Goal: Task Accomplishment & Management: Manage account settings

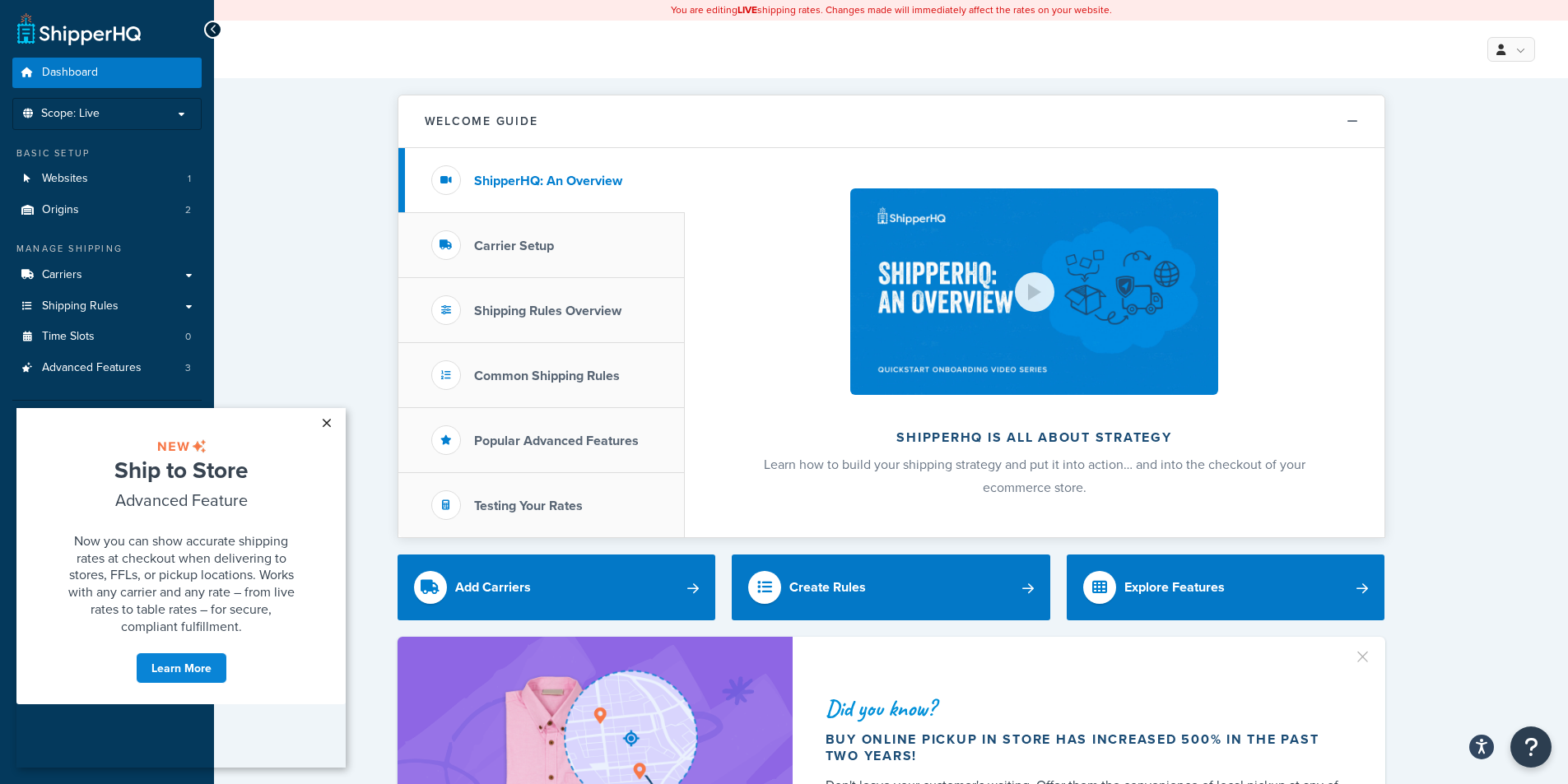
click at [340, 426] on link "×" at bounding box center [326, 423] width 29 height 29
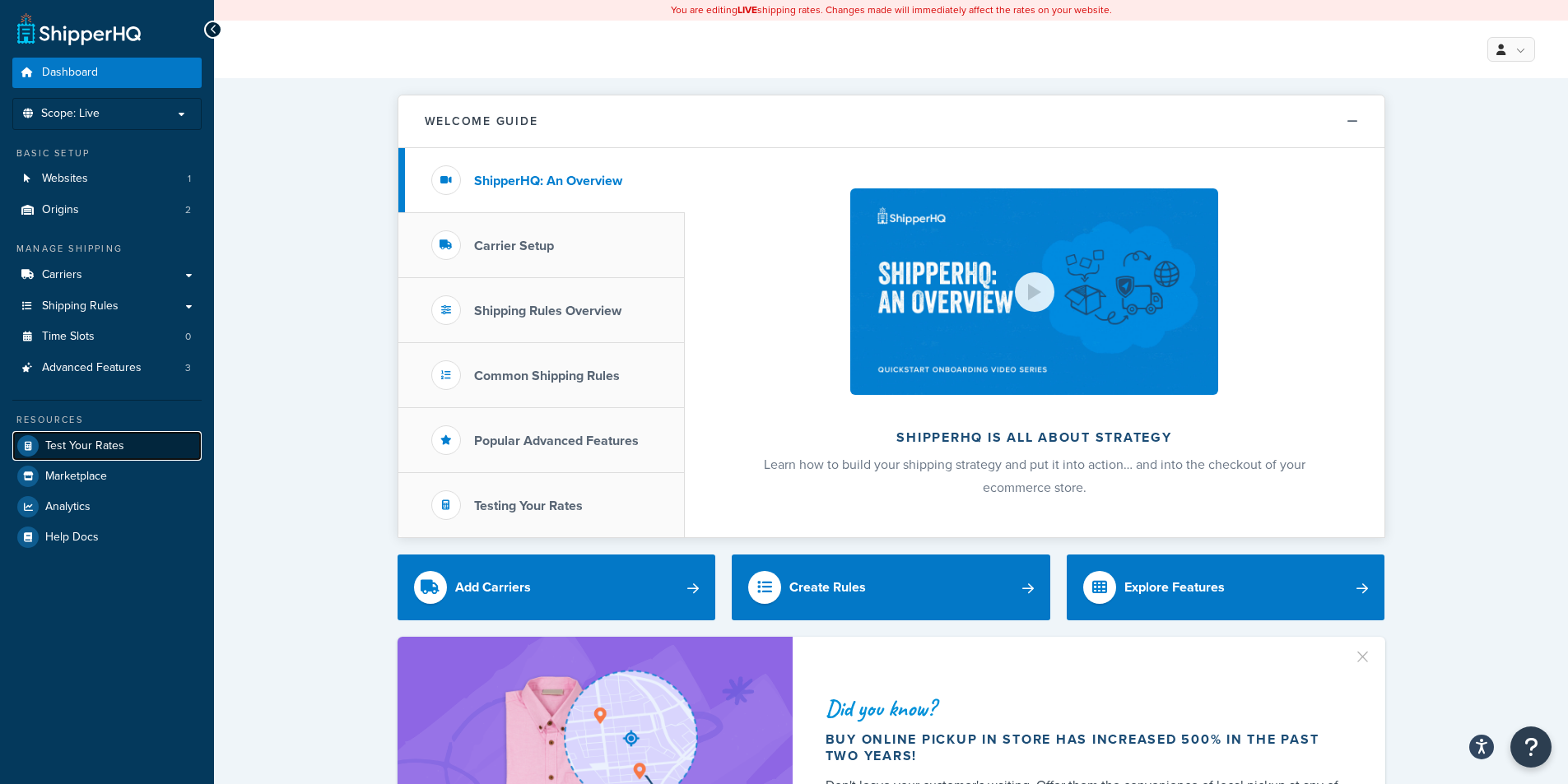
click at [79, 446] on span "Test Your Rates" at bounding box center [84, 446] width 79 height 14
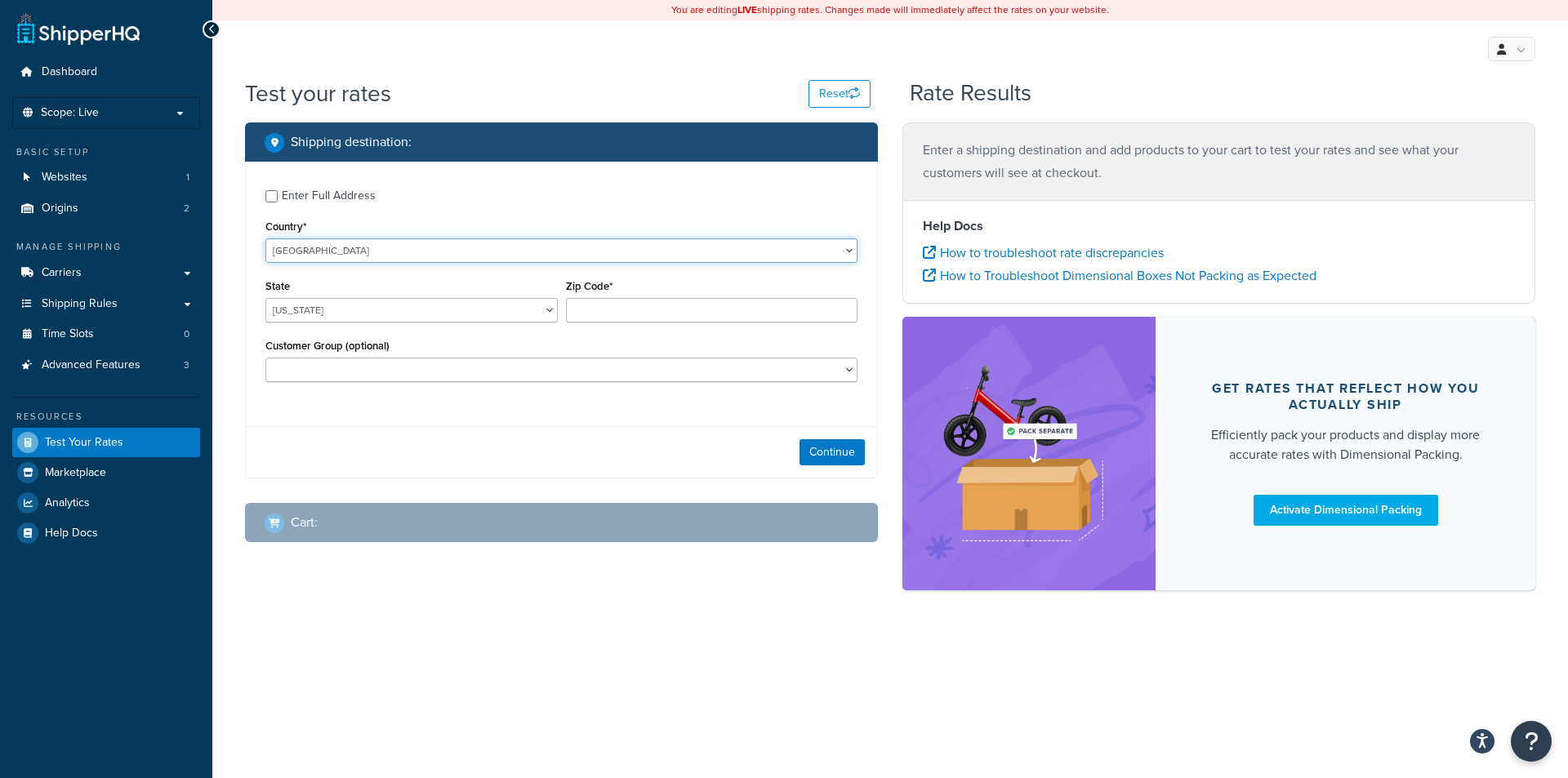
click at [392, 250] on select "United States United Kingdom Afghanistan Åland Islands Albania Algeria American…" at bounding box center [562, 250] width 592 height 25
click at [477, 183] on label "Enter Full Address" at bounding box center [570, 194] width 576 height 26
click at [278, 190] on input "Enter Full Address" at bounding box center [272, 196] width 12 height 12
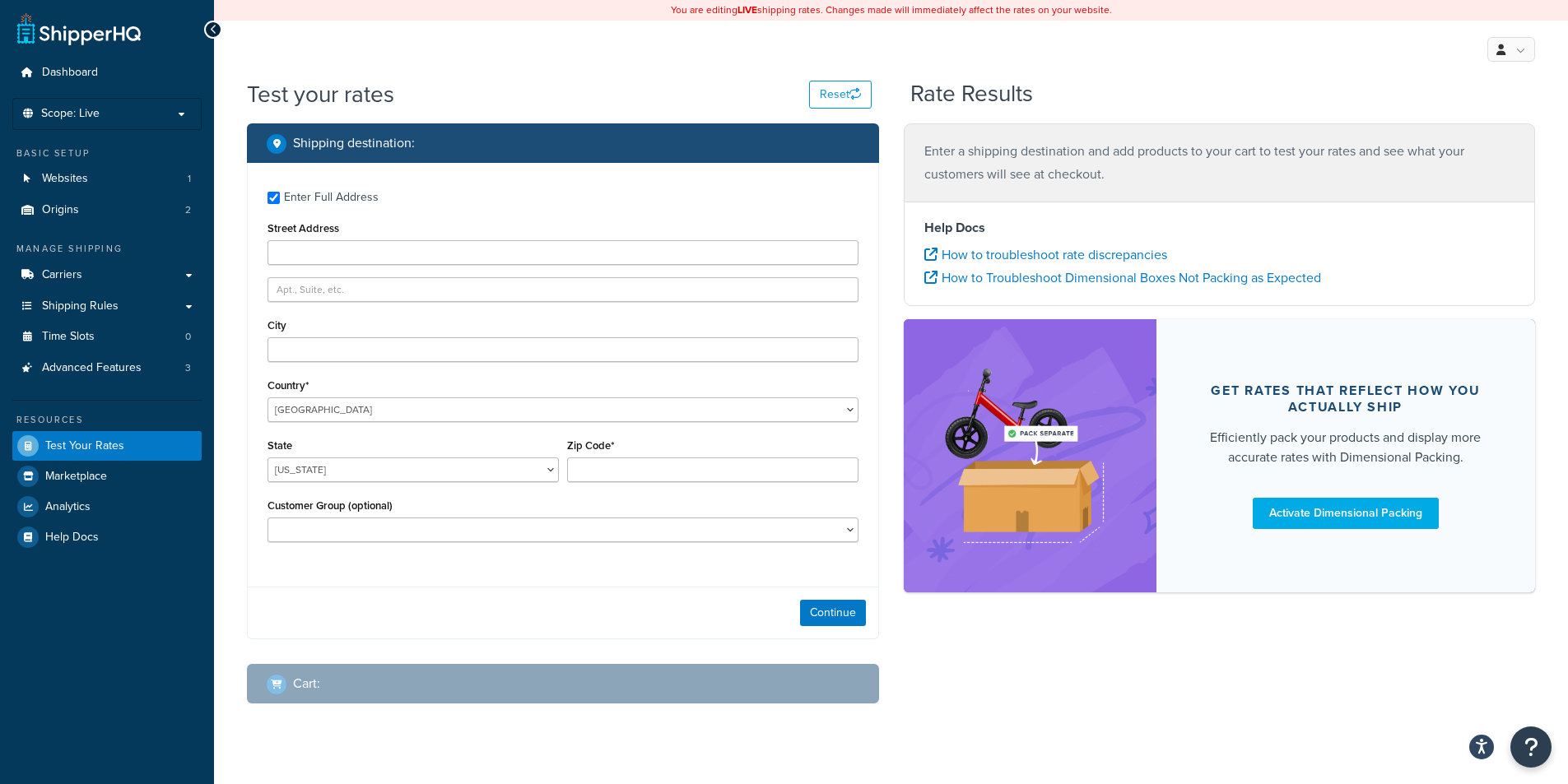
click at [275, 190] on div "Enter Full Address" at bounding box center [563, 196] width 591 height 26
click at [275, 203] on input "Enter Full Address" at bounding box center [274, 198] width 12 height 12
checkbox input "false"
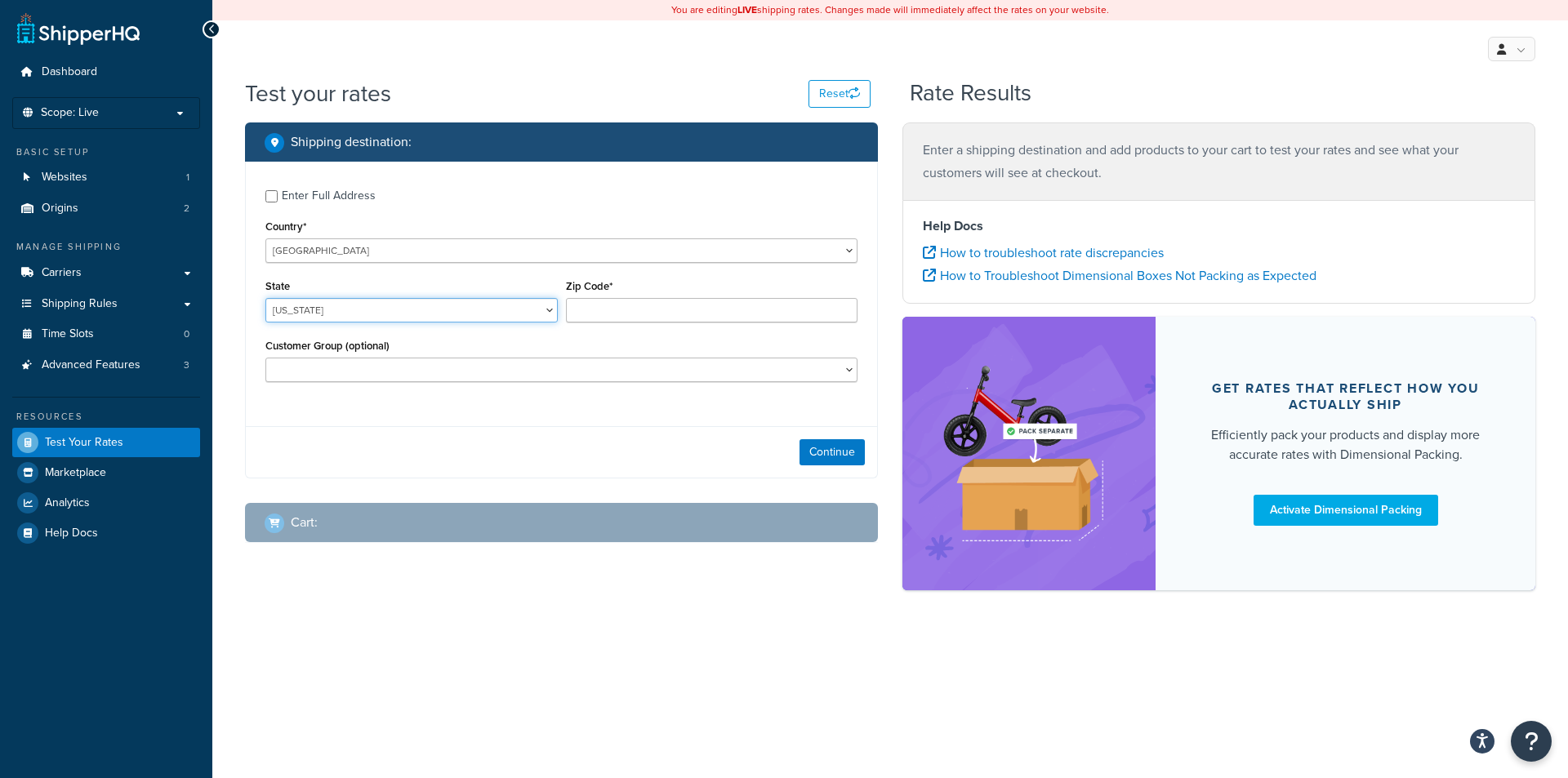
click at [404, 306] on select "Alabama Alaska American Samoa Arizona Arkansas Armed Forces Americas Armed Forc…" at bounding box center [412, 310] width 292 height 25
select select "MI"
click at [266, 298] on select "Alabama Alaska American Samoa Arizona Arkansas Armed Forces Americas Armed Forc…" at bounding box center [412, 310] width 292 height 25
click at [780, 317] on input "Zip Code*" at bounding box center [712, 310] width 292 height 25
click at [683, 307] on input "Zip Code*" at bounding box center [712, 310] width 292 height 25
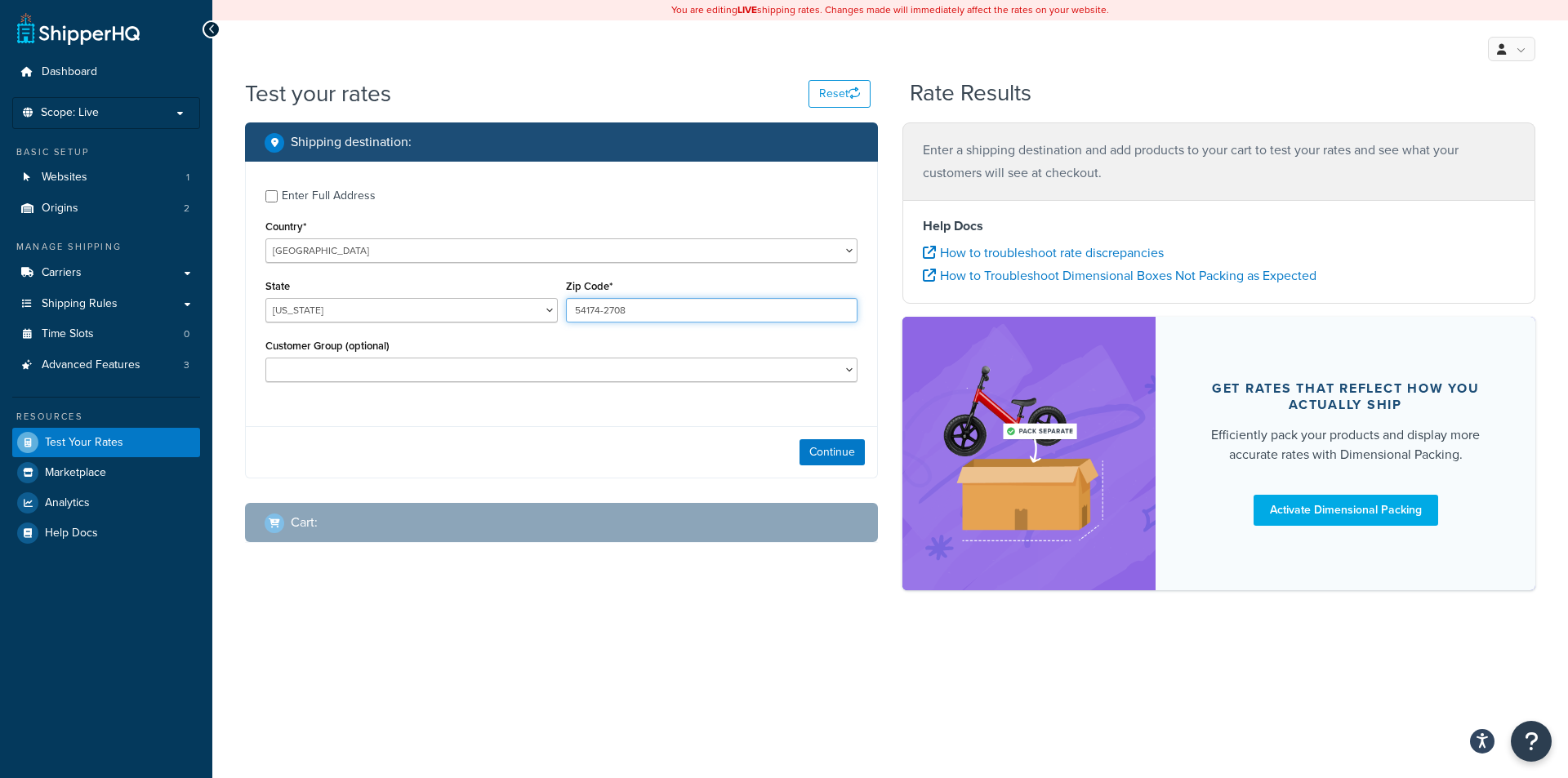
type input "54174-2708"
click at [680, 372] on select "Automotive Free Freight Dealer John Deere Germany Logged In Not Logged in Retai…" at bounding box center [562, 369] width 592 height 25
select select "Dealer"
click at [266, 357] on select "Automotive Free Freight Dealer John Deere Germany Logged In Not Logged in Retai…" at bounding box center [562, 369] width 592 height 25
click at [833, 457] on button "Continue" at bounding box center [832, 452] width 65 height 26
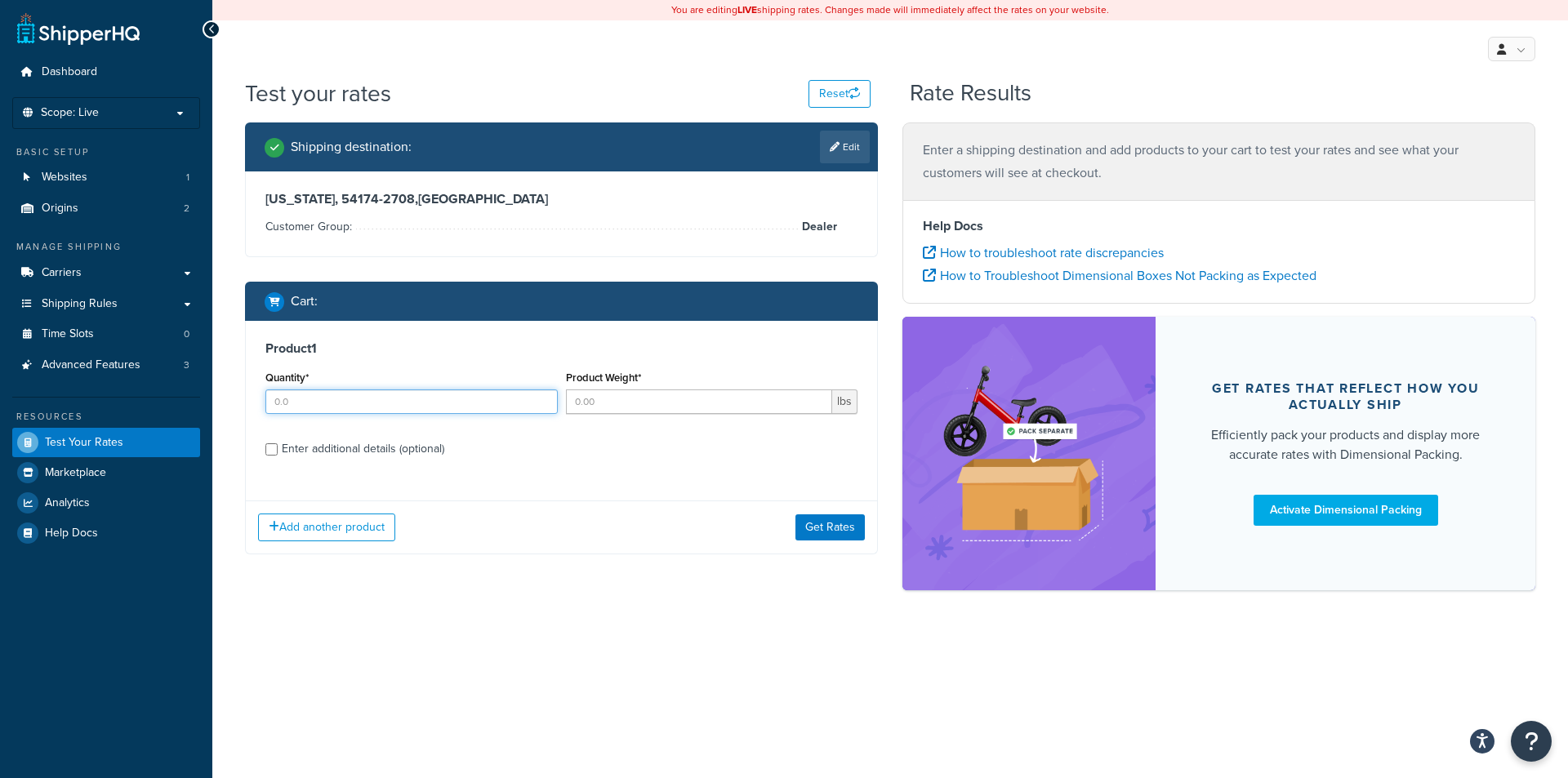
click at [400, 405] on input "Quantity*" at bounding box center [412, 401] width 292 height 25
type input "1"
click at [640, 392] on input "Product Weight*" at bounding box center [700, 401] width 267 height 25
type input "1"
click at [370, 441] on div "Enter additional details (optional)" at bounding box center [363, 449] width 163 height 23
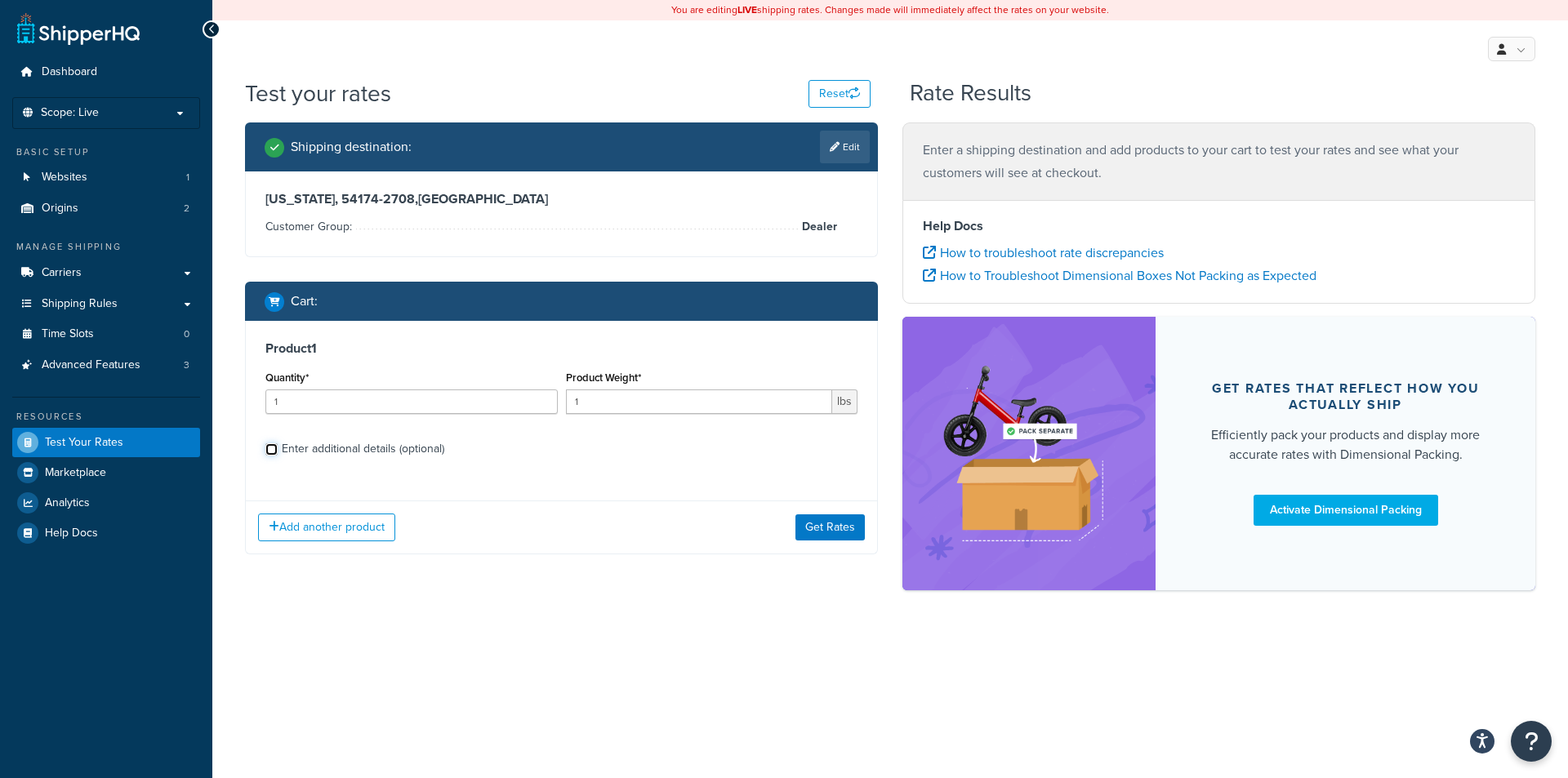
click at [278, 443] on input "Enter additional details (optional)" at bounding box center [272, 449] width 12 height 12
checkbox input "true"
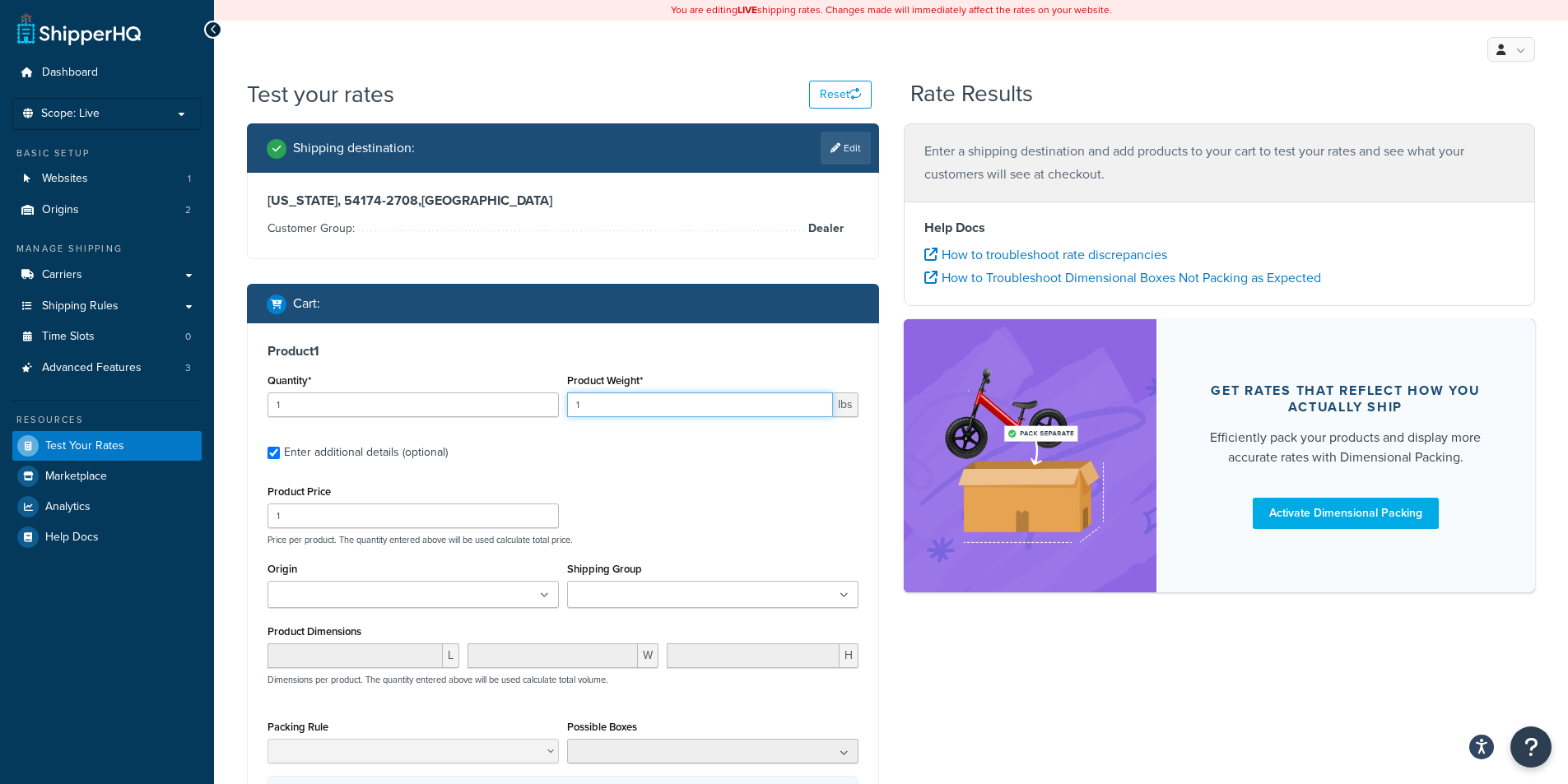
click at [608, 408] on input "1" at bounding box center [700, 404] width 266 height 25
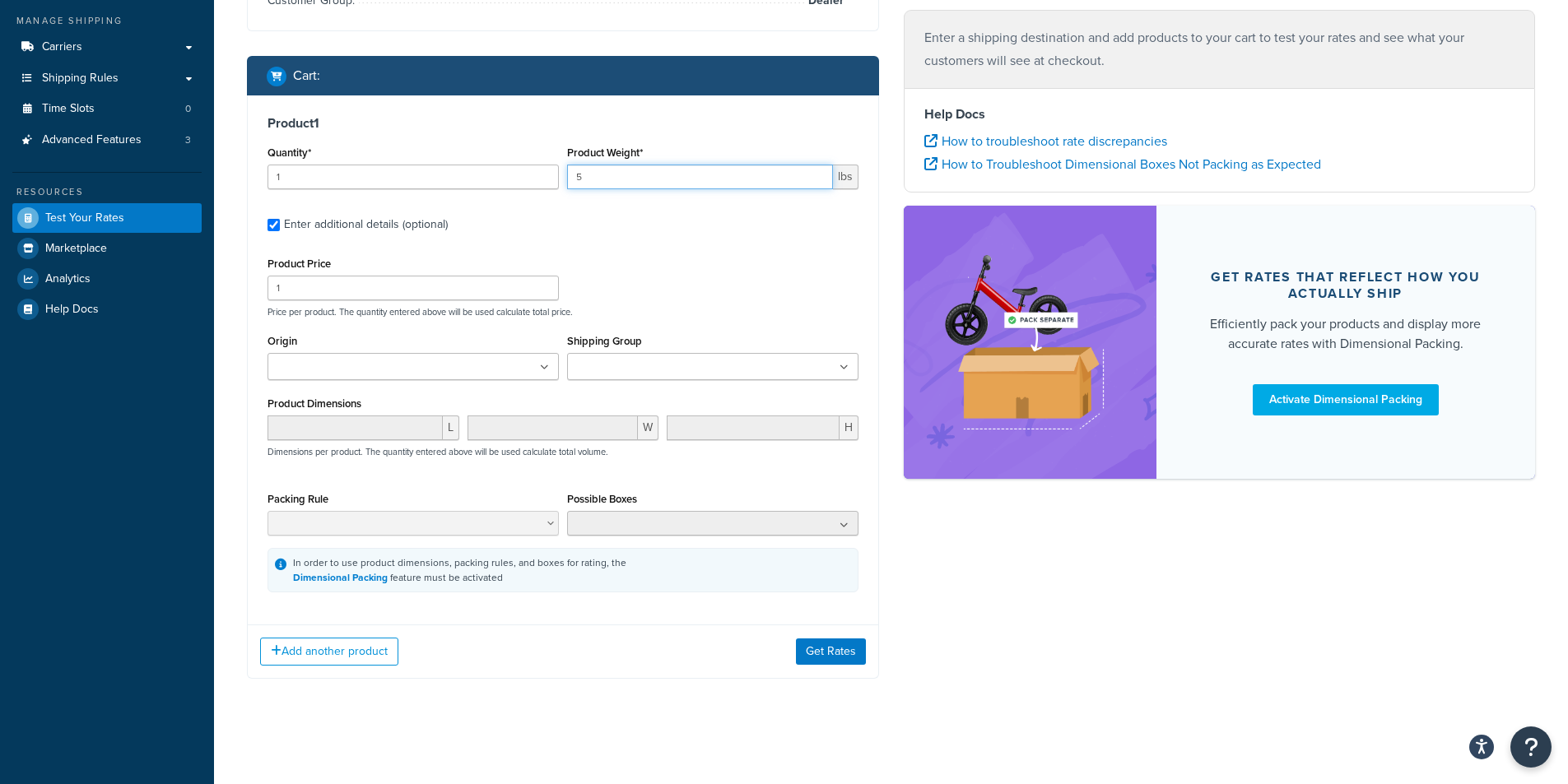
scroll to position [230, 0]
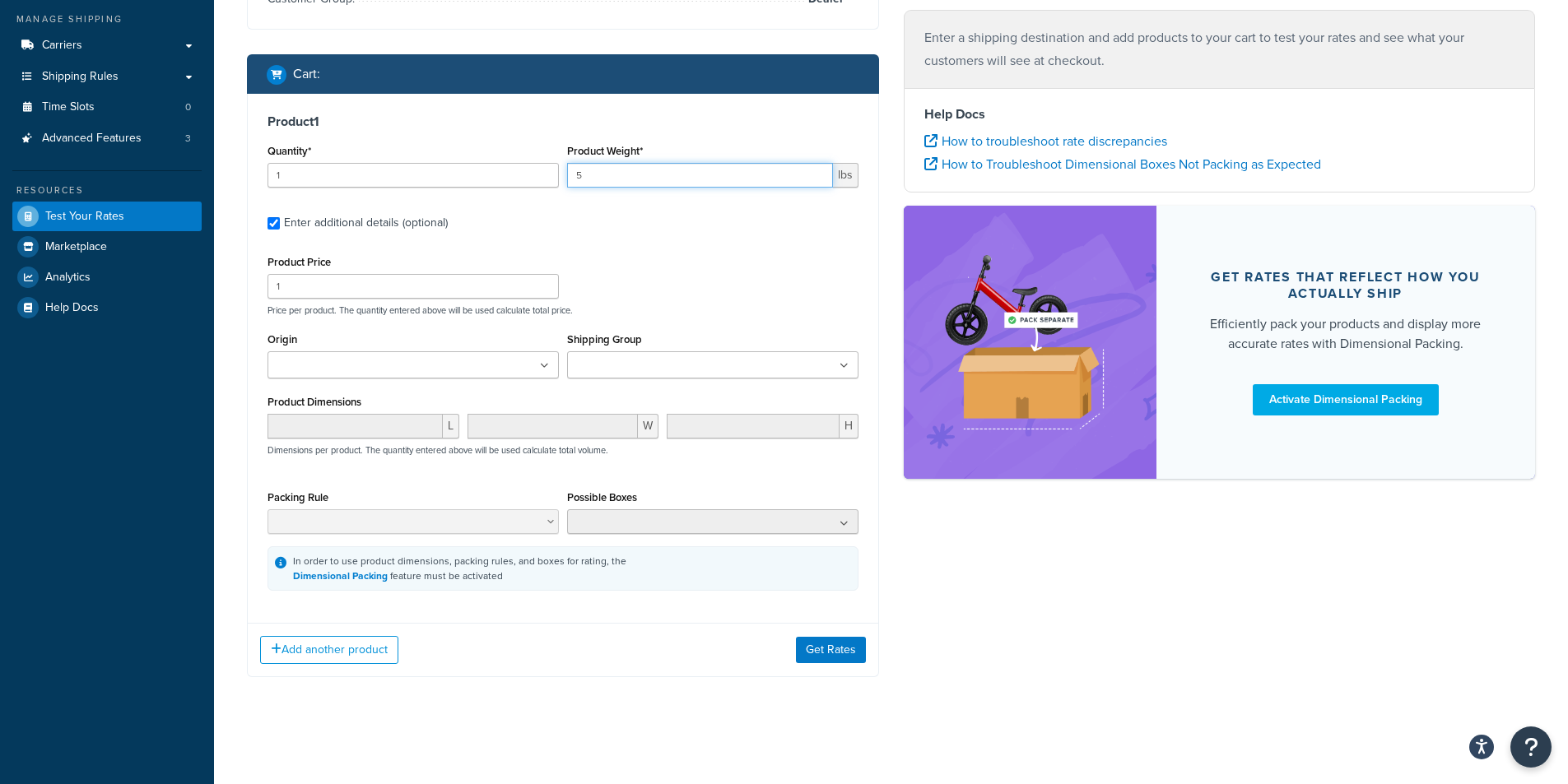
type input "5"
click at [664, 354] on ul at bounding box center [712, 364] width 291 height 27
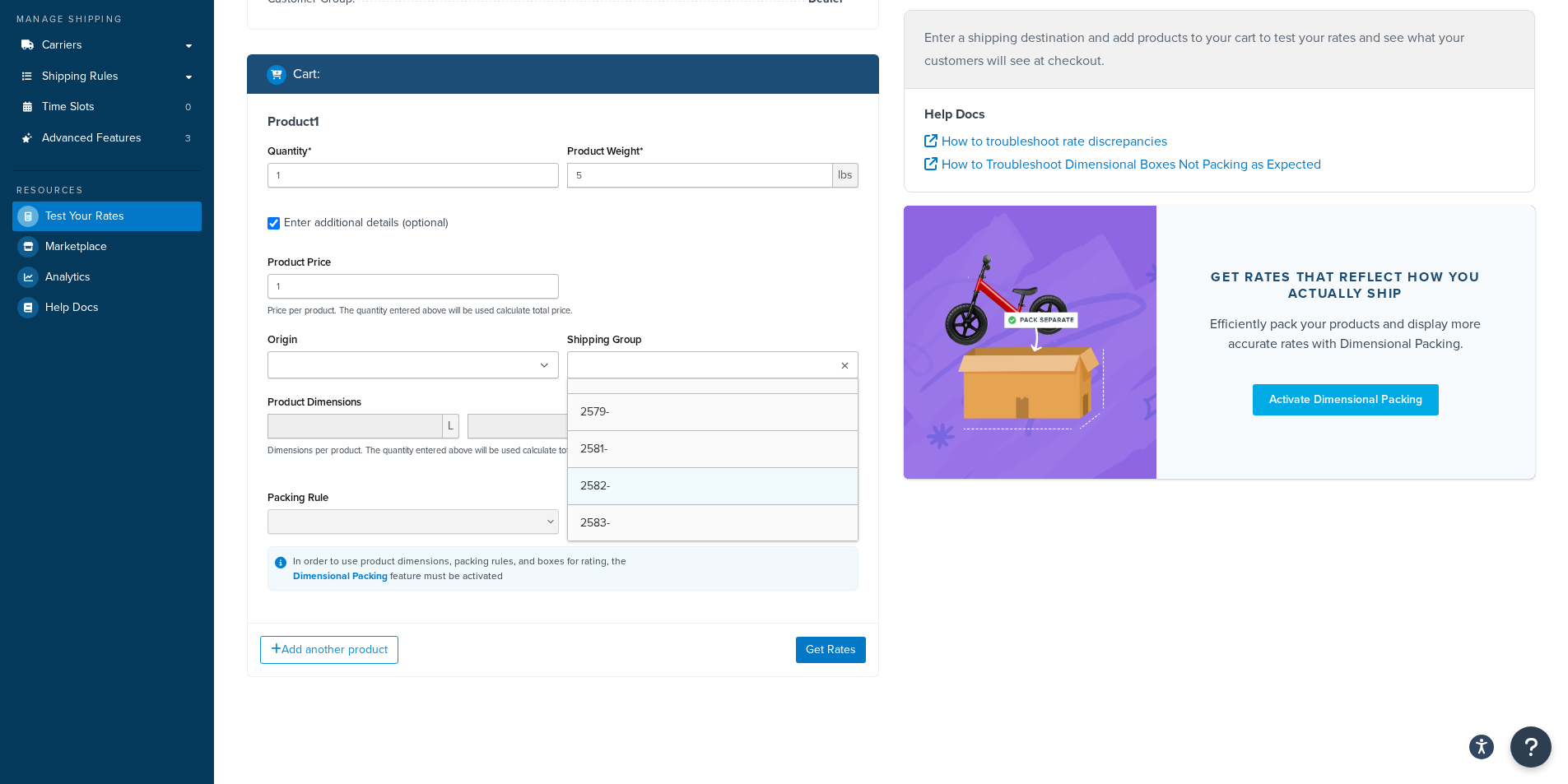
scroll to position [658, 0]
click at [703, 269] on div "Product Price 1 Price per product. The quantity entered above will be used calc…" at bounding box center [563, 283] width 600 height 65
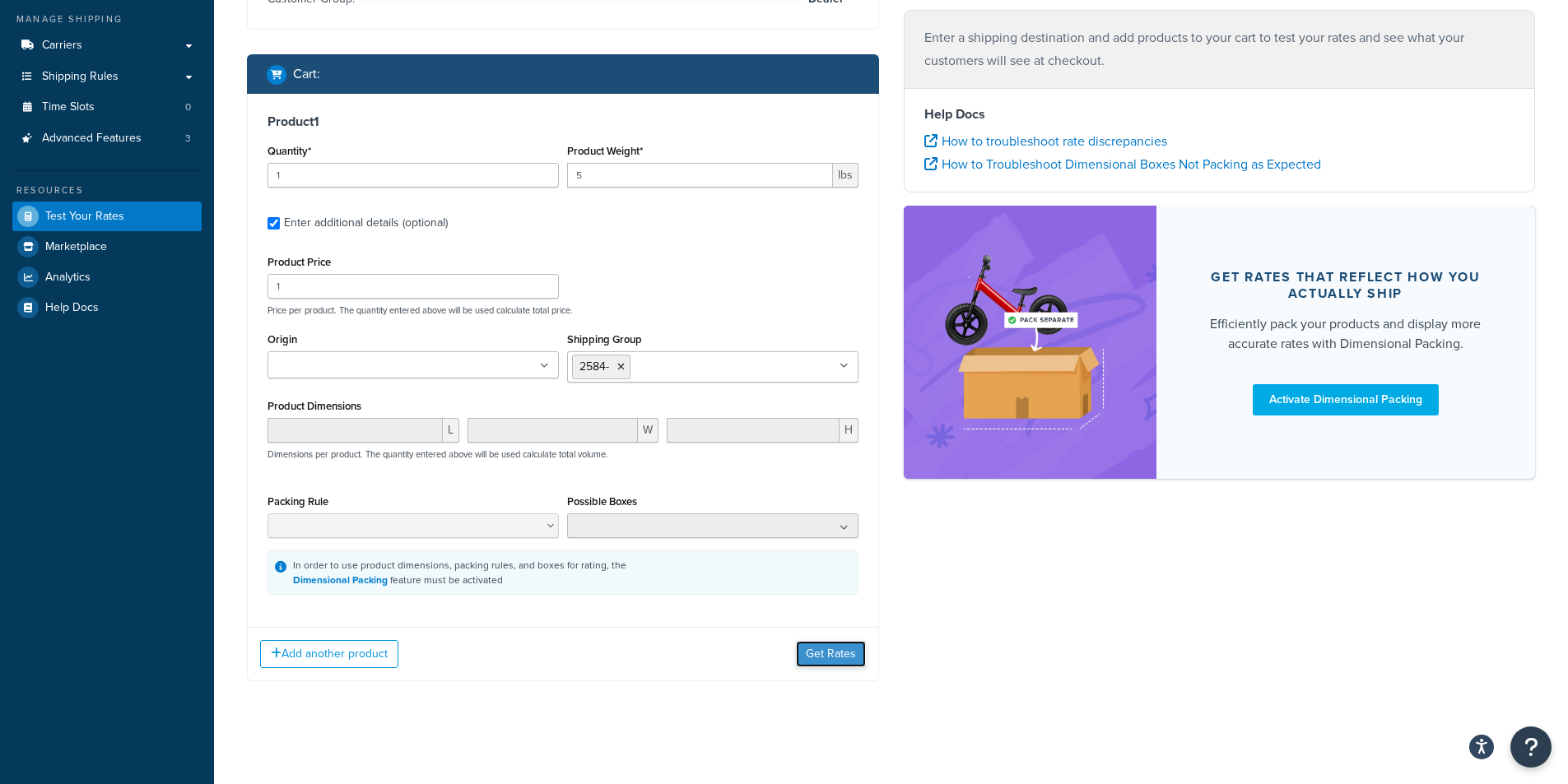
click at [822, 660] on button "Get Rates" at bounding box center [830, 654] width 70 height 26
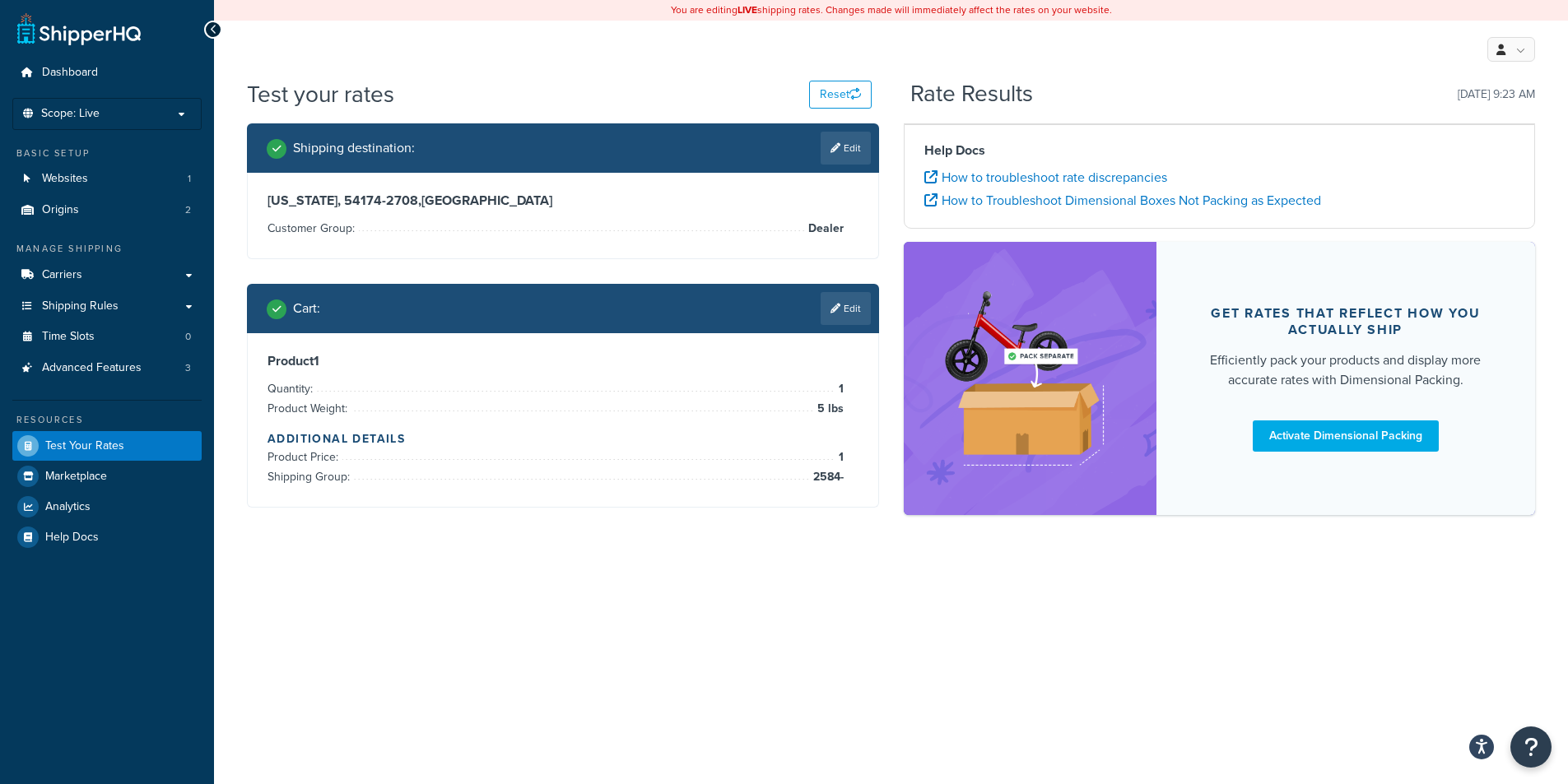
scroll to position [0, 0]
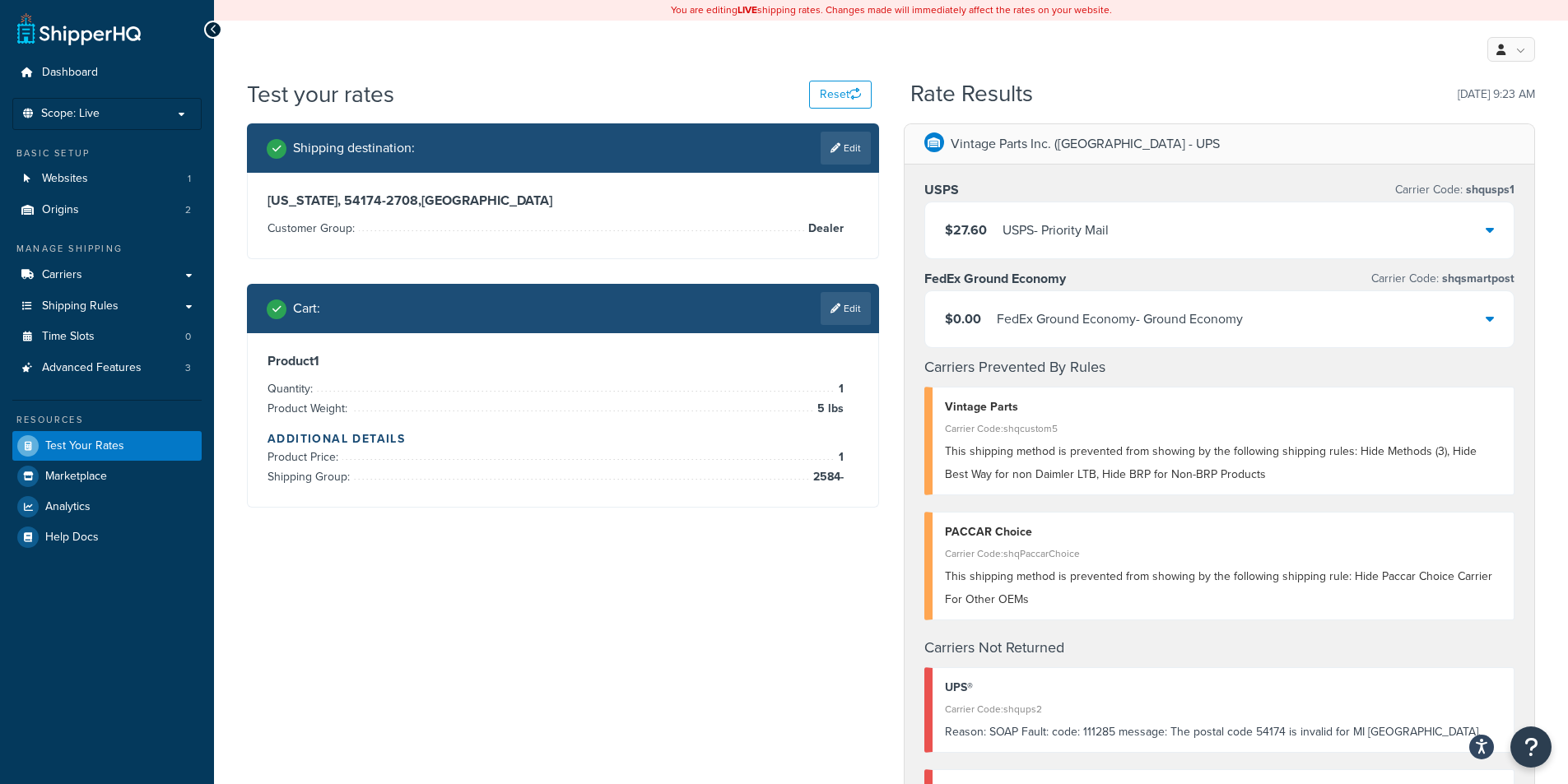
click at [1313, 313] on div "$0.00 FedEx Ground Economy - Ground Economy" at bounding box center [1220, 319] width 589 height 56
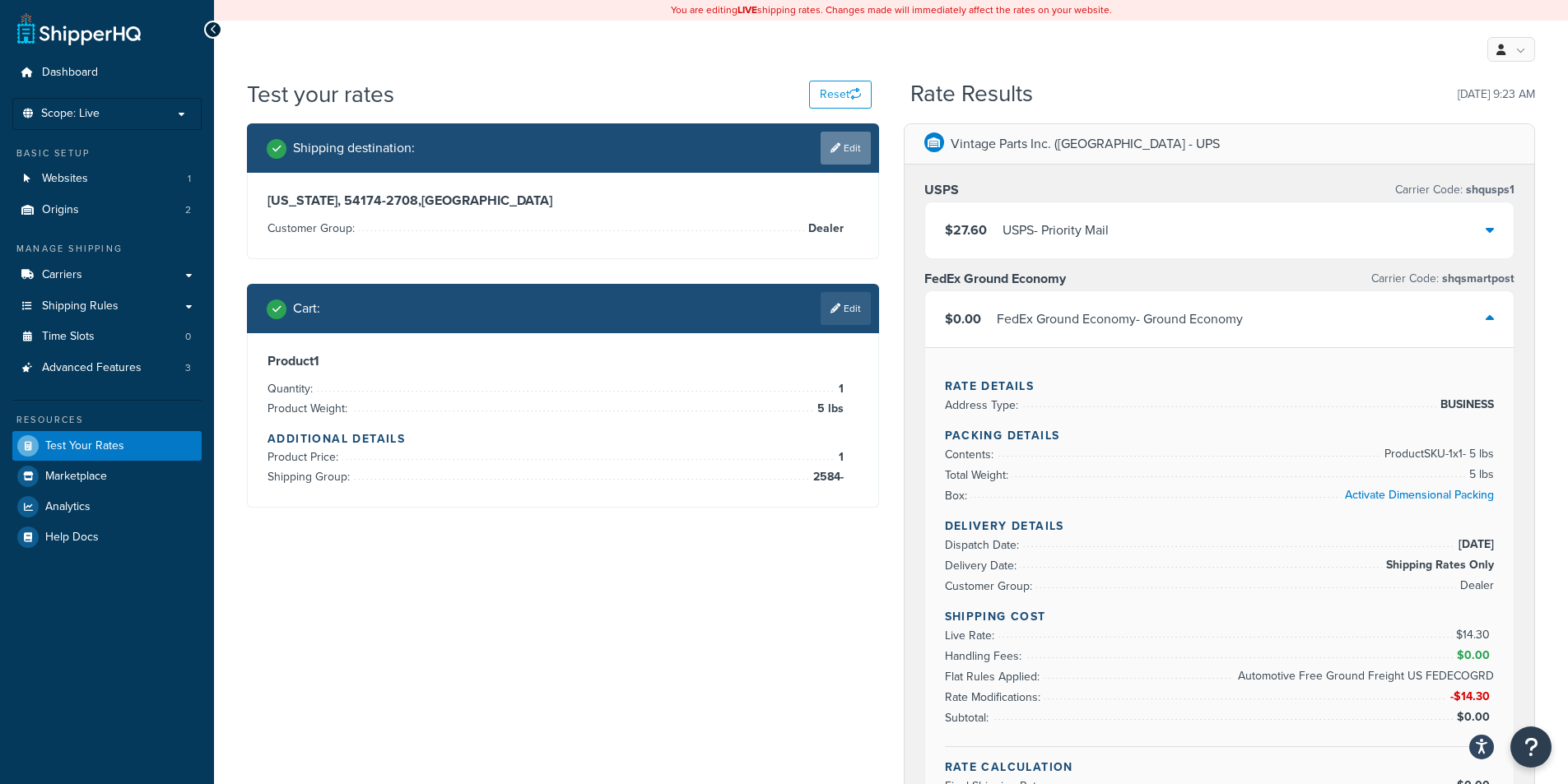
click at [855, 151] on link "Edit" at bounding box center [846, 148] width 50 height 33
select select "MI"
select select "Dealer"
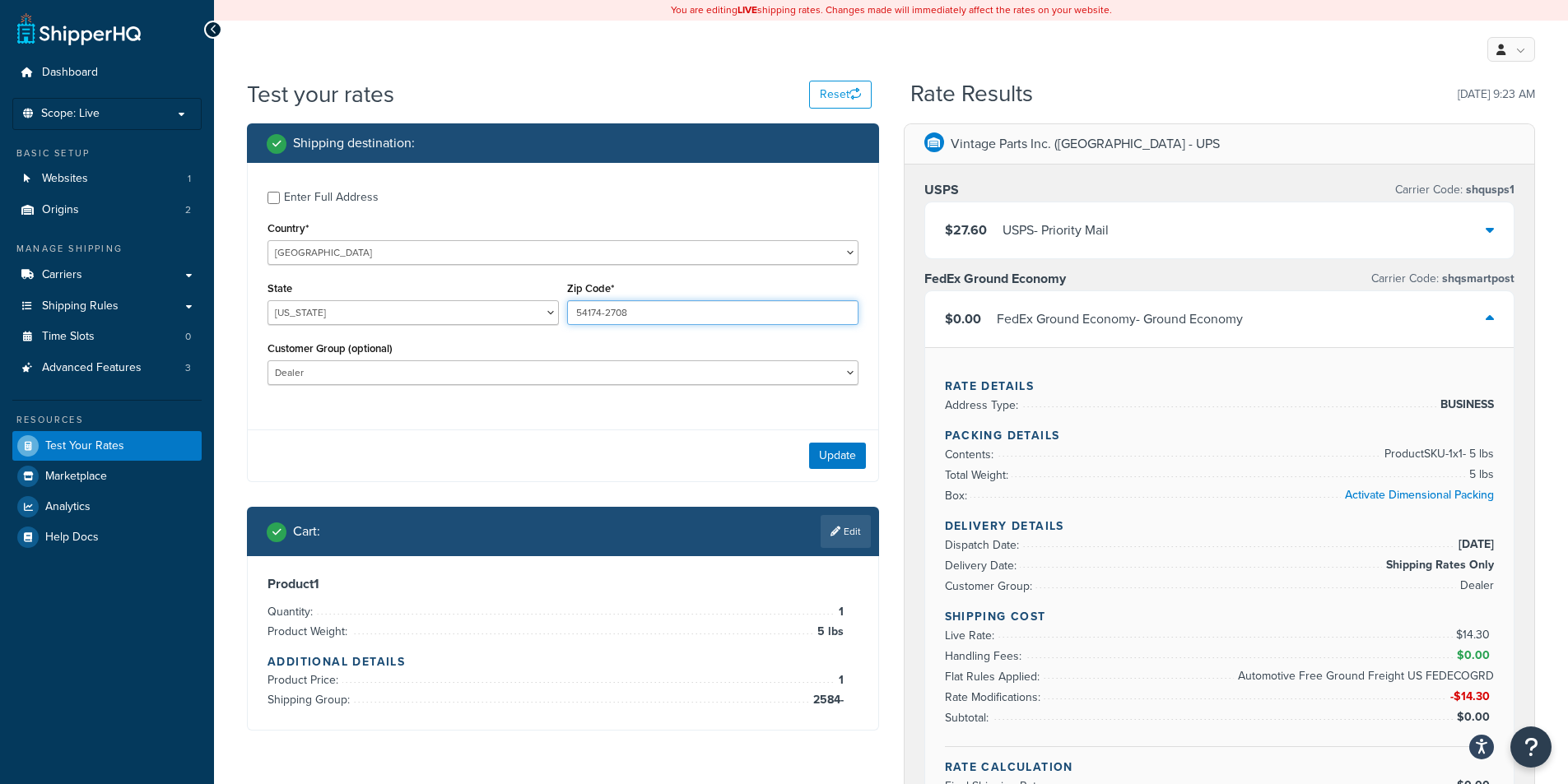
drag, startPoint x: 668, startPoint y: 314, endPoint x: 572, endPoint y: 305, distance: 96.4
click at [572, 305] on input "54174-2708" at bounding box center [712, 313] width 291 height 25
type input "48854"
click at [836, 463] on button "Update" at bounding box center [838, 456] width 57 height 26
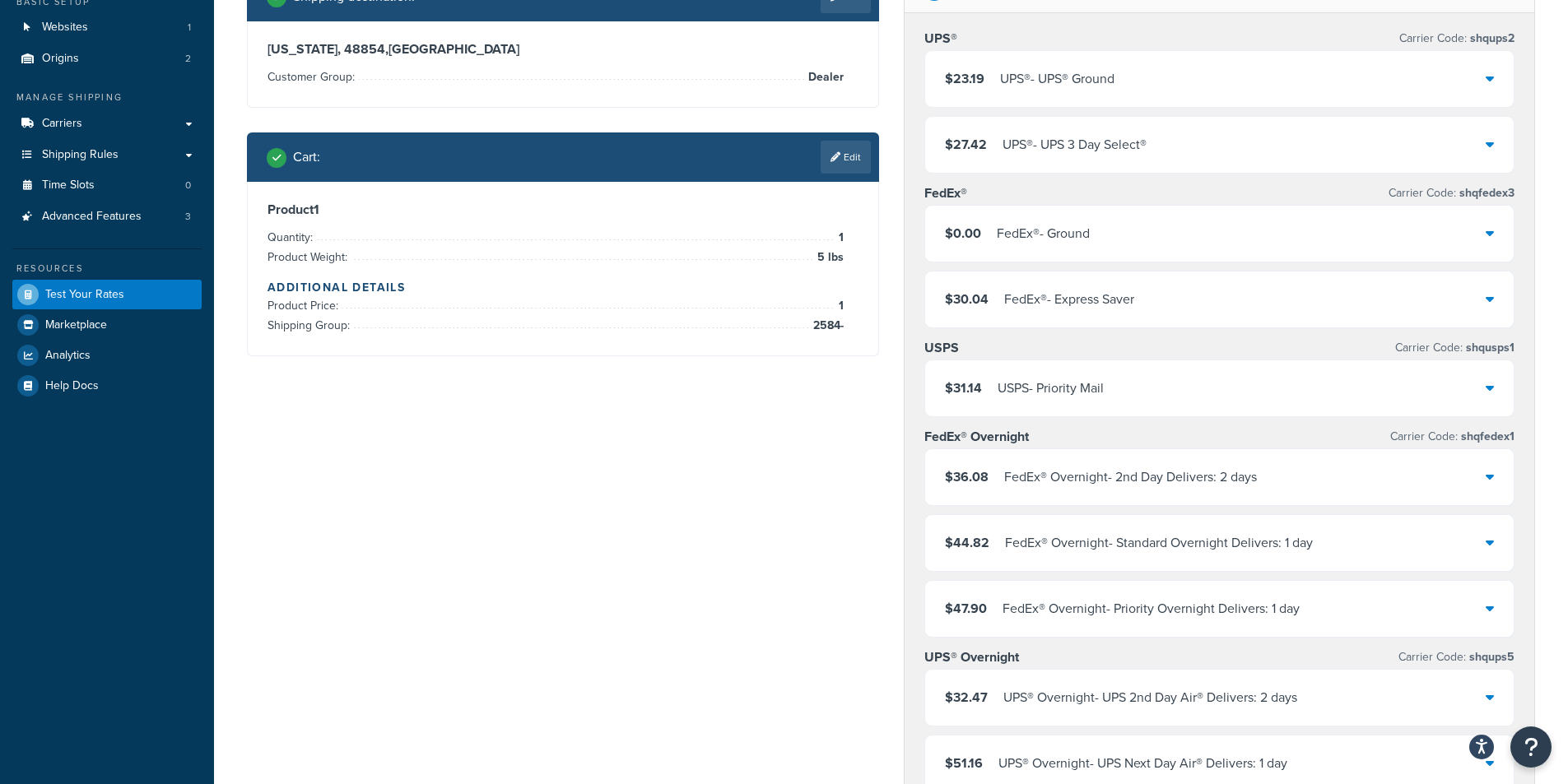
scroll to position [165, 0]
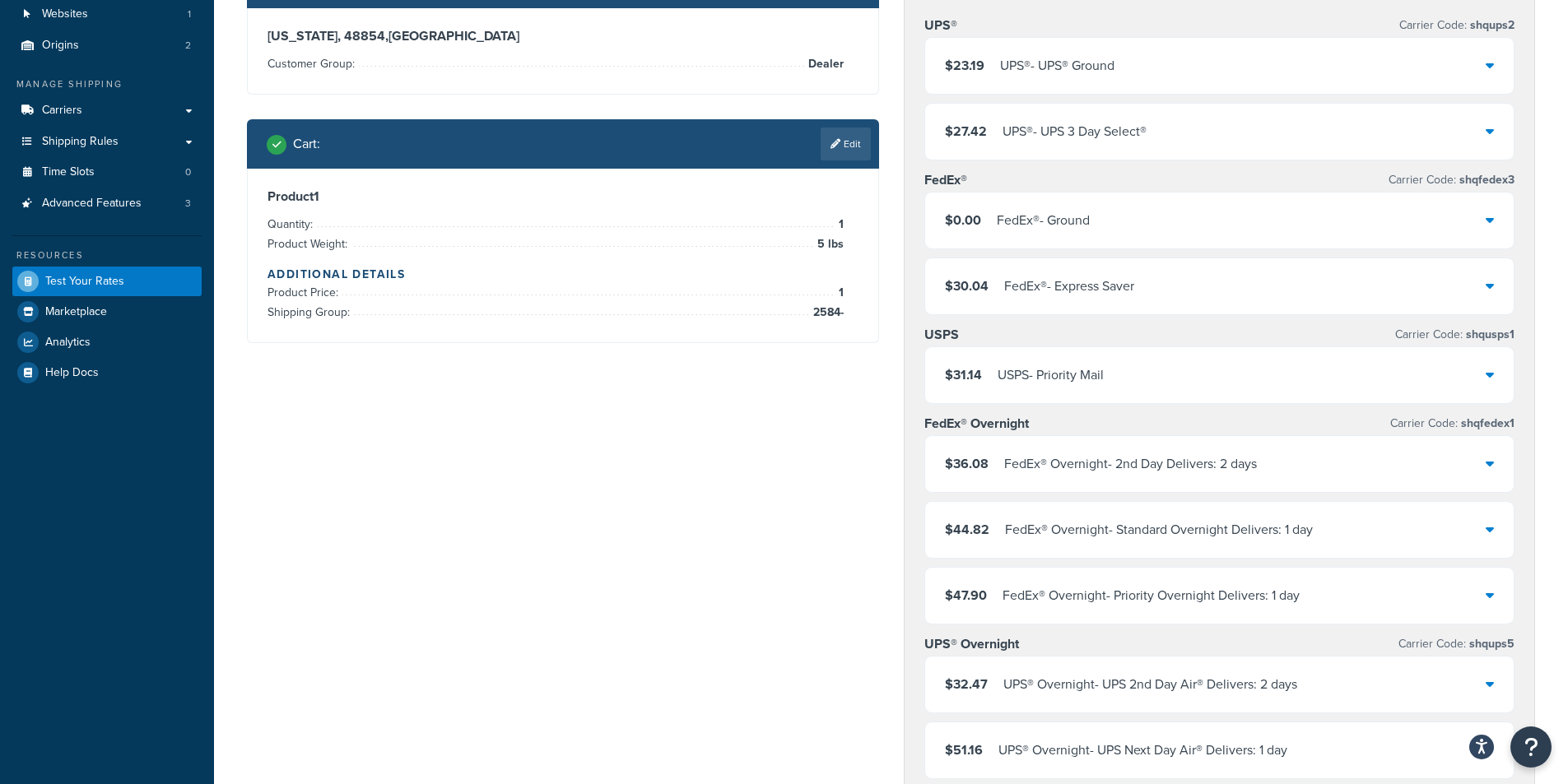
click at [1257, 237] on div "$0.00 FedEx® - Ground" at bounding box center [1220, 220] width 589 height 56
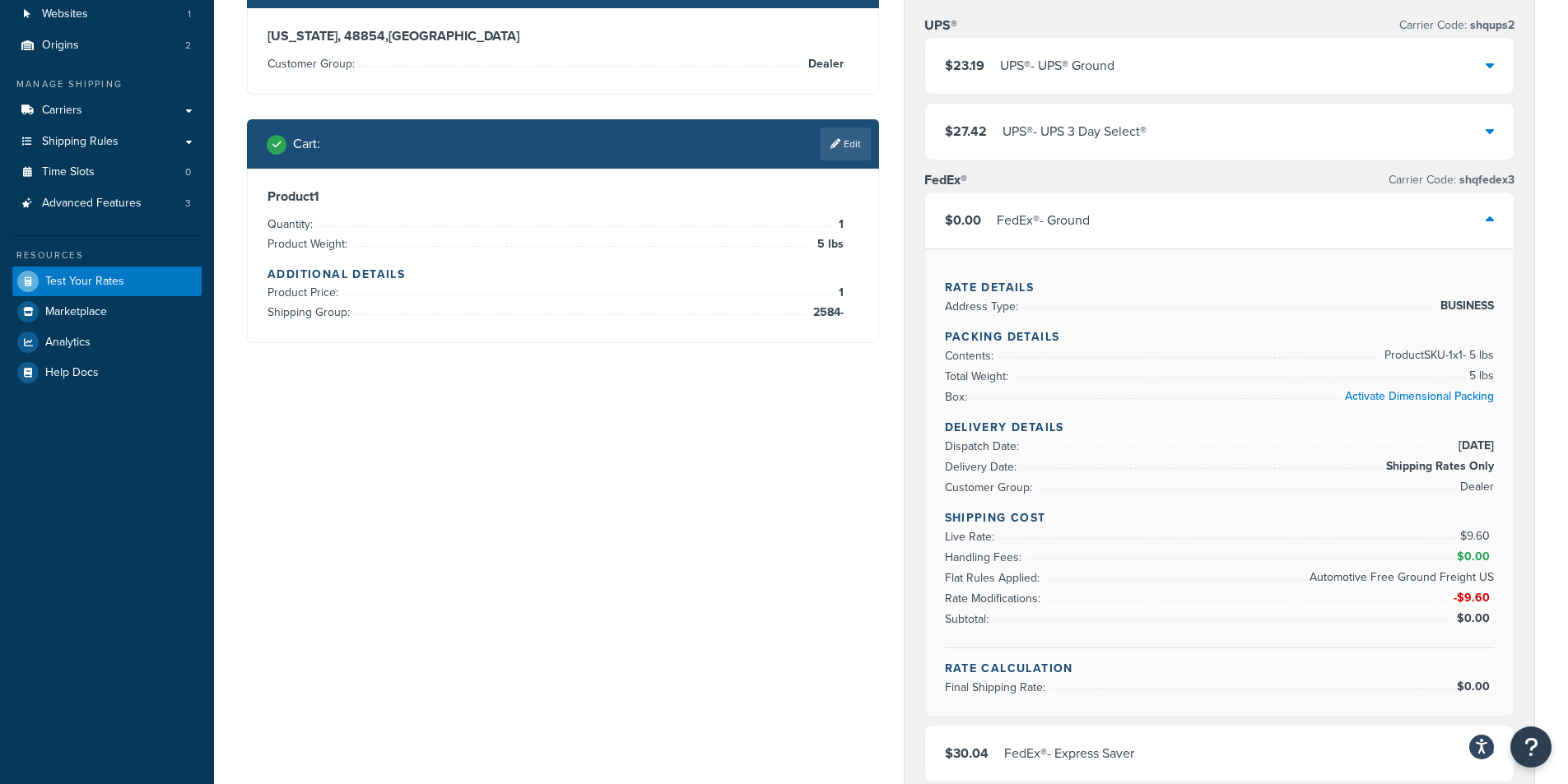
click at [1257, 237] on div "$0.00 FedEx® - Ground" at bounding box center [1220, 220] width 589 height 56
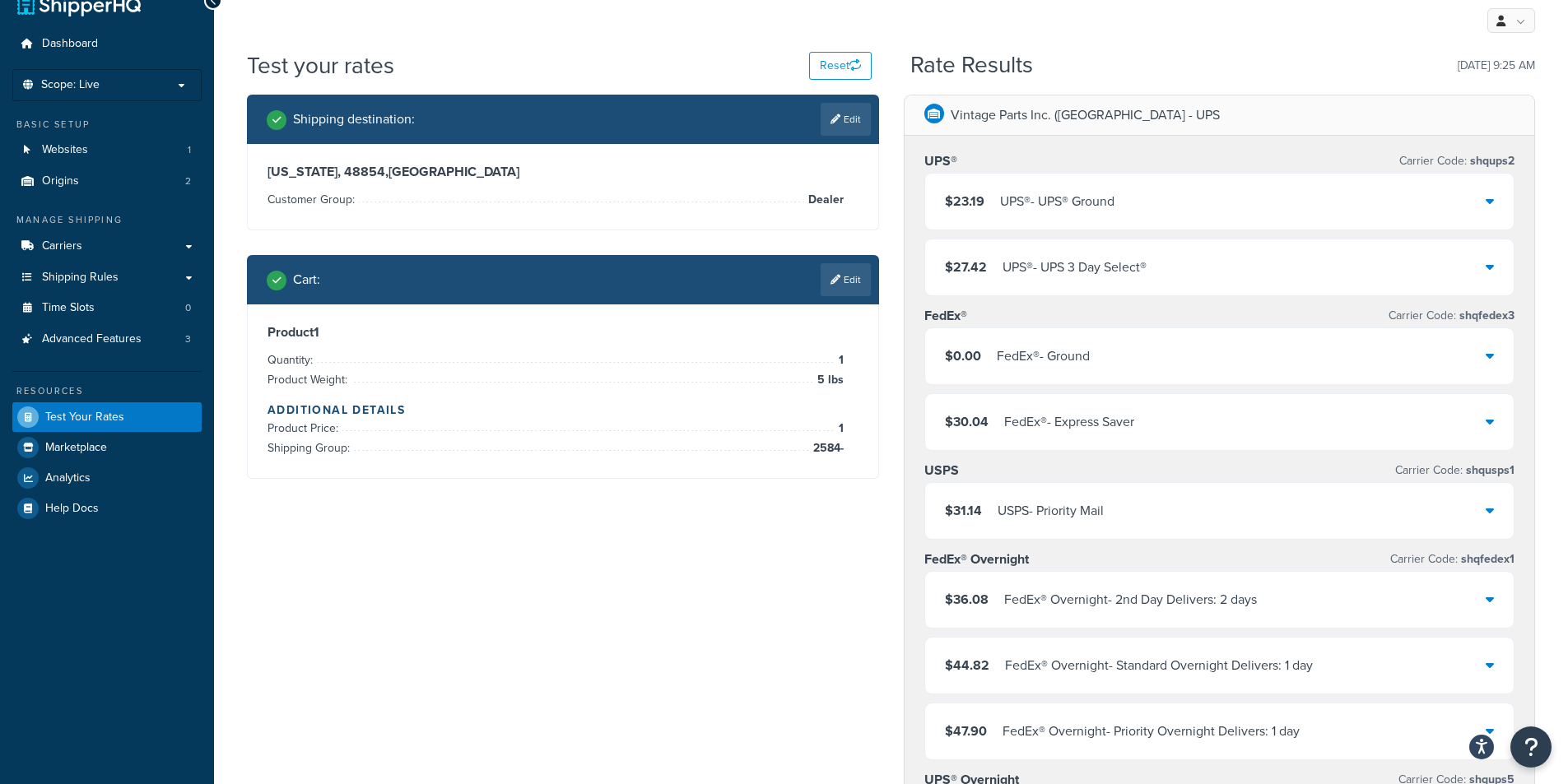
scroll to position [0, 0]
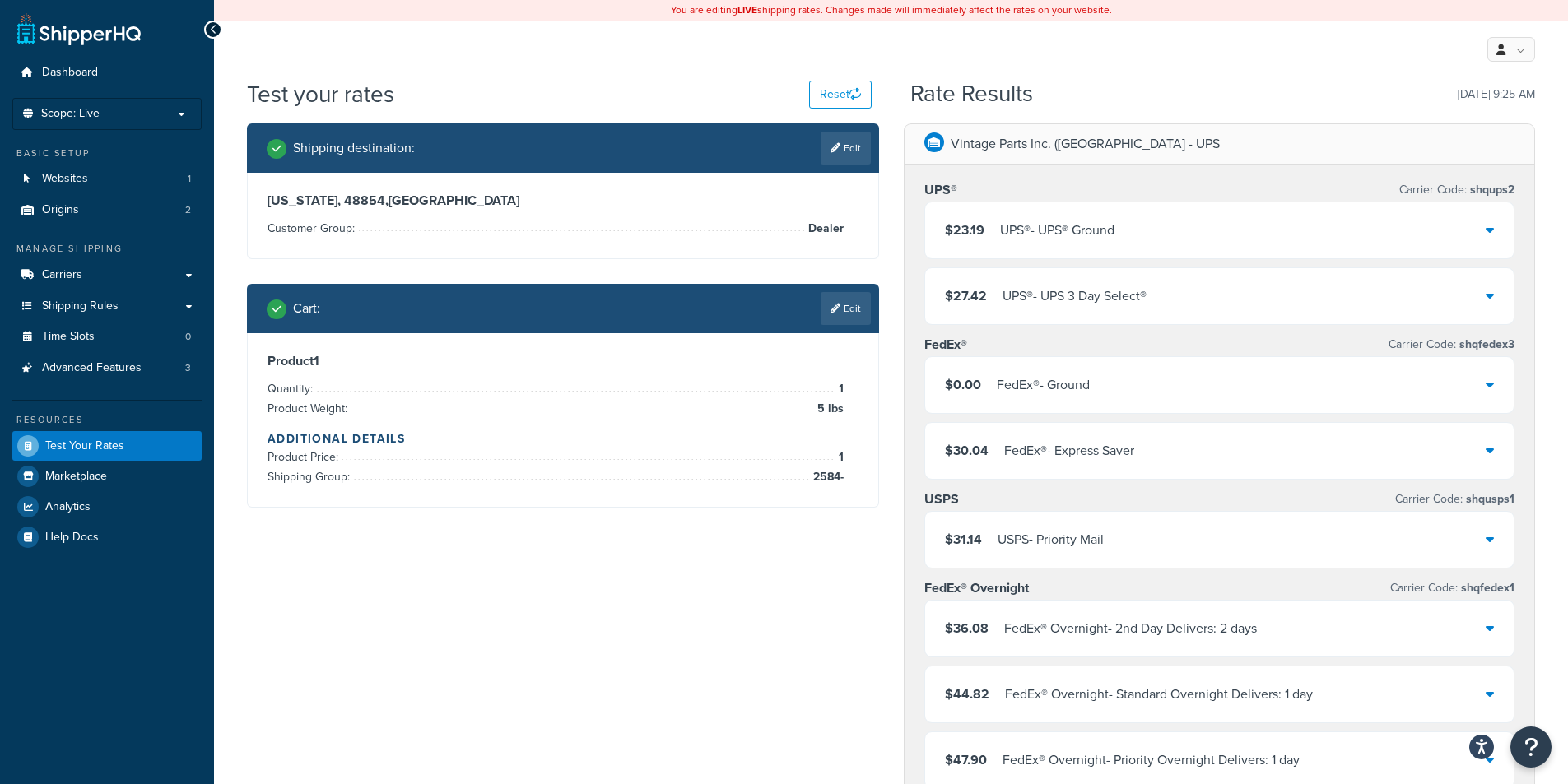
click at [1231, 388] on div "$0.00 FedEx® - Ground" at bounding box center [1220, 385] width 589 height 56
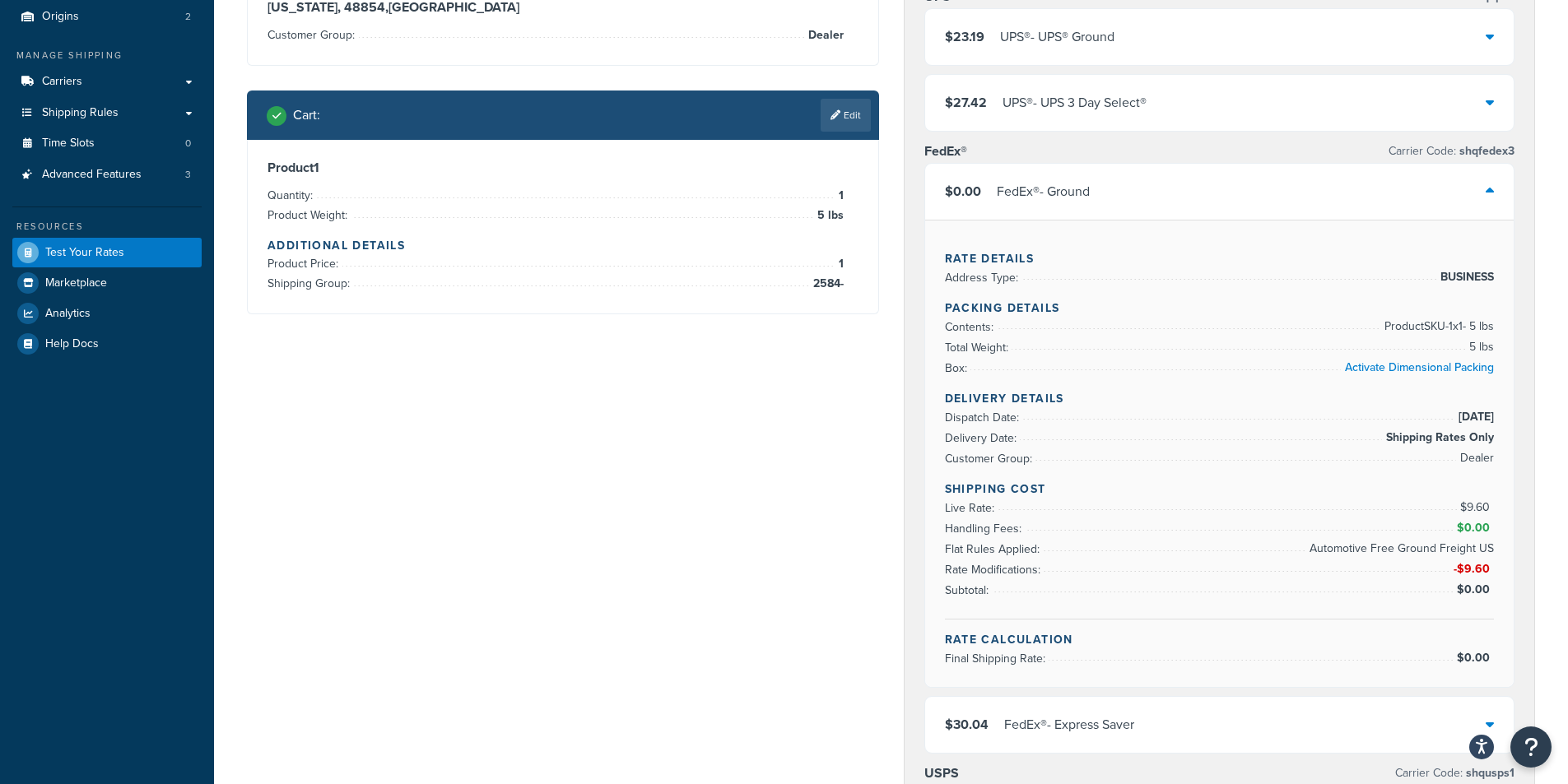
scroll to position [165, 0]
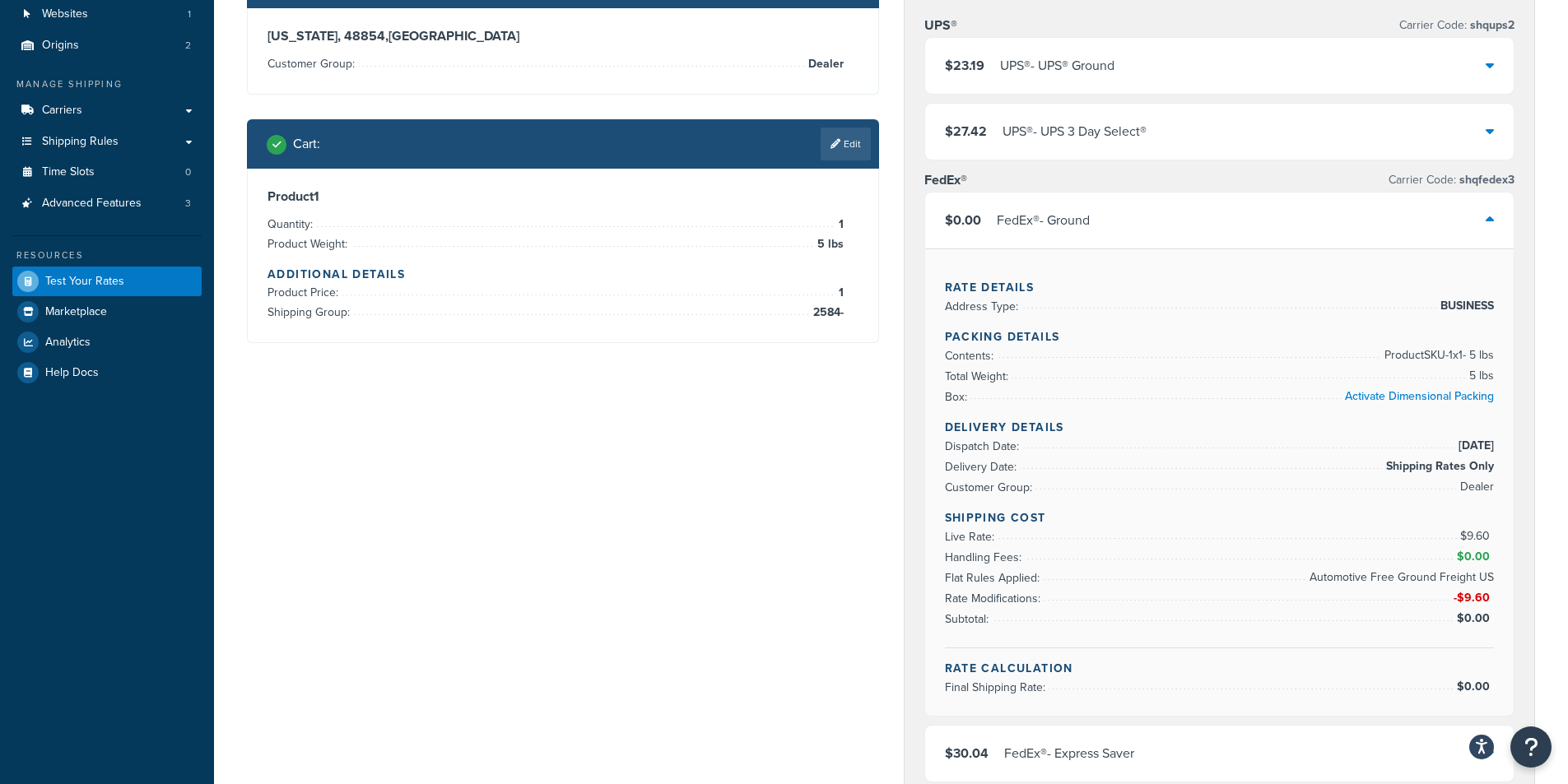
click at [1324, 211] on div "$0.00 FedEx® - Ground" at bounding box center [1220, 220] width 589 height 56
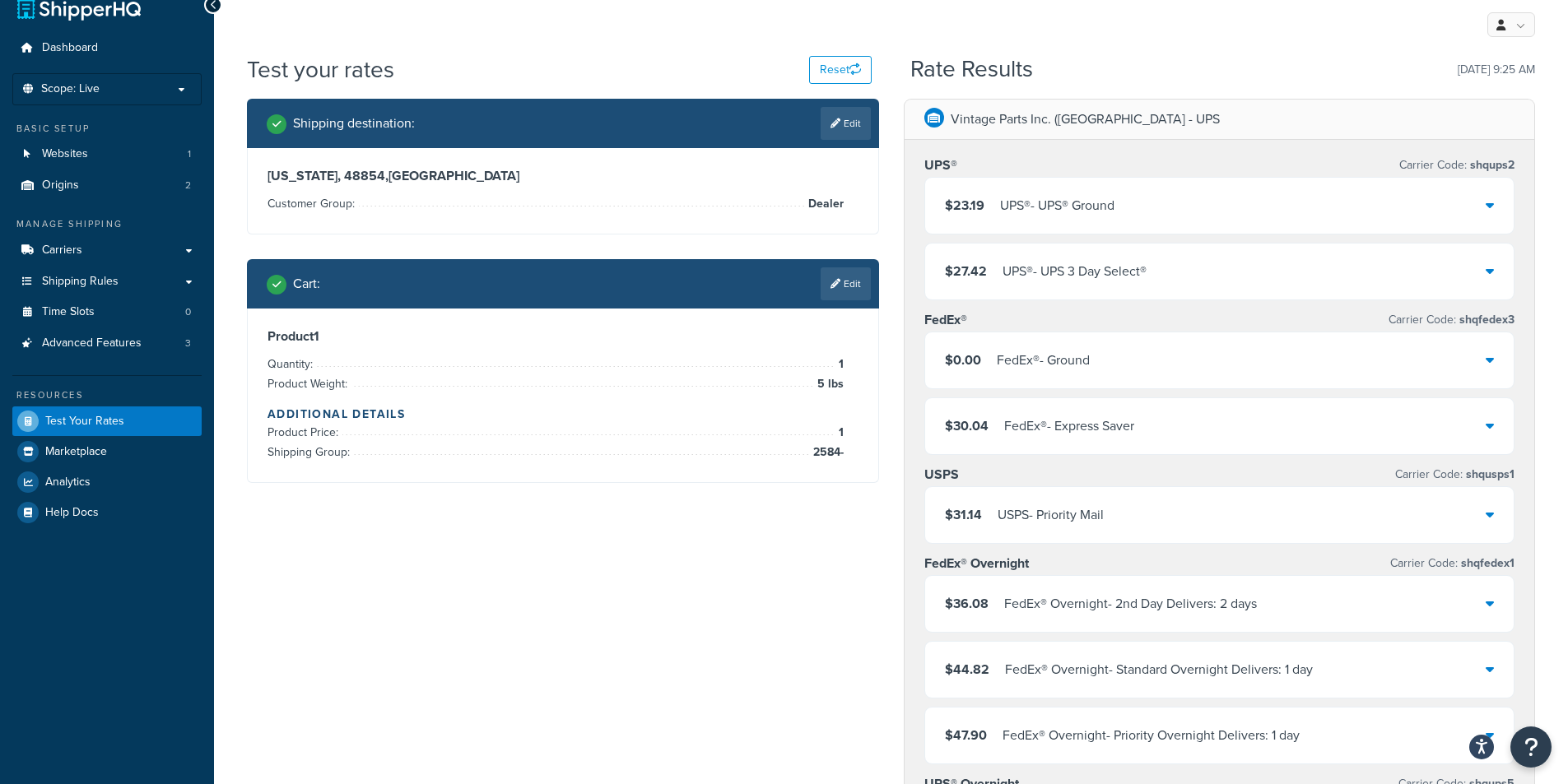
scroll to position [0, 0]
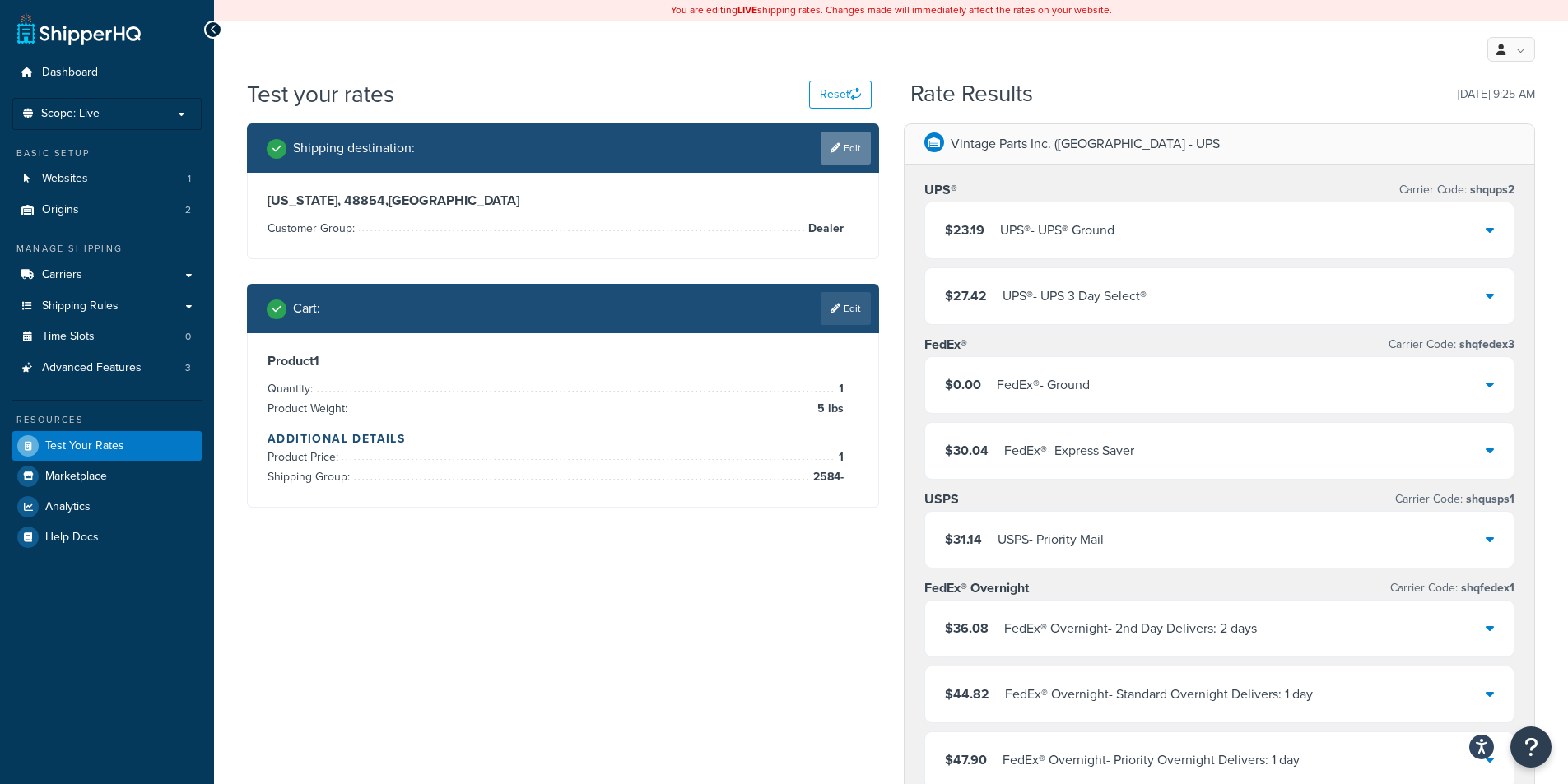
click at [853, 139] on link "Edit" at bounding box center [846, 148] width 50 height 33
select select "MI"
select select "Dealer"
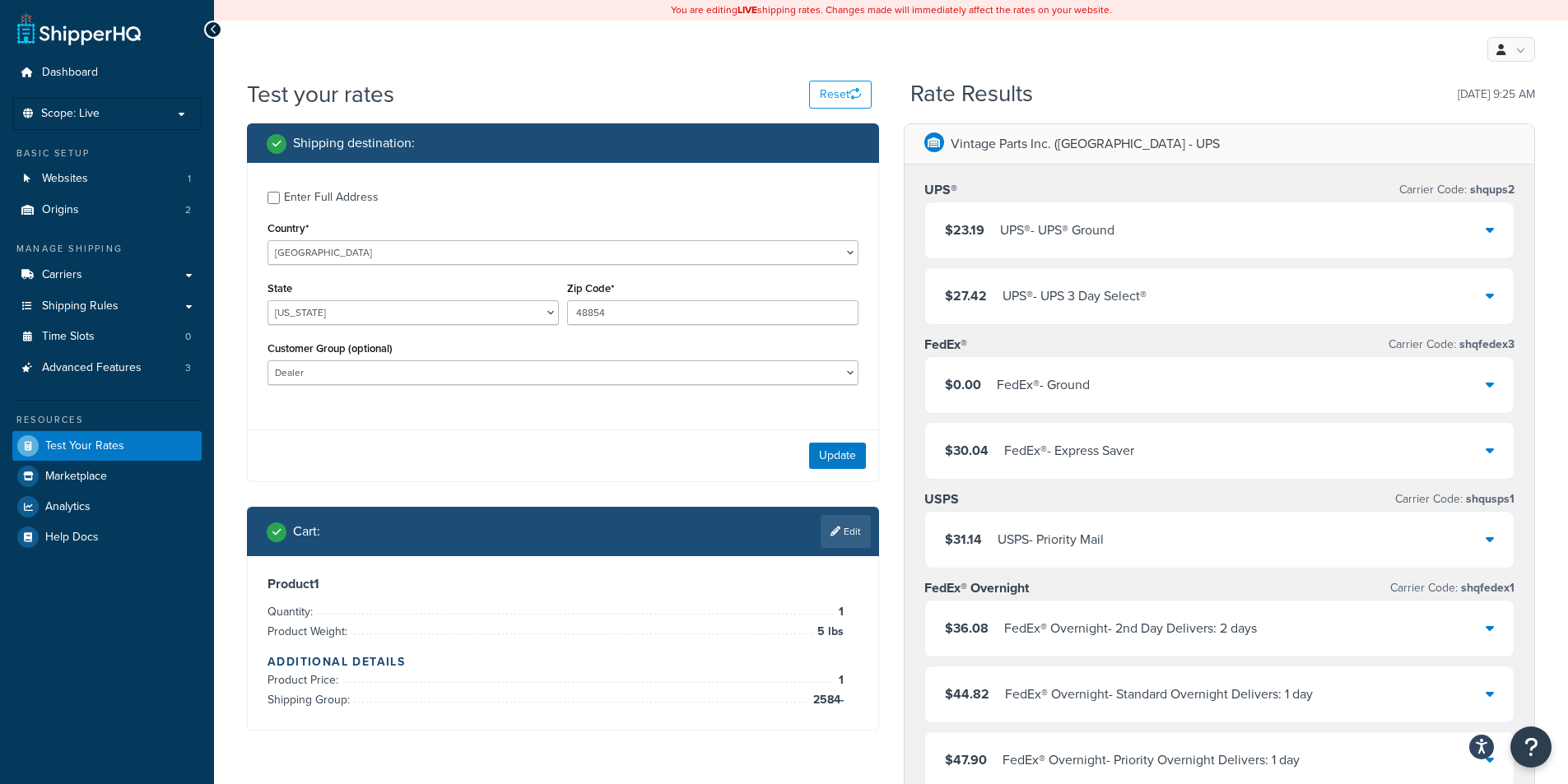
click at [314, 195] on div "Enter Full Address" at bounding box center [332, 197] width 95 height 23
click at [280, 195] on input "Enter Full Address" at bounding box center [274, 198] width 12 height 12
checkbox input "true"
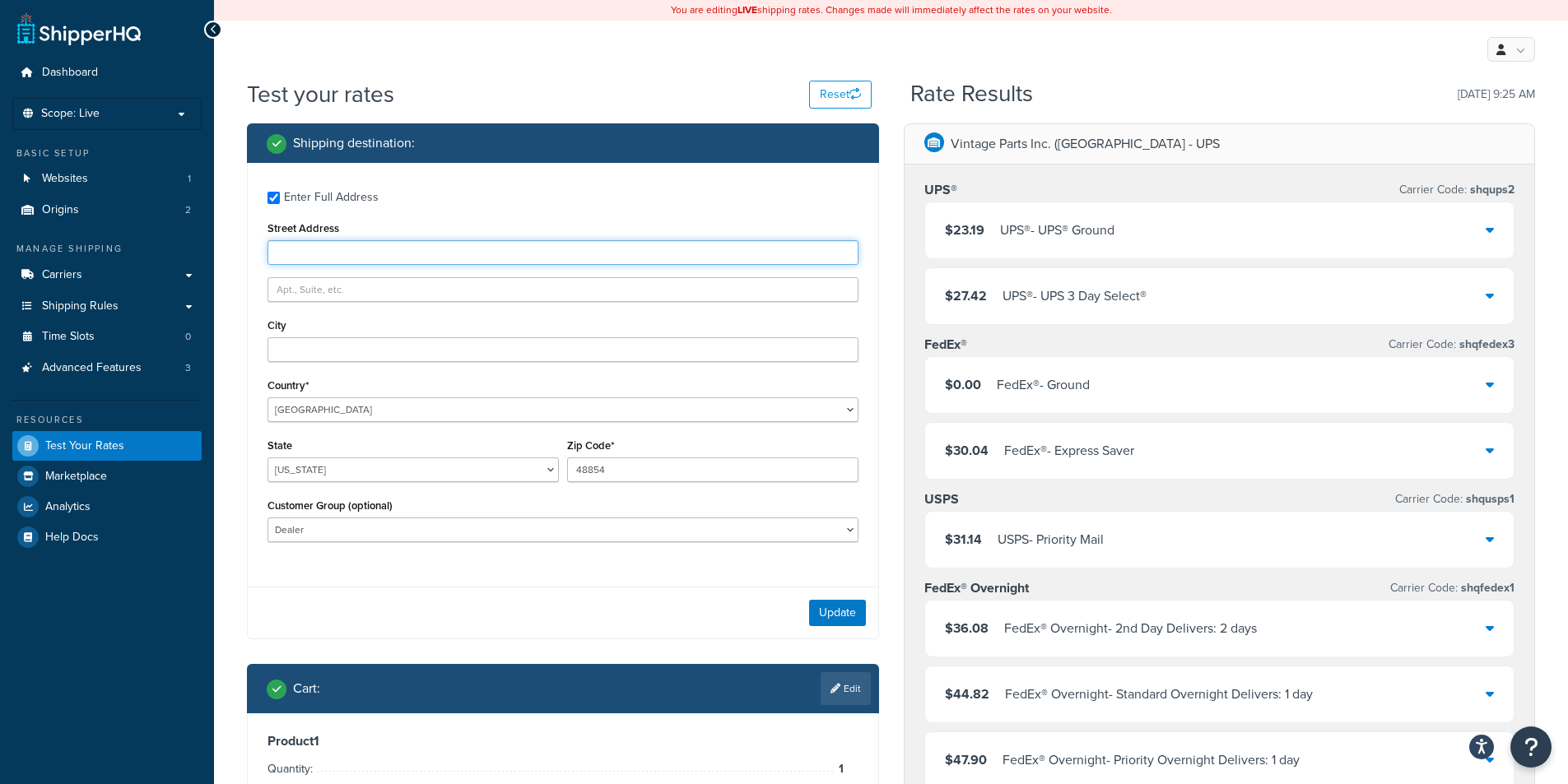
click at [425, 259] on input "Street Address" at bounding box center [563, 252] width 591 height 25
click at [422, 250] on input "401 North Ct" at bounding box center [563, 252] width 591 height 25
type input "401 North Ct"
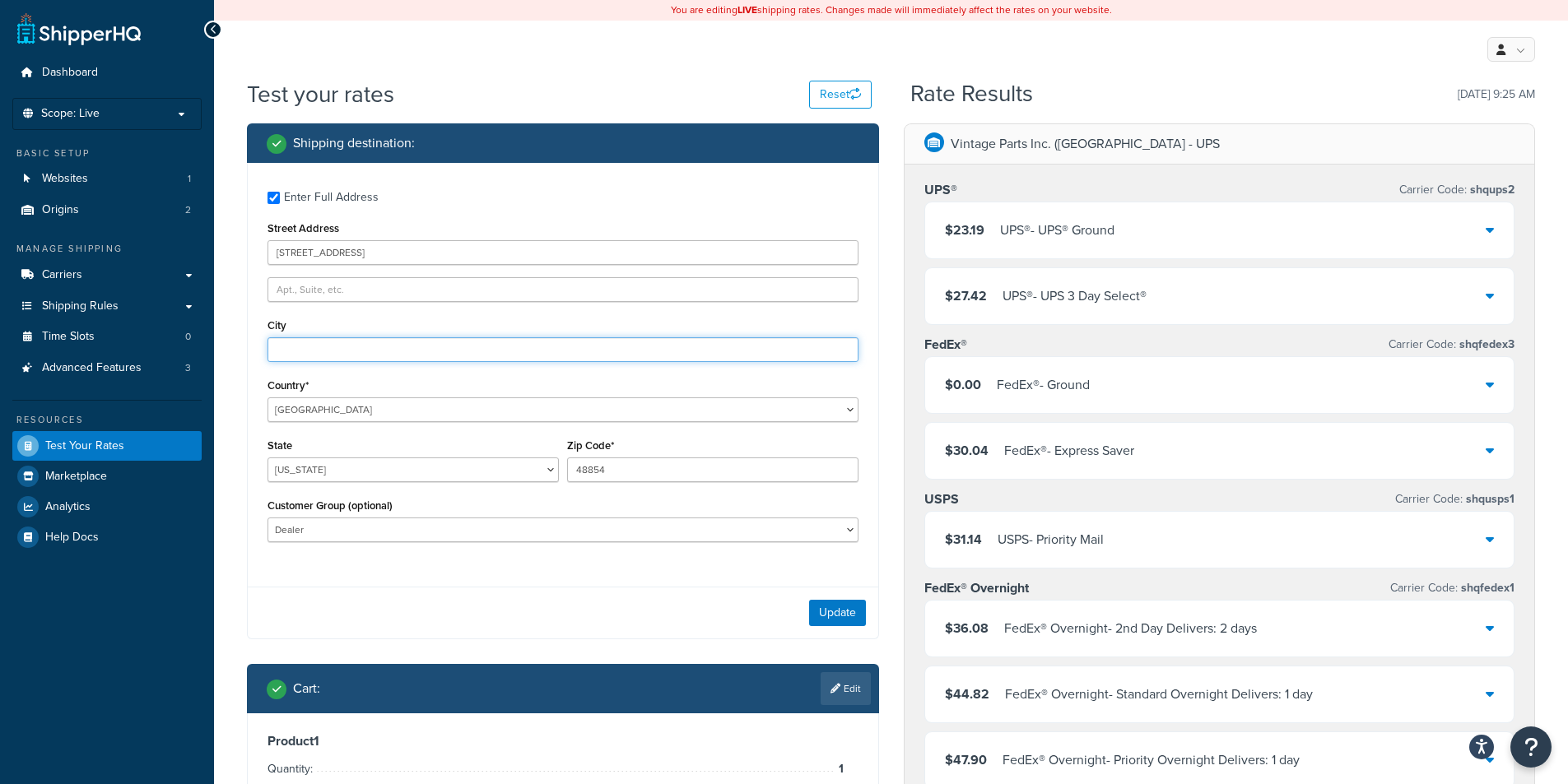
drag, startPoint x: 347, startPoint y: 345, endPoint x: 377, endPoint y: 340, distance: 30.4
click at [347, 345] on input "City" at bounding box center [563, 350] width 591 height 25
type input "Mason"
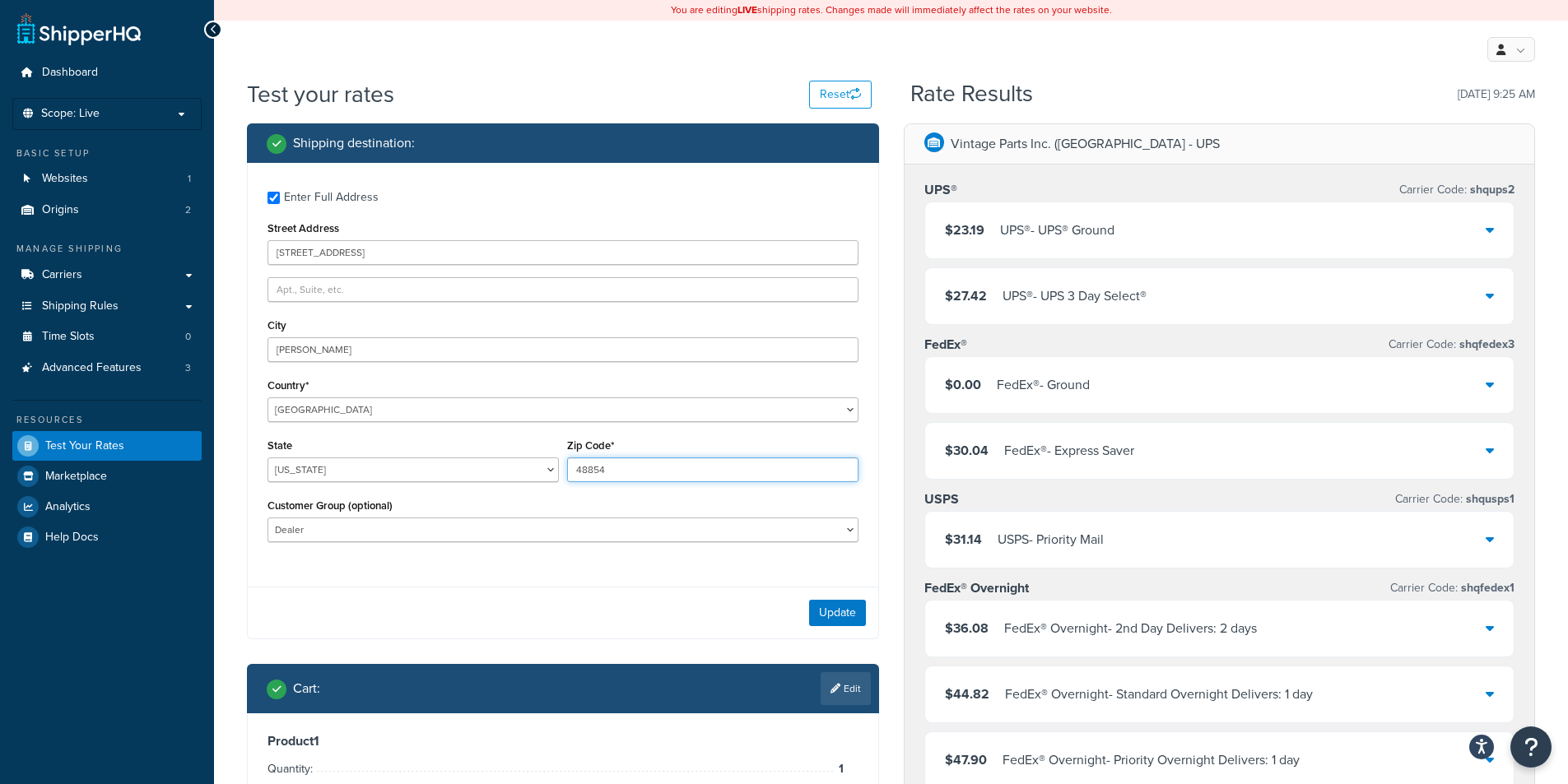
click at [638, 466] on input "48854" at bounding box center [712, 470] width 291 height 25
click at [638, 465] on input "48854" at bounding box center [712, 470] width 291 height 25
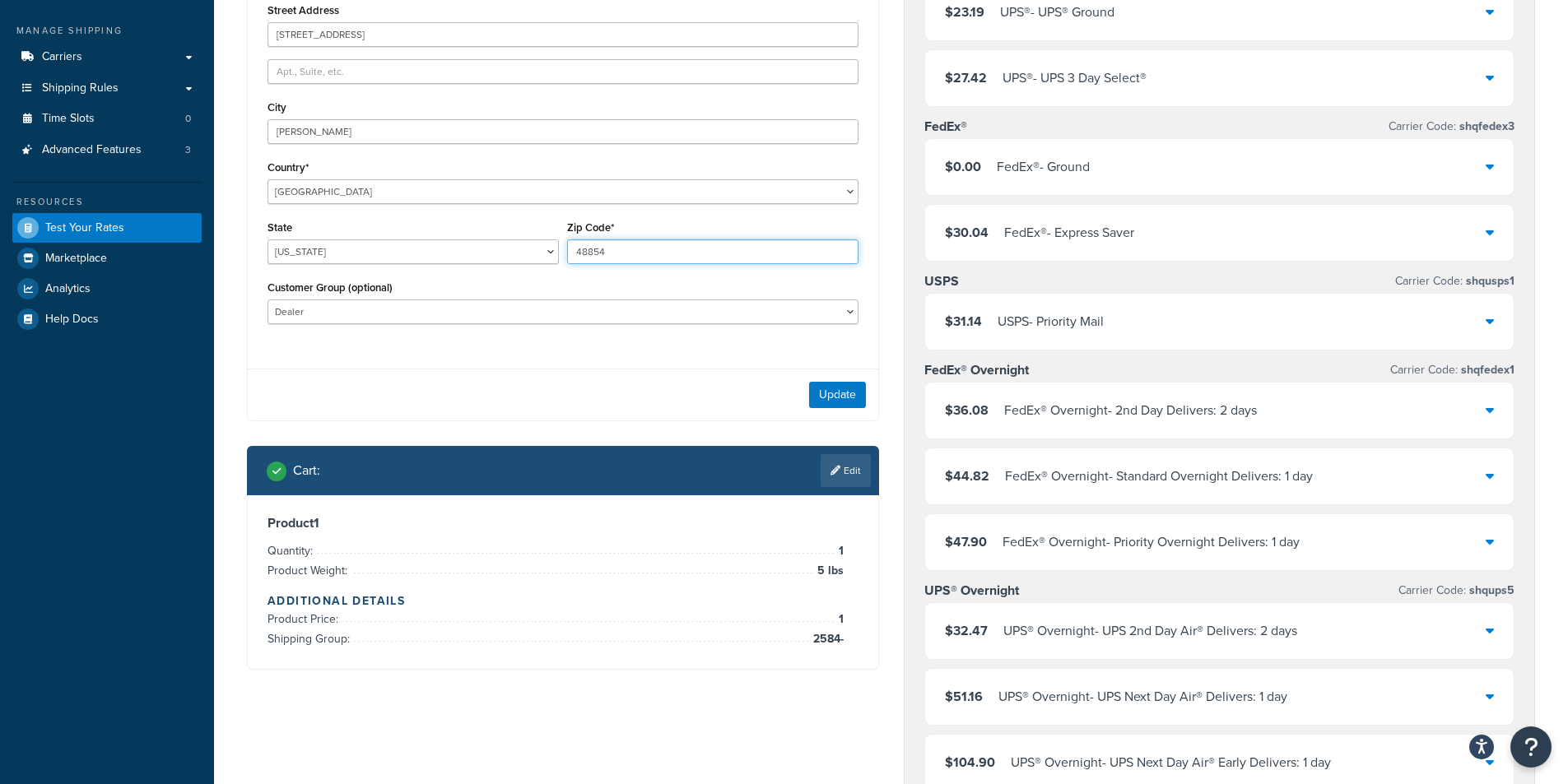
scroll to position [247, 0]
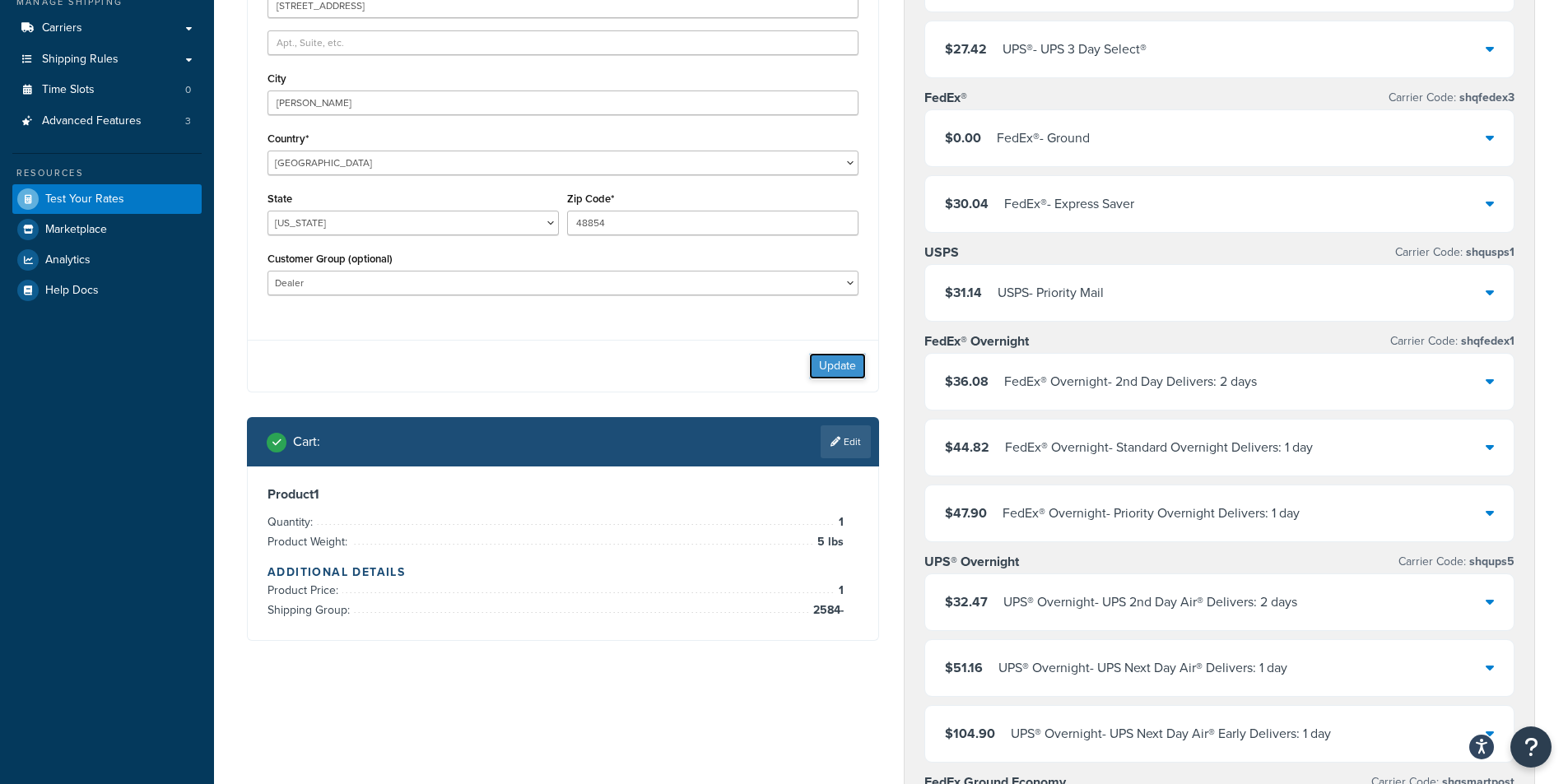
click at [854, 361] on button "Update" at bounding box center [838, 366] width 57 height 26
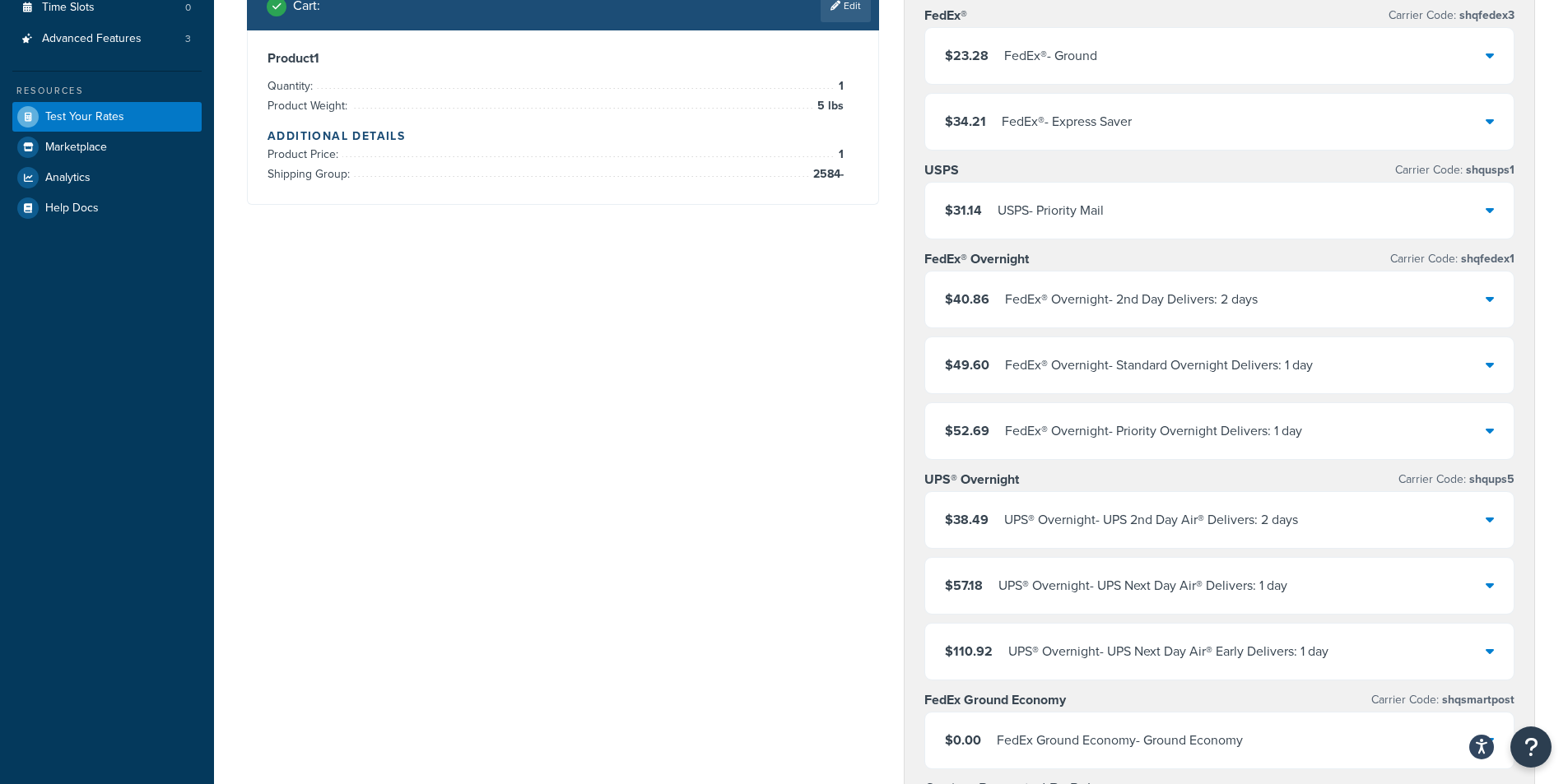
scroll to position [658, 0]
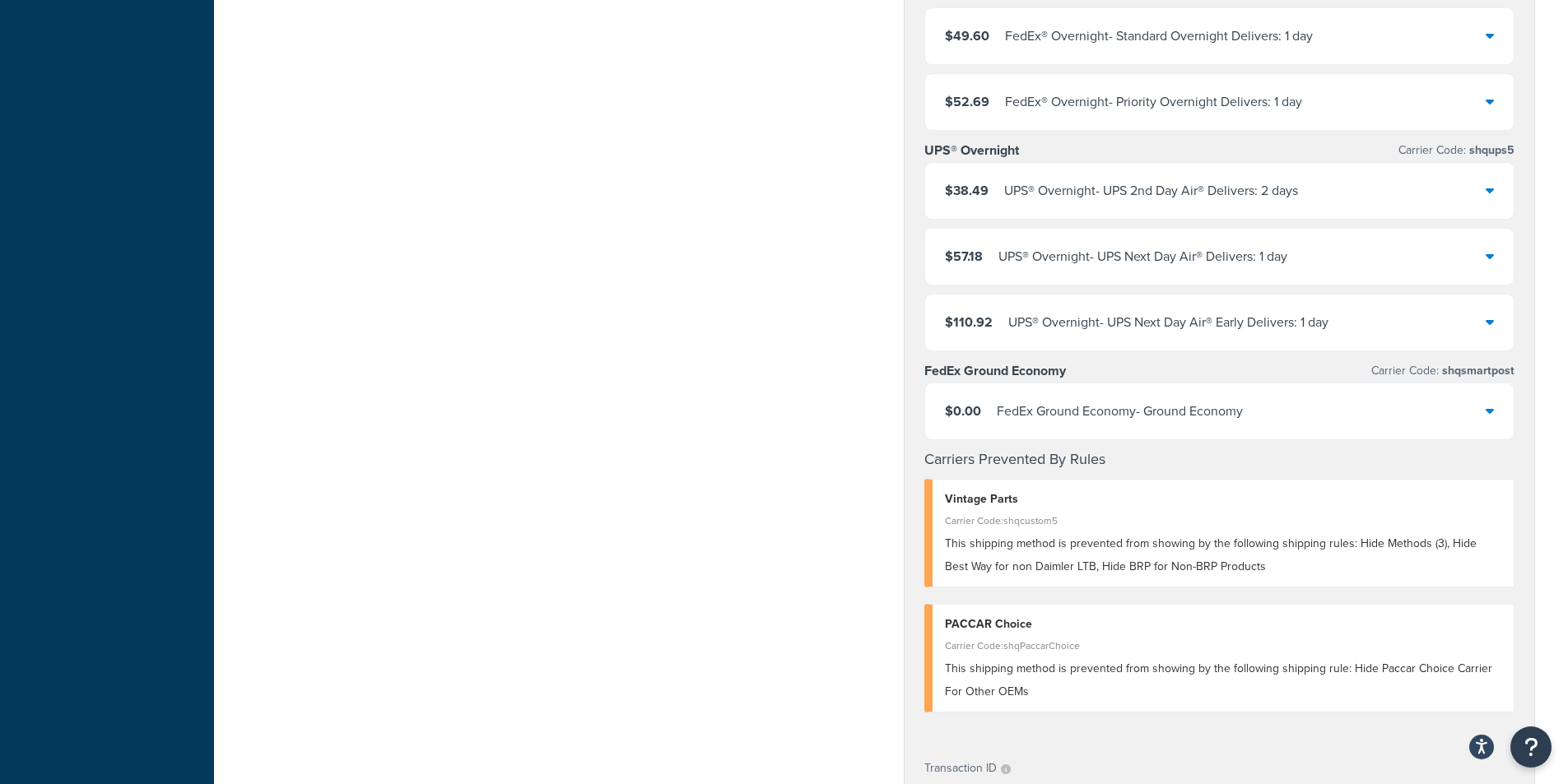
click at [1235, 421] on div "FedEx Ground Economy - Ground Economy" at bounding box center [1120, 411] width 246 height 23
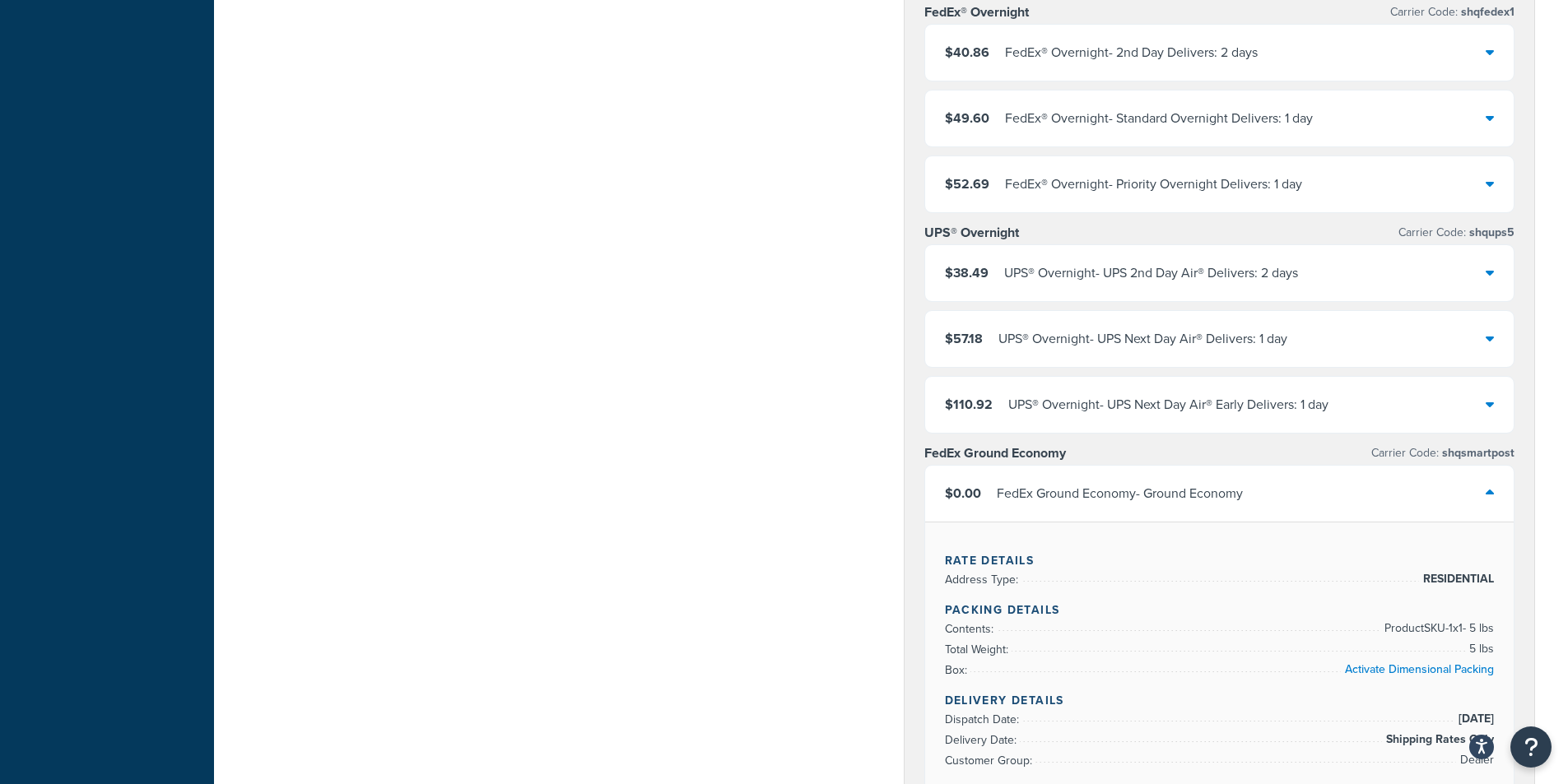
scroll to position [0, 0]
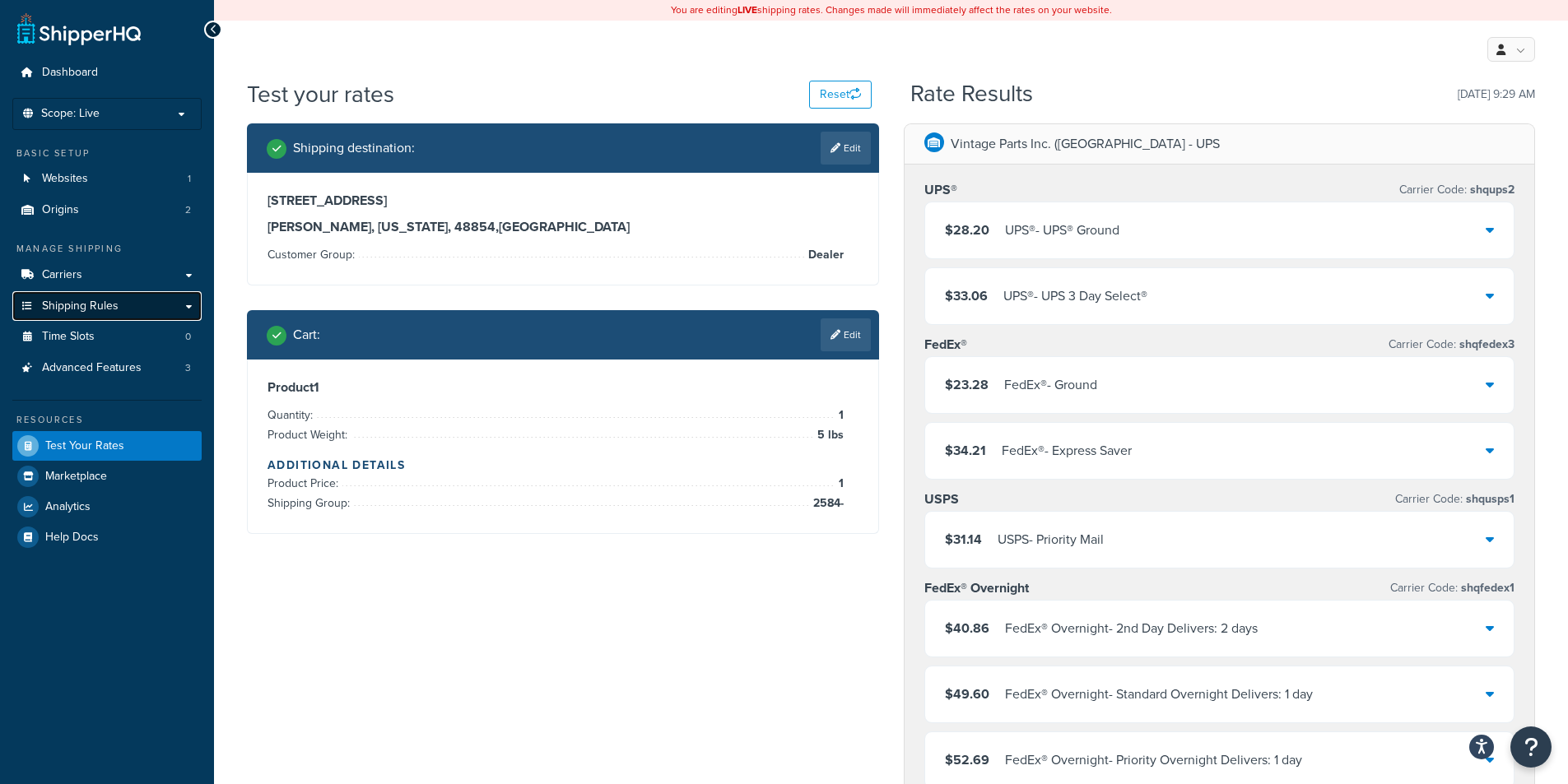
click at [98, 301] on span "Shipping Rules" at bounding box center [80, 307] width 77 height 14
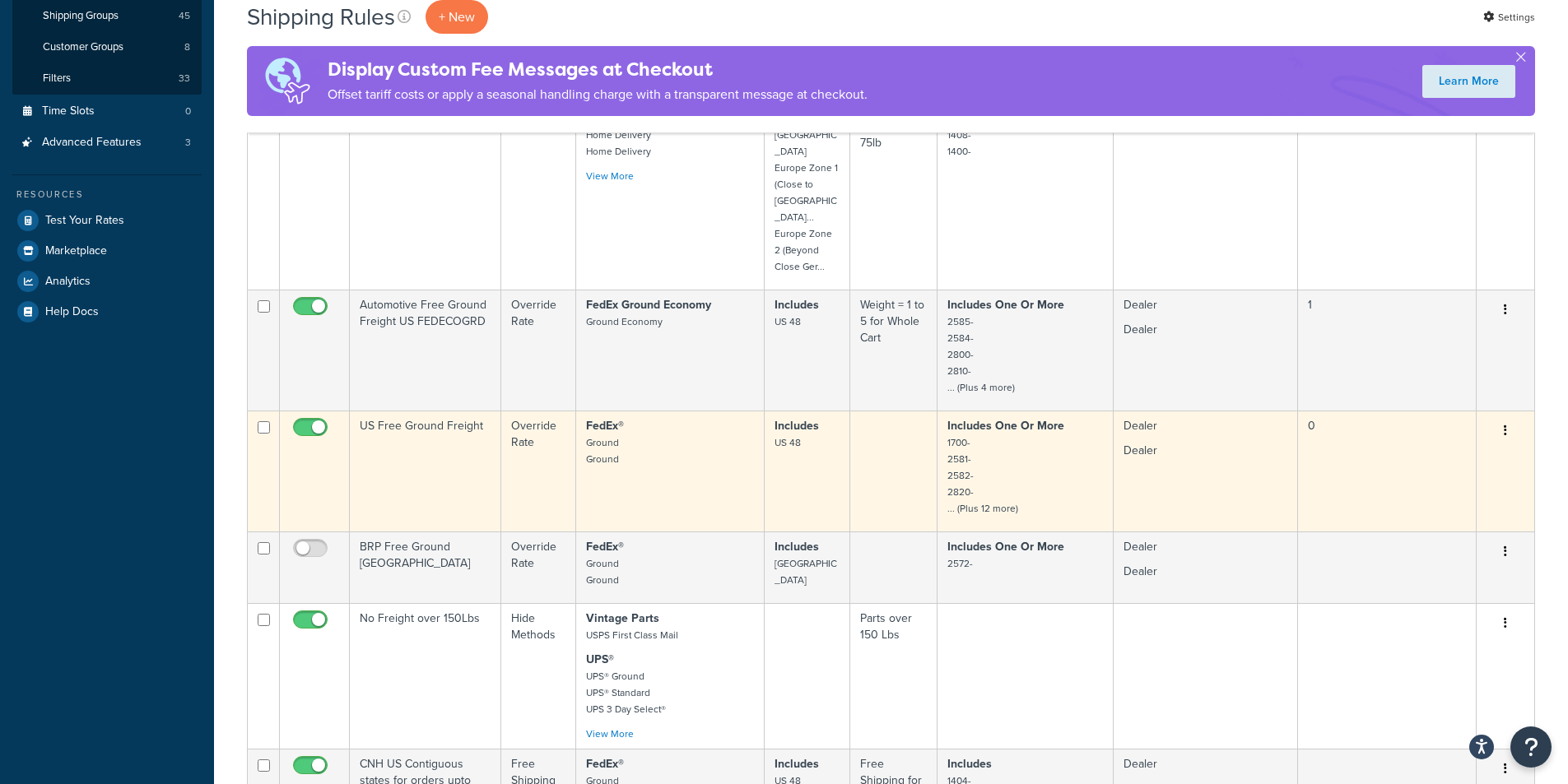
scroll to position [411, 0]
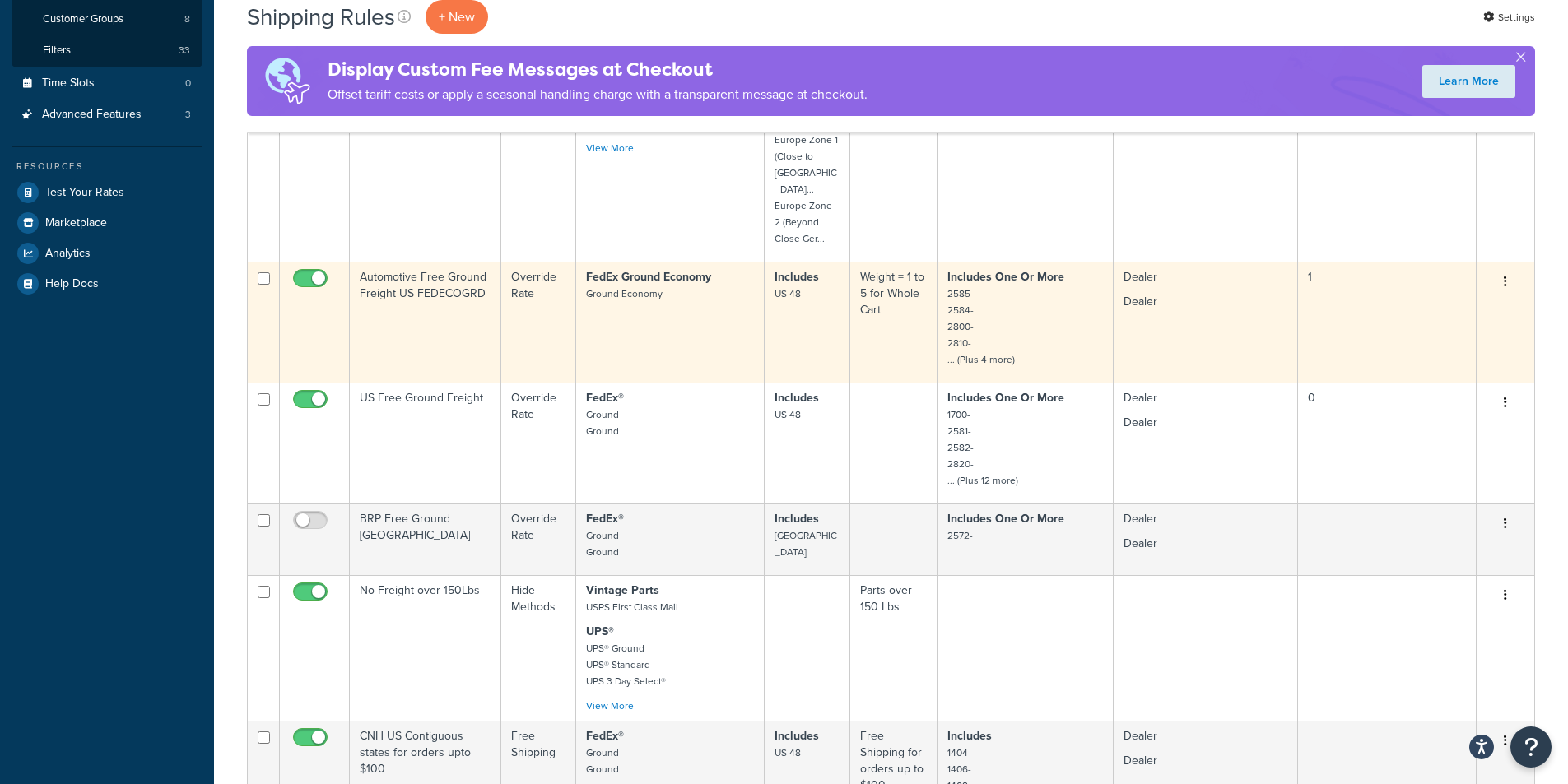
click at [473, 272] on td "Automotive Free Ground Freight US FEDECOGRD" at bounding box center [425, 322] width 151 height 121
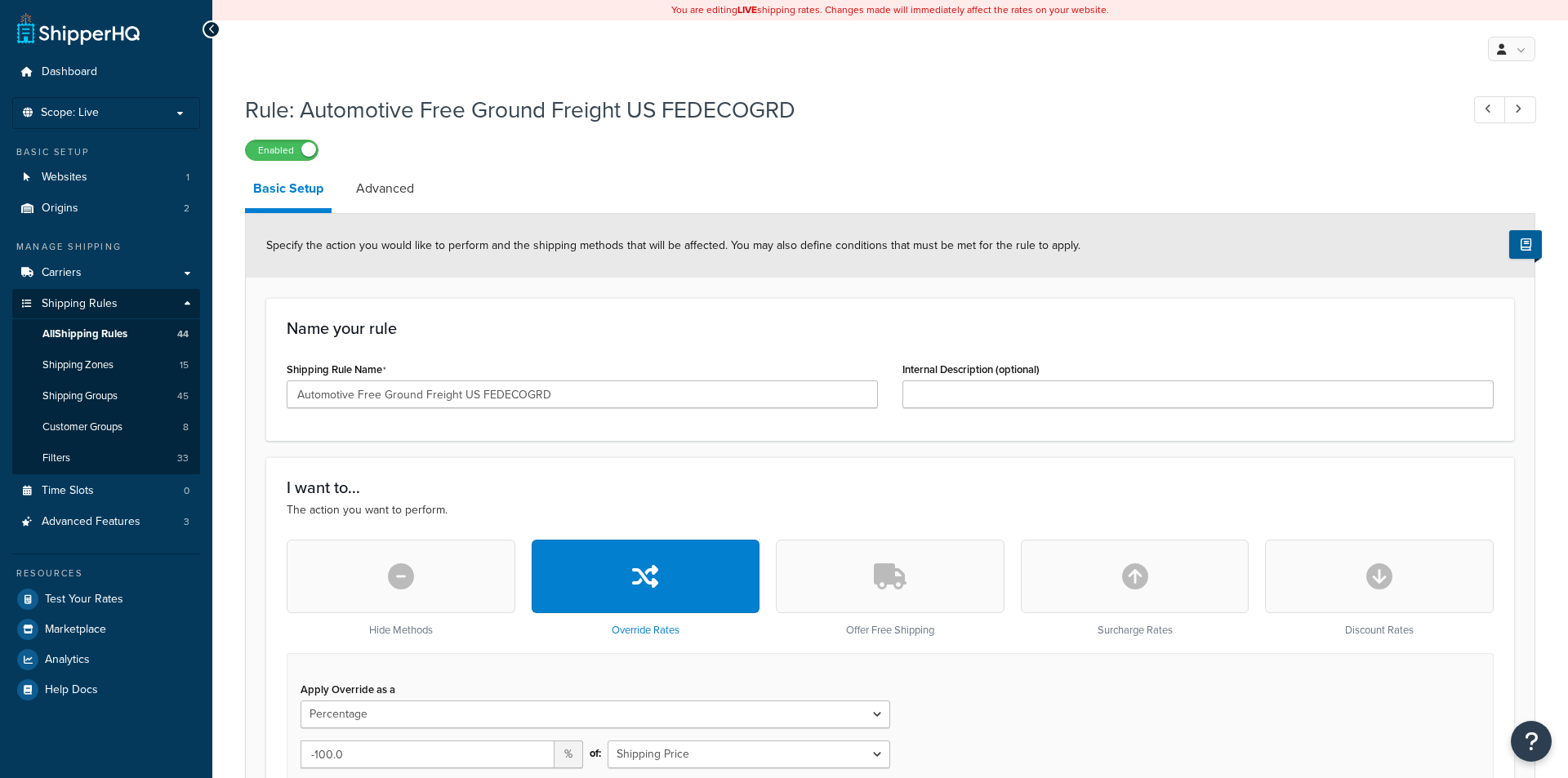
select select "PERCENTAGE"
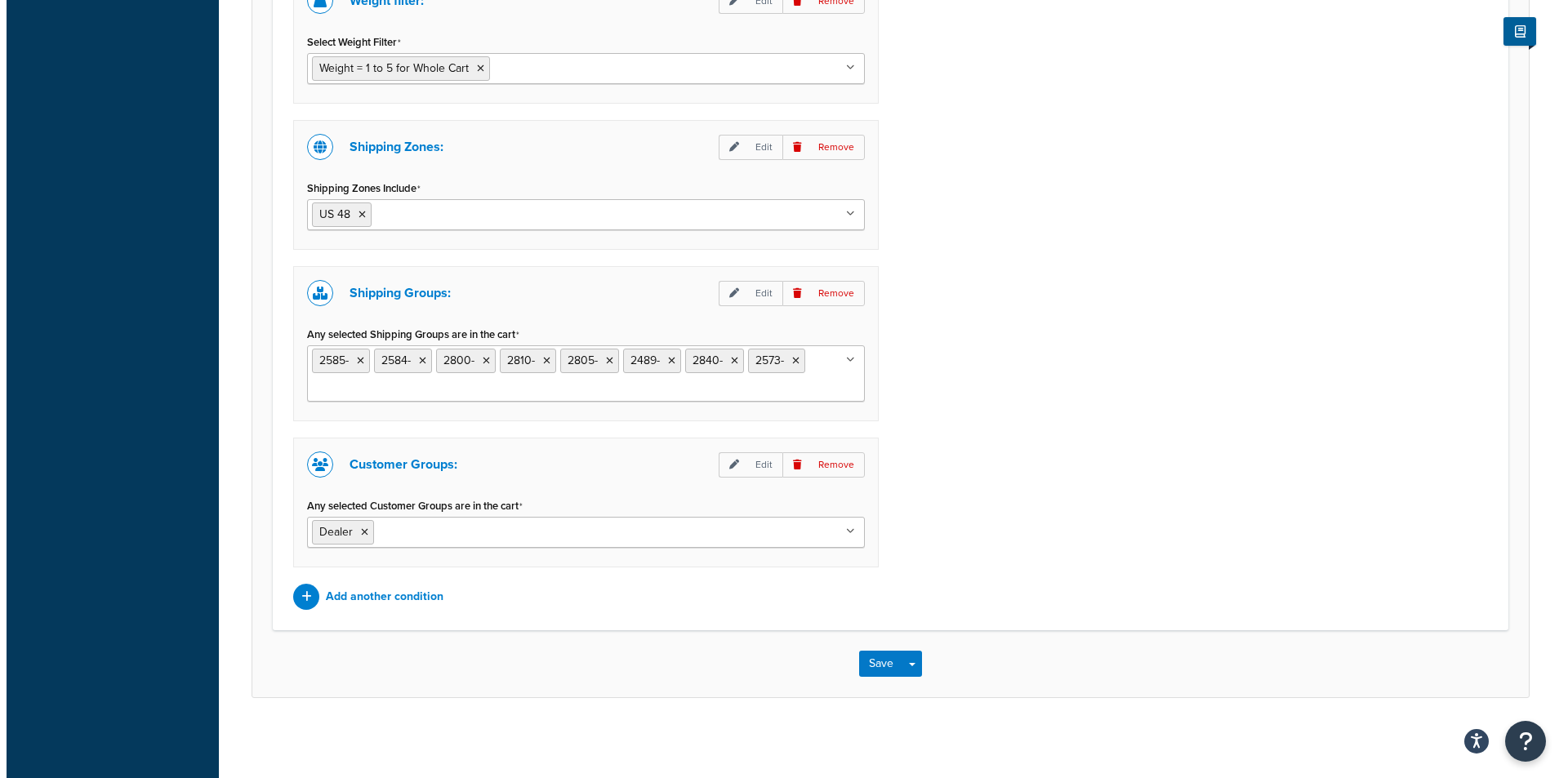
scroll to position [1313, 0]
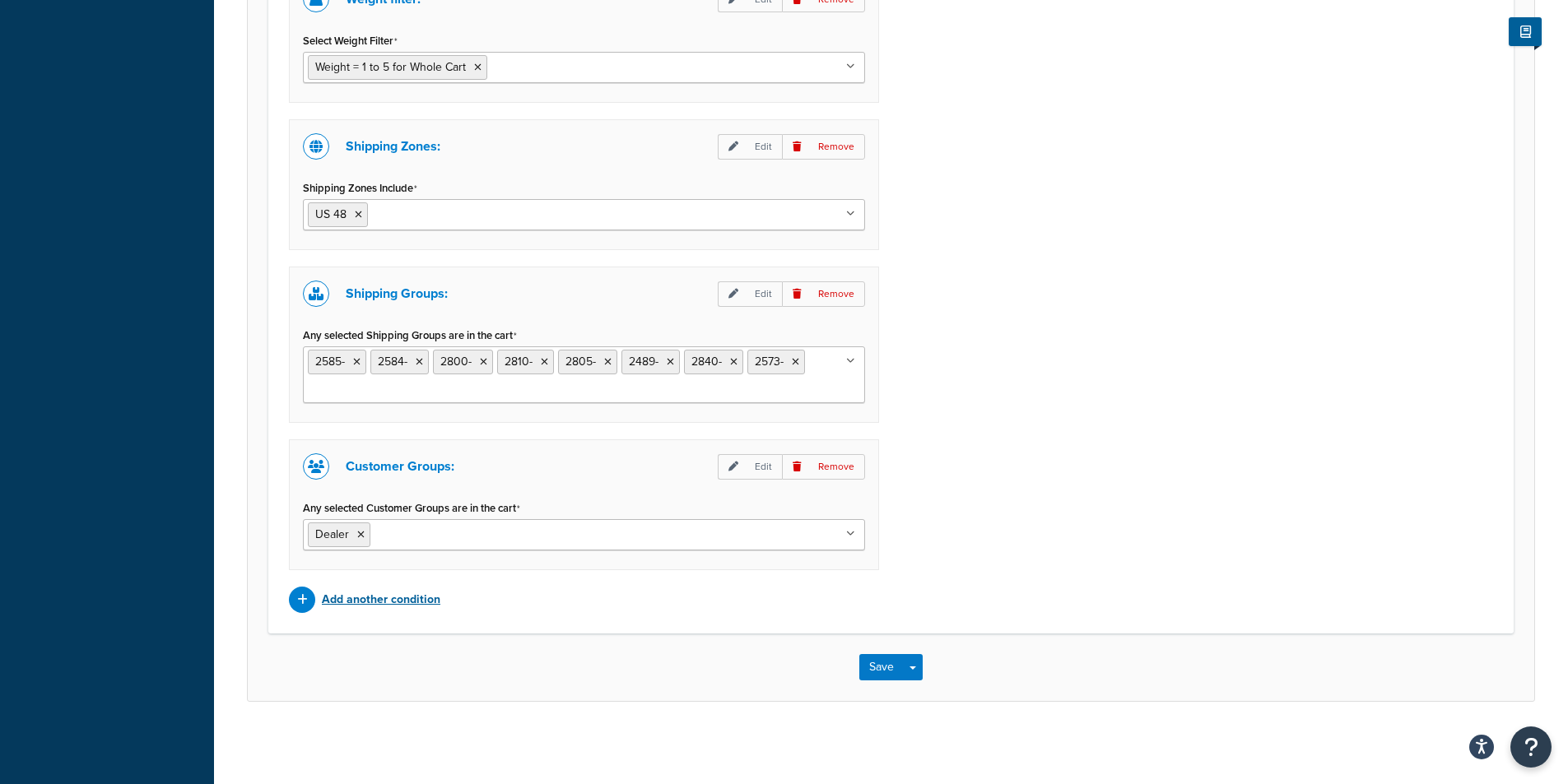
click at [403, 600] on p "Add another condition" at bounding box center [381, 599] width 118 height 23
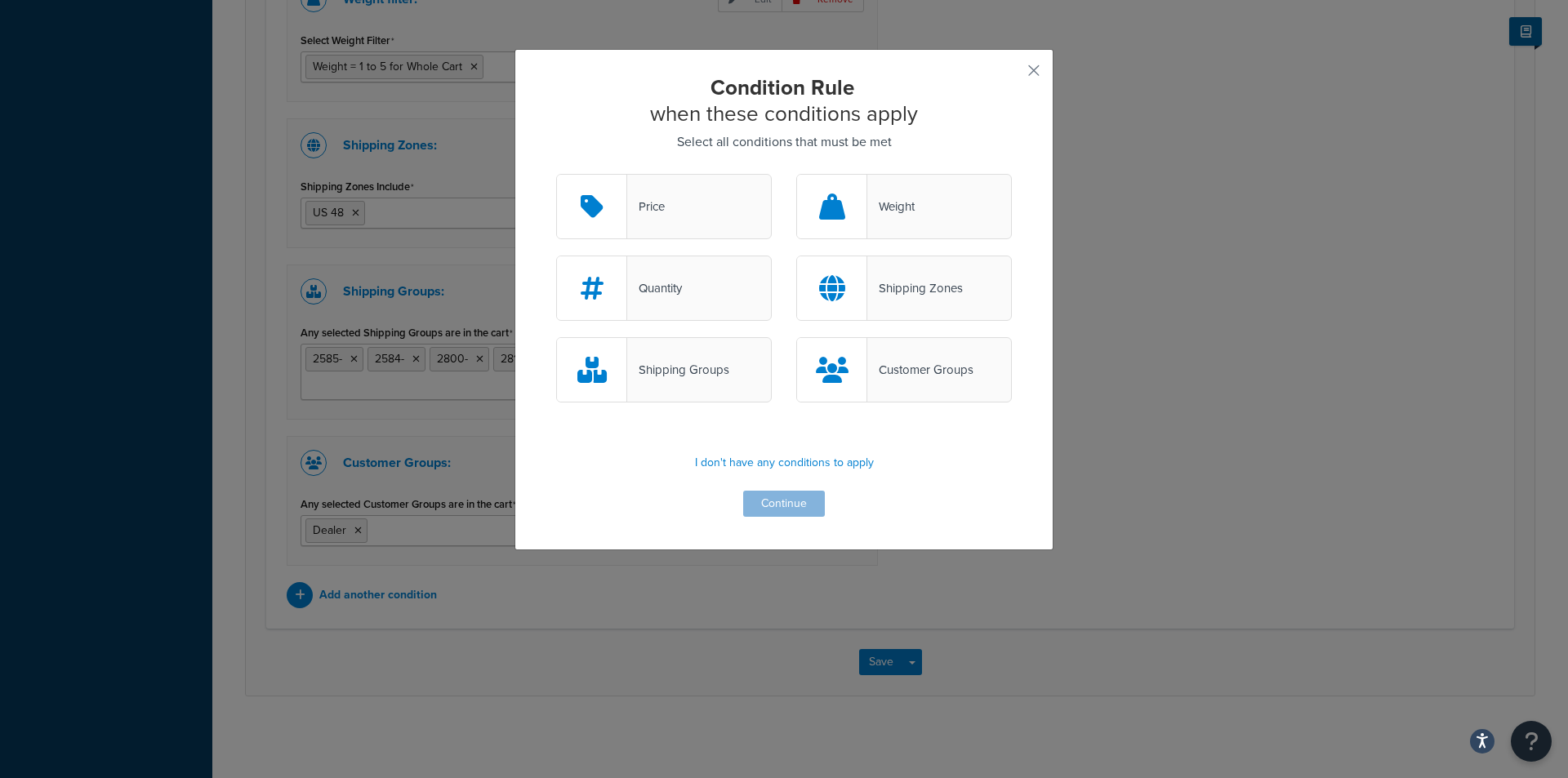
click at [908, 280] on div "Shipping Zones" at bounding box center [915, 288] width 95 height 23
click at [0, 0] on input "Shipping Zones" at bounding box center [0, 0] width 0 height 0
click at [757, 511] on button "Continue" at bounding box center [784, 504] width 81 height 26
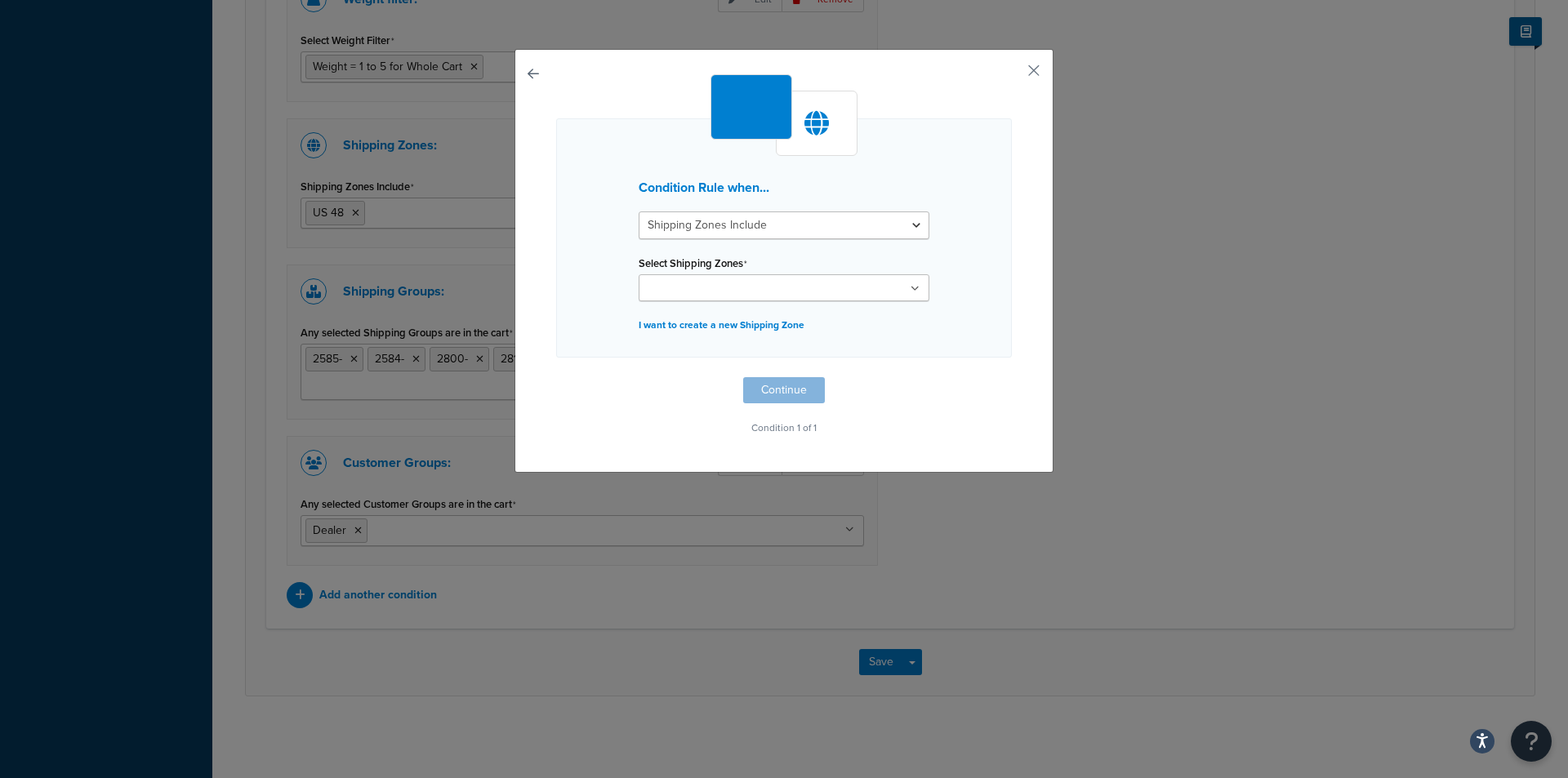
click at [860, 289] on ul at bounding box center [784, 287] width 291 height 27
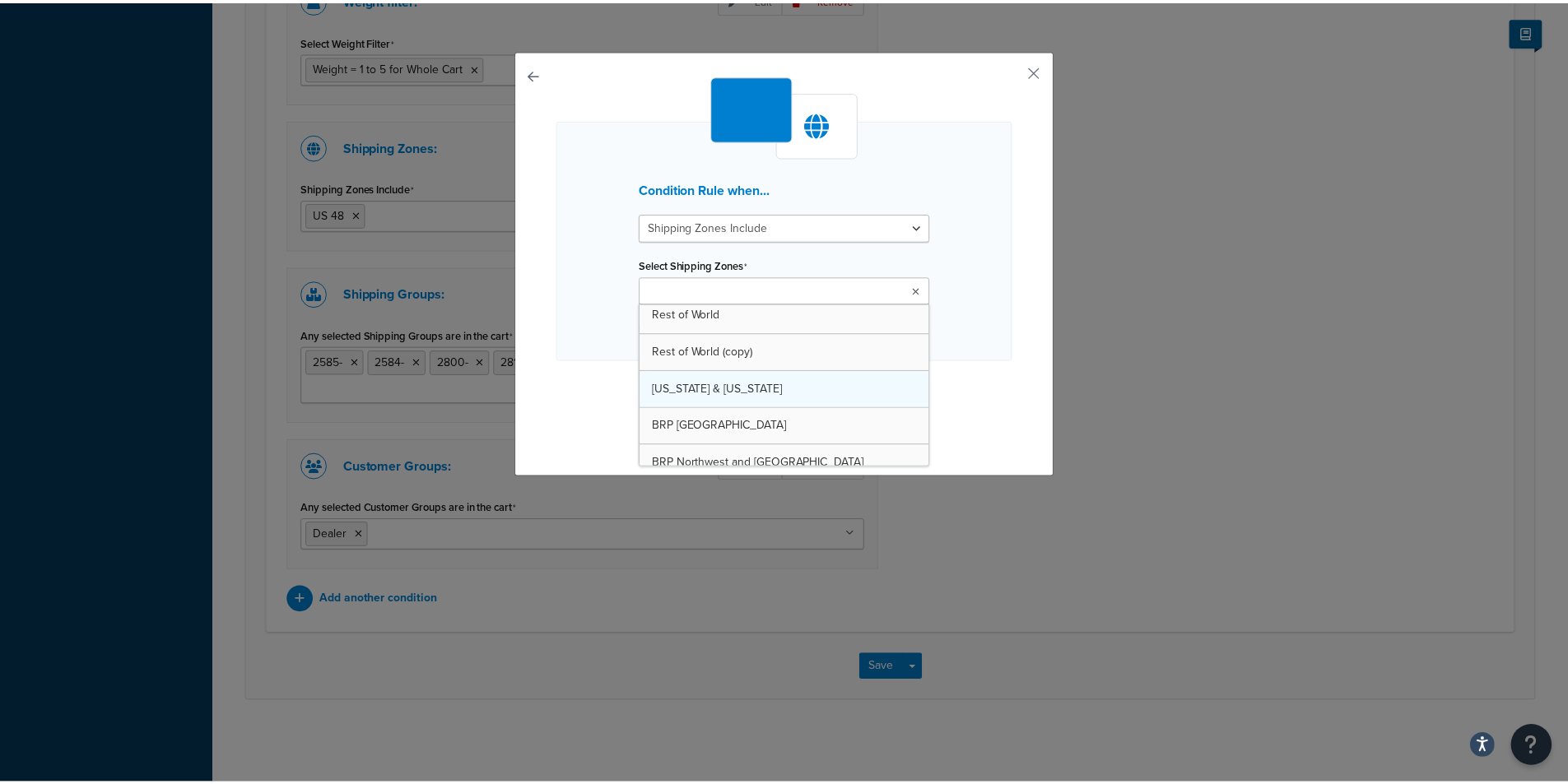
scroll to position [392, 0]
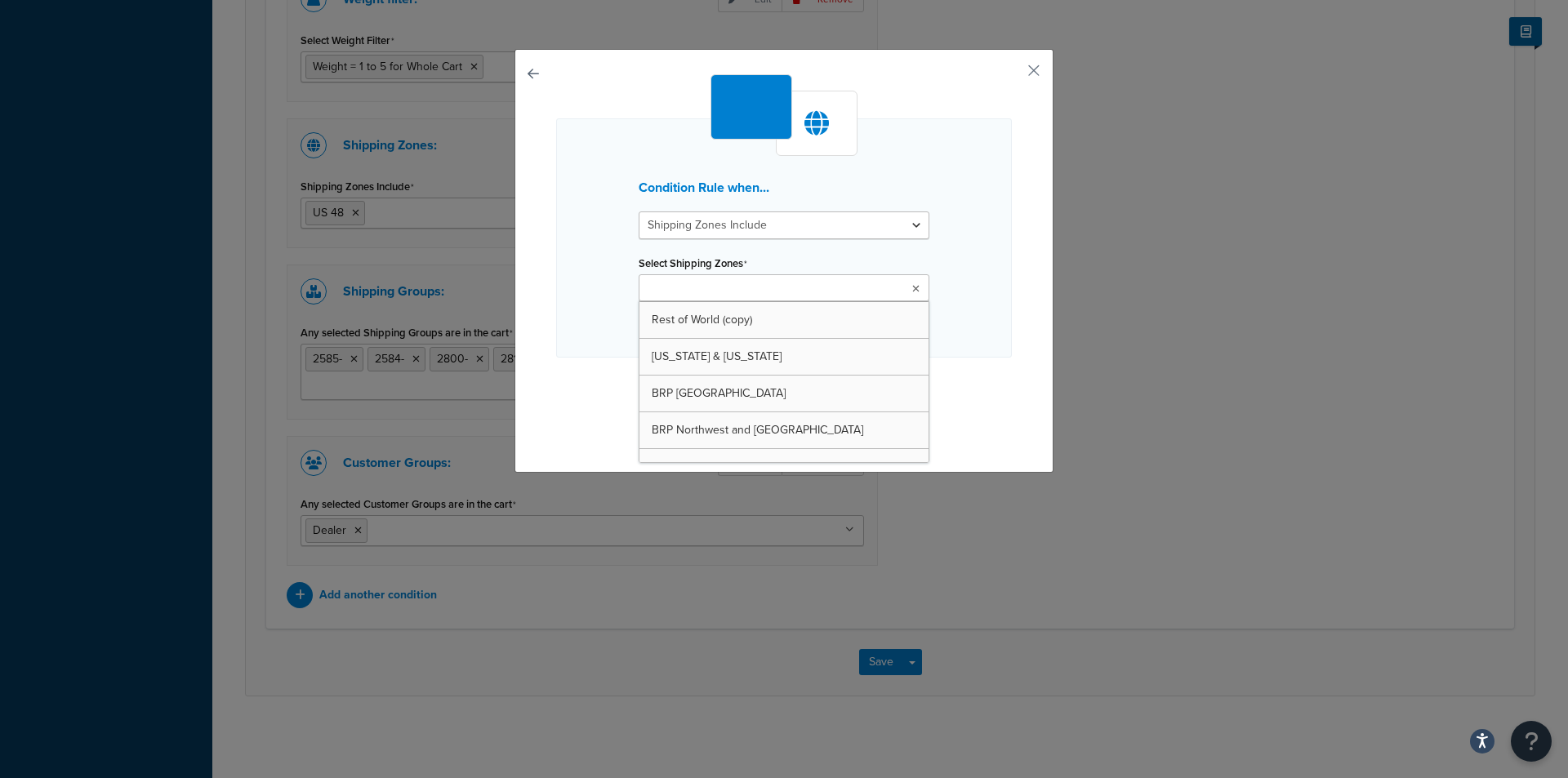
click at [991, 266] on div "Condition Rule when... Shipping Zones Include Shipping Zones Do Not Include Sel…" at bounding box center [784, 237] width 456 height 239
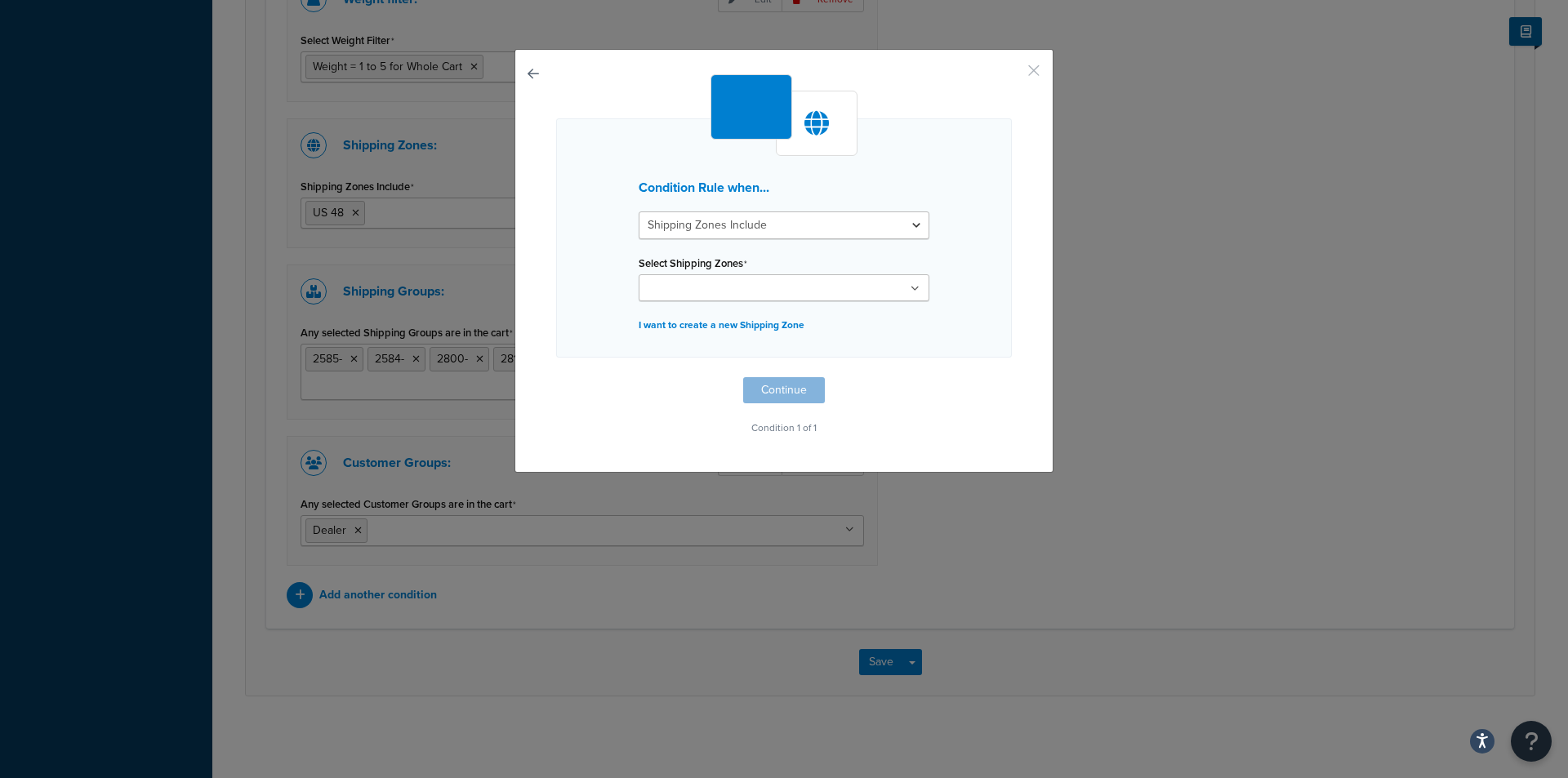
click at [1012, 75] on button "button" at bounding box center [1010, 76] width 4 height 4
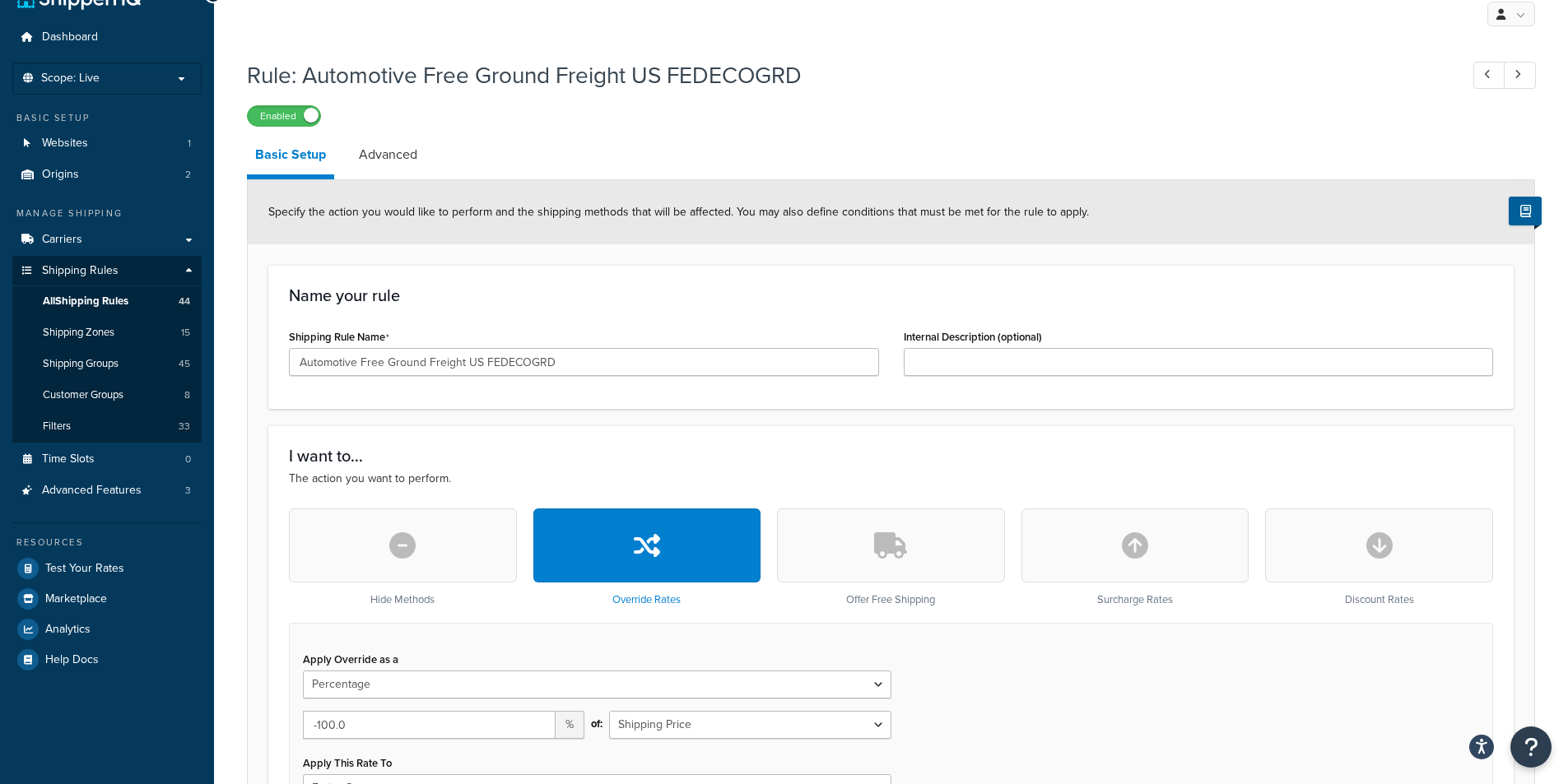
scroll to position [7, 0]
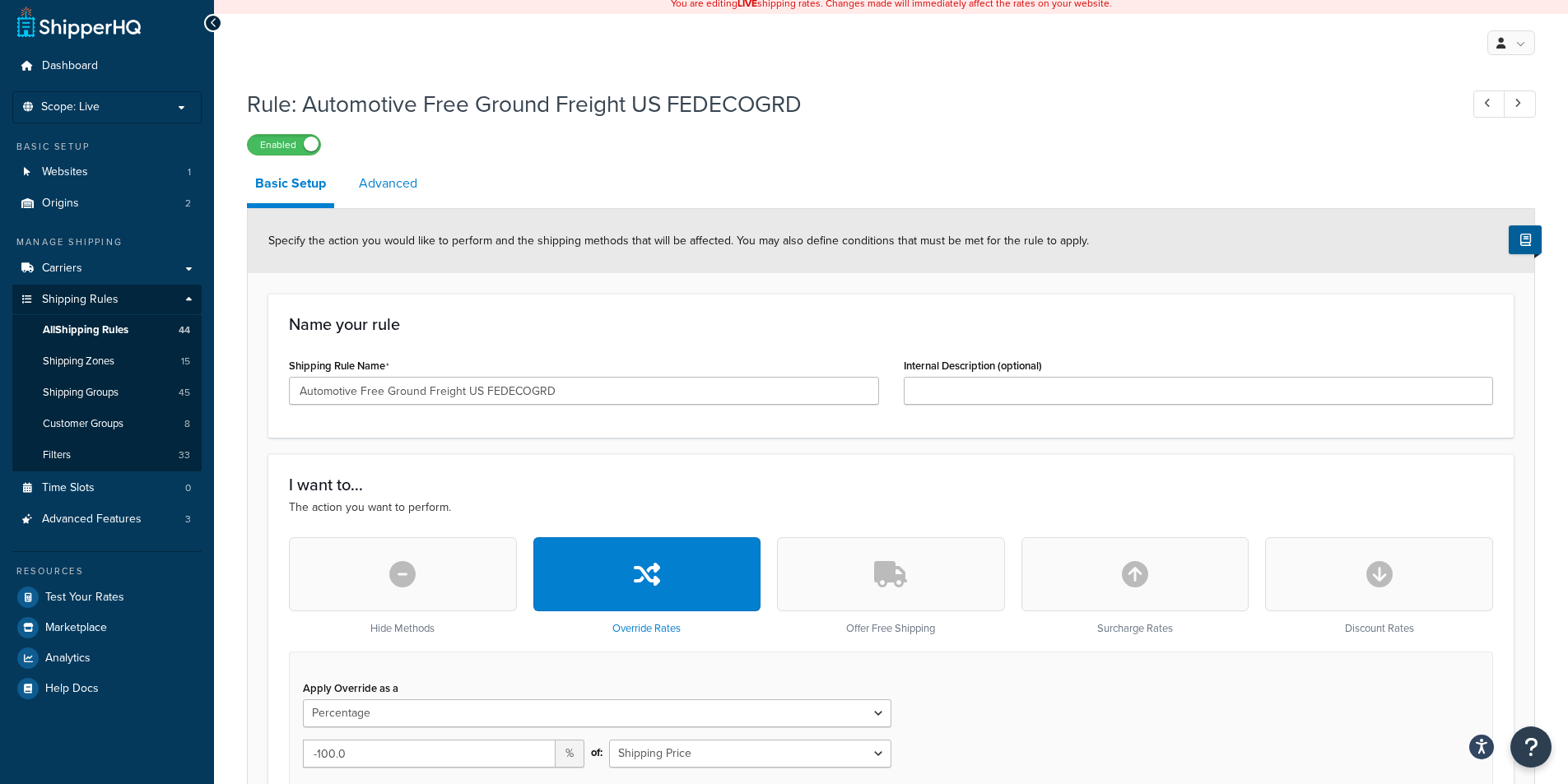
click at [396, 201] on link "Advanced" at bounding box center [388, 184] width 75 height 40
select select "business"
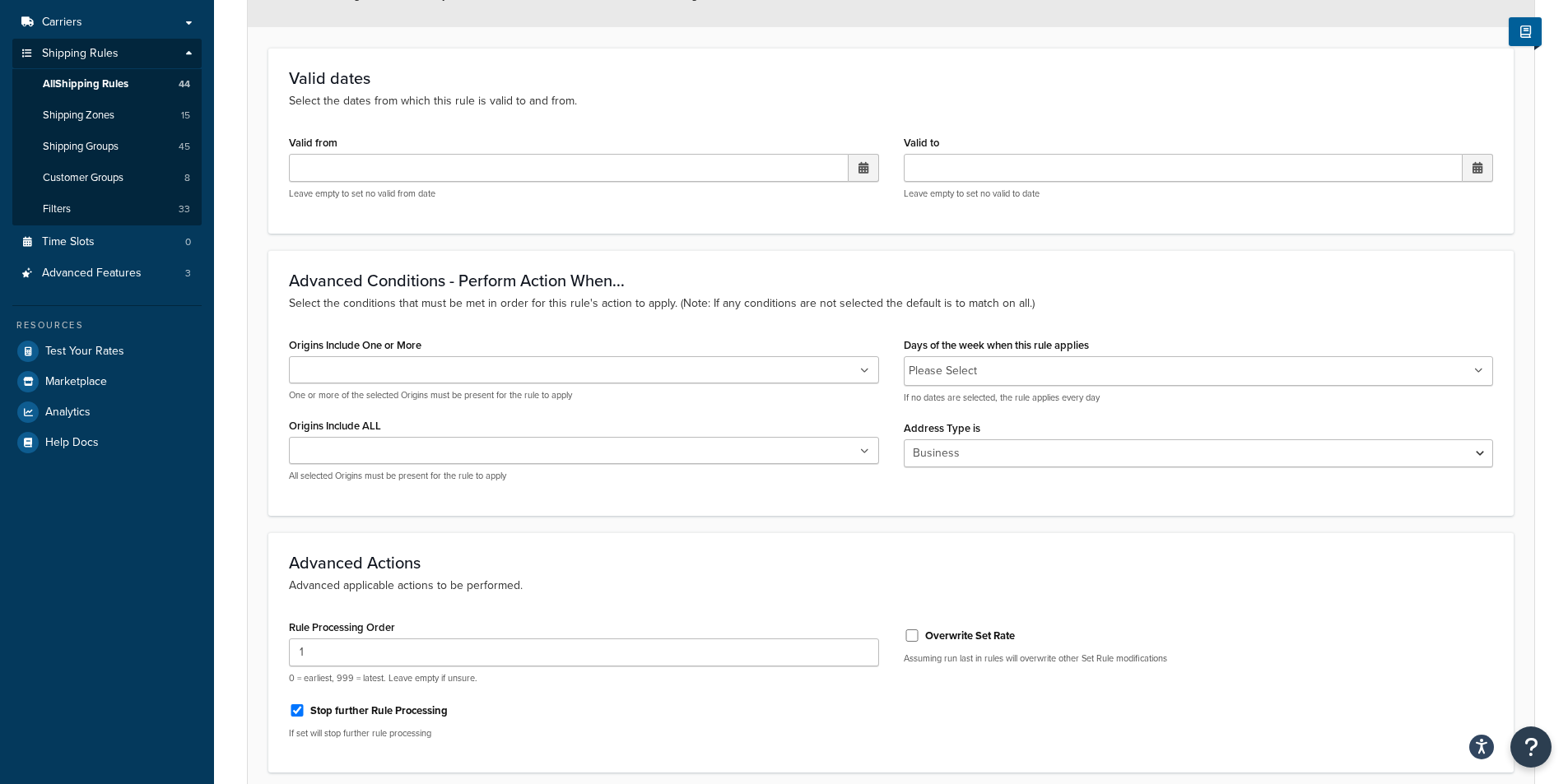
scroll to position [253, 0]
click at [996, 454] on select "N/A Business Residential" at bounding box center [1198, 452] width 590 height 28
click at [904, 439] on select "N/A Business Residential" at bounding box center [1198, 452] width 590 height 28
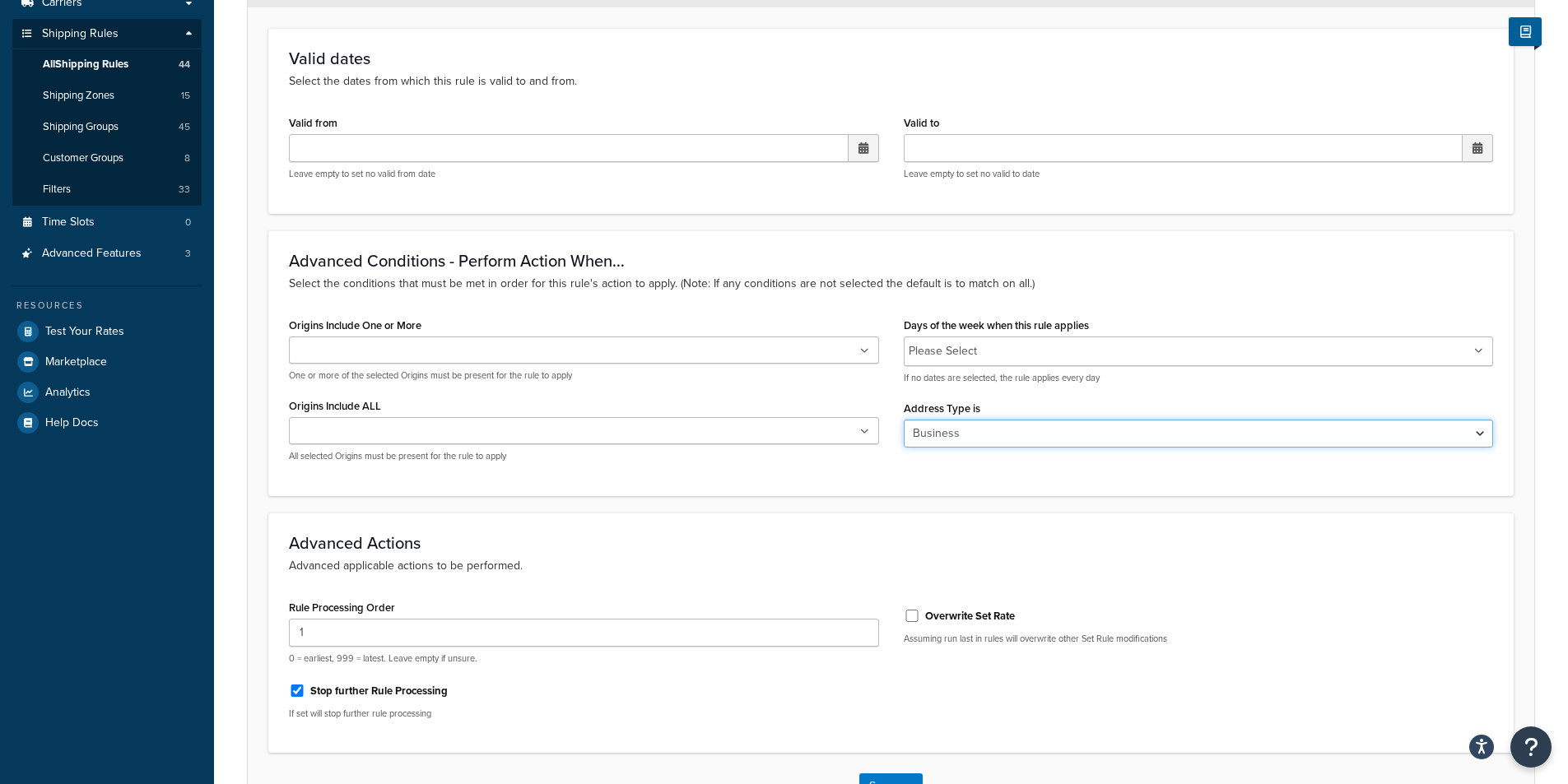
scroll to position [309, 0]
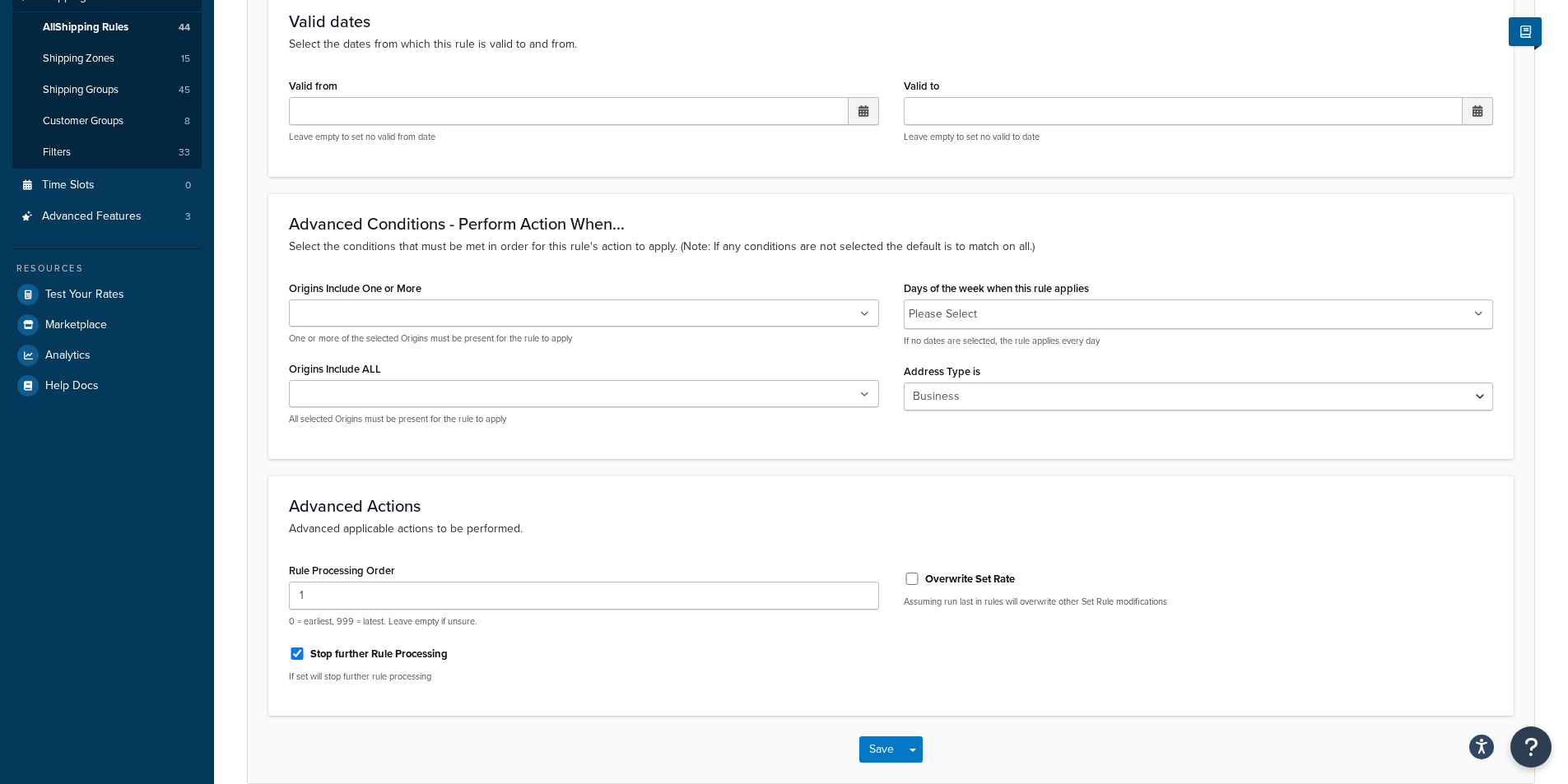
click at [1073, 357] on div "Days of the week when this rule applies Please Select Monday Tuesday Wednesday …" at bounding box center [1199, 350] width 615 height 147
click at [886, 752] on button "Save" at bounding box center [881, 749] width 44 height 26
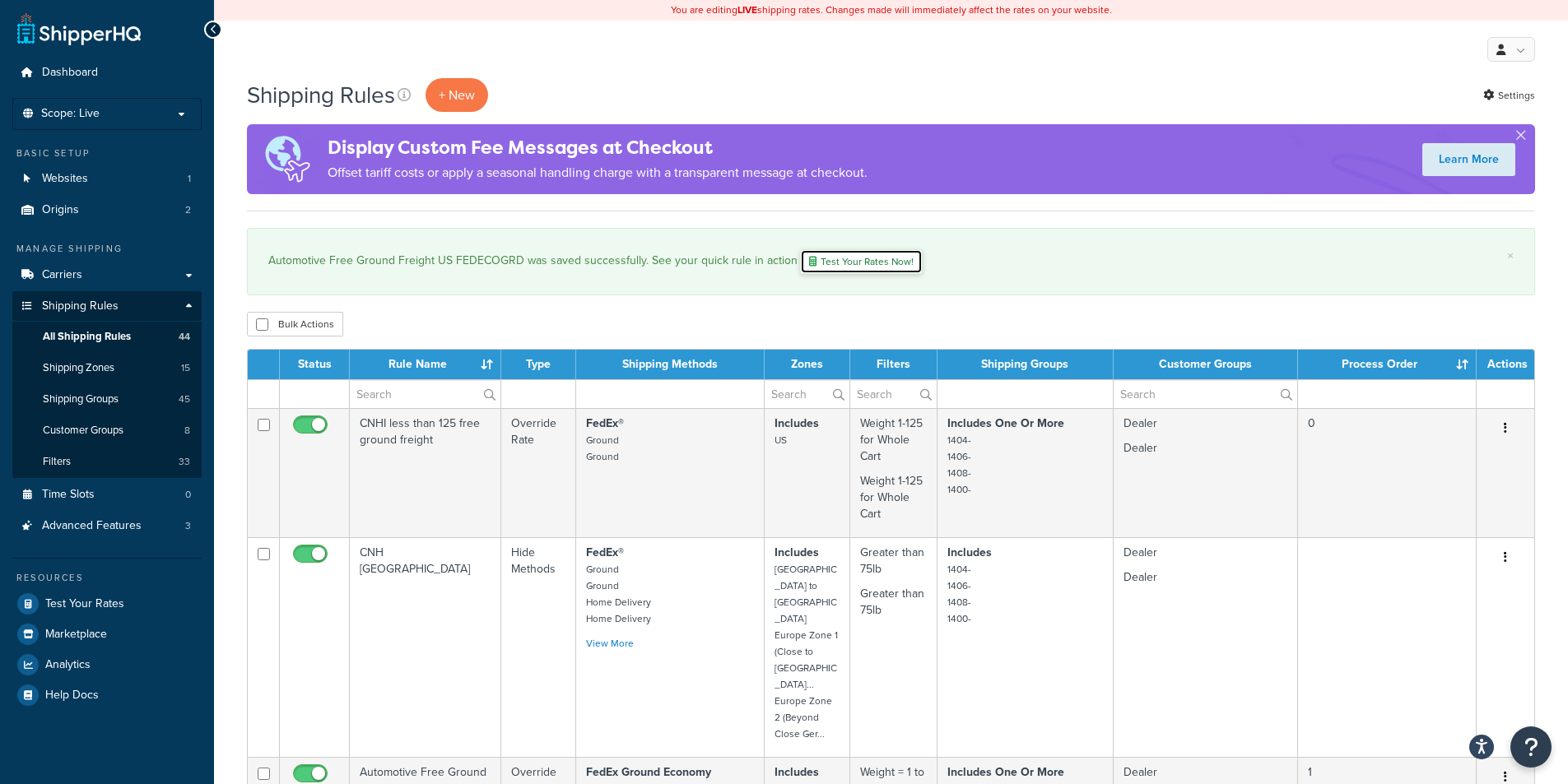
click at [863, 260] on link "Test Your Rates Now!" at bounding box center [861, 262] width 123 height 25
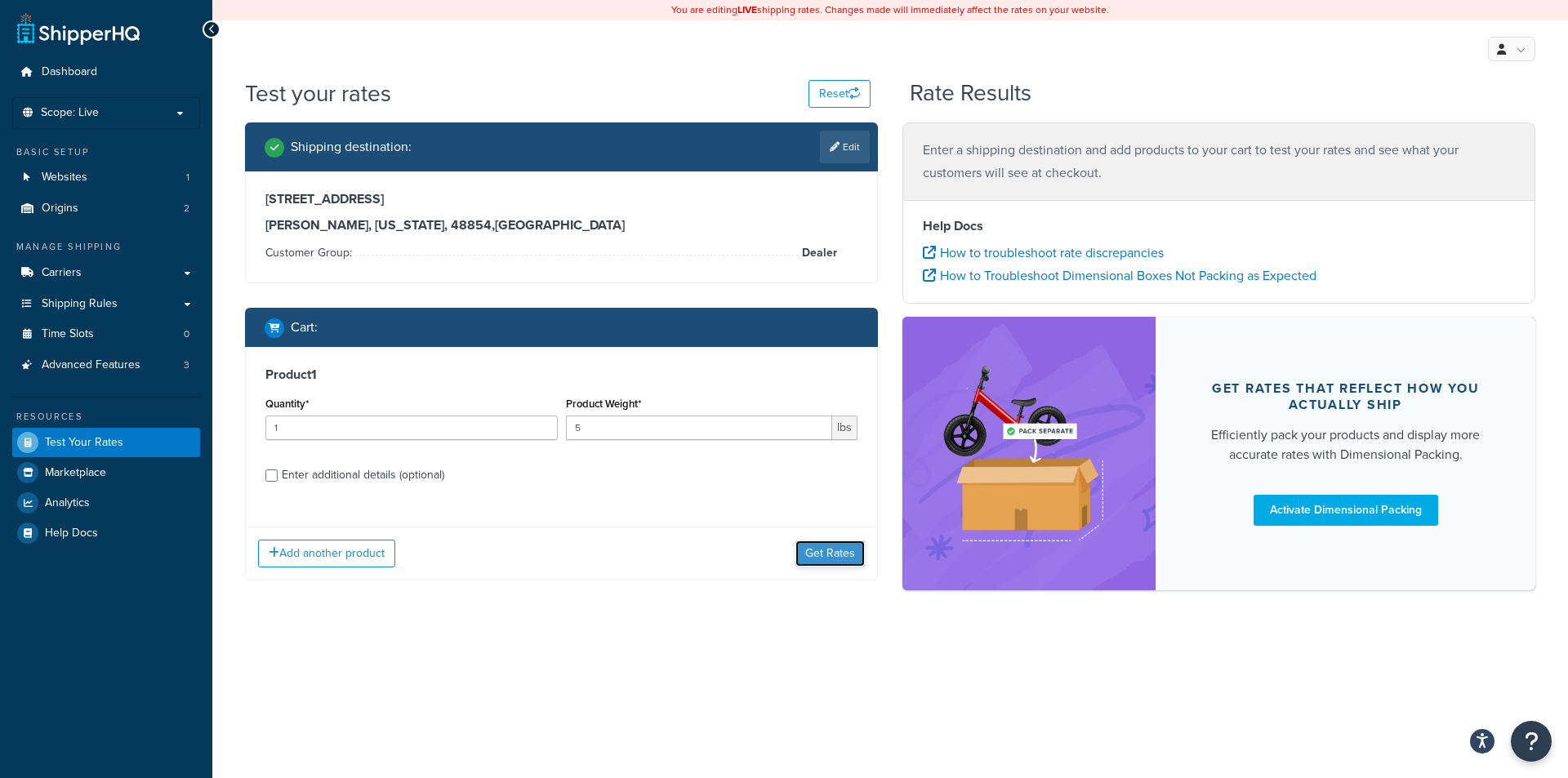
click at [804, 551] on button "Get Rates" at bounding box center [830, 554] width 69 height 26
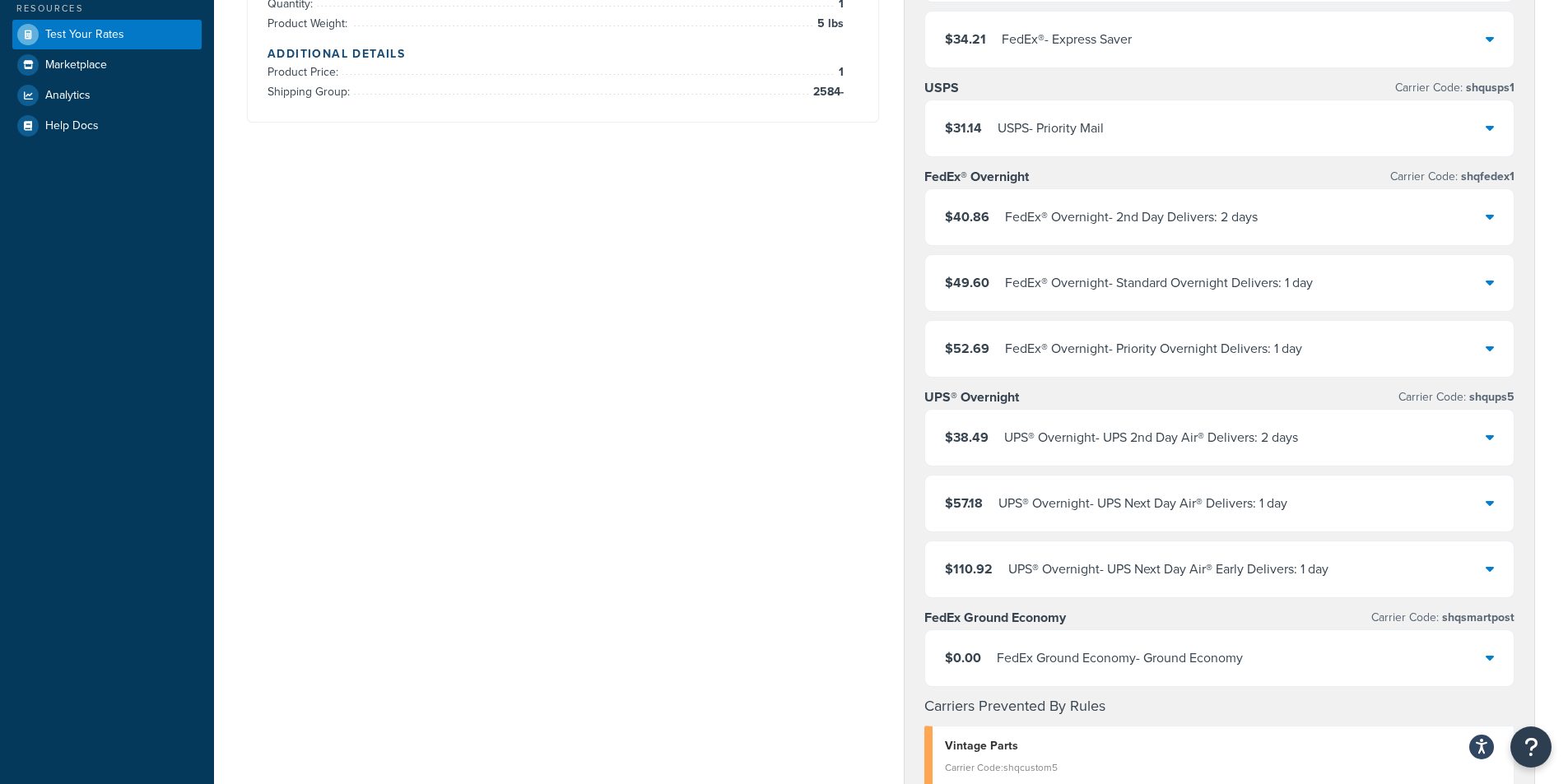
scroll to position [494, 0]
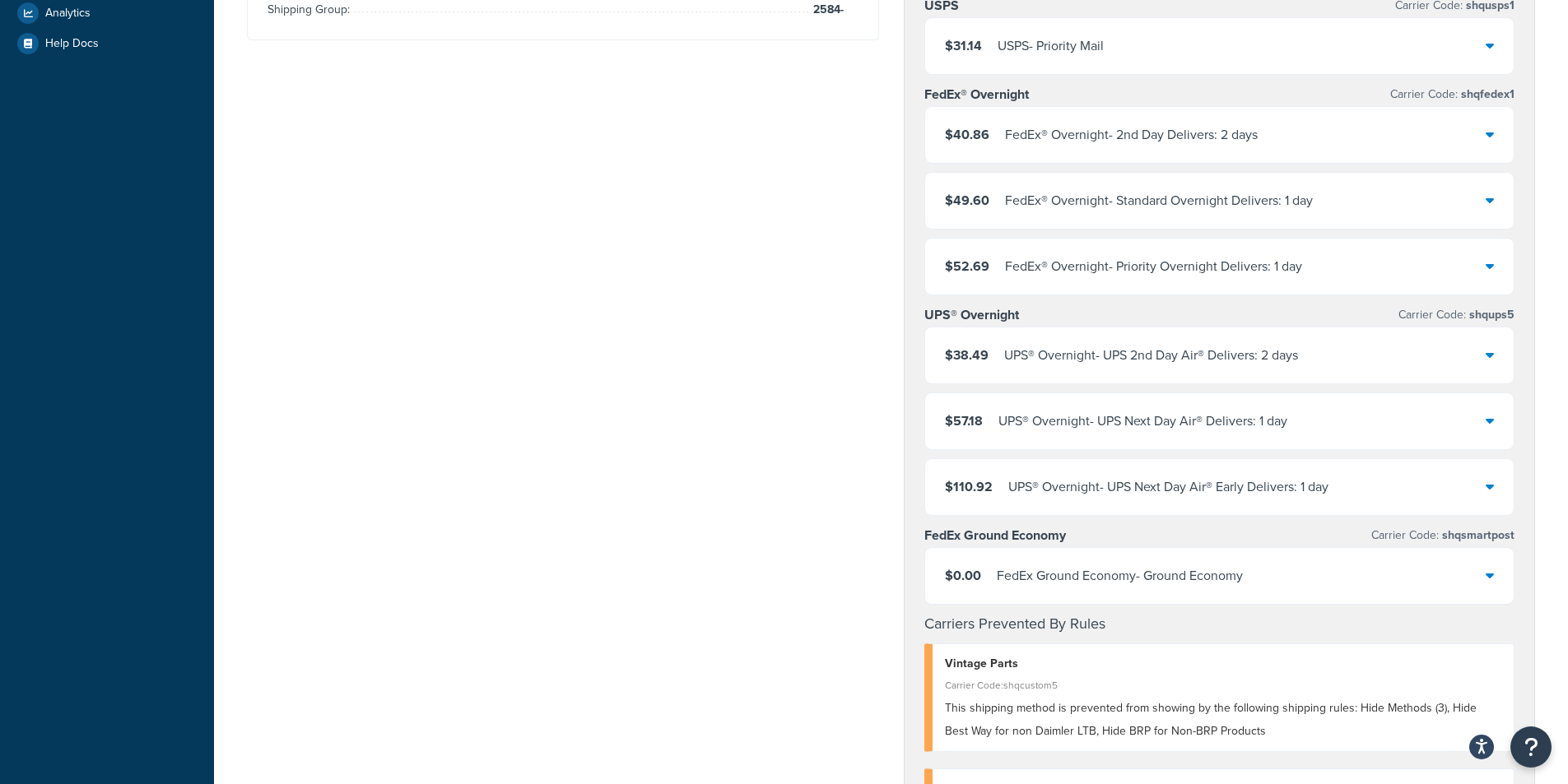
click at [1165, 584] on div "FedEx Ground Economy - Ground Economy" at bounding box center [1120, 576] width 246 height 23
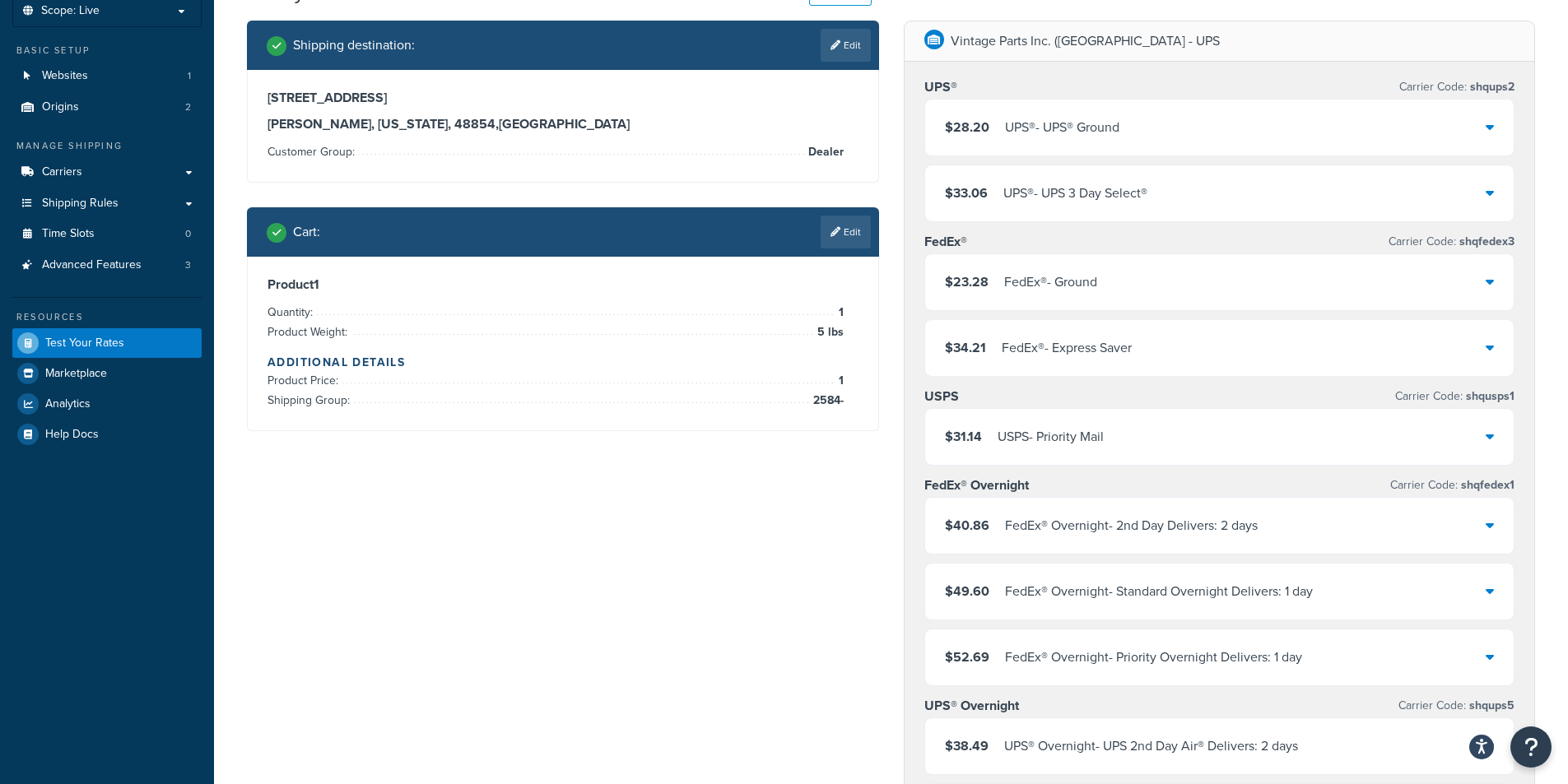
scroll to position [0, 0]
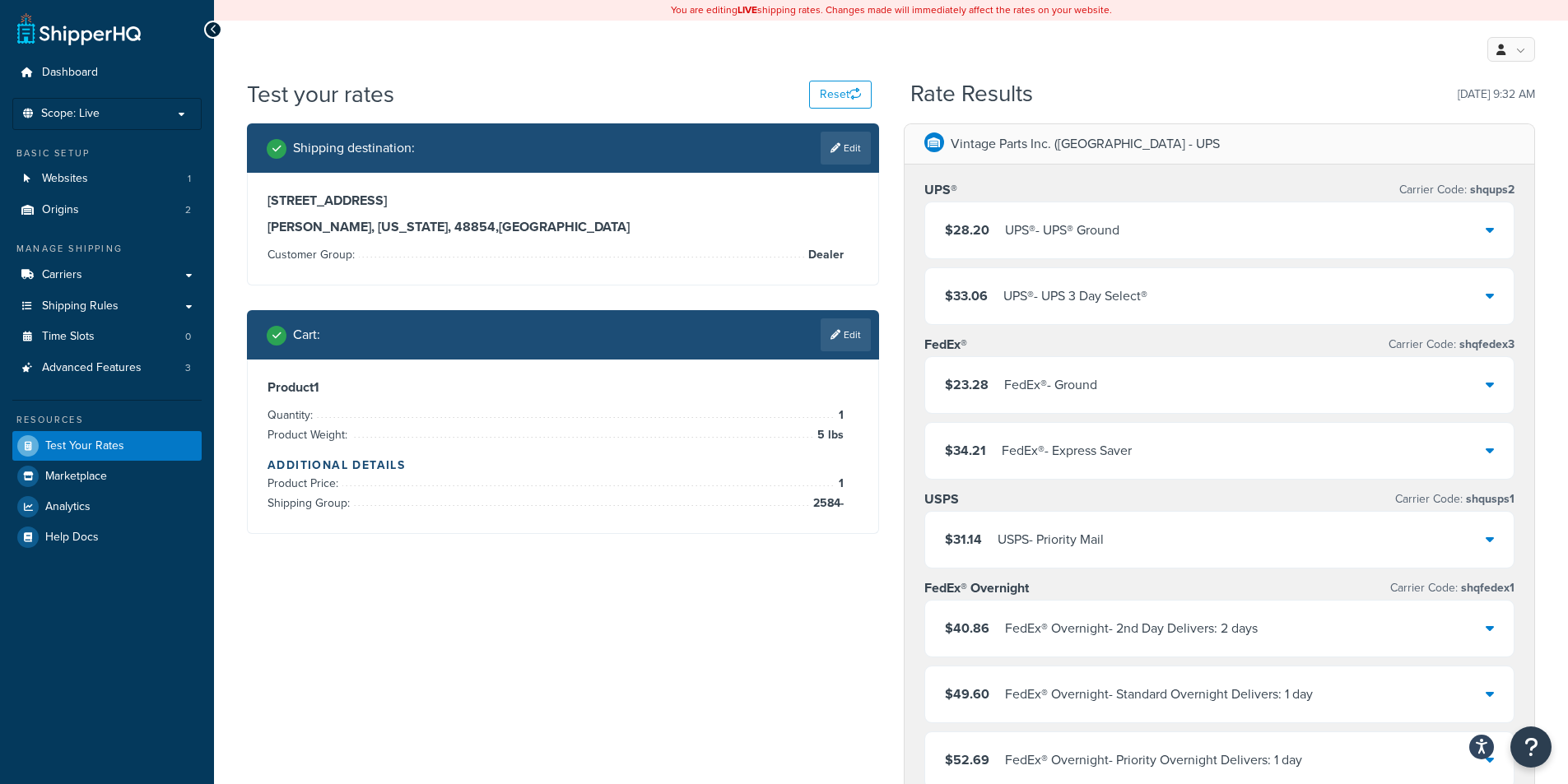
click at [619, 73] on div "My Profile Billing Global Settings Contact Us Logout" at bounding box center [891, 49] width 1354 height 58
click at [1437, 188] on span "Contact Us" at bounding box center [1445, 181] width 51 height 16
click at [1381, 187] on div "UPS® Carrier Code: shqups2" at bounding box center [1220, 190] width 591 height 23
click at [840, 340] on link "Edit" at bounding box center [846, 335] width 50 height 33
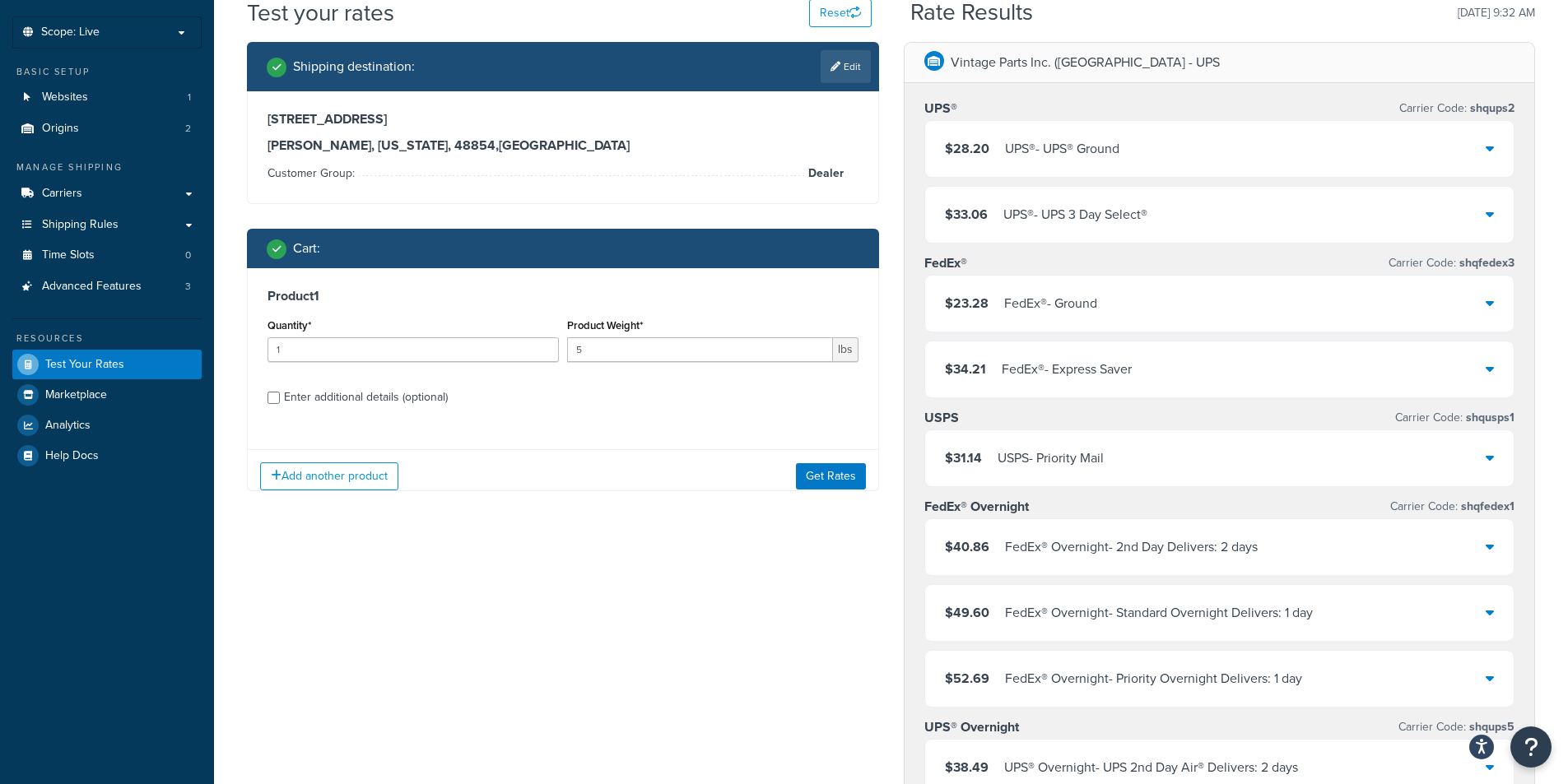
scroll to position [82, 0]
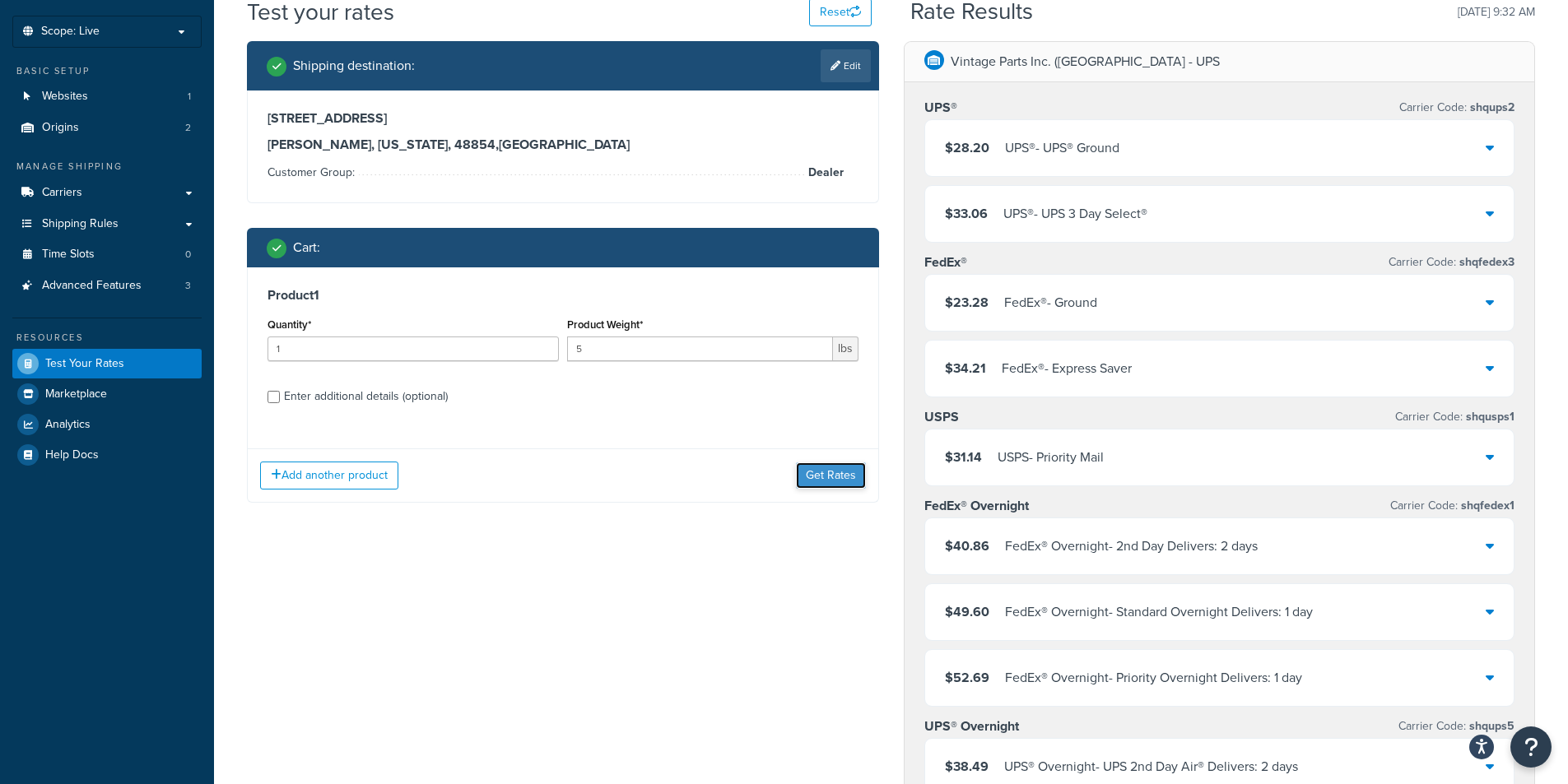
click at [817, 471] on button "Get Rates" at bounding box center [830, 475] width 70 height 26
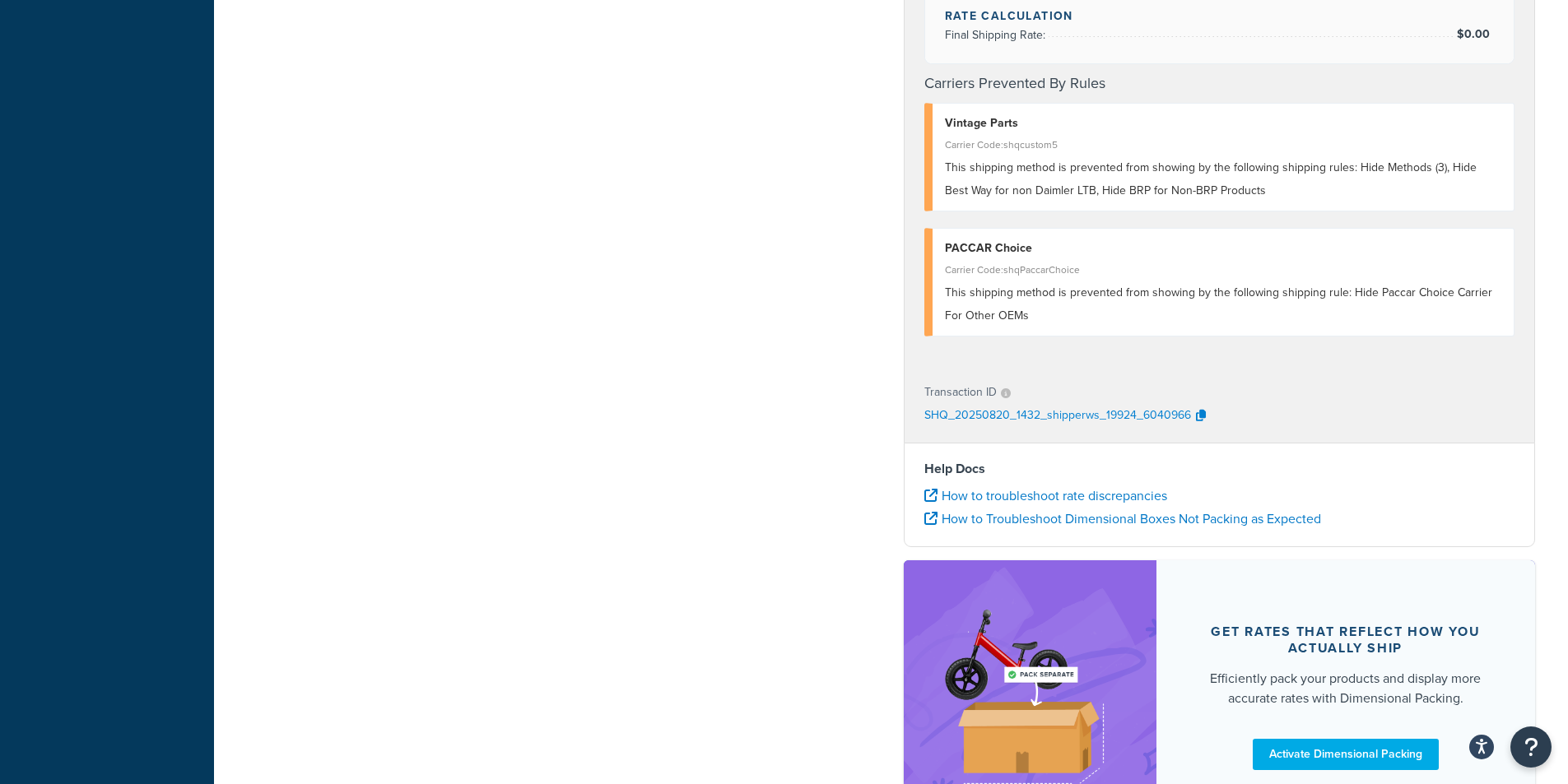
scroll to position [1563, 0]
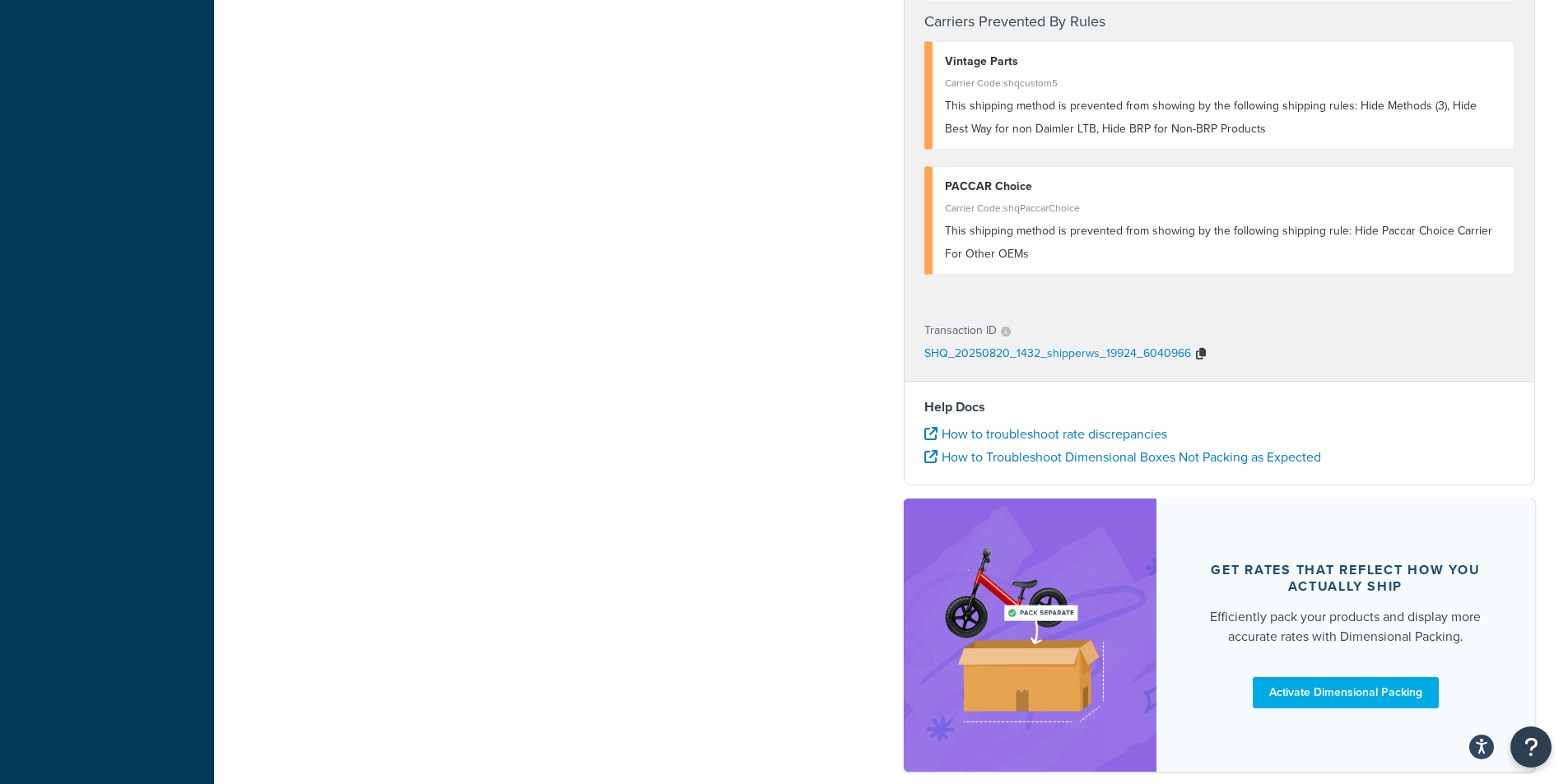
click at [1201, 359] on icon "button" at bounding box center [1200, 353] width 10 height 11
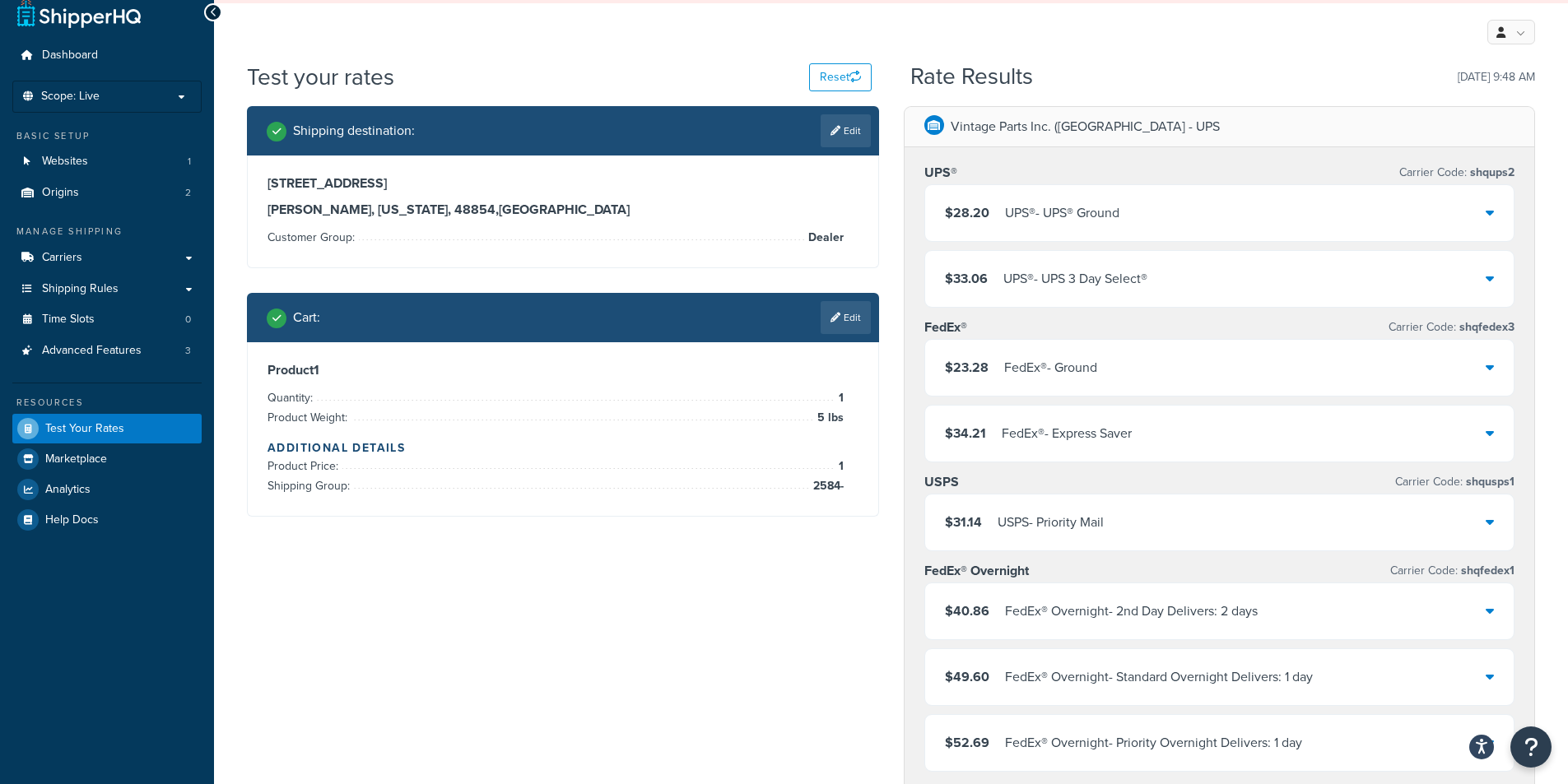
scroll to position [0, 0]
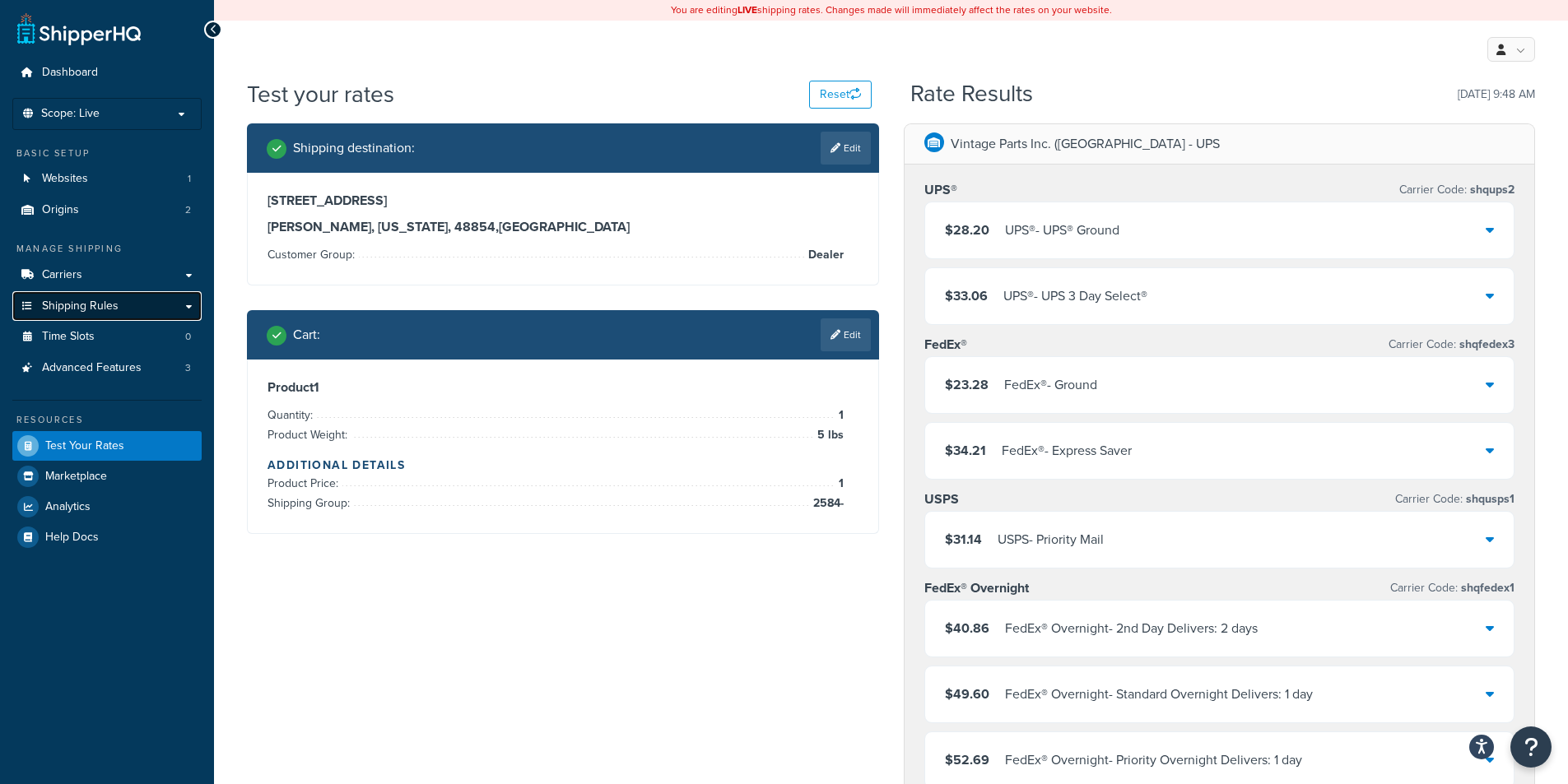
click at [79, 306] on span "Shipping Rules" at bounding box center [80, 307] width 77 height 14
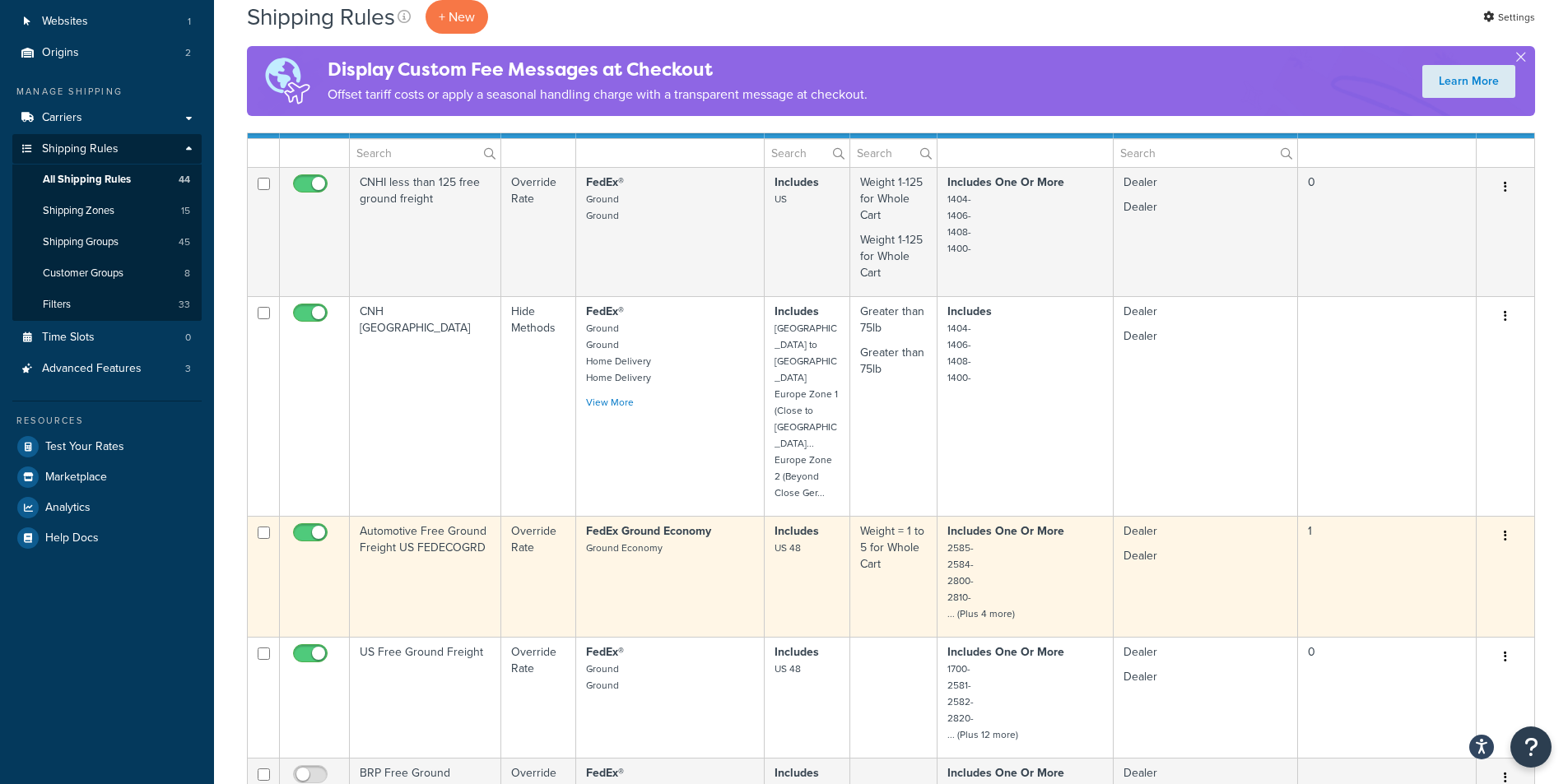
scroll to position [165, 0]
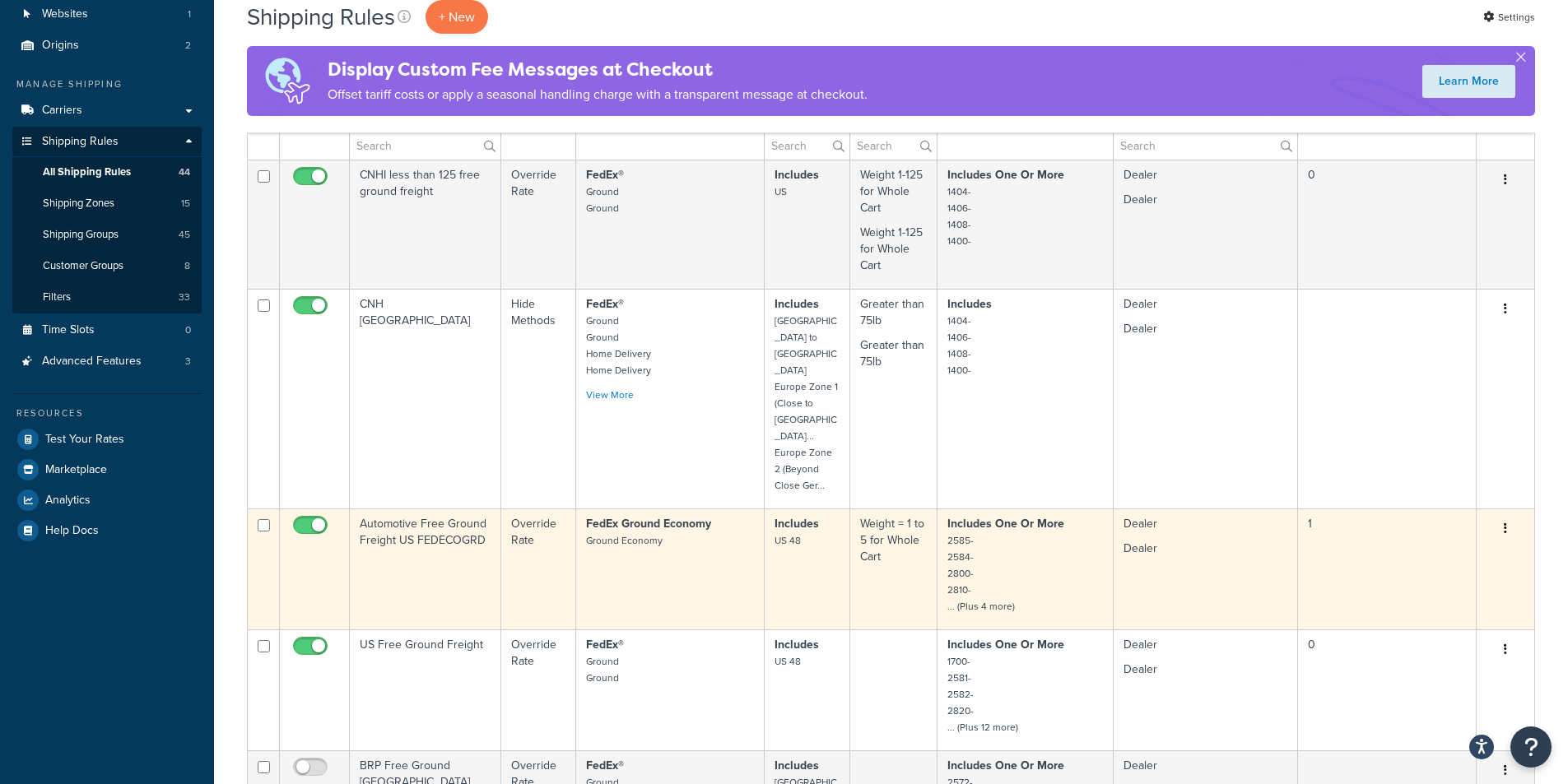
click at [485, 511] on td "Automotive Free Ground Freight US FEDECOGRD" at bounding box center [425, 569] width 151 height 121
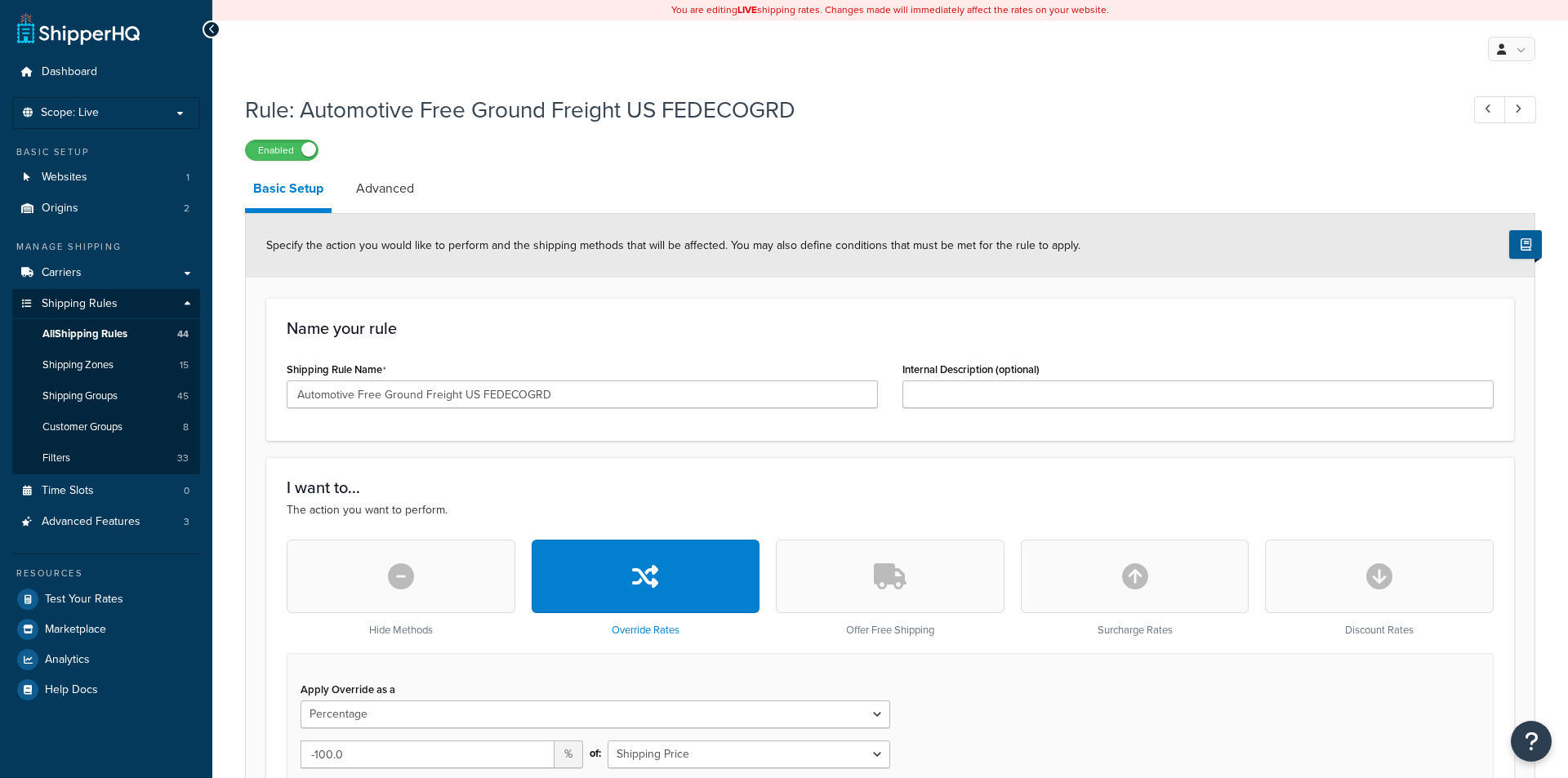
select select "PERCENTAGE"
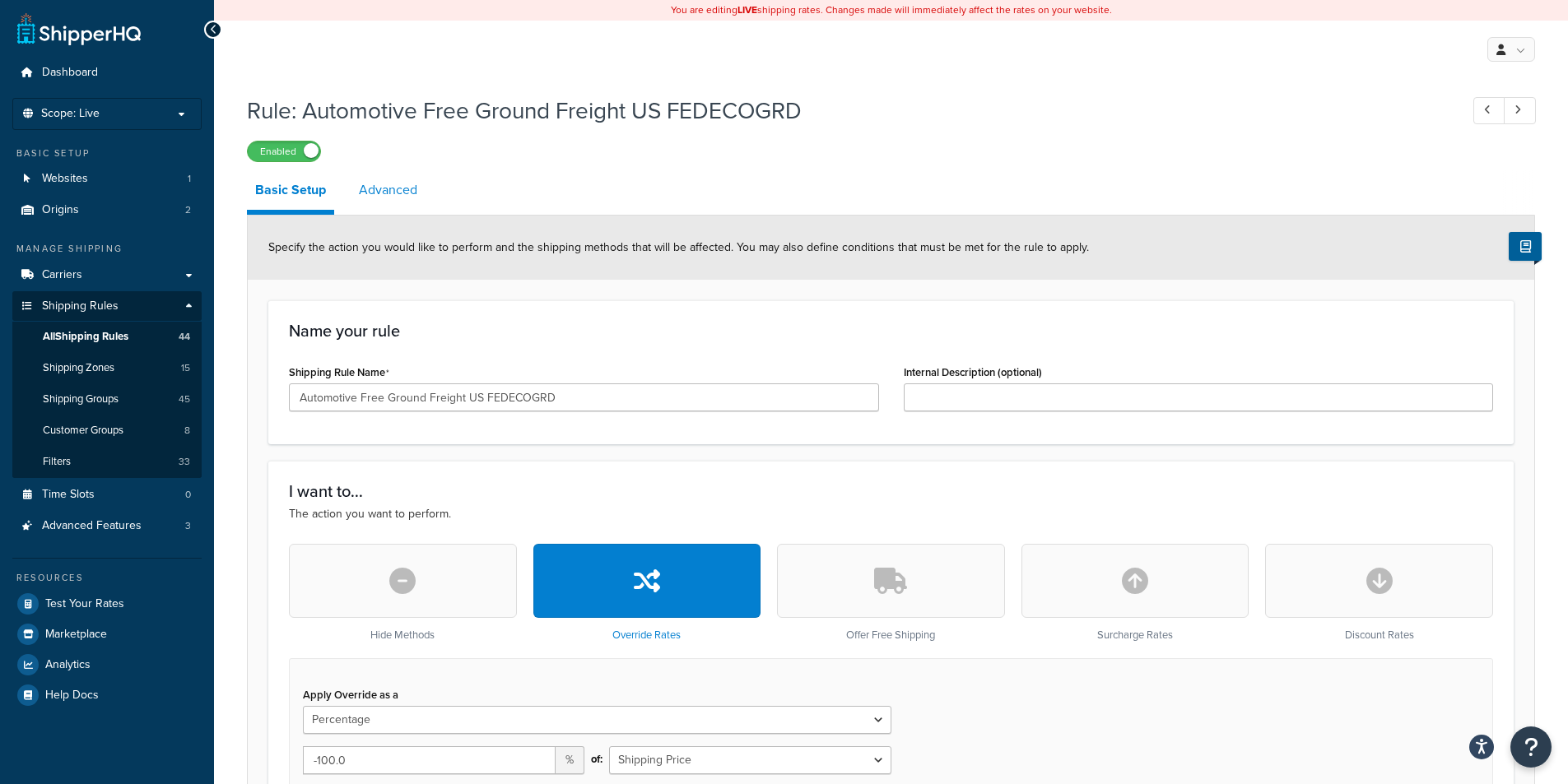
click at [381, 183] on link "Advanced" at bounding box center [388, 190] width 75 height 40
select select "business"
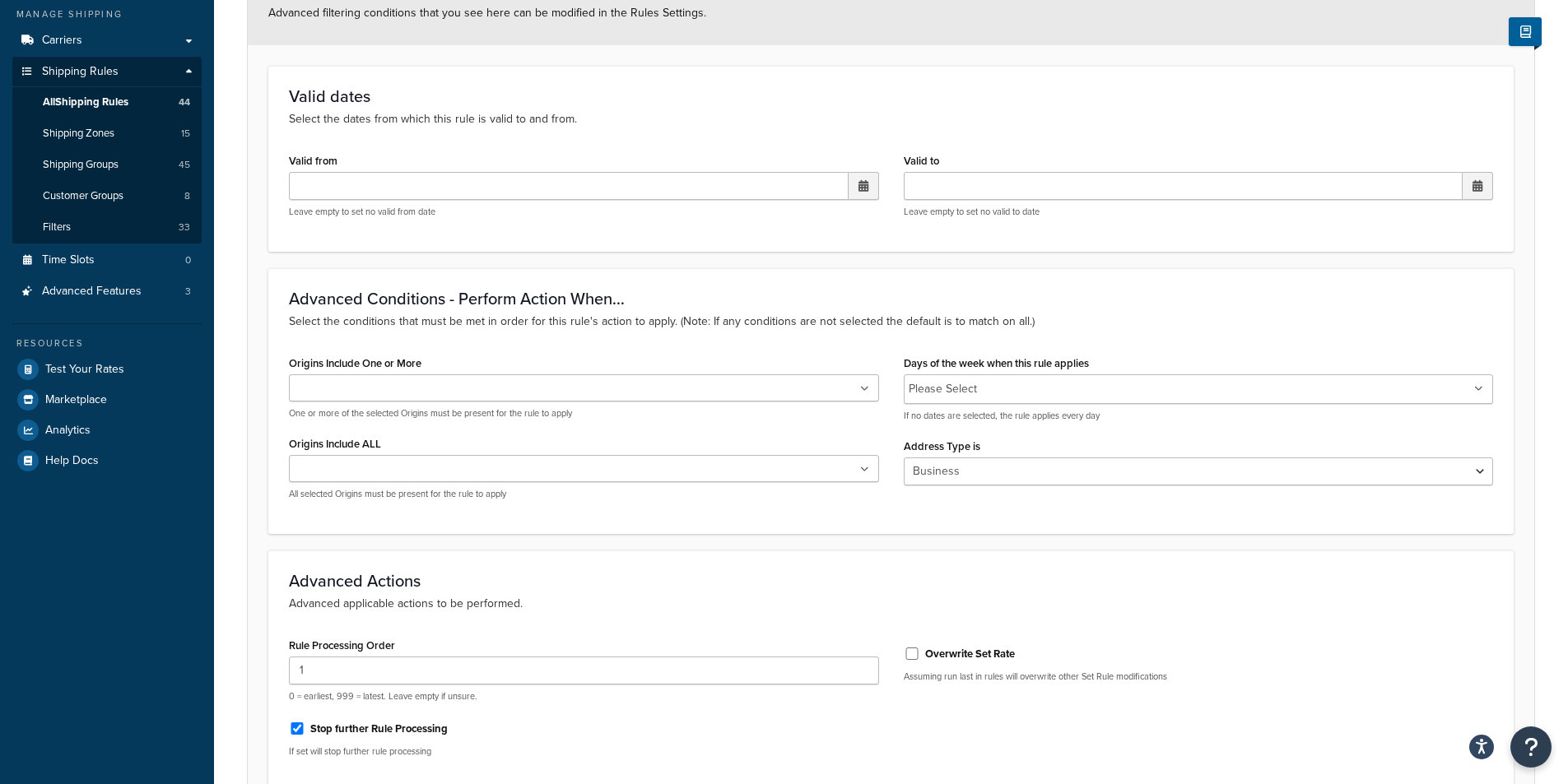
scroll to position [247, 0]
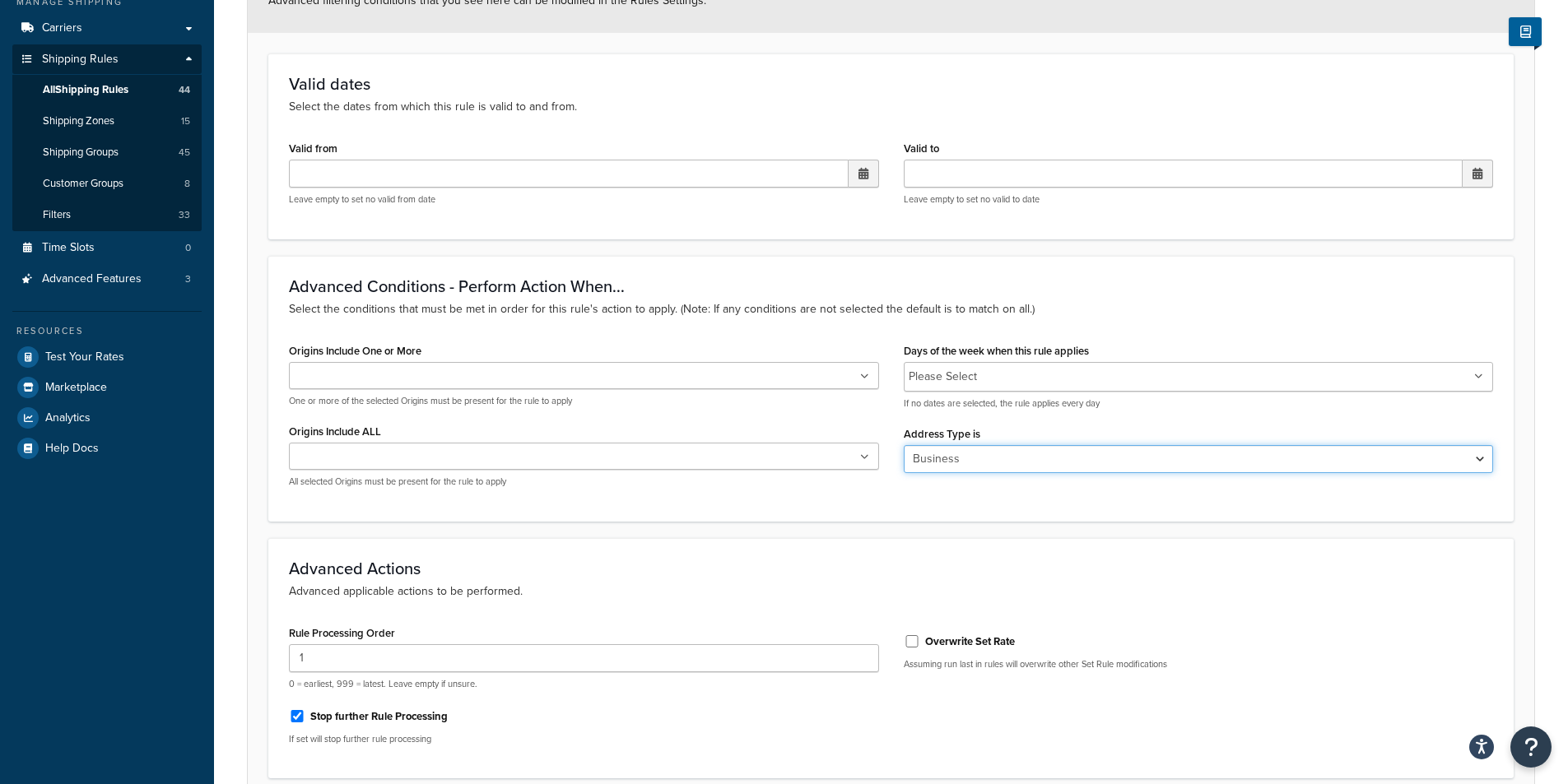
click at [1179, 455] on select "N/A Business Residential" at bounding box center [1198, 458] width 590 height 28
click at [904, 445] on select "N/A Business Residential" at bounding box center [1198, 458] width 590 height 28
click at [854, 499] on div "Origins Include One or More Vintage Parts (Saarwellingen [GEOGRAPHIC_DATA]) Vin…" at bounding box center [584, 420] width 615 height 162
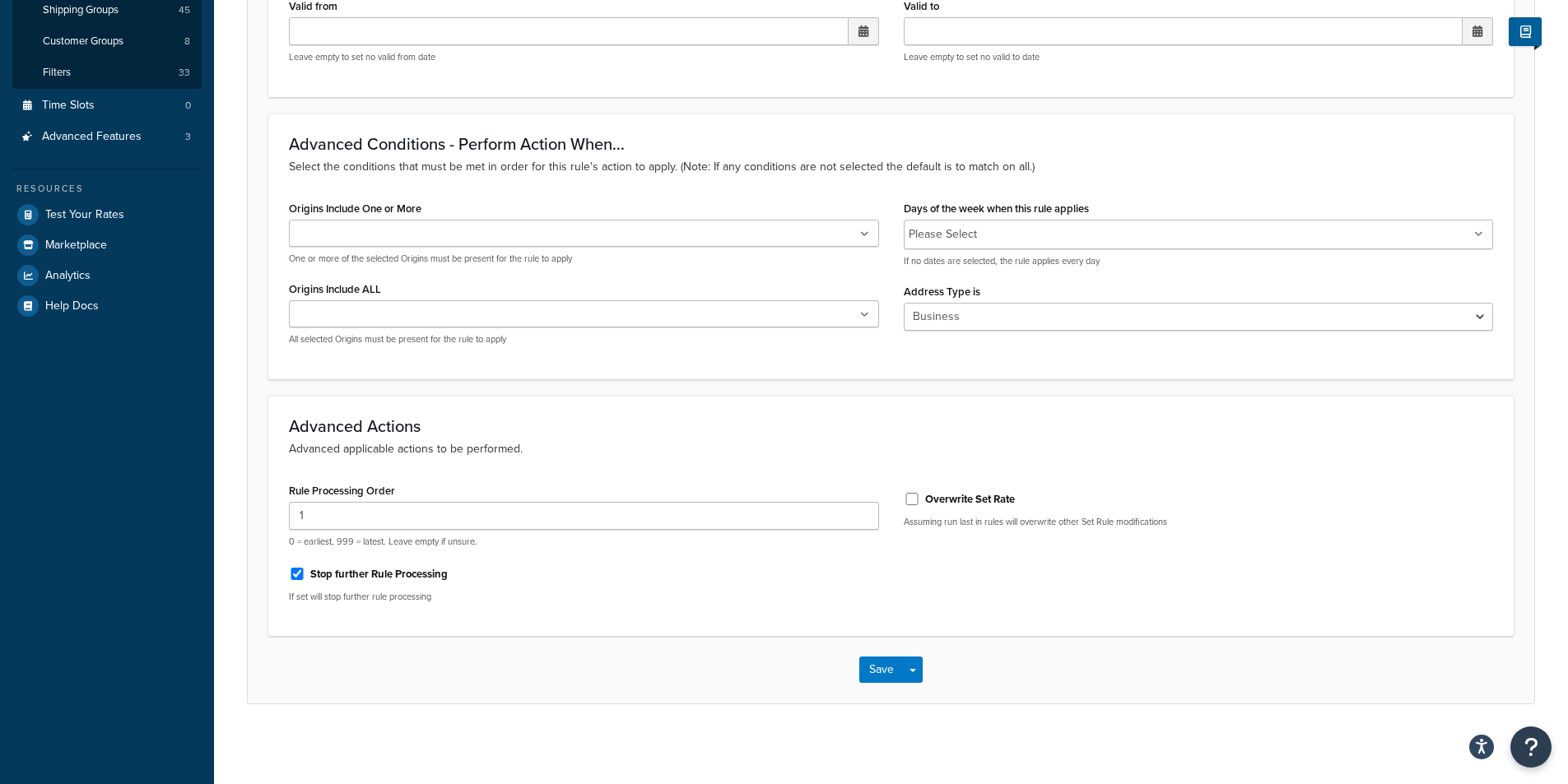
scroll to position [392, 0]
click at [911, 495] on input "Overwrite Set Rate" at bounding box center [911, 496] width 16 height 12
checkbox input "true"
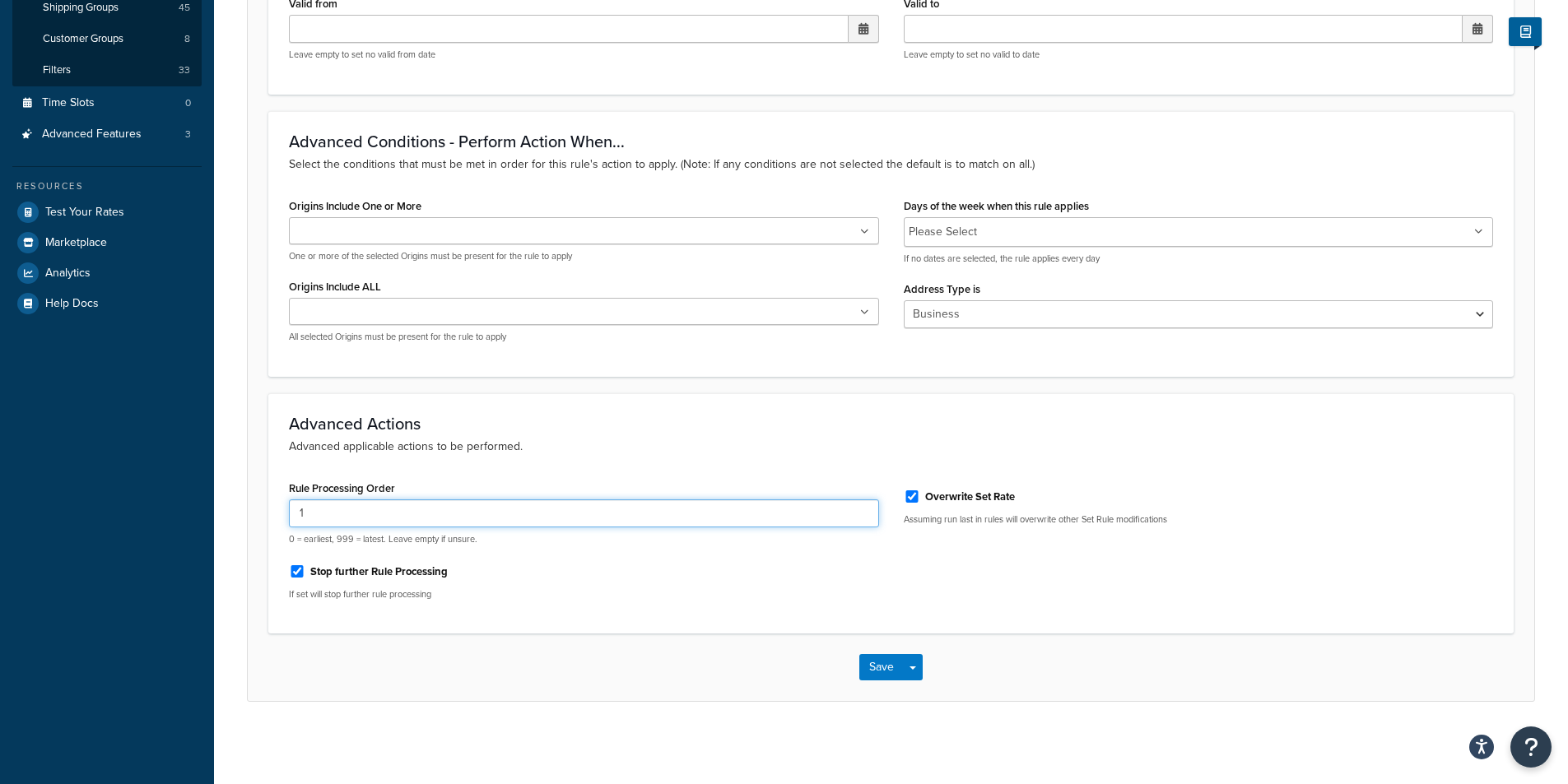
click at [325, 509] on input "1" at bounding box center [583, 513] width 590 height 28
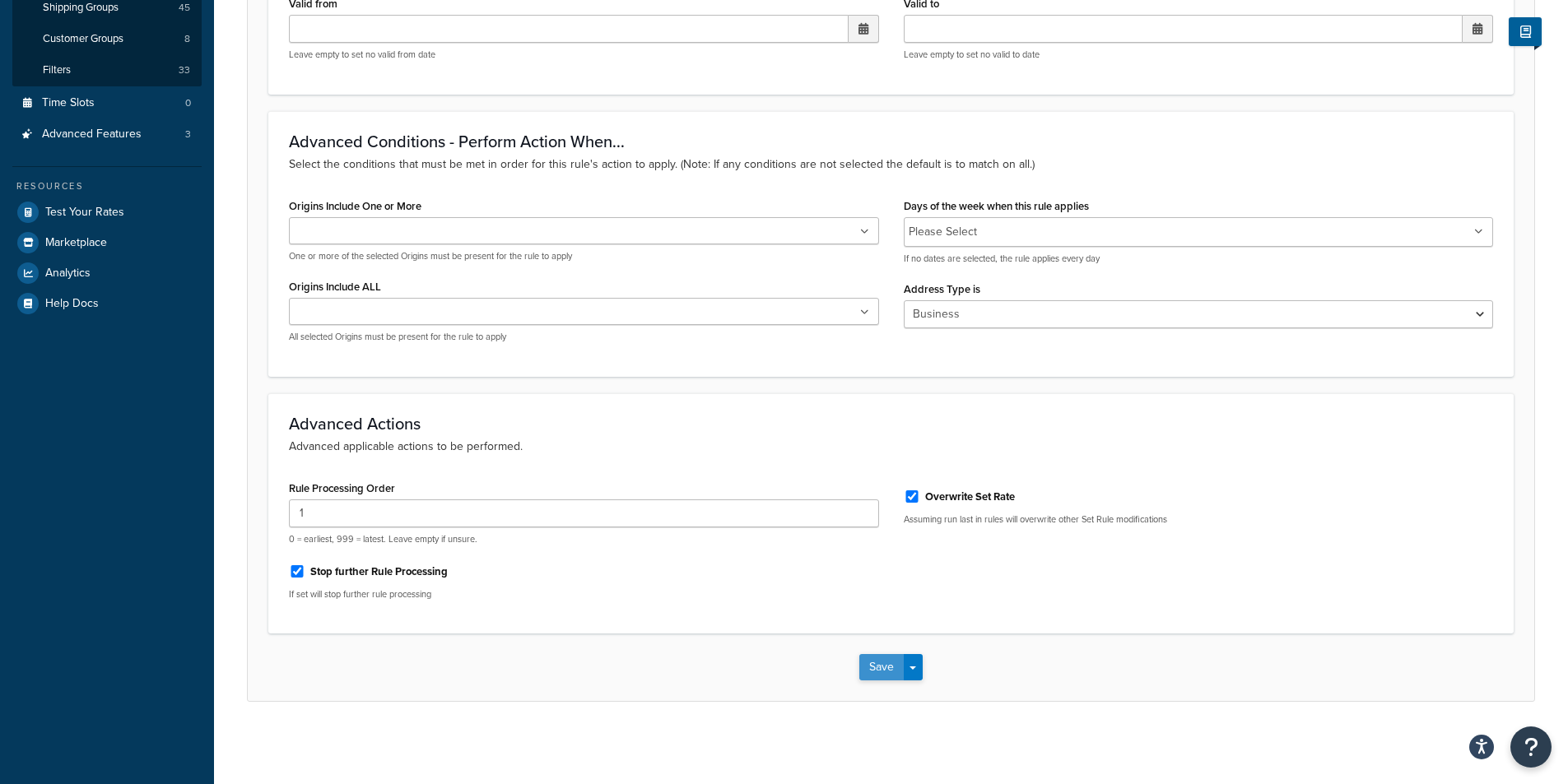
click at [886, 668] on button "Save" at bounding box center [881, 667] width 44 height 26
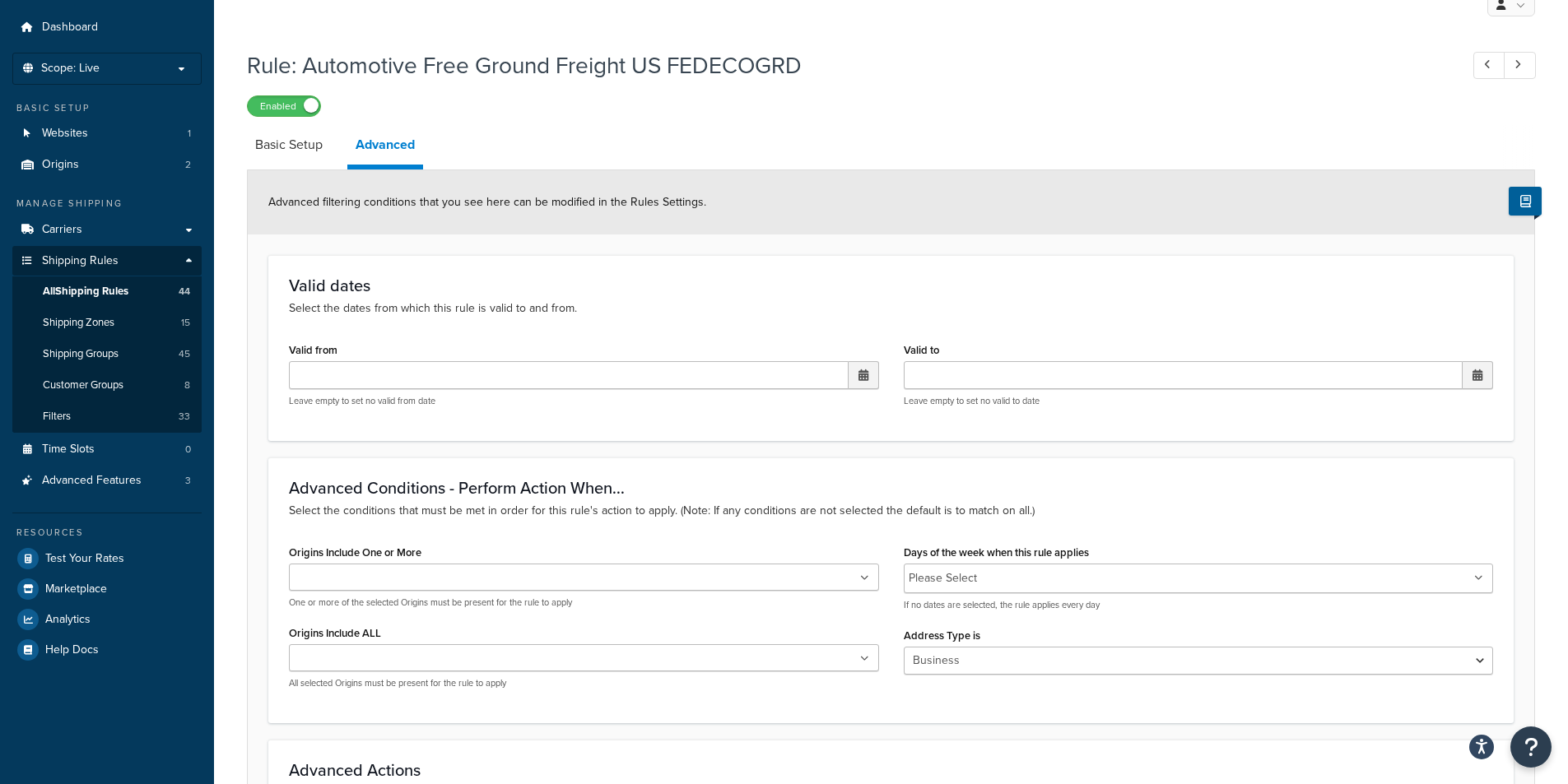
scroll to position [130, 0]
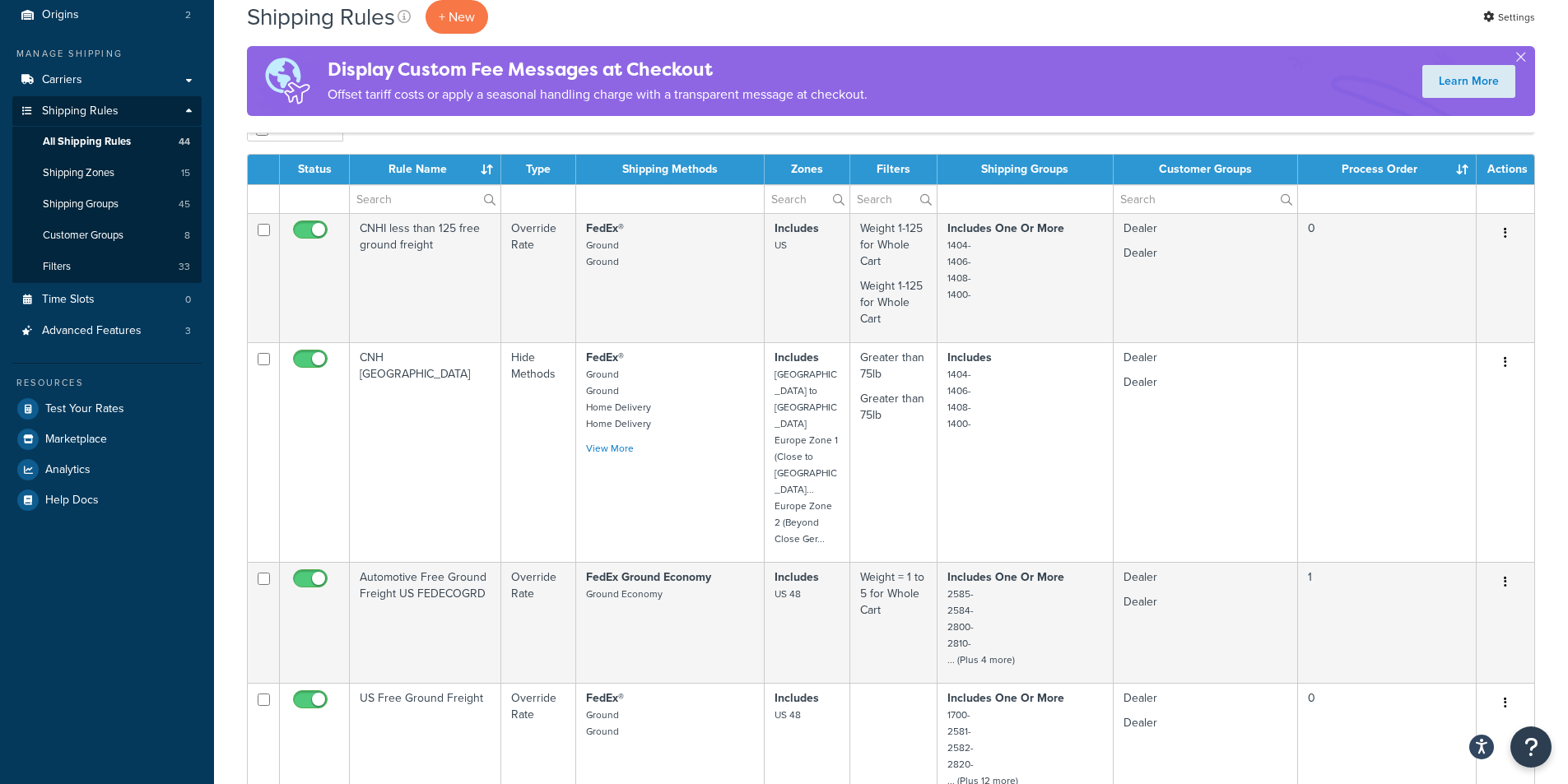
scroll to position [247, 0]
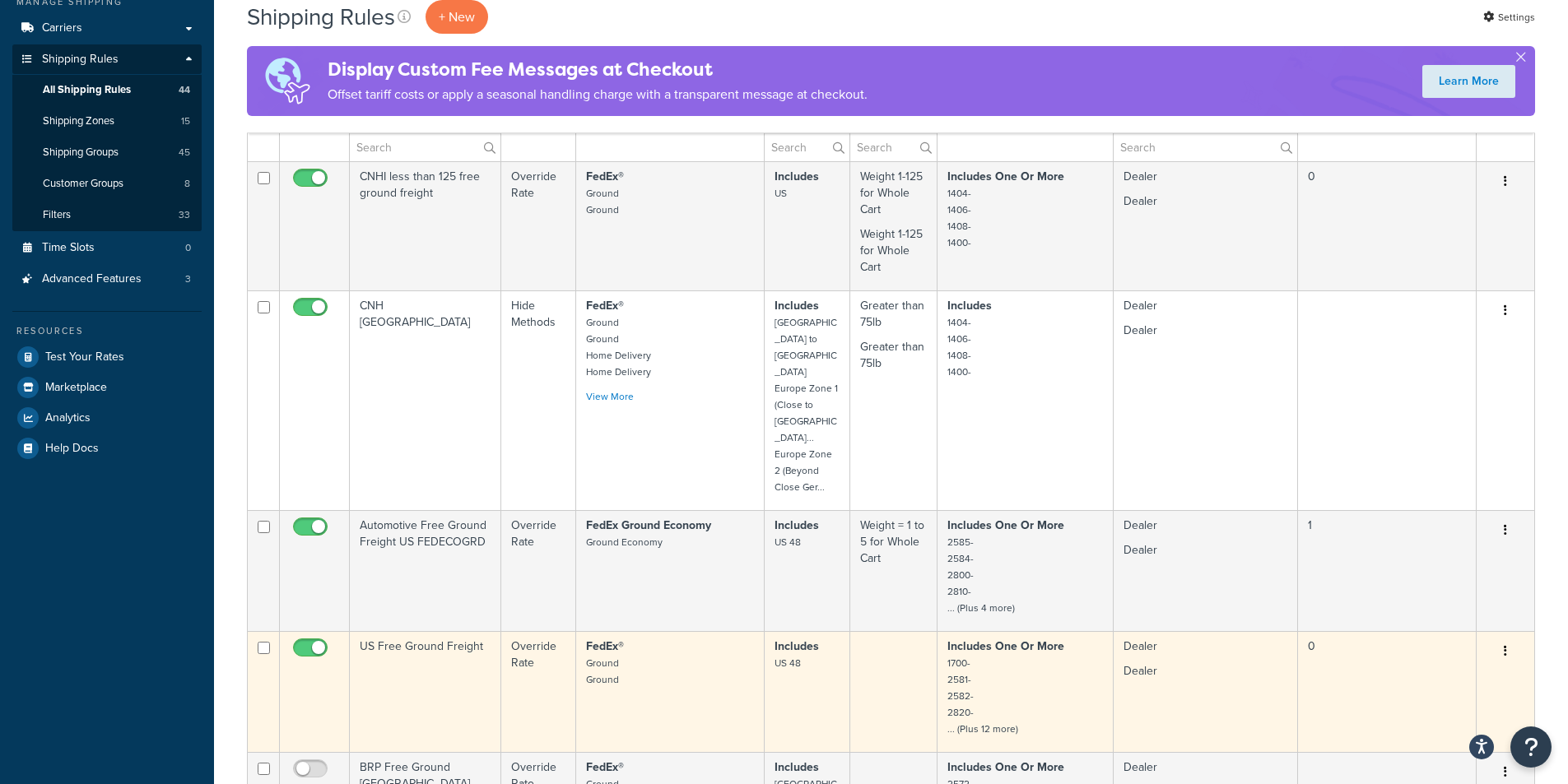
click at [559, 631] on td "Override Rate" at bounding box center [538, 692] width 75 height 121
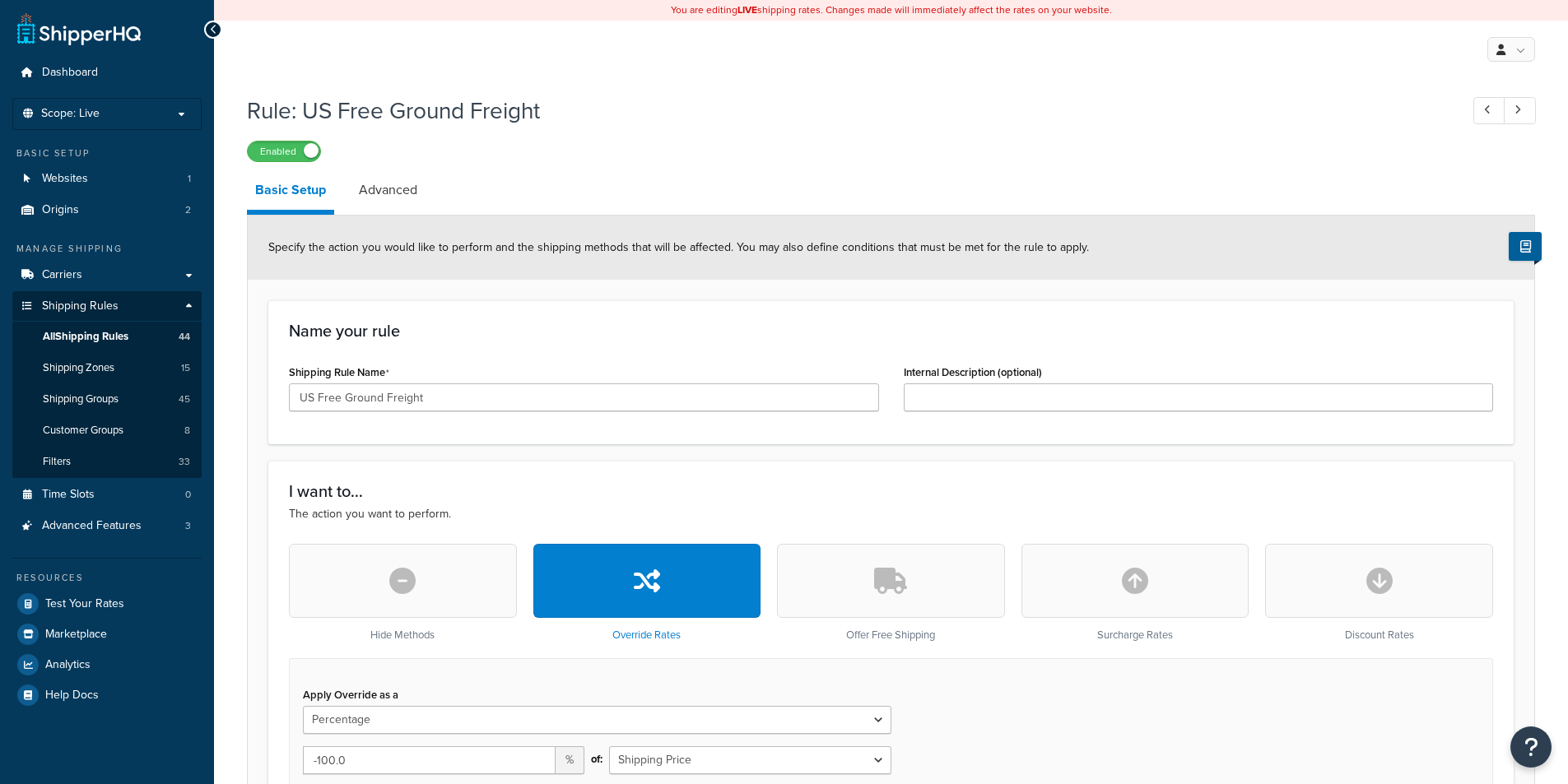
select select "PERCENTAGE"
click at [392, 187] on link "Advanced" at bounding box center [388, 190] width 75 height 40
select select "business"
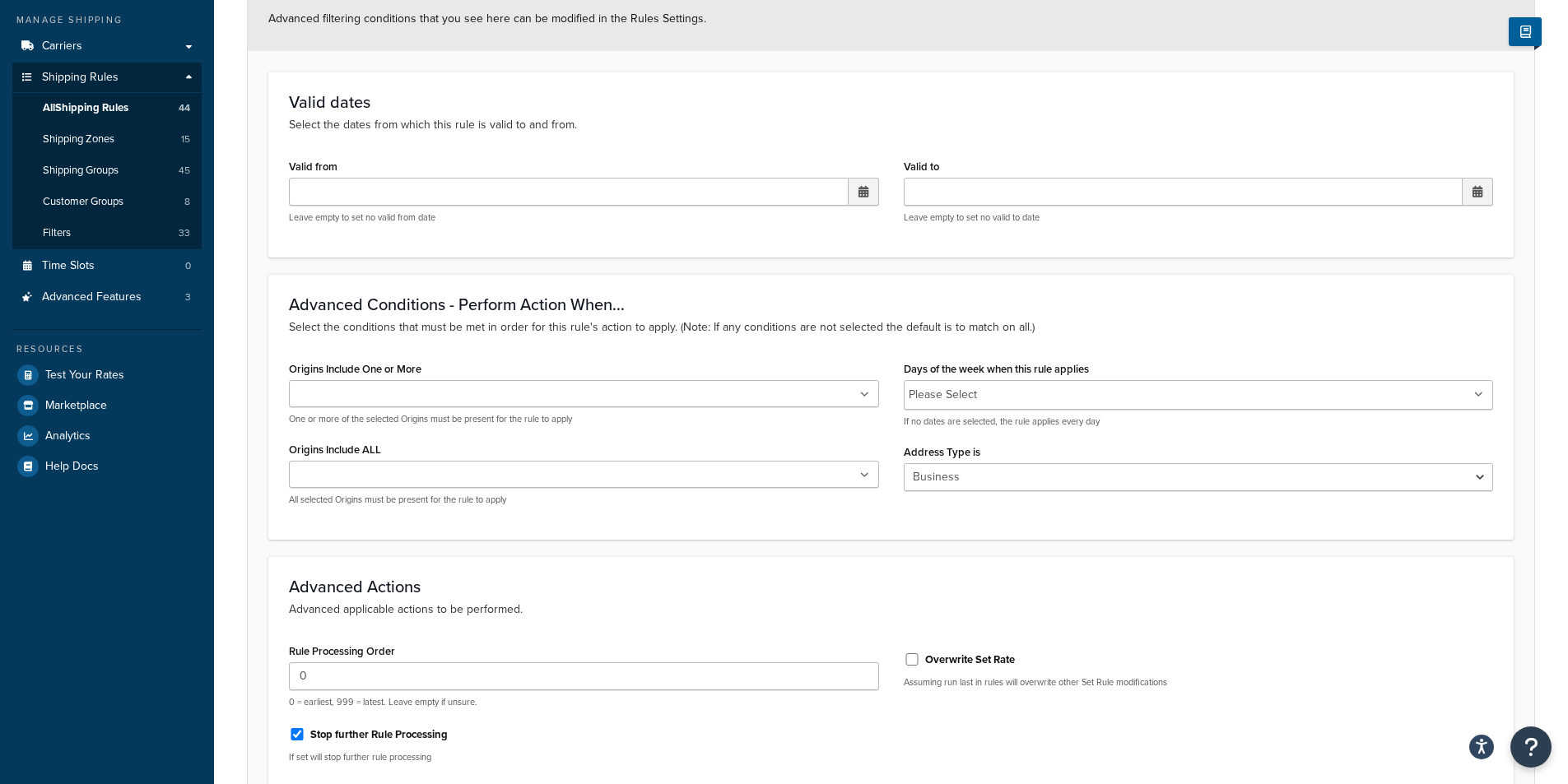
scroll to position [247, 0]
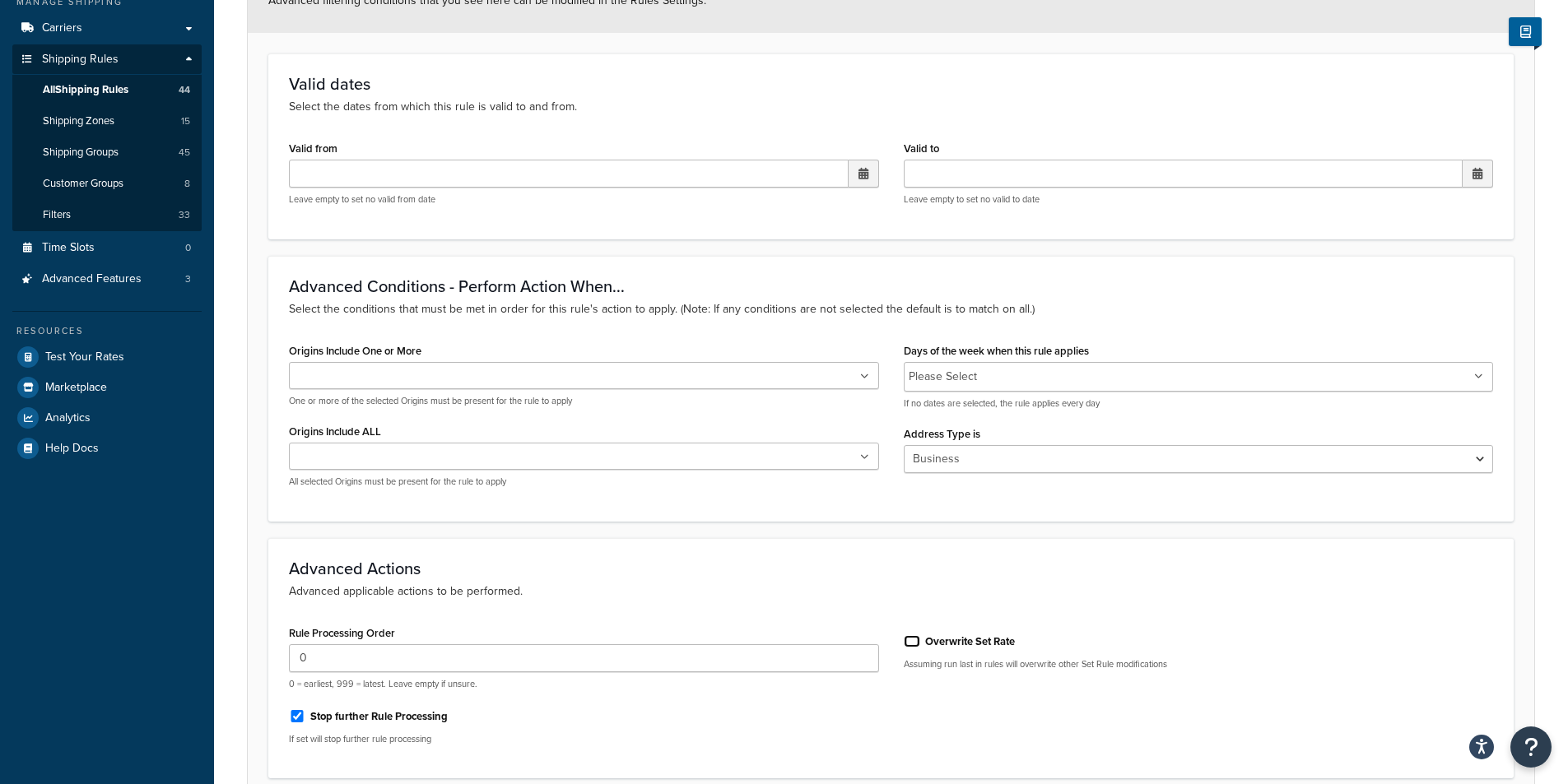
click at [917, 638] on input "Overwrite Set Rate" at bounding box center [911, 642] width 16 height 12
checkbox input "true"
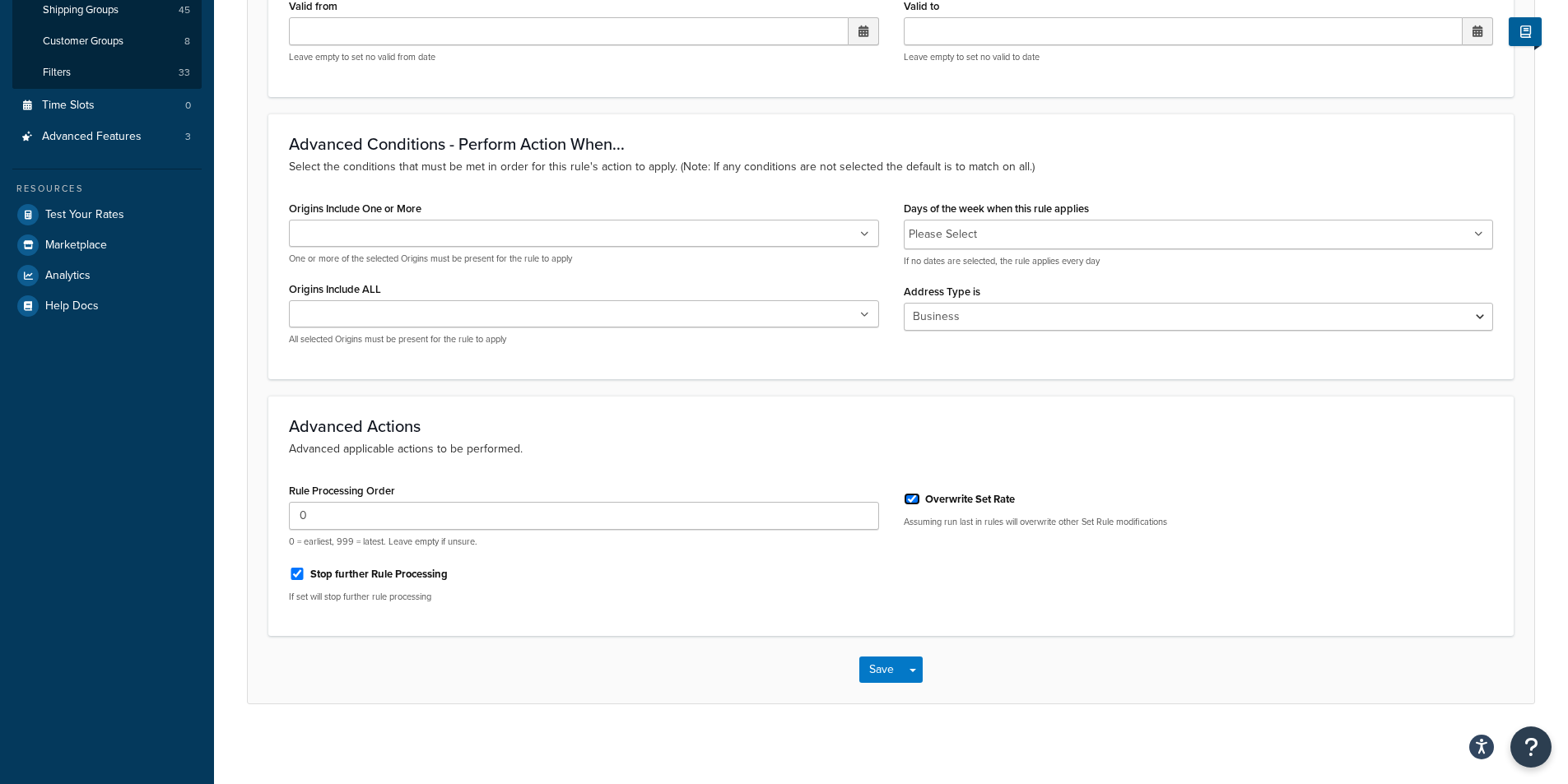
scroll to position [392, 0]
click at [868, 667] on button "Save" at bounding box center [881, 667] width 44 height 26
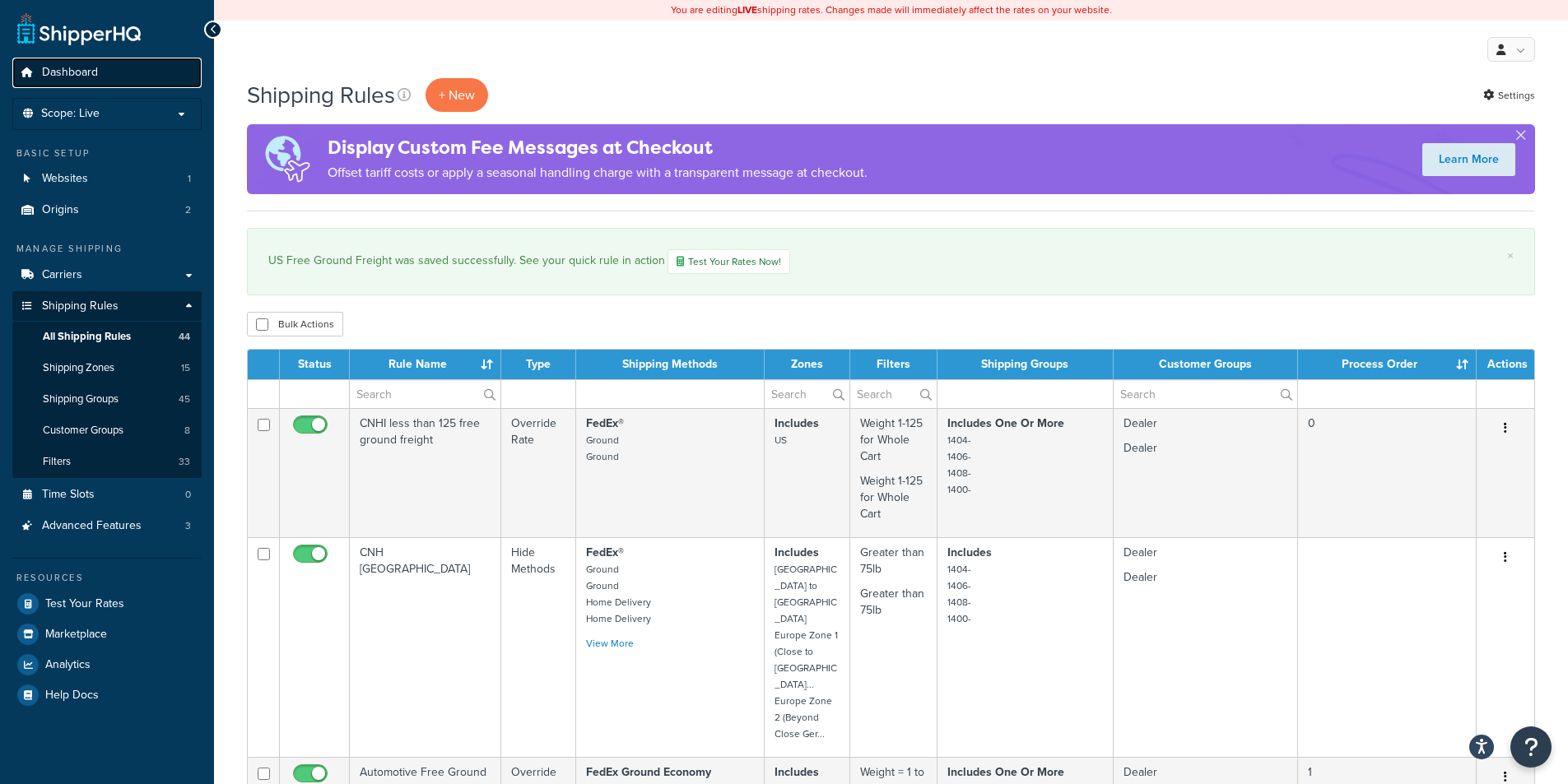
click at [98, 79] on link "Dashboard" at bounding box center [106, 73] width 189 height 30
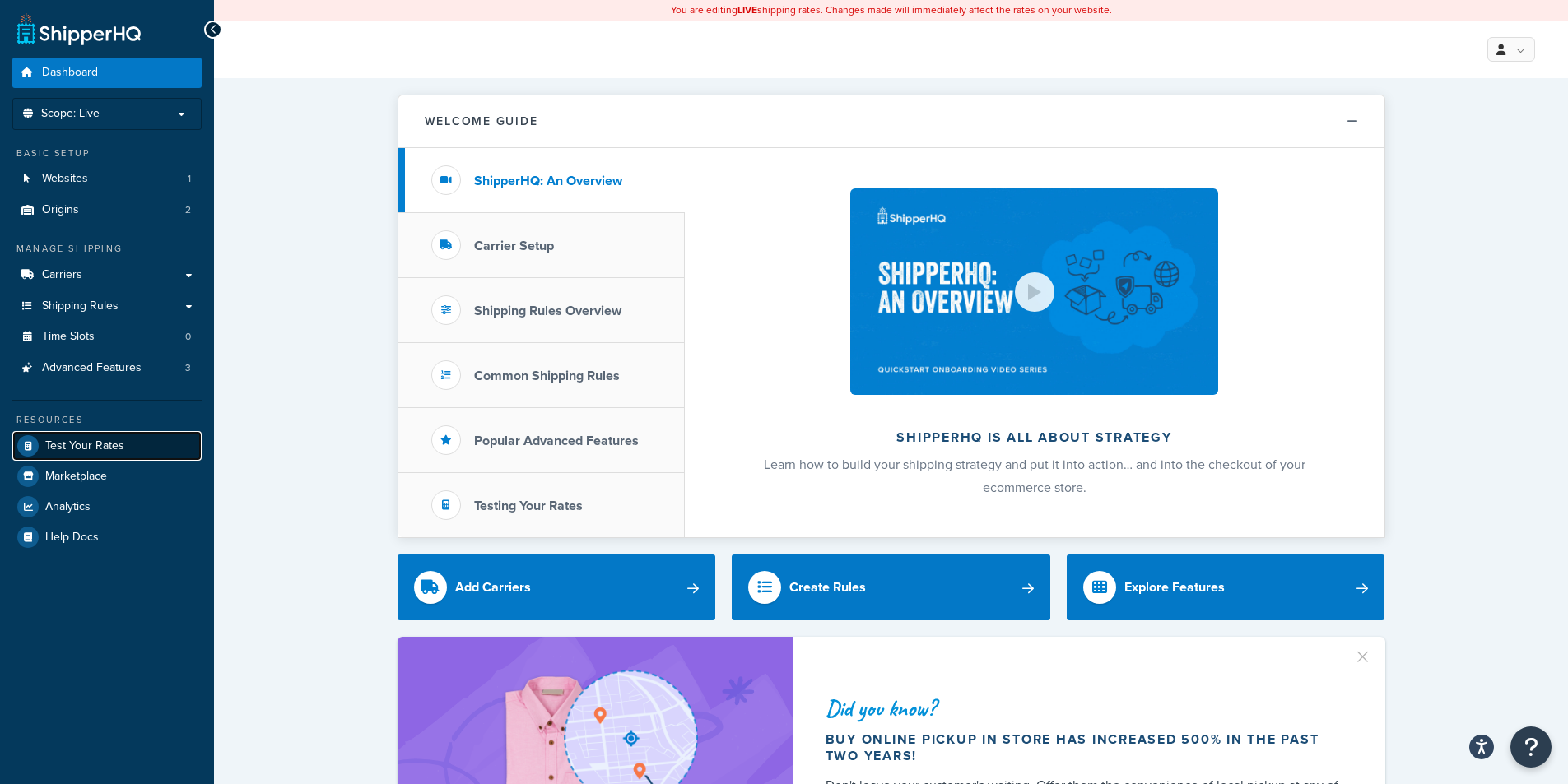
click at [84, 442] on span "Test Your Rates" at bounding box center [84, 446] width 79 height 14
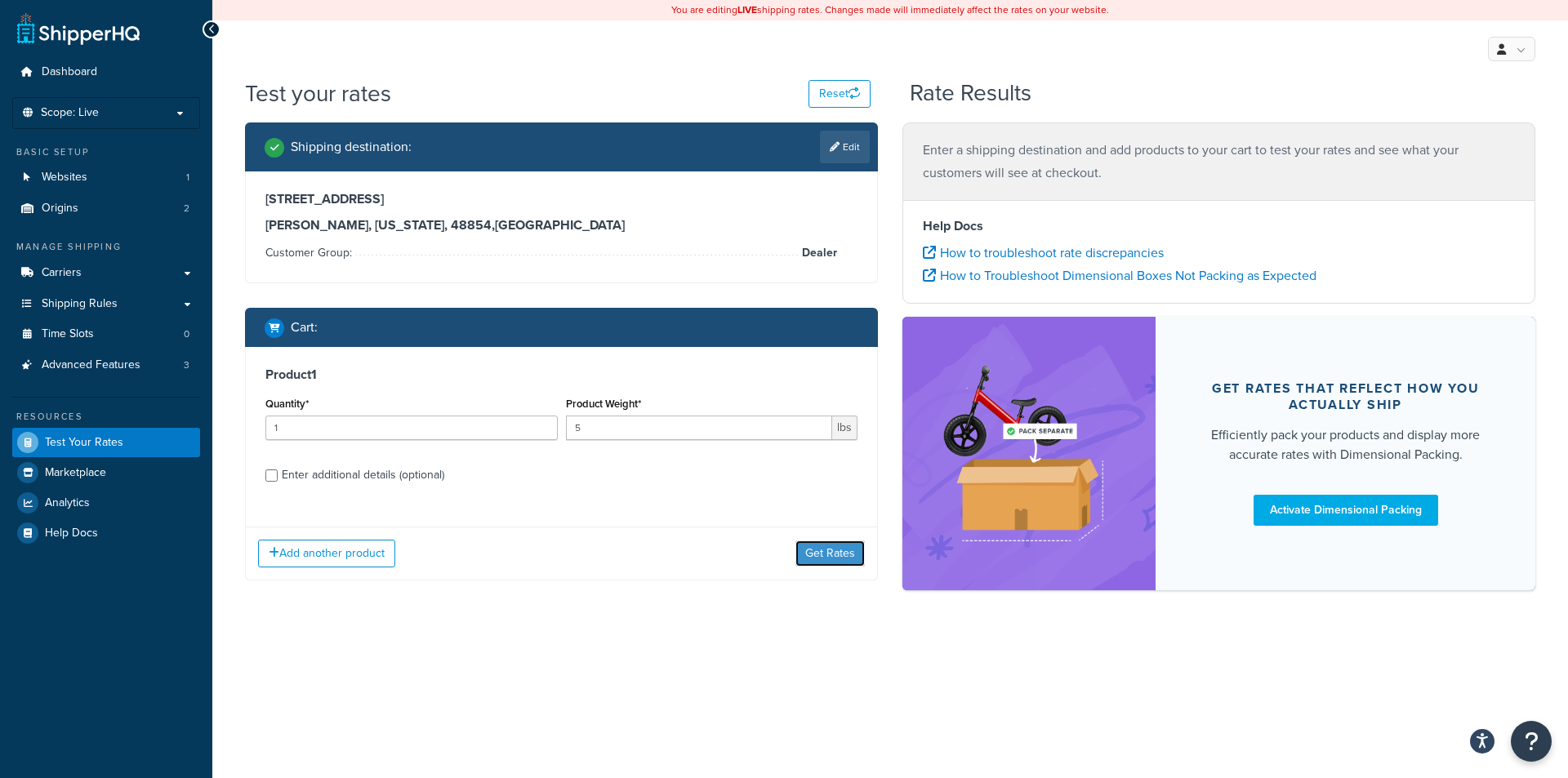
click at [804, 550] on button "Get Rates" at bounding box center [830, 554] width 69 height 26
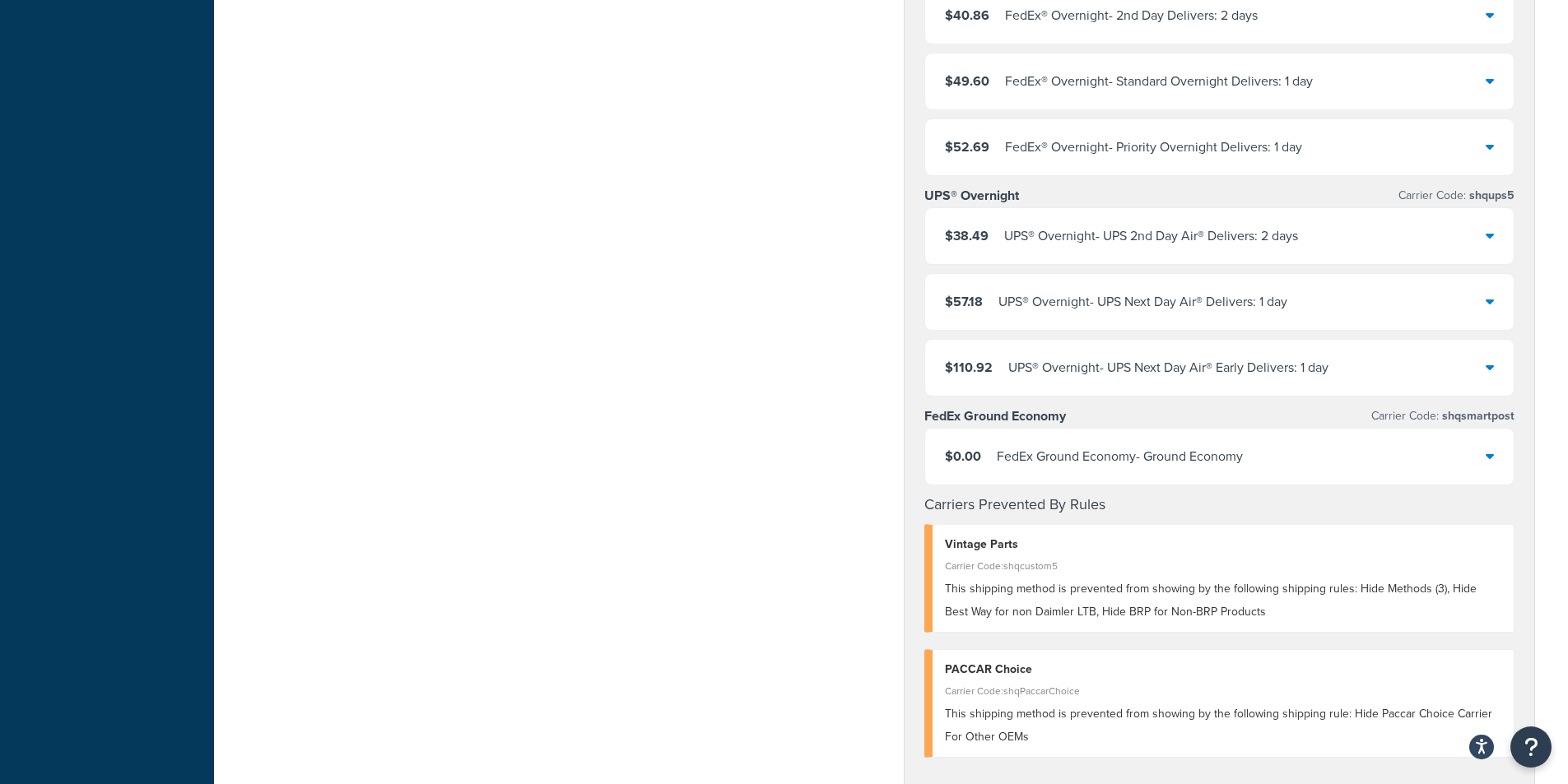
scroll to position [576, 0]
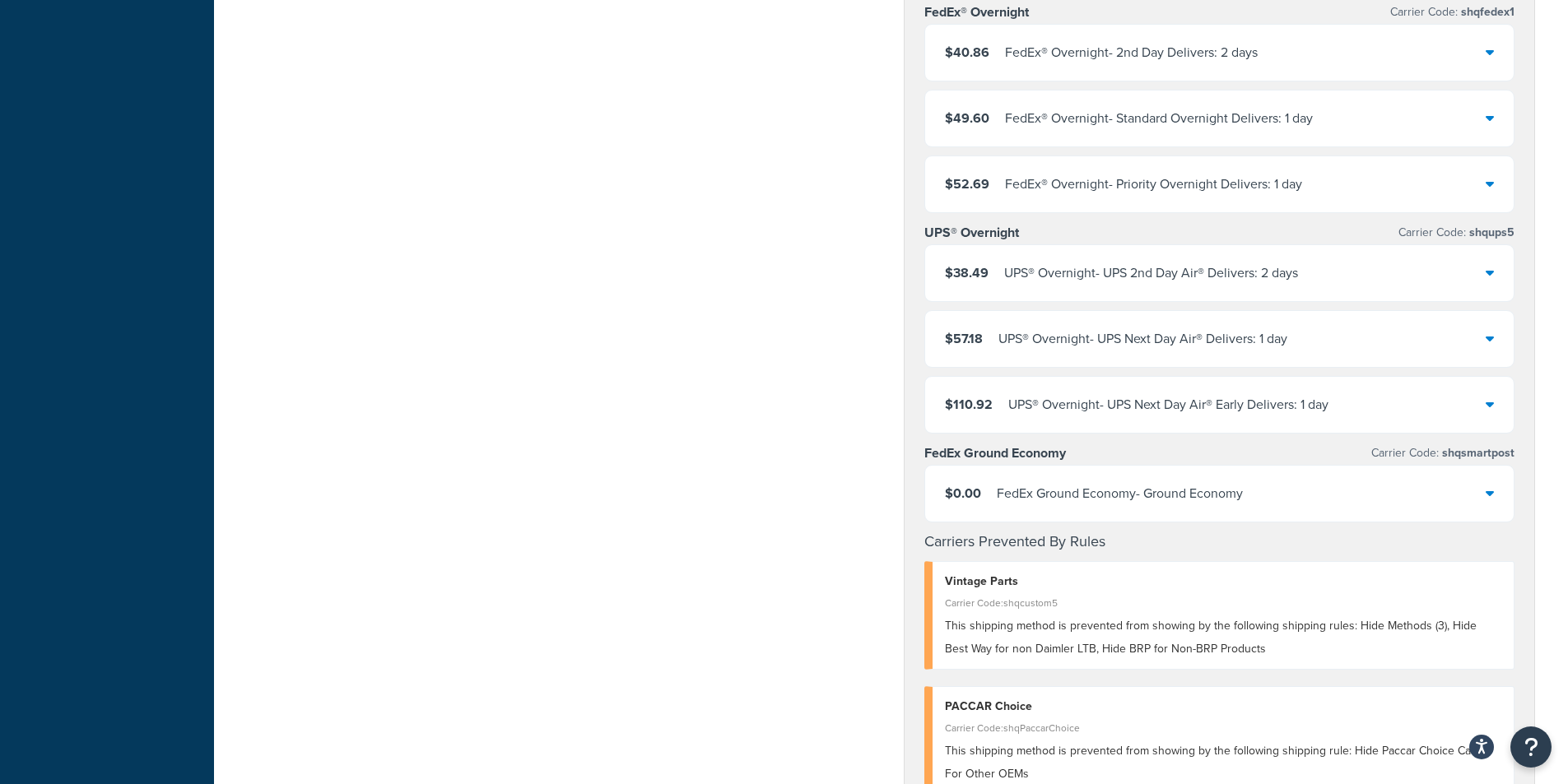
click at [1425, 490] on div "$0.00 FedEx Ground Economy - Ground Economy" at bounding box center [1220, 493] width 589 height 56
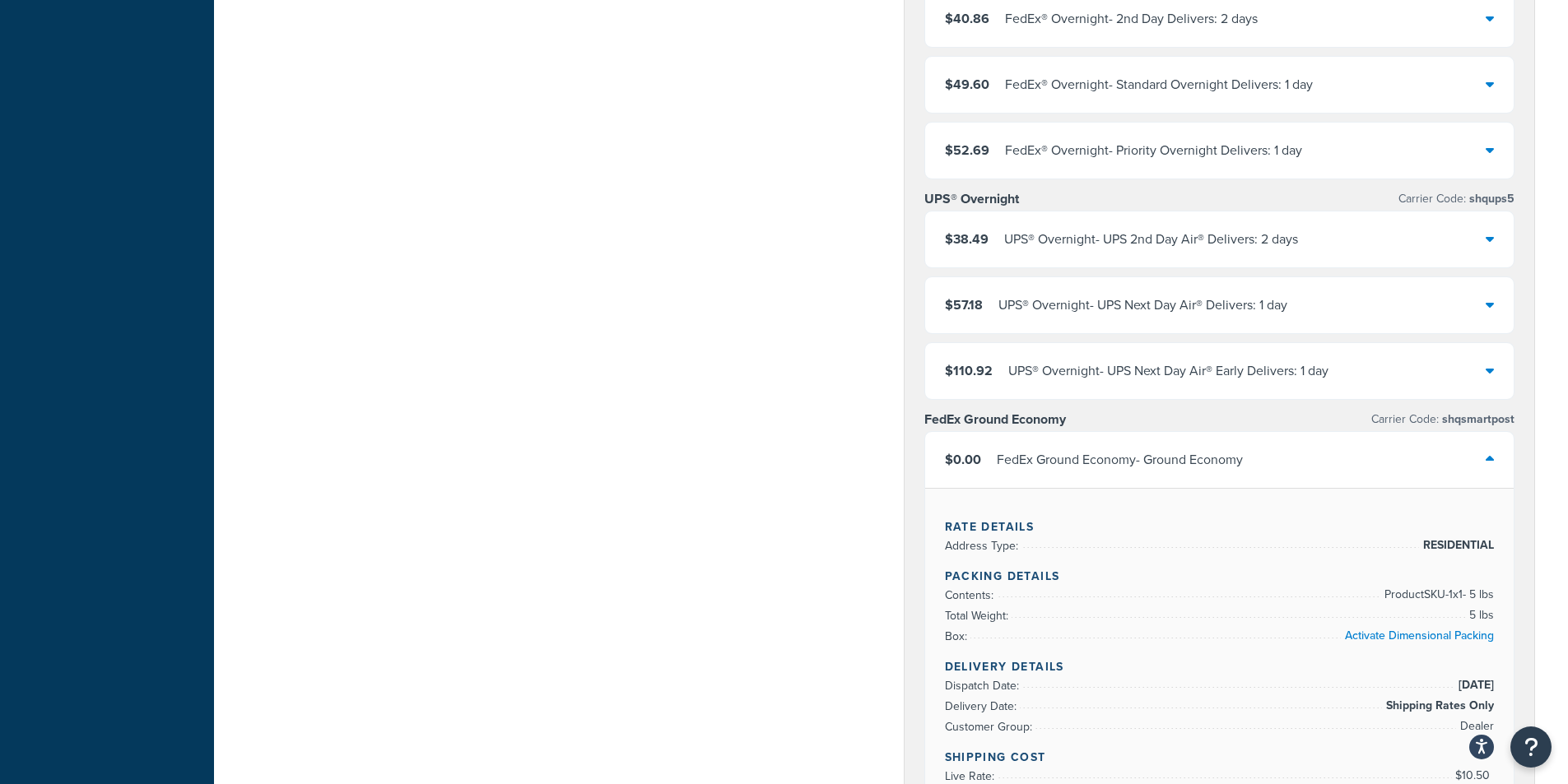
scroll to position [658, 0]
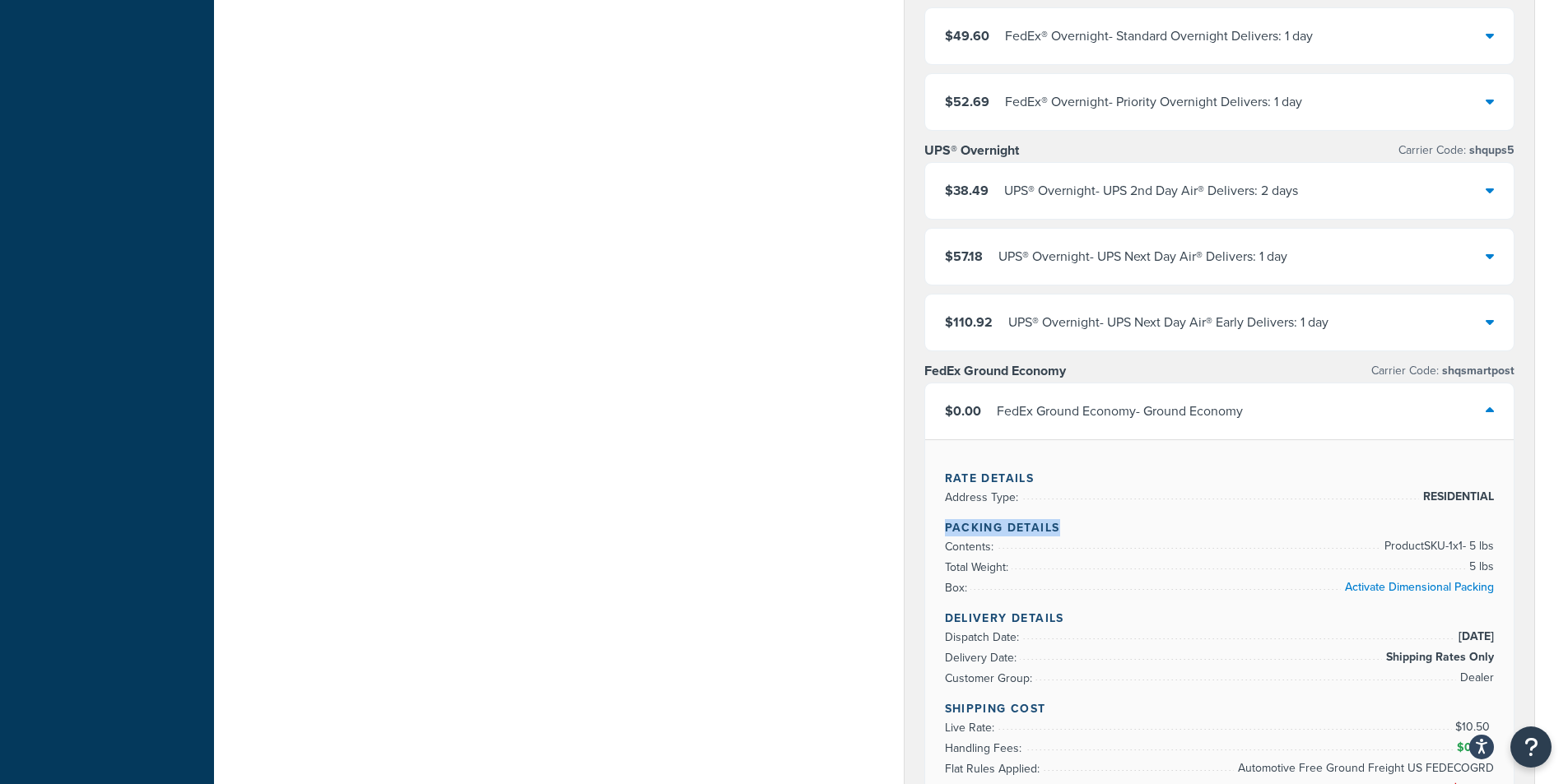
drag, startPoint x: 1492, startPoint y: 496, endPoint x: 1371, endPoint y: 509, distance: 121.7
click at [1371, 509] on div "Rate Details Address Type: RESIDENTIAL Packing Details Contents: Product SKU-1 …" at bounding box center [1220, 673] width 589 height 467
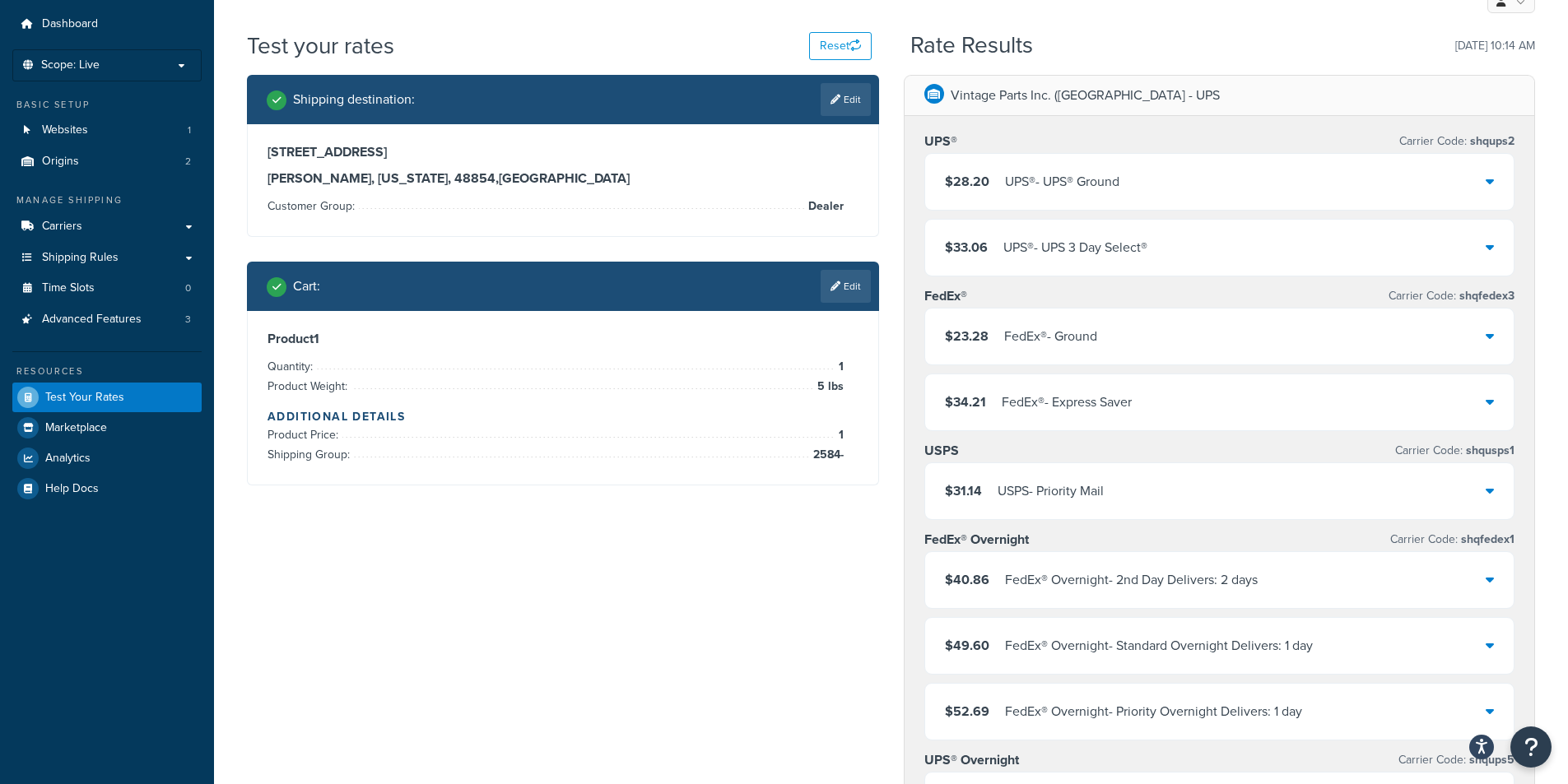
scroll to position [0, 0]
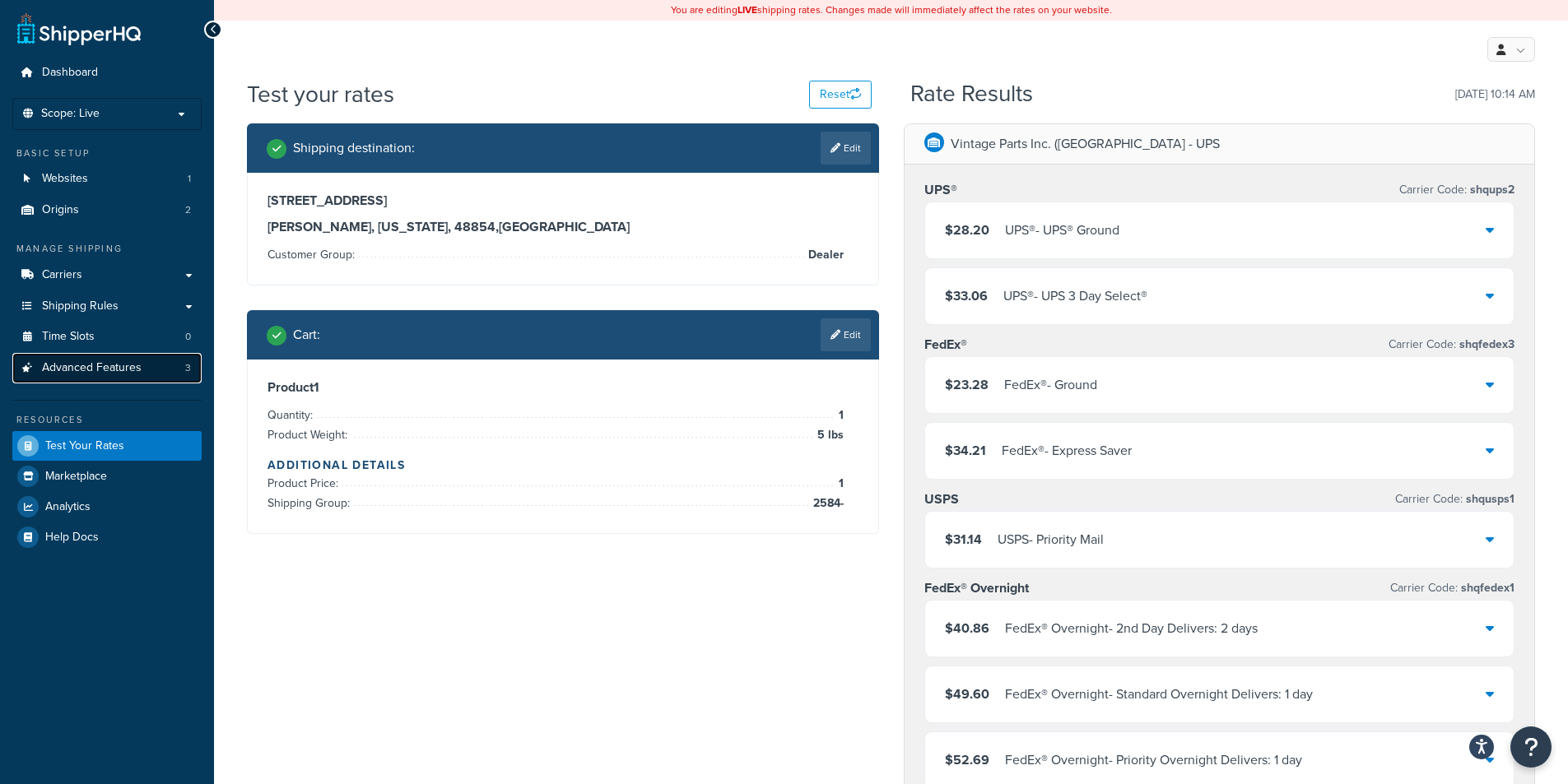
click at [121, 361] on span "Advanced Features" at bounding box center [92, 368] width 99 height 14
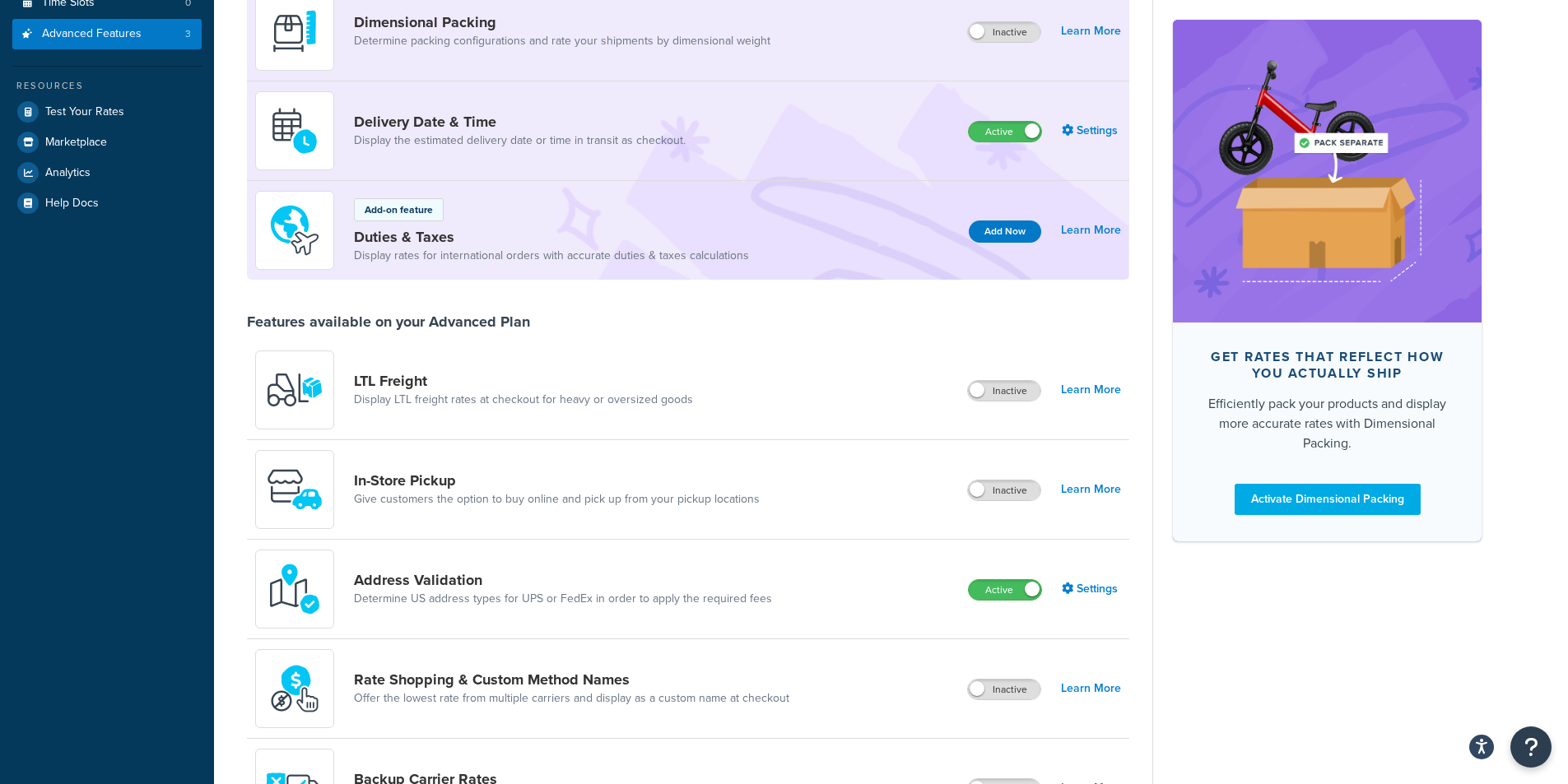
scroll to position [576, 0]
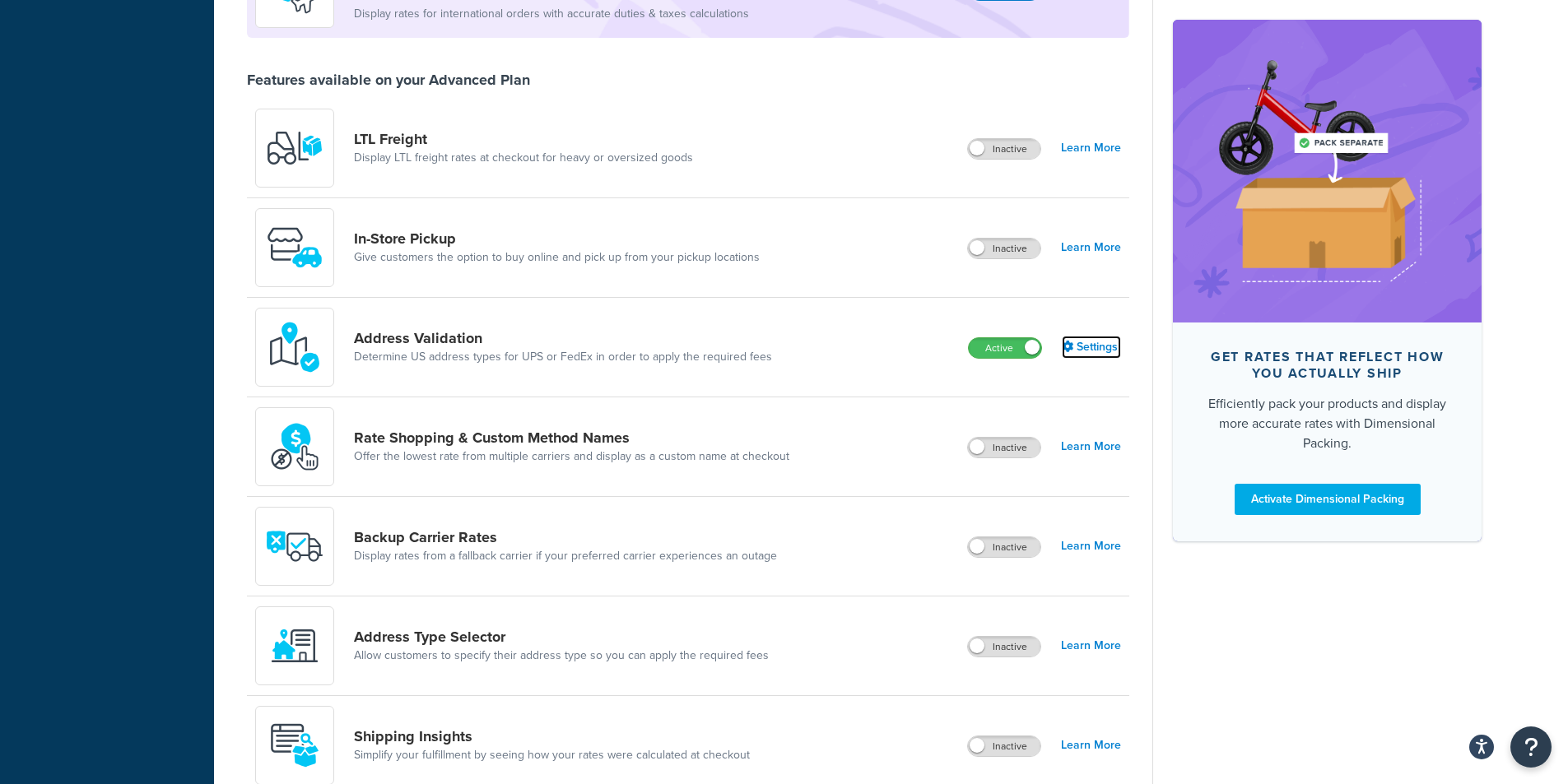
click at [1087, 347] on link "Settings" at bounding box center [1091, 347] width 60 height 23
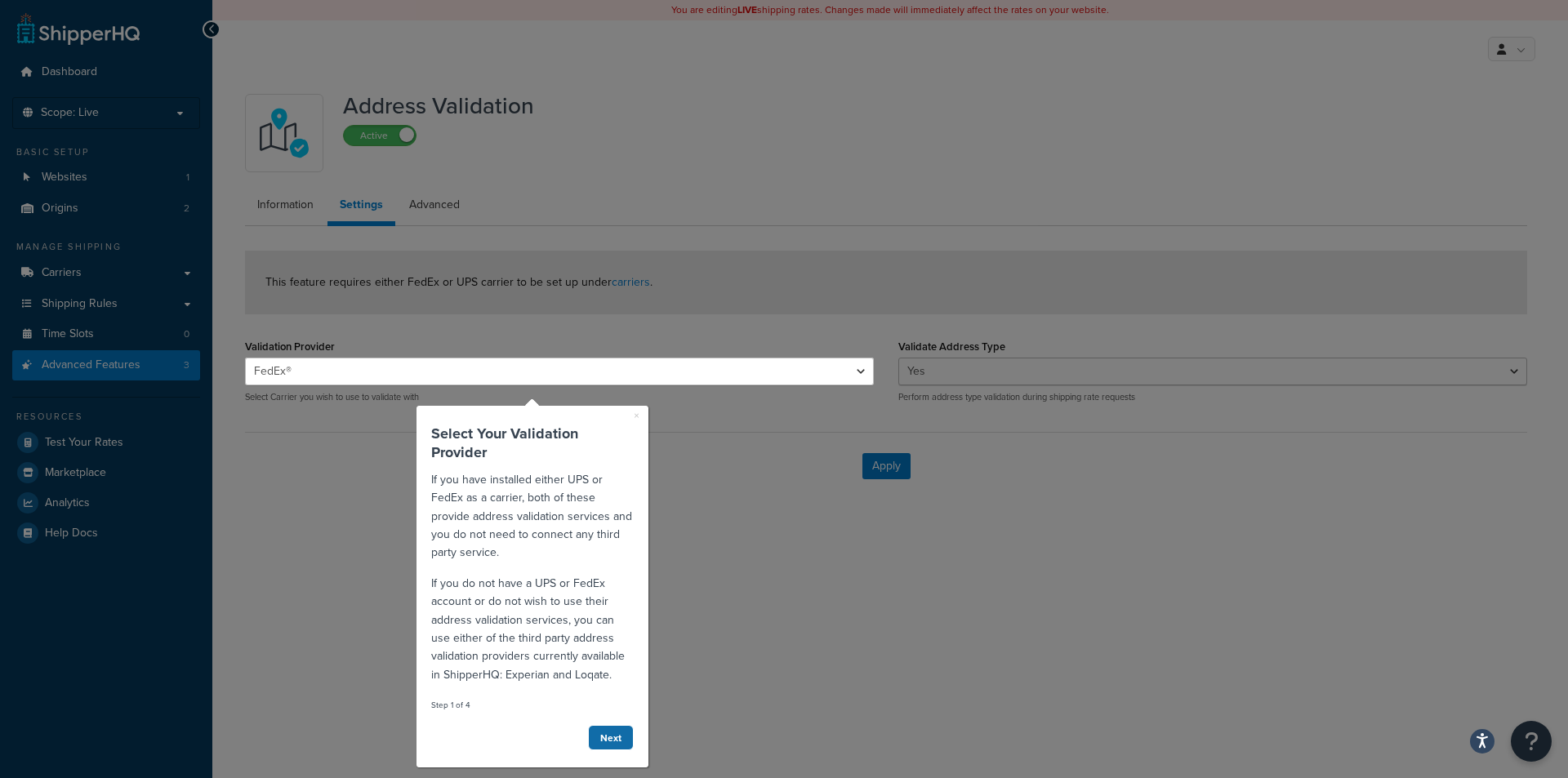
click at [603, 734] on link "Next" at bounding box center [610, 738] width 45 height 26
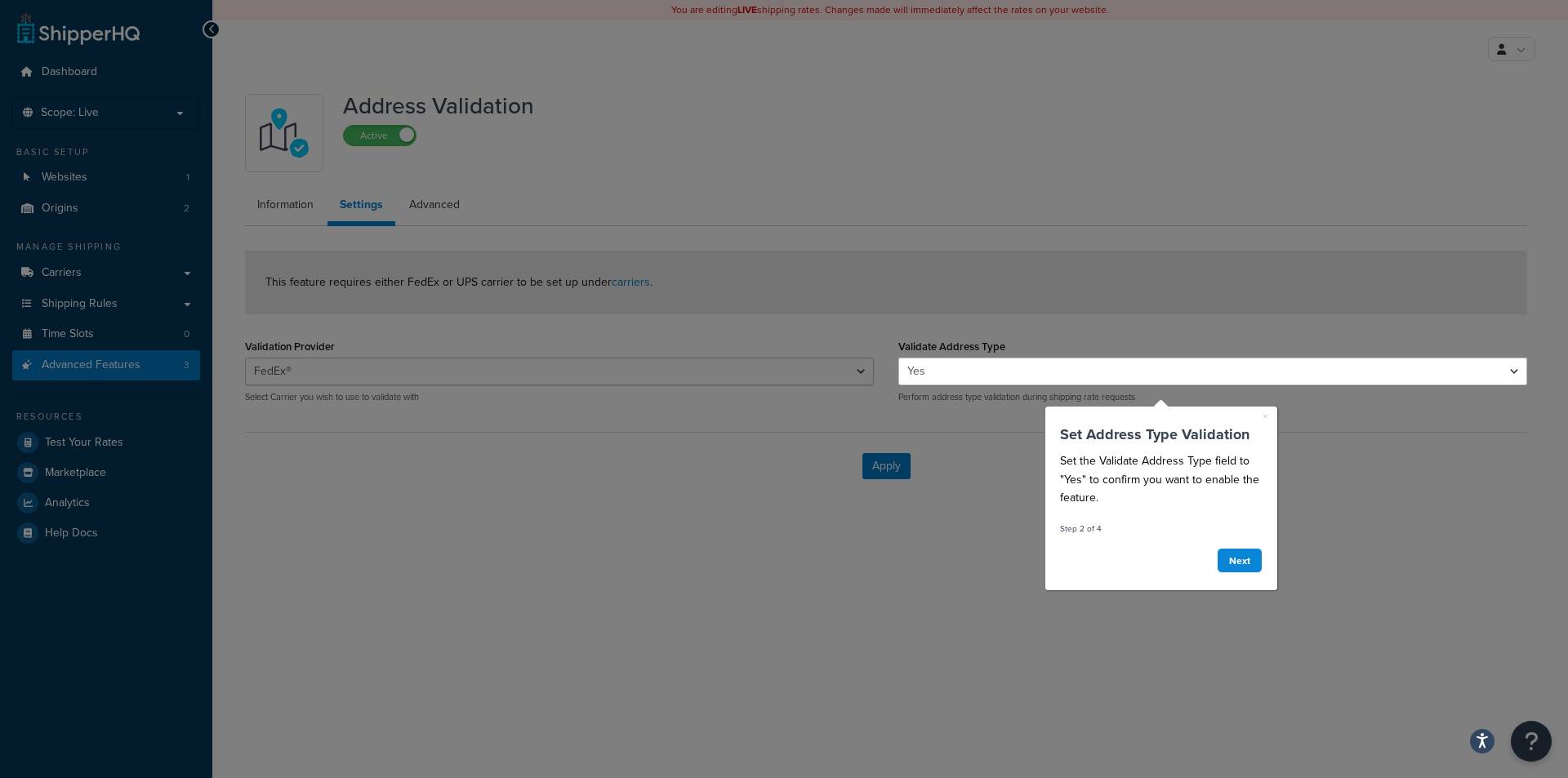
click at [984, 371] on select "Yes No" at bounding box center [1213, 371] width 629 height 27
click at [1236, 559] on link "Next" at bounding box center [1240, 560] width 45 height 26
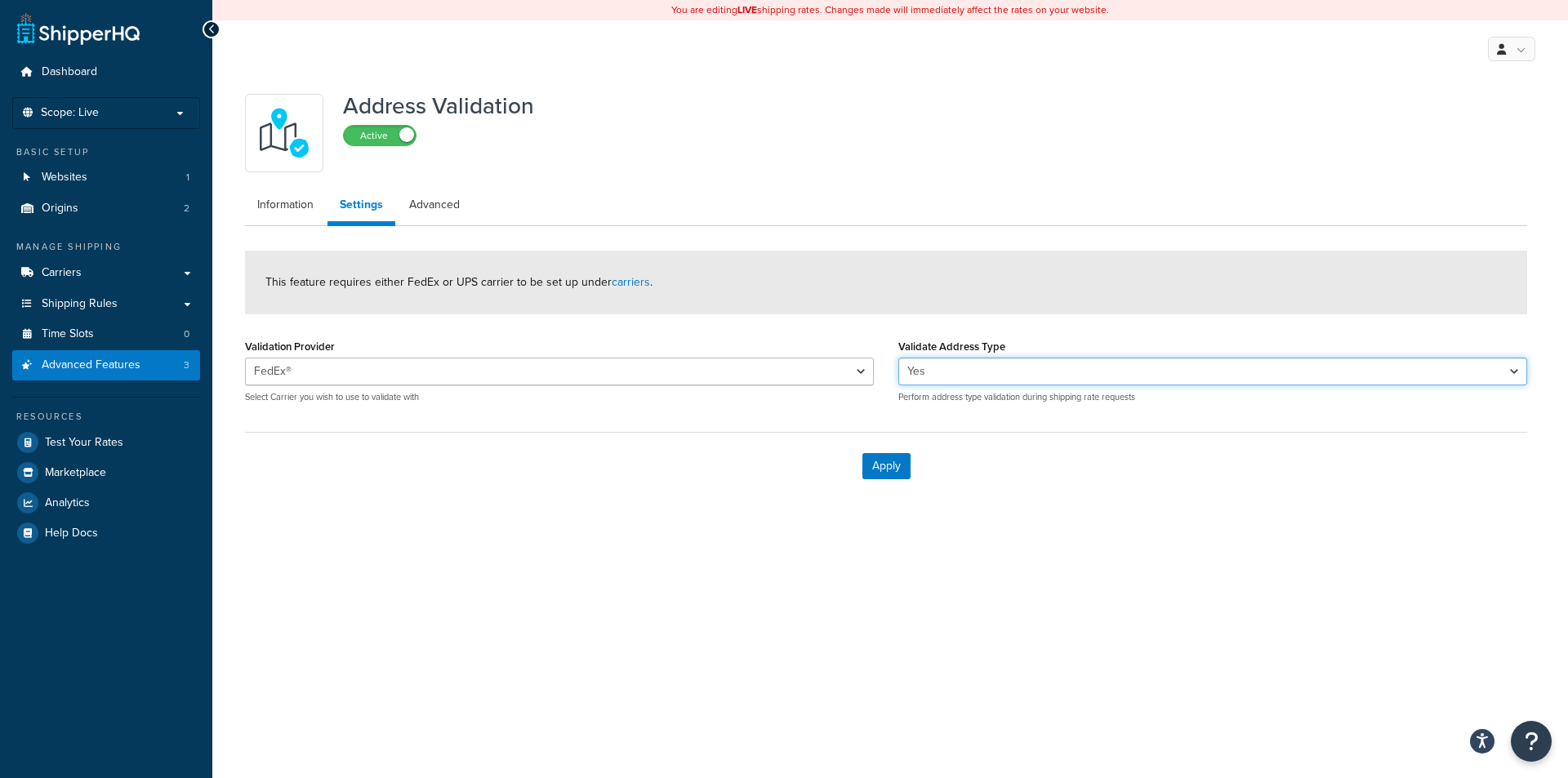
click at [1167, 384] on select "Yes No" at bounding box center [1213, 371] width 629 height 27
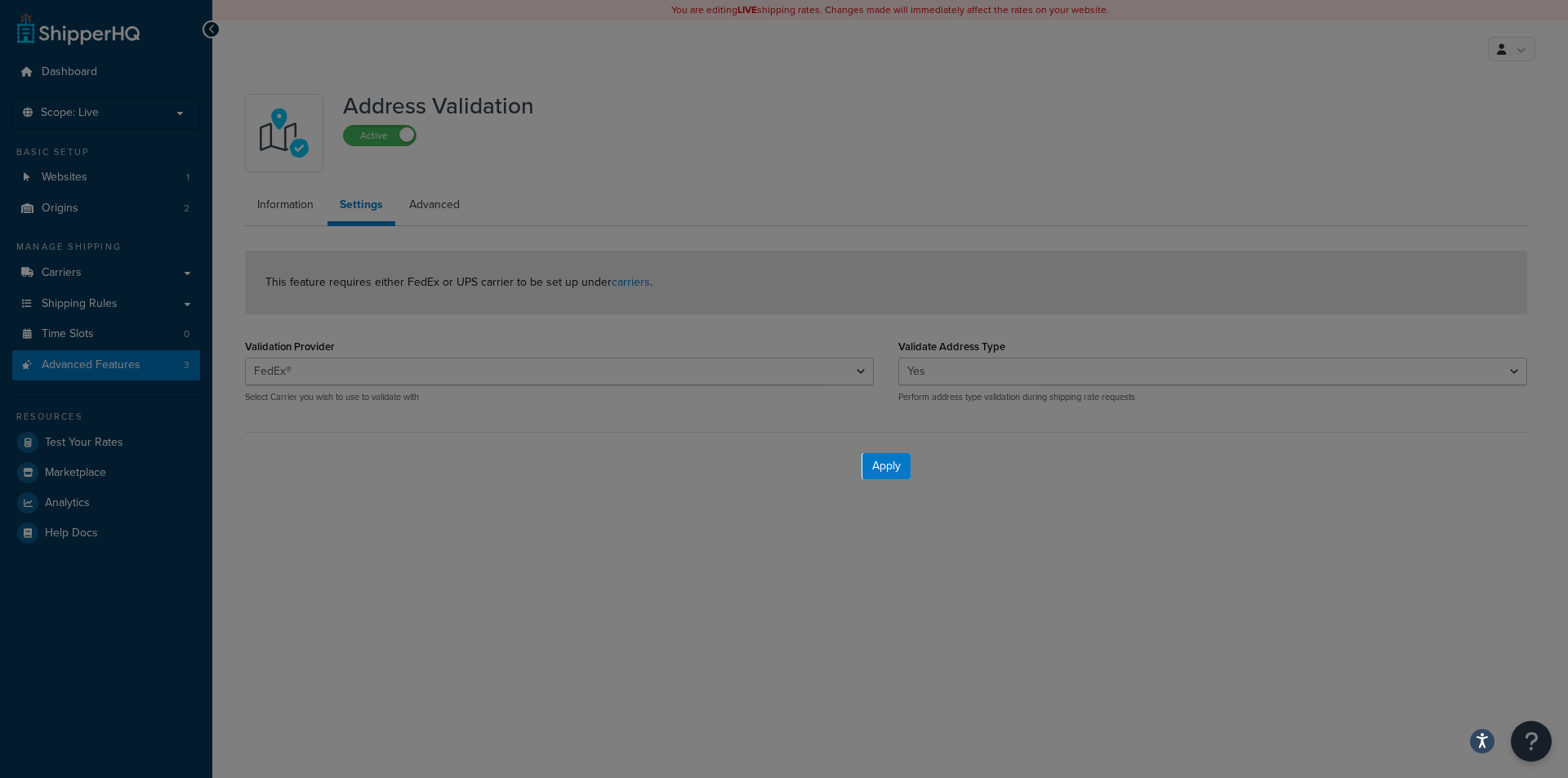
drag, startPoint x: 1162, startPoint y: 385, endPoint x: 1141, endPoint y: 398, distance: 24.7
click at [1141, 398] on div at bounding box center [1239, 389] width 658 height 778
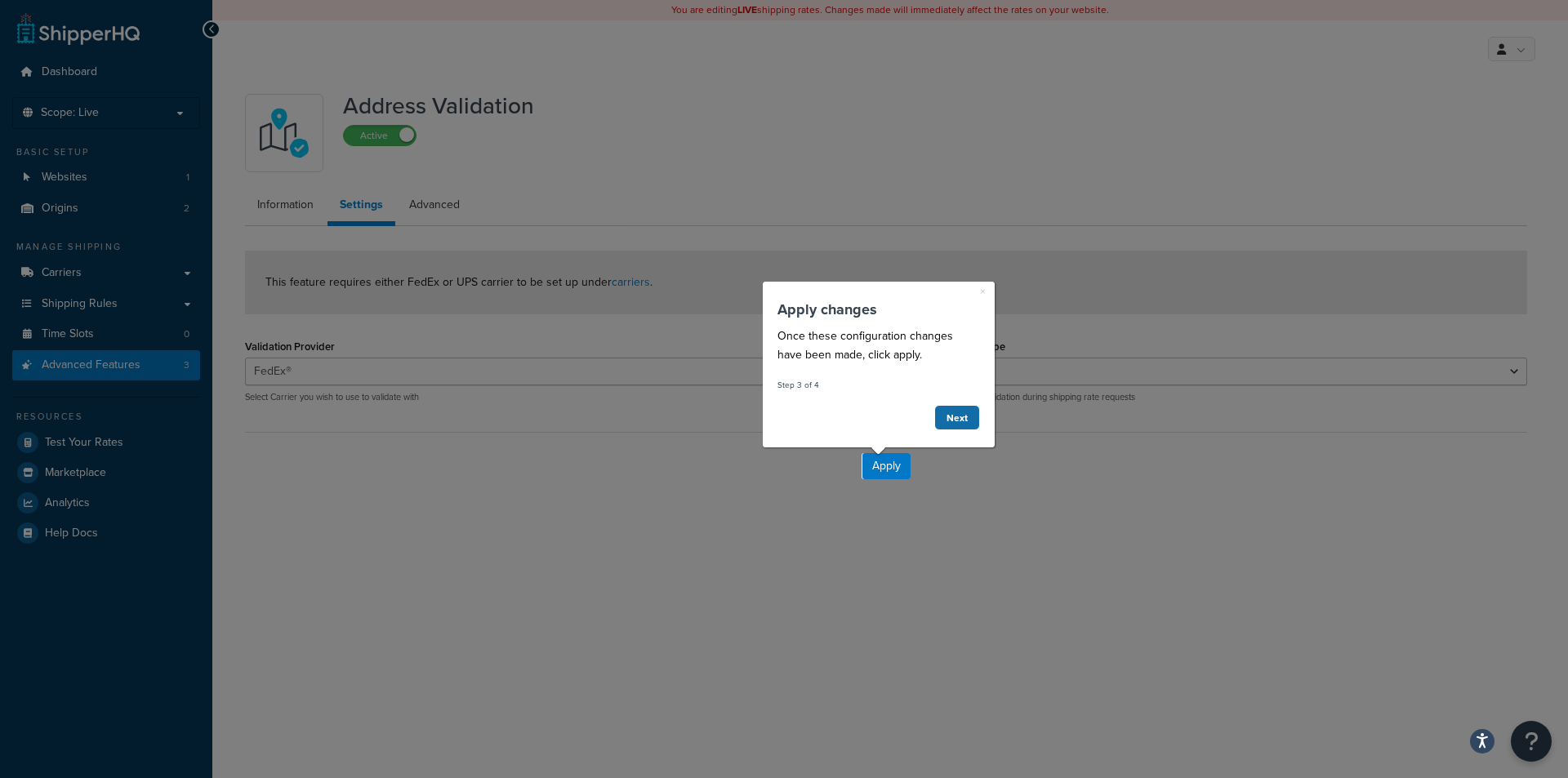
click at [960, 416] on link "Next" at bounding box center [956, 418] width 45 height 26
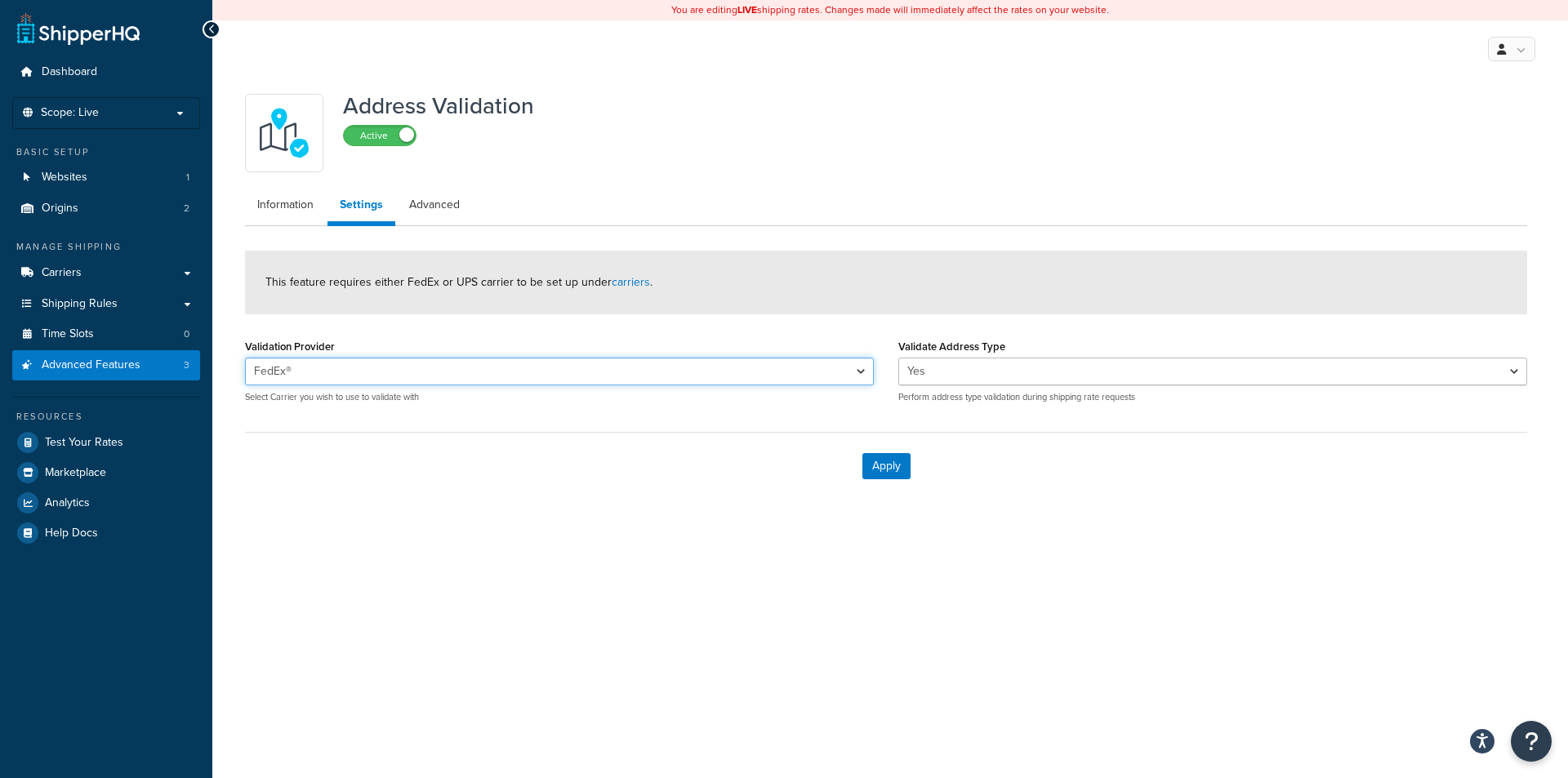
click at [861, 378] on select "UPS® FedEx® FedEx® Overnight UPS® Overnight UPS® FedEx® FedEx® Overnight UPS® N…" at bounding box center [560, 371] width 629 height 27
select select "155715"
click at [245, 357] on select "UPS® FedEx® FedEx® Overnight UPS® Overnight UPS® FedEx® FedEx® Overnight UPS® N…" at bounding box center [560, 371] width 629 height 27
click at [731, 376] on select "UPS® FedEx® FedEx® Overnight UPS® Overnight UPS® FedEx® FedEx® Overnight UPS® N…" at bounding box center [560, 371] width 629 height 27
click at [245, 357] on select "UPS® FedEx® FedEx® Overnight UPS® Overnight UPS® FedEx® FedEx® Overnight UPS® N…" at bounding box center [560, 371] width 629 height 27
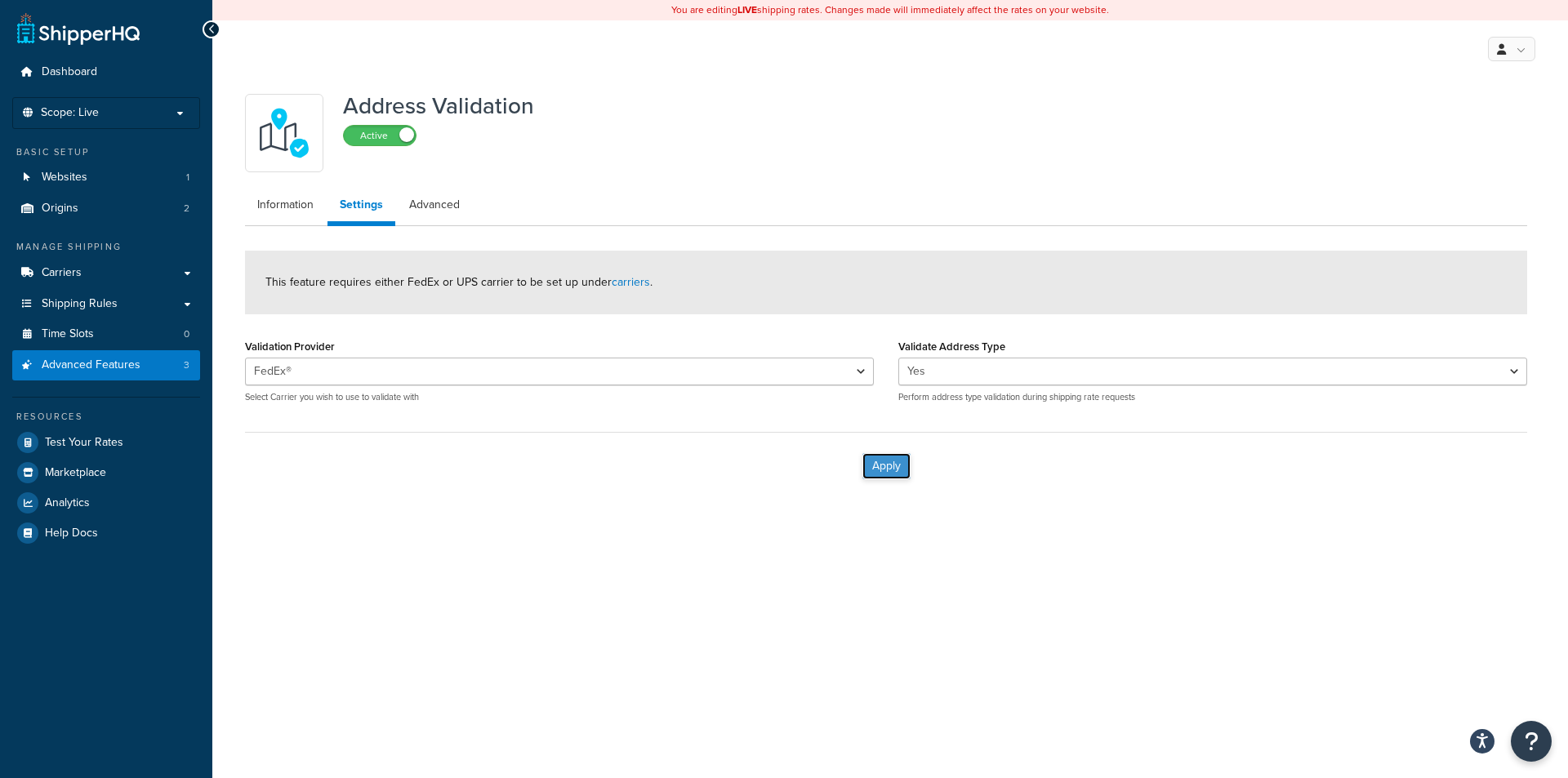
click at [883, 467] on button "Apply" at bounding box center [886, 466] width 48 height 26
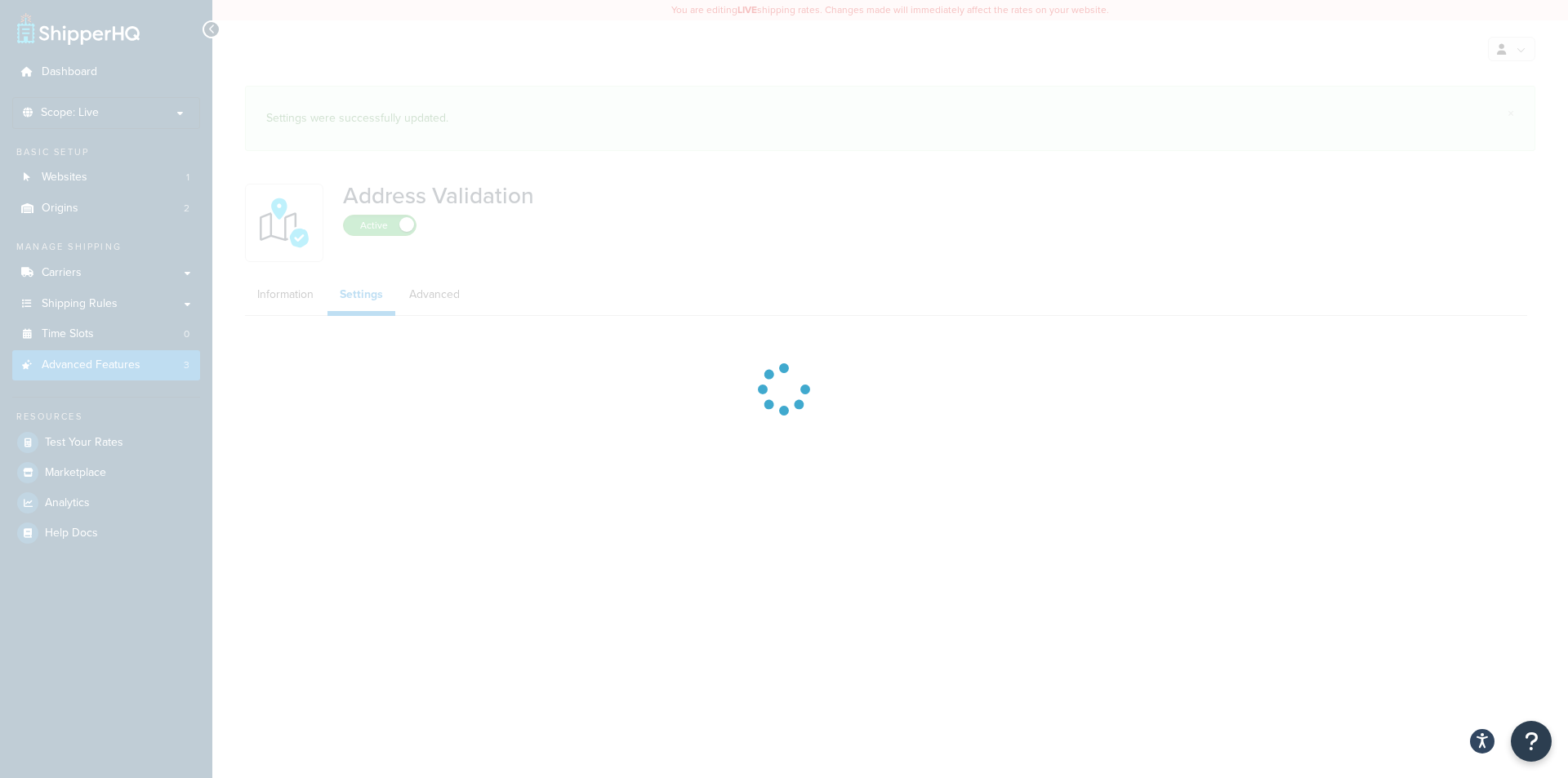
select select "155715"
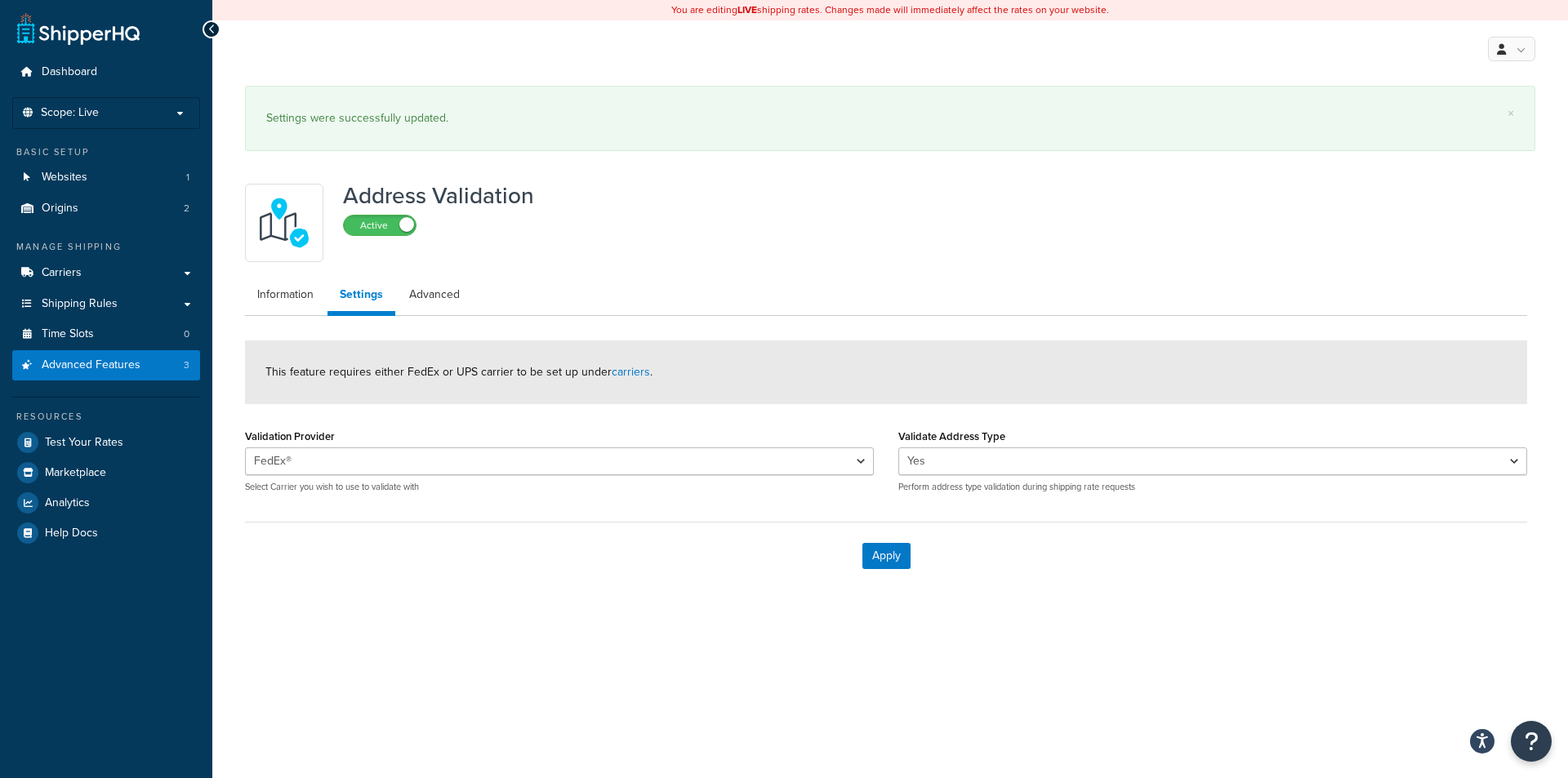
click at [596, 238] on div "Address Validation Active" at bounding box center [886, 222] width 1283 height 78
click at [880, 560] on button "Apply" at bounding box center [886, 556] width 48 height 26
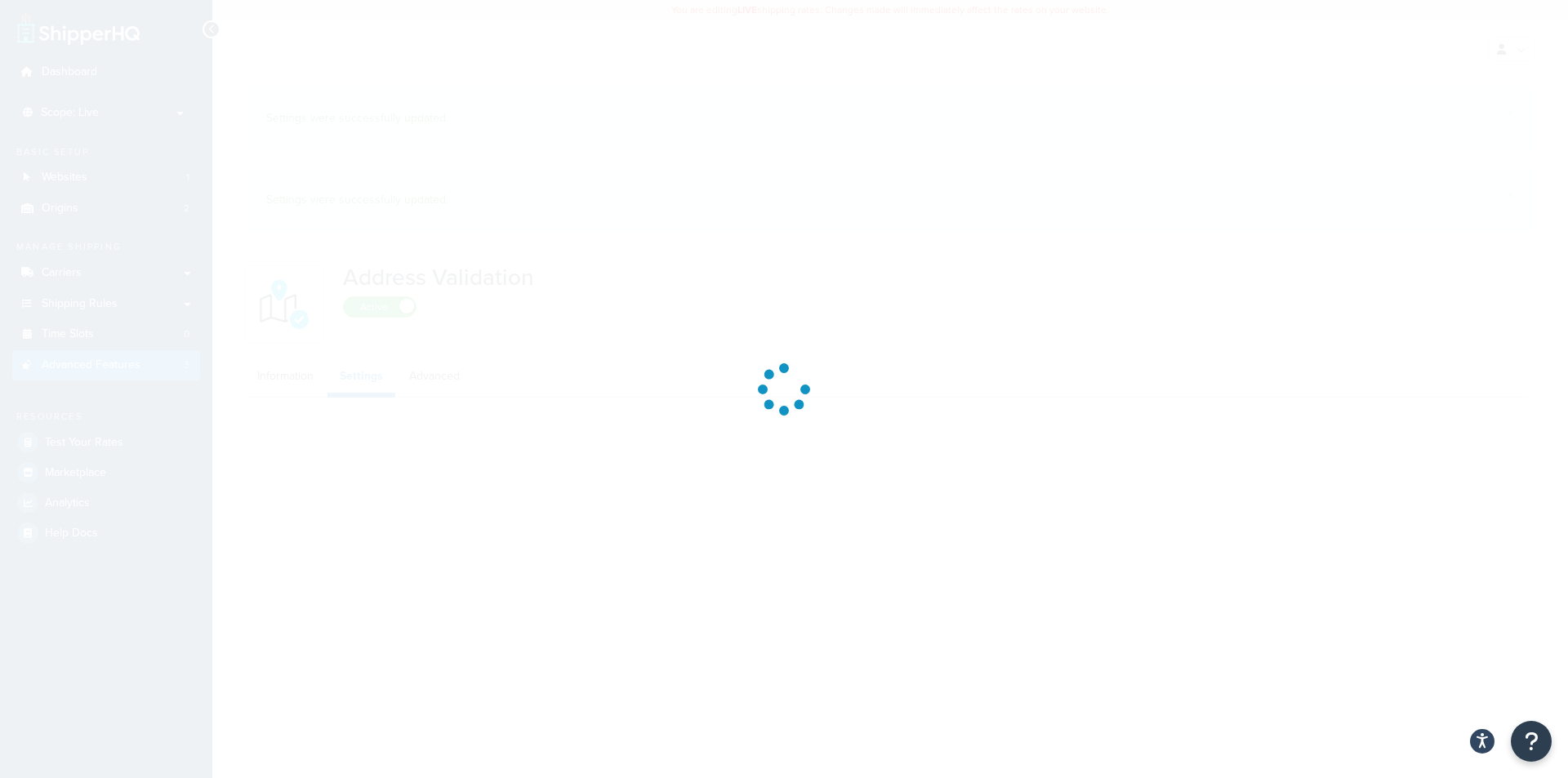
select select "155715"
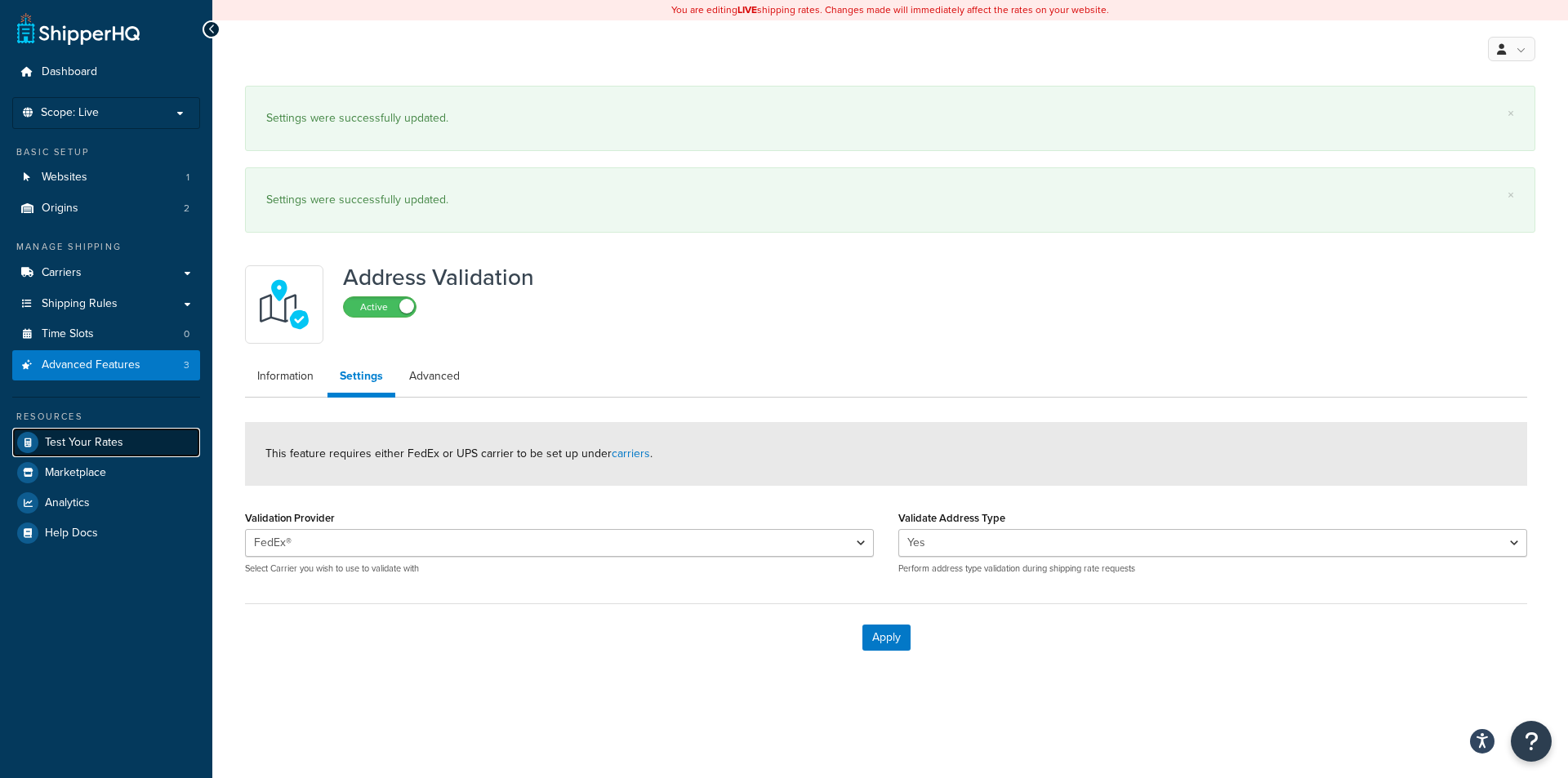
click at [111, 447] on span "Test Your Rates" at bounding box center [83, 443] width 78 height 14
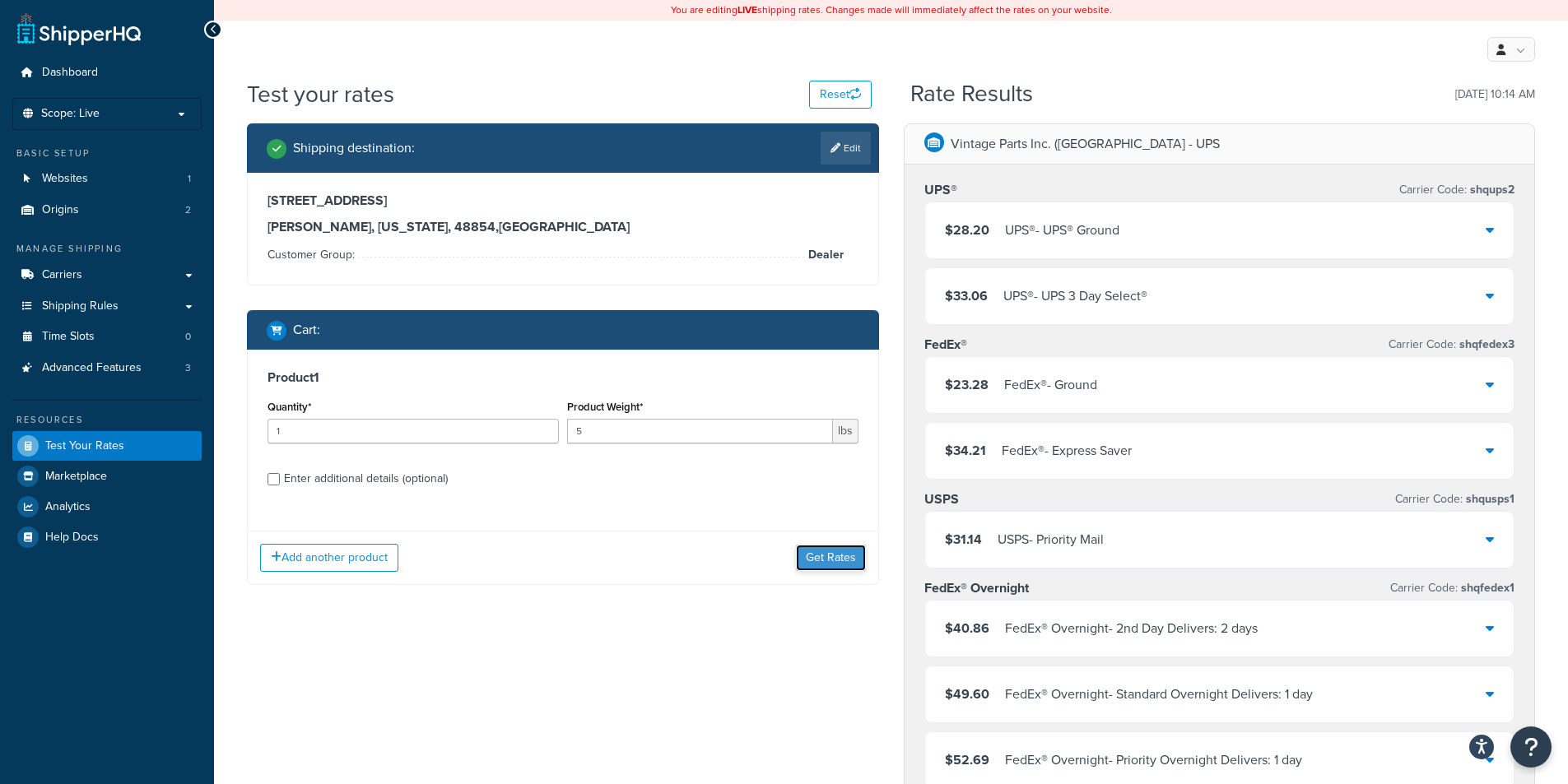
click at [818, 562] on button "Get Rates" at bounding box center [830, 558] width 70 height 26
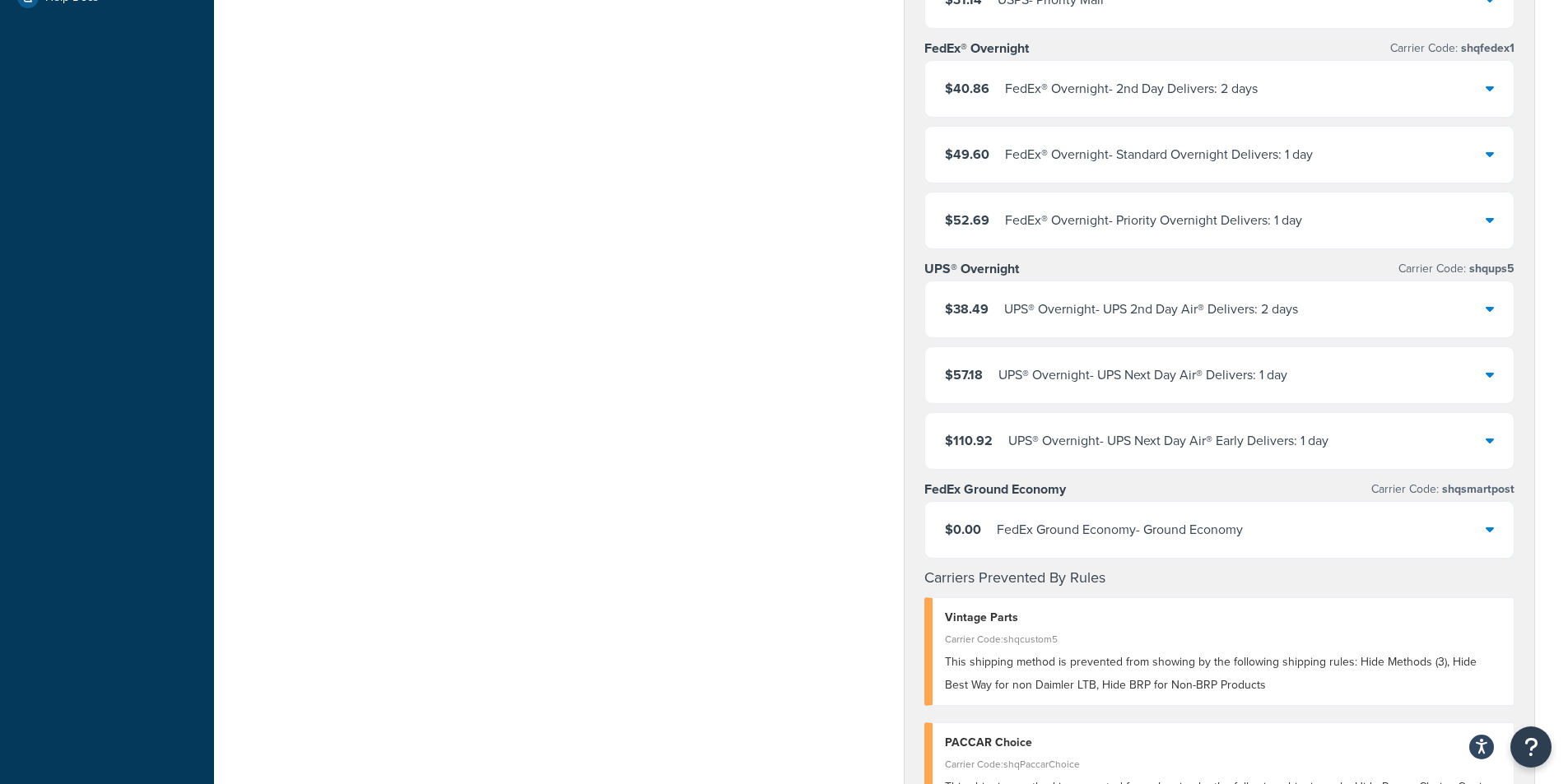
scroll to position [576, 0]
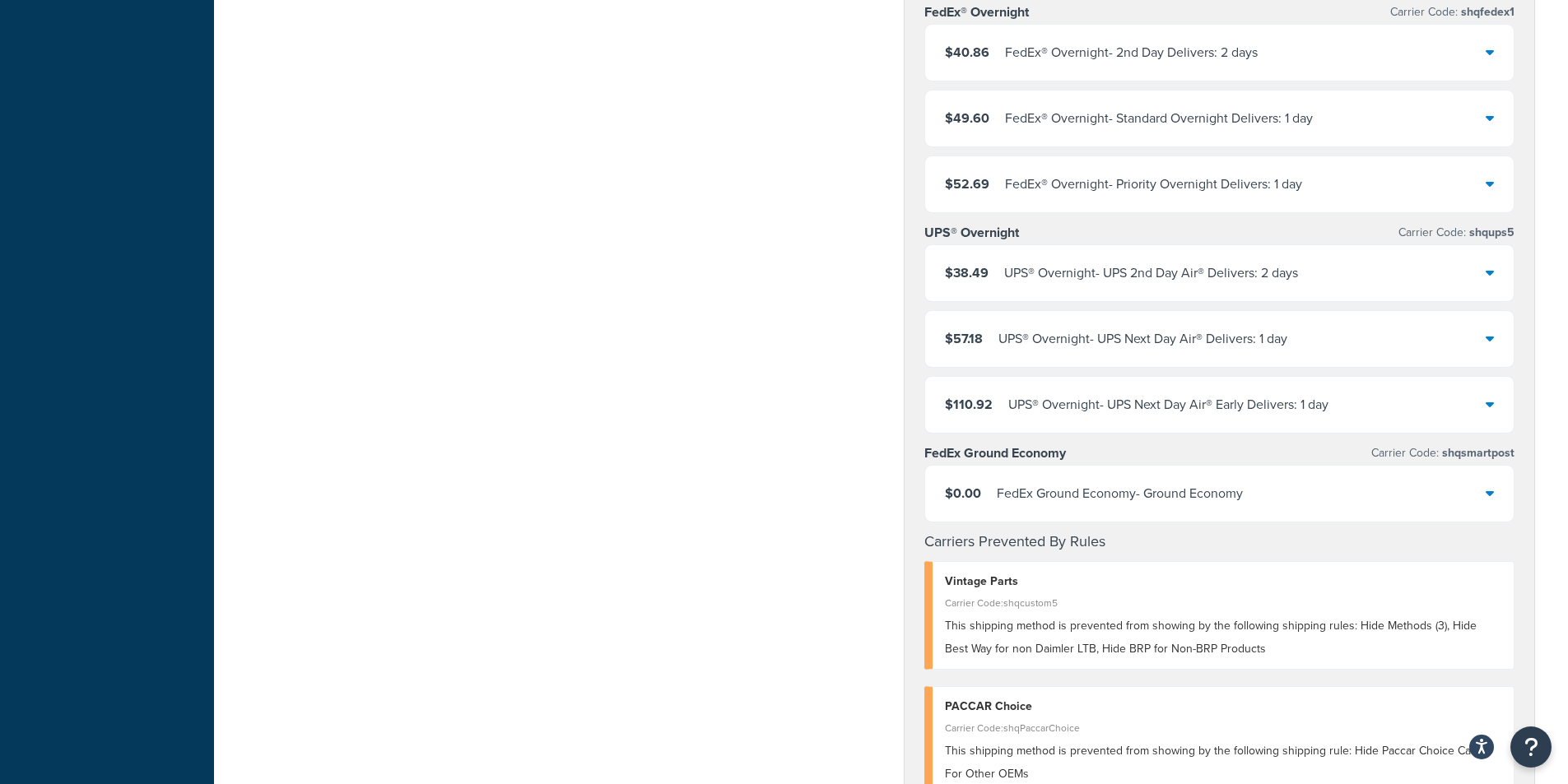
click at [1375, 506] on div "$0.00 FedEx Ground Economy - Ground Economy" at bounding box center [1220, 493] width 589 height 56
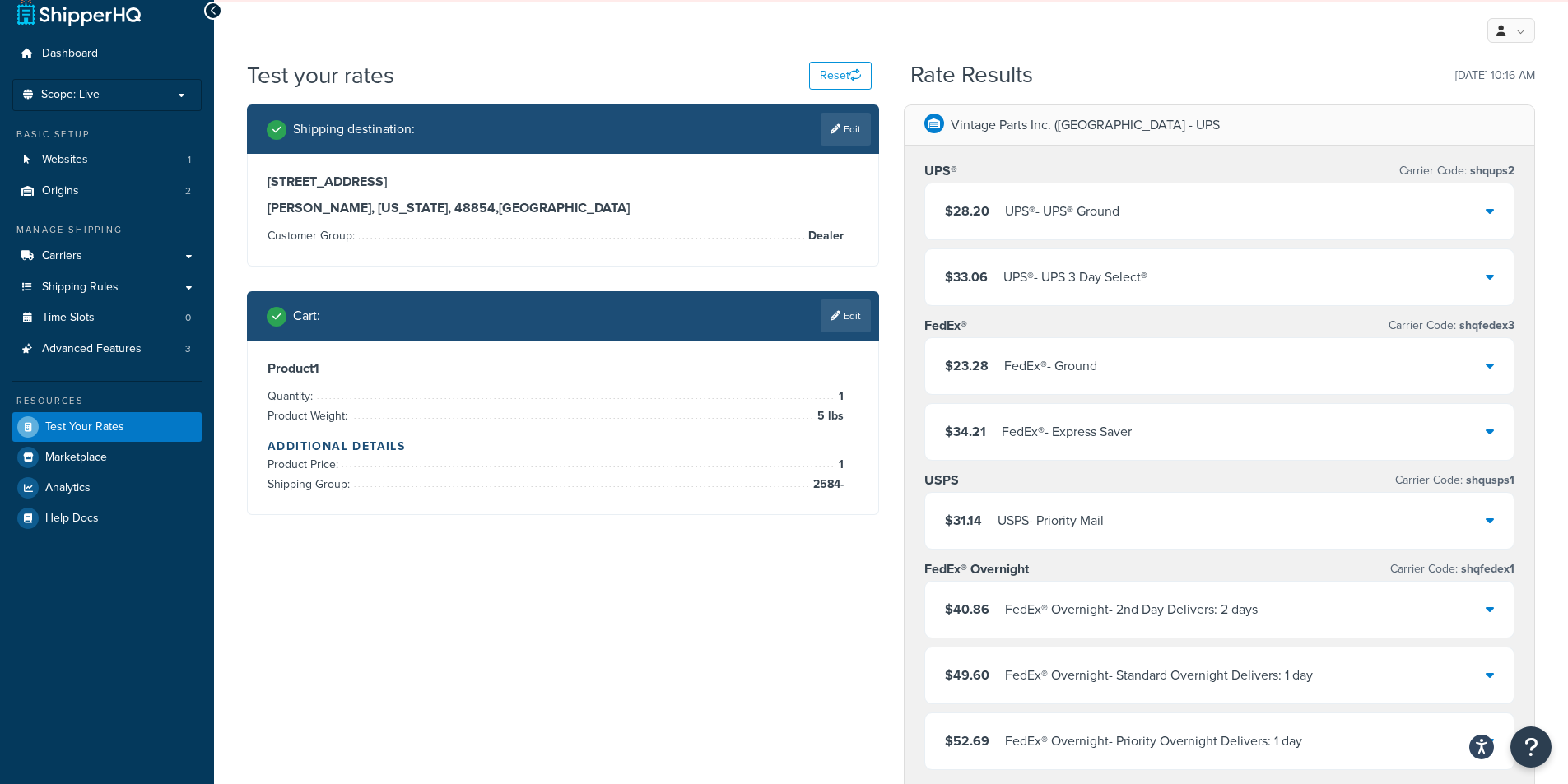
scroll to position [0, 0]
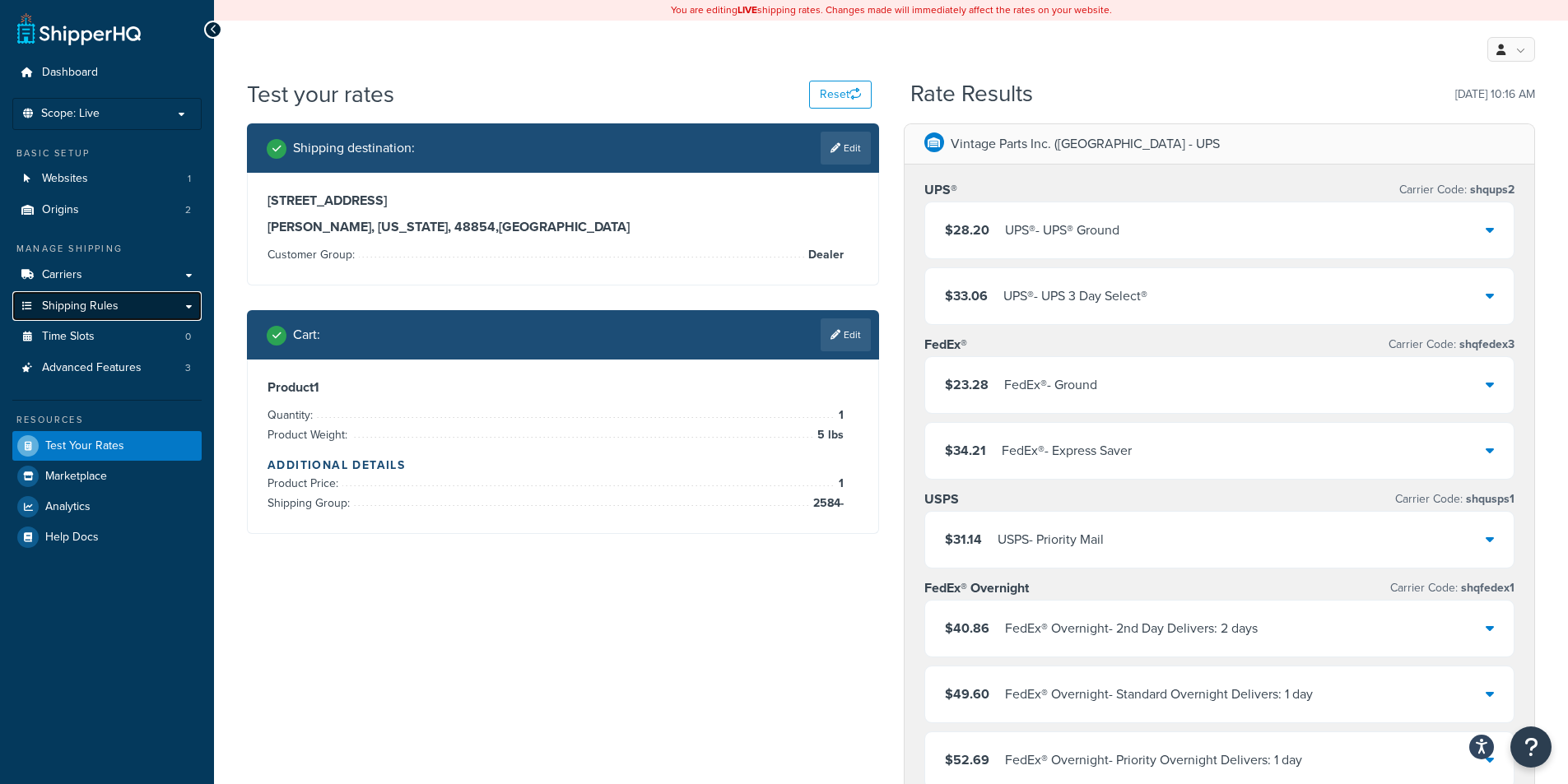
click at [84, 305] on span "Shipping Rules" at bounding box center [80, 307] width 77 height 14
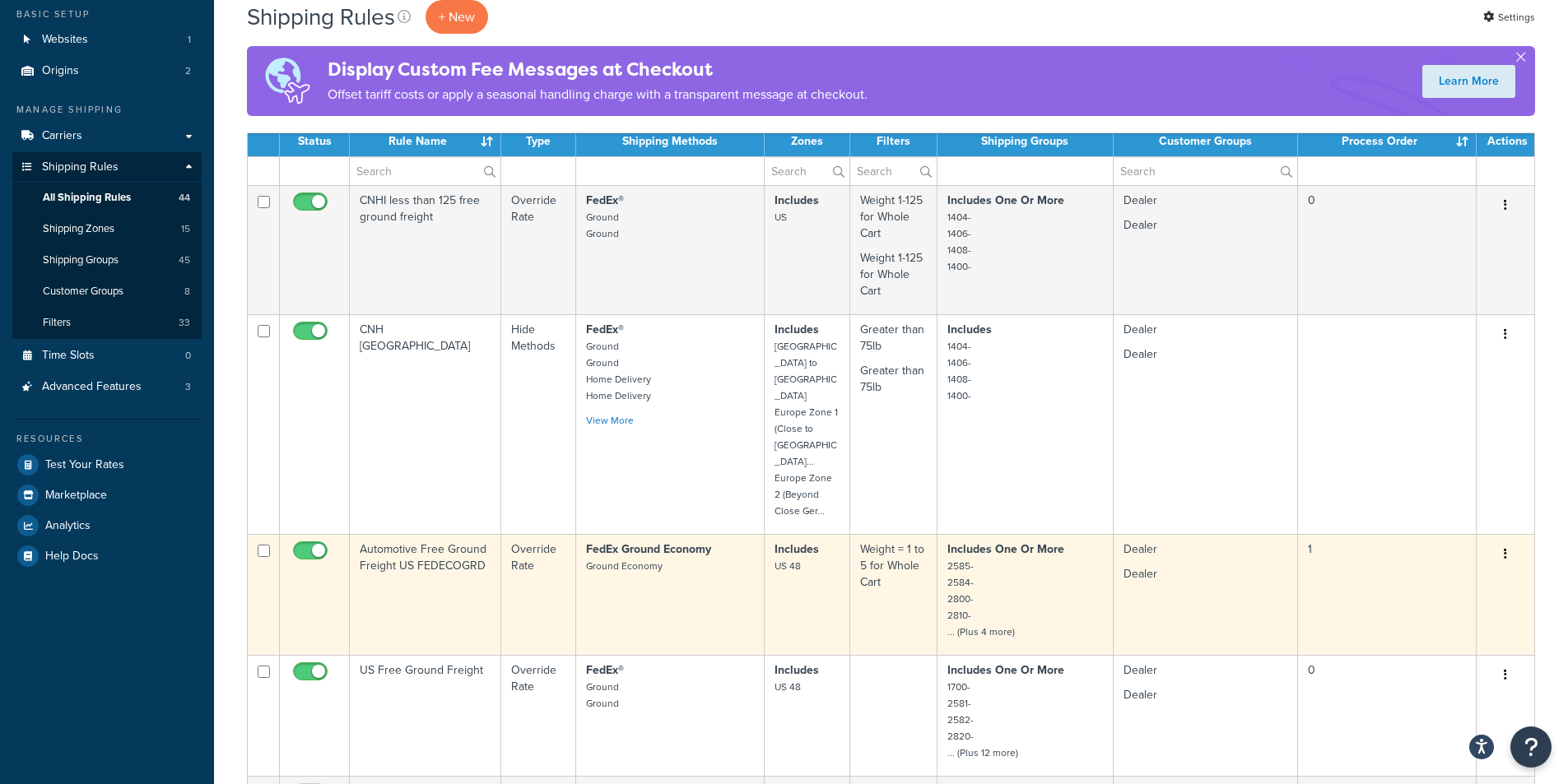
scroll to position [165, 0]
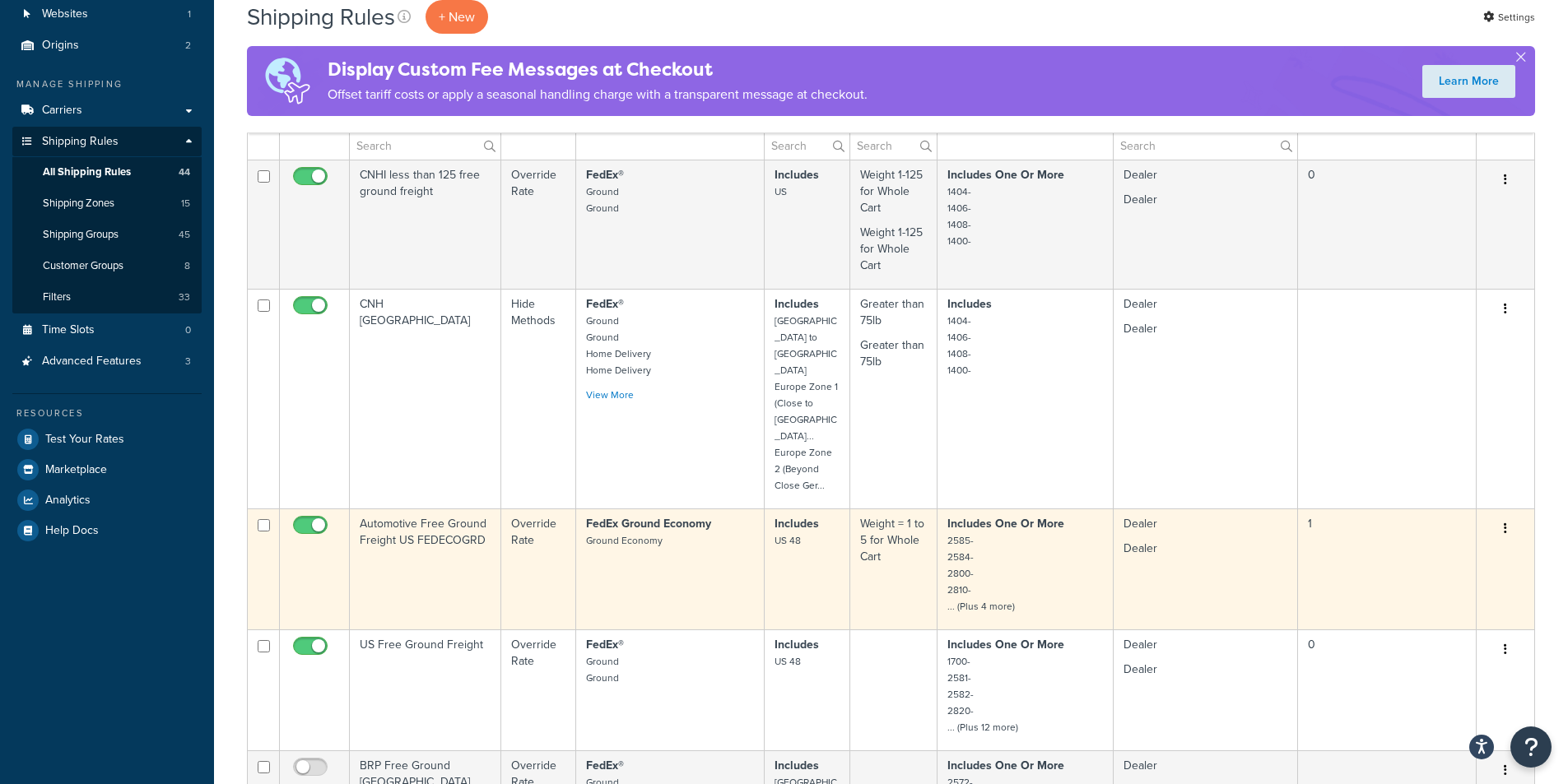
click at [473, 509] on td "Automotive Free Ground Freight US FEDECOGRD" at bounding box center [425, 569] width 151 height 121
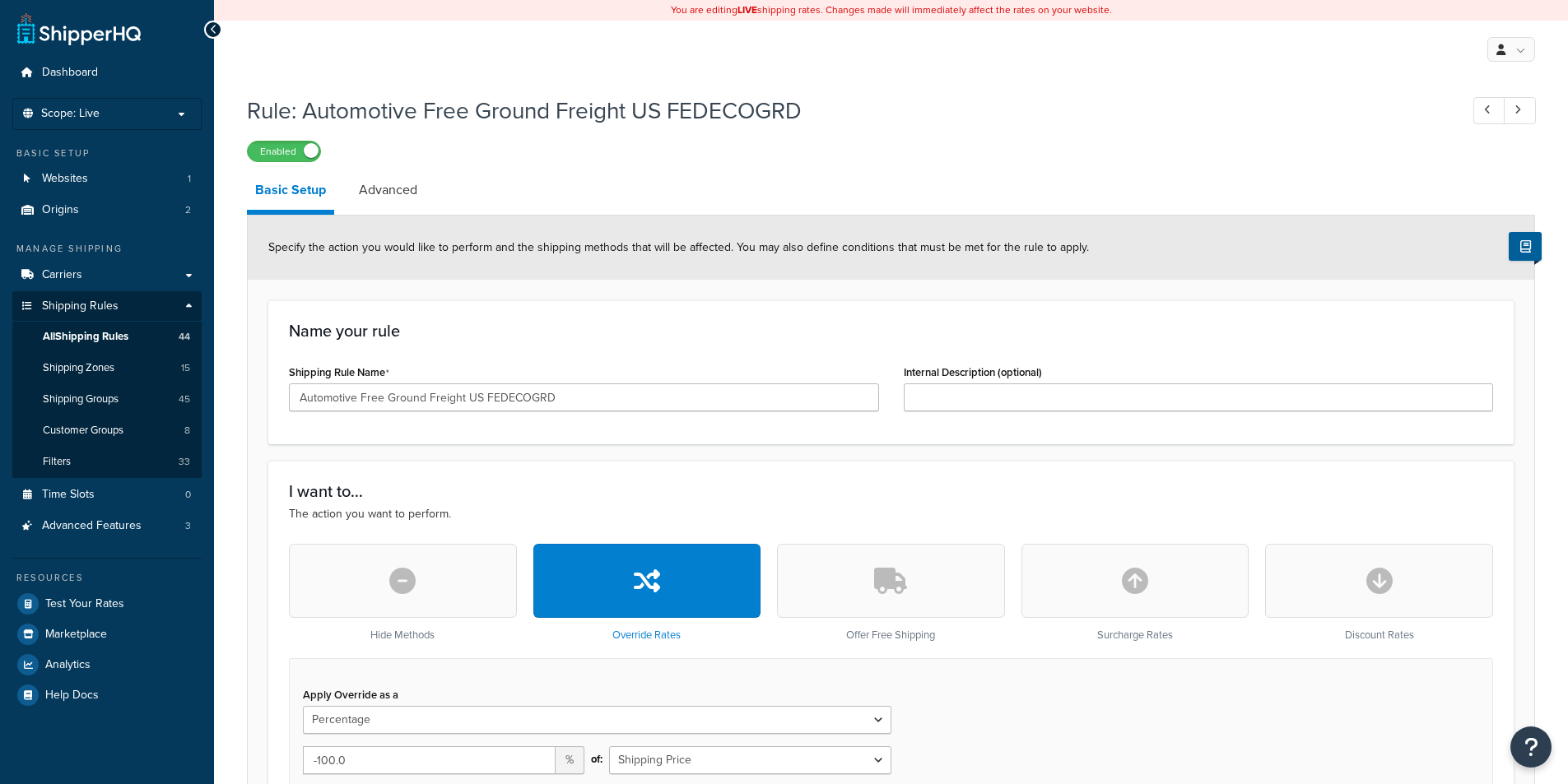
select select "PERCENTAGE"
click at [387, 195] on link "Advanced" at bounding box center [388, 190] width 75 height 40
select select "business"
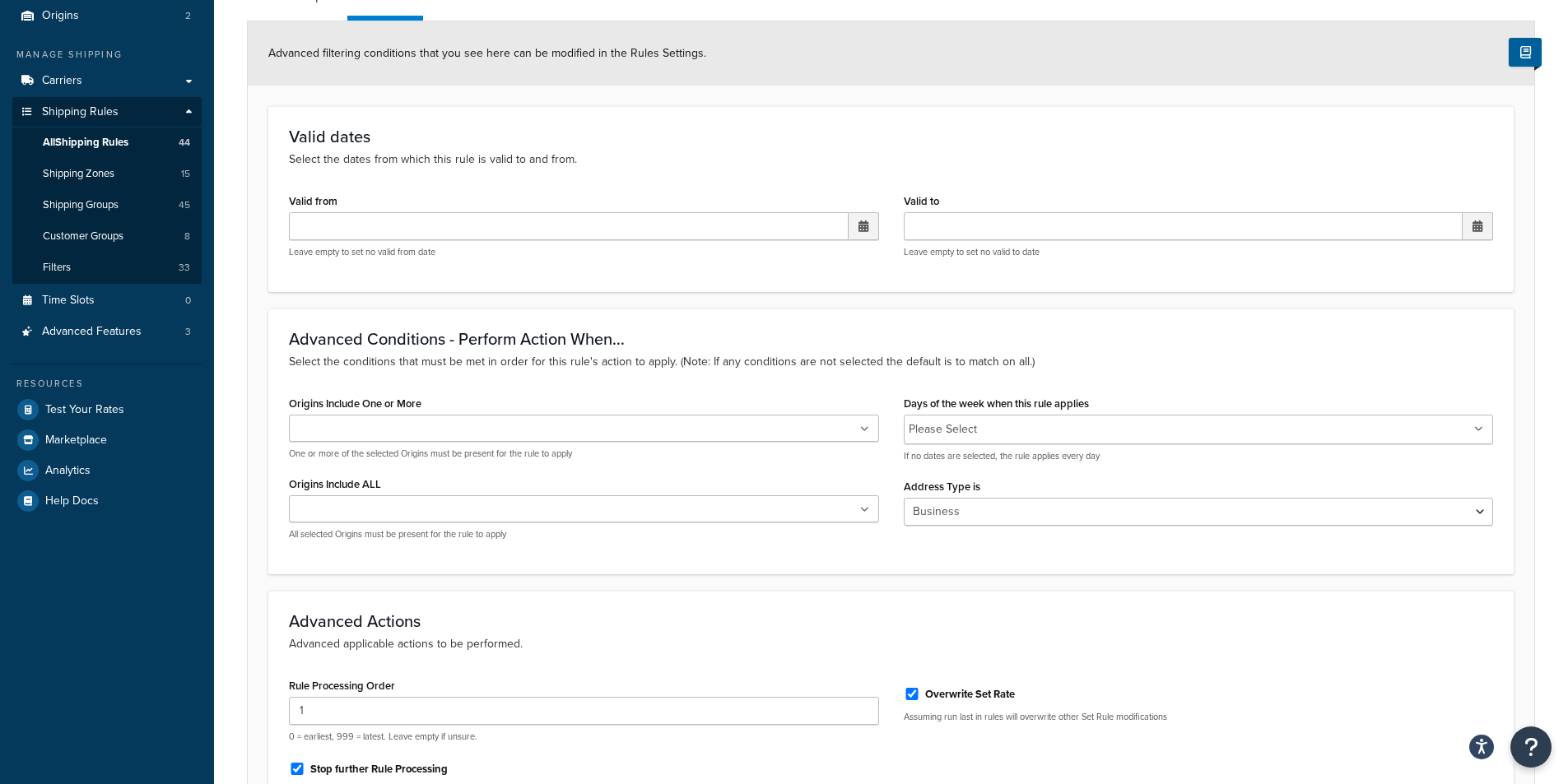
scroll to position [247, 0]
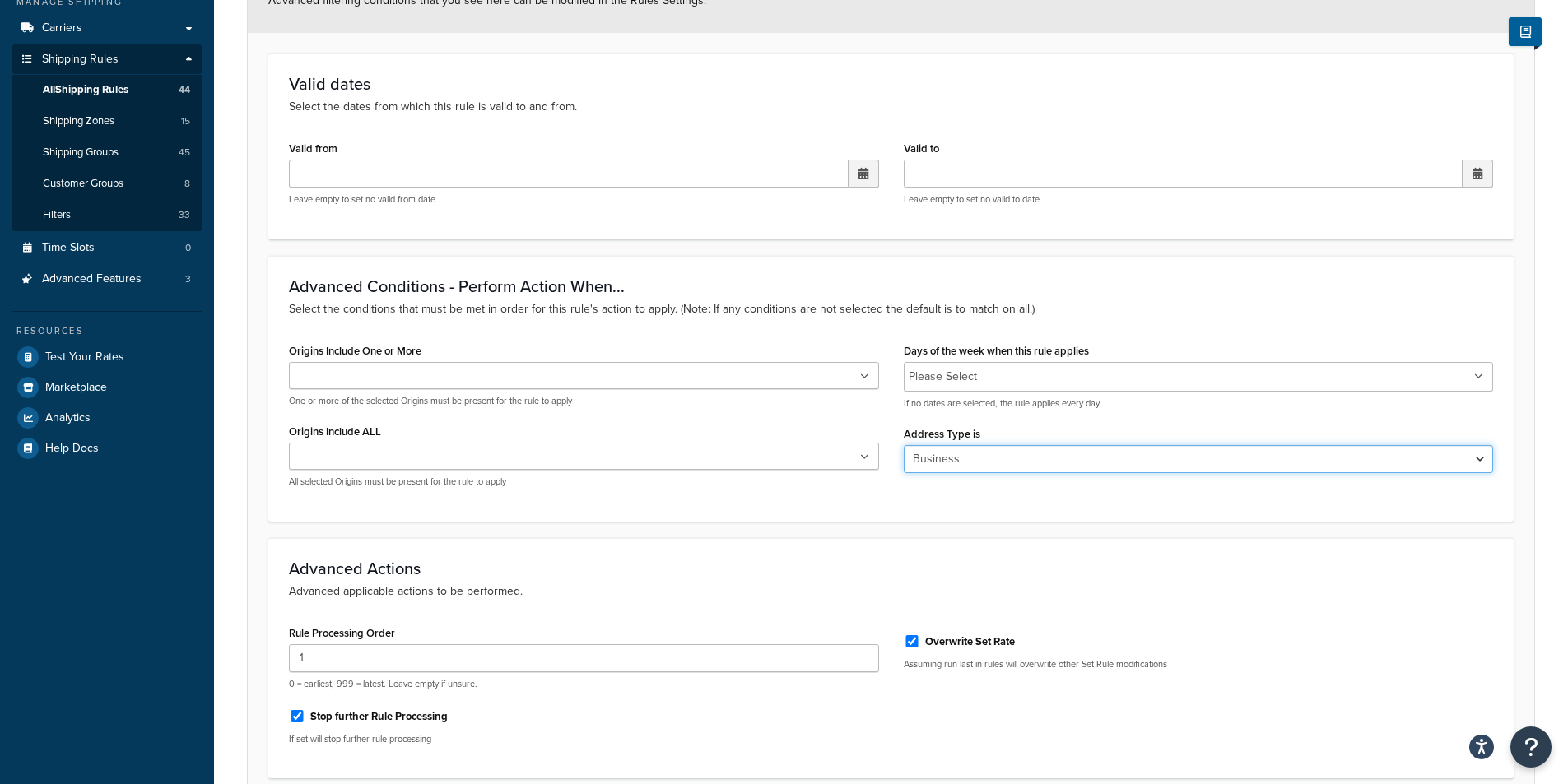
click at [1057, 455] on select "N/A Business Residential" at bounding box center [1198, 458] width 590 height 28
click at [1051, 420] on div "Days of the week when this rule applies Please Select Monday Tuesday Wednesday …" at bounding box center [1199, 413] width 615 height 147
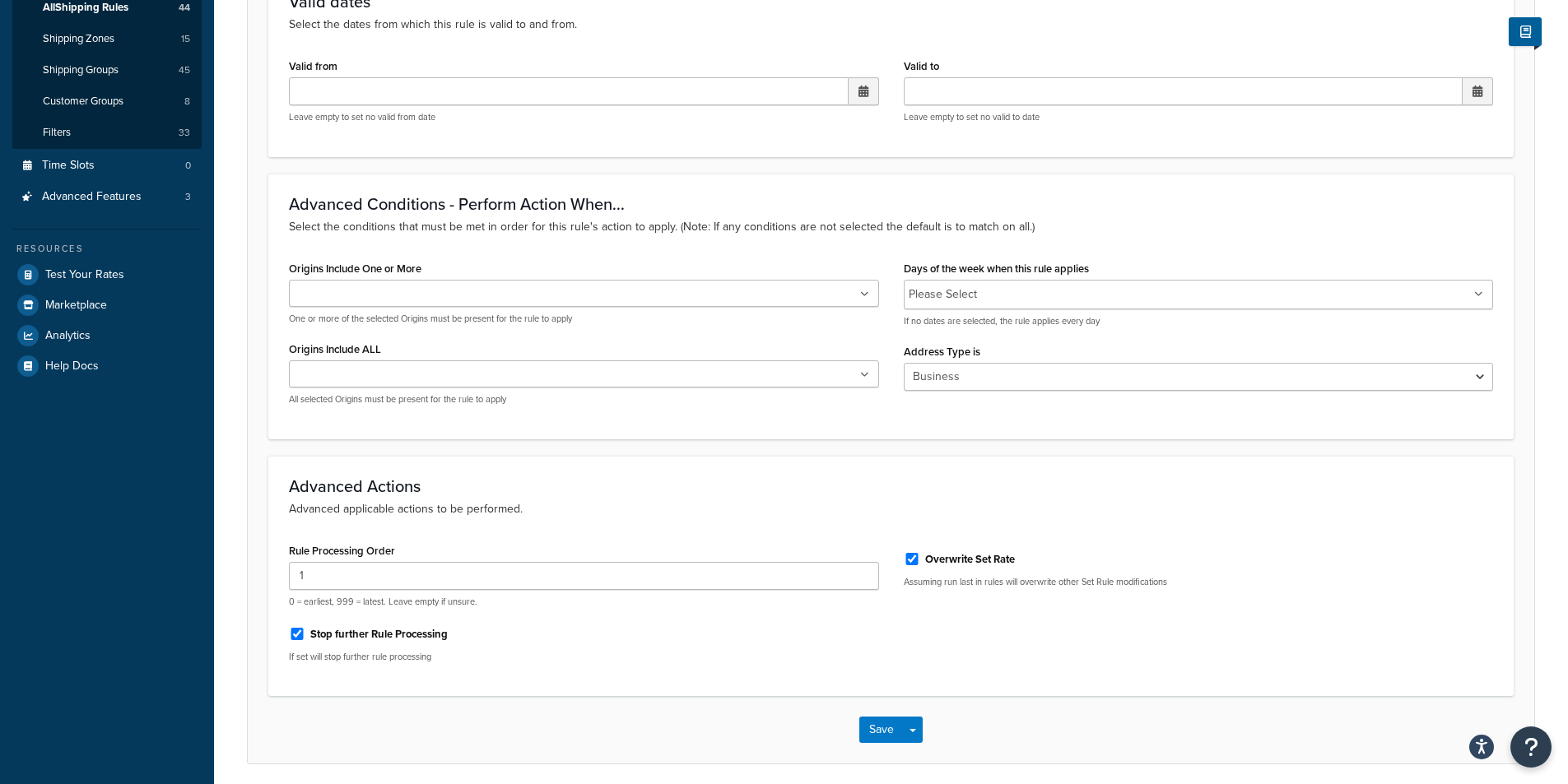
scroll to position [392, 0]
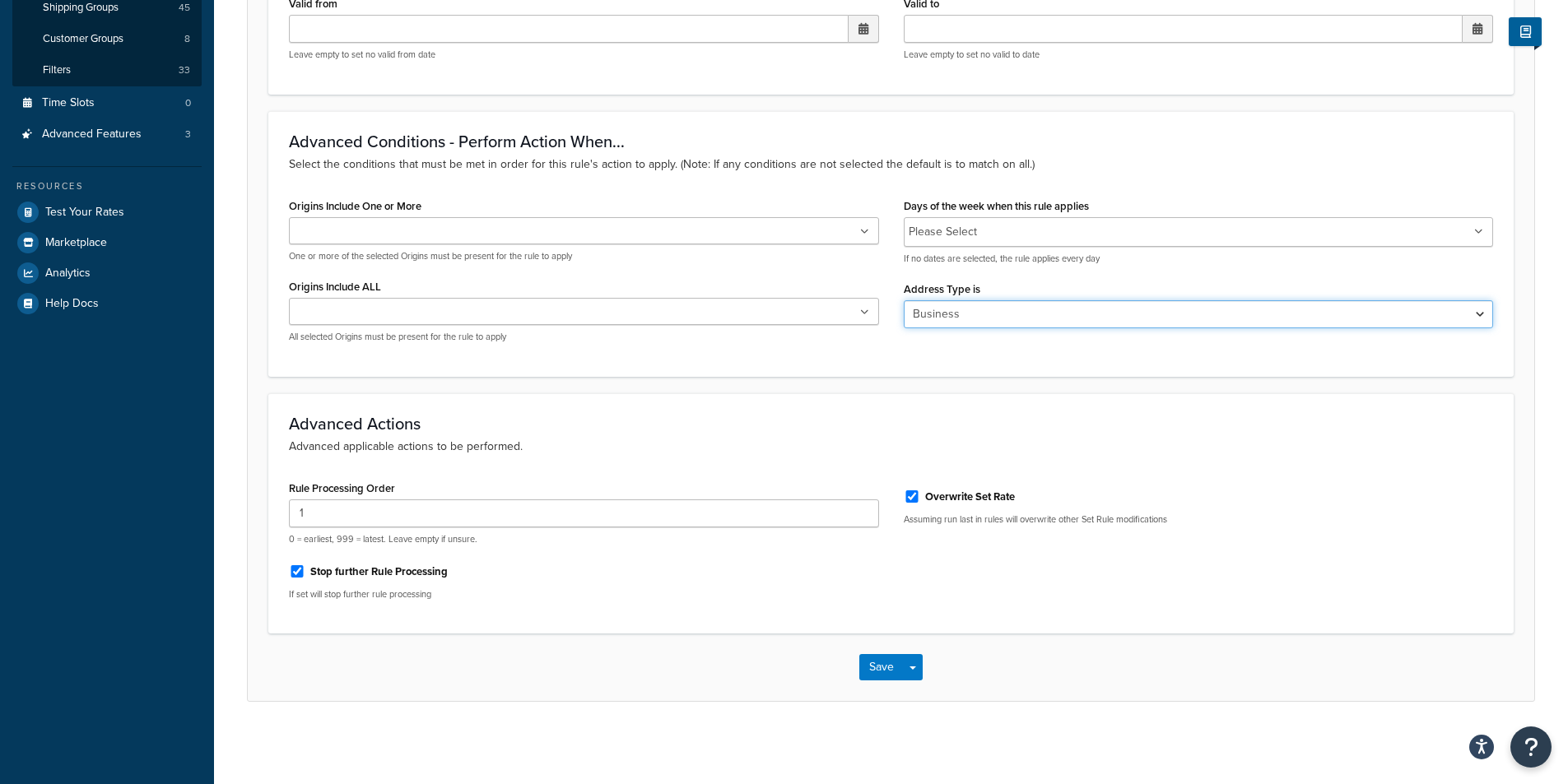
click at [978, 312] on select "N/A Business Residential" at bounding box center [1198, 314] width 590 height 28
select select
click at [904, 300] on select "N/A Business Residential" at bounding box center [1198, 314] width 590 height 28
click at [890, 671] on button "Save" at bounding box center [881, 667] width 44 height 26
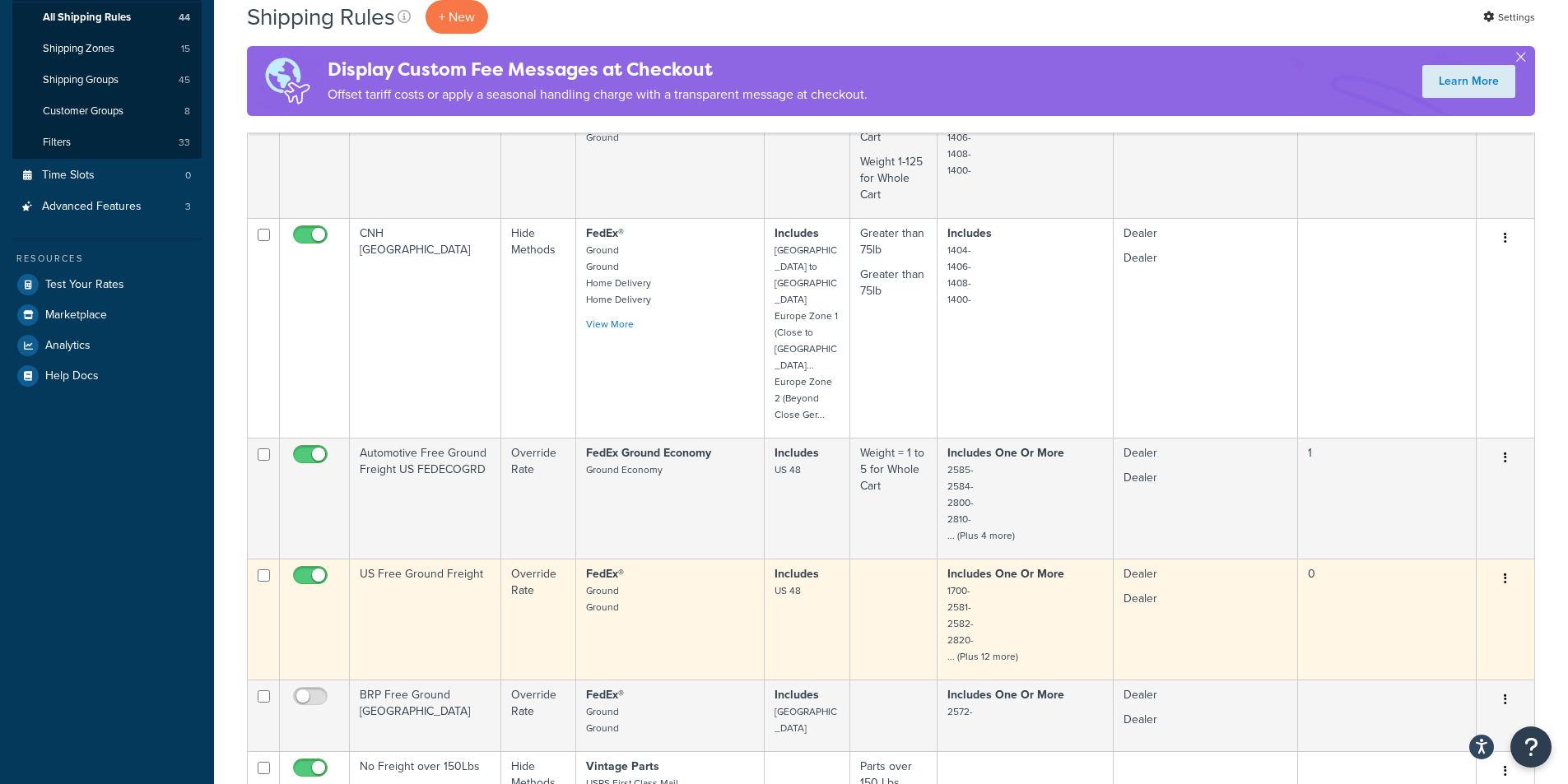
scroll to position [329, 0]
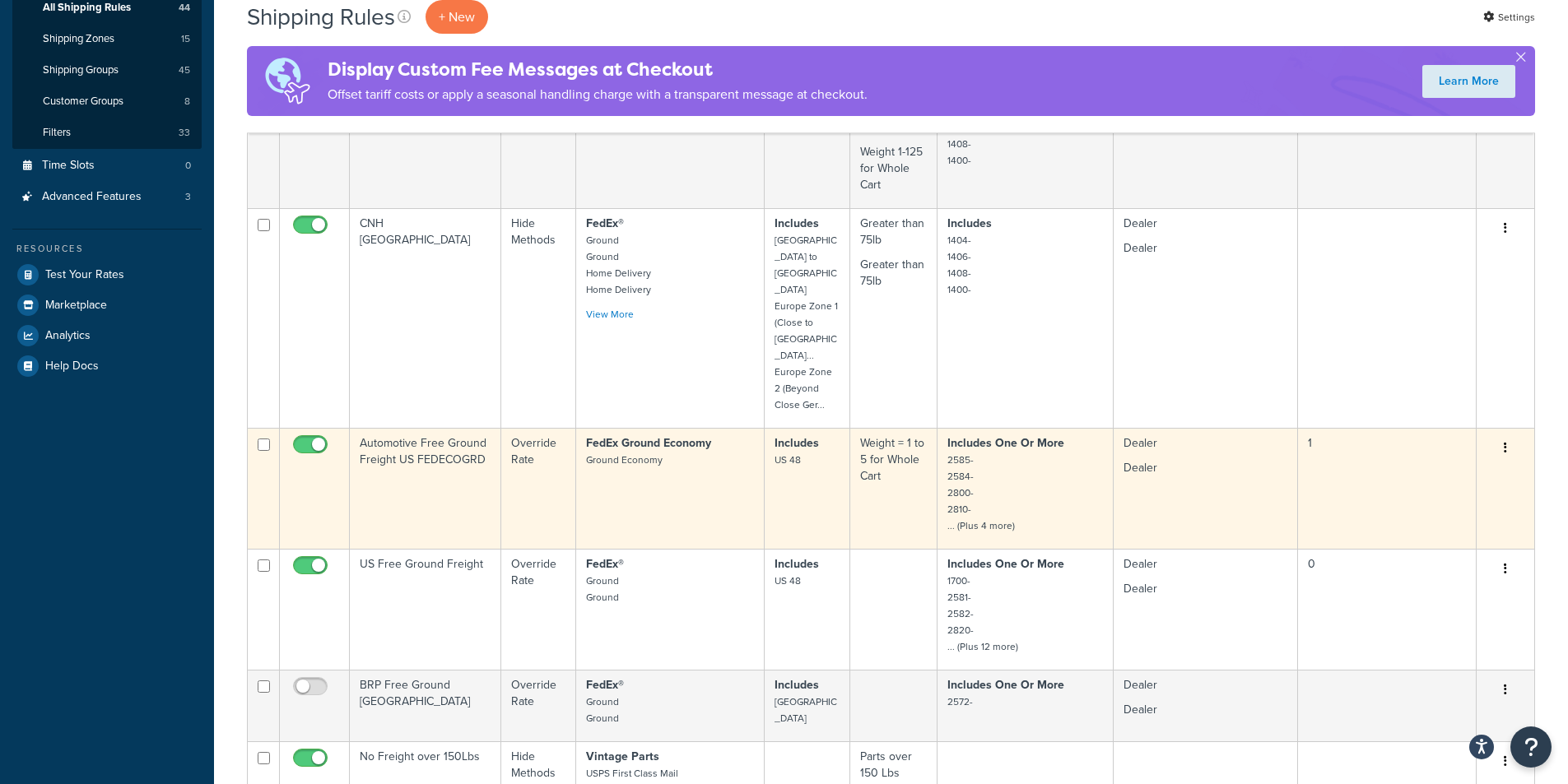
click at [581, 429] on td "FedEx Ground Economy Ground Economy" at bounding box center [670, 488] width 188 height 121
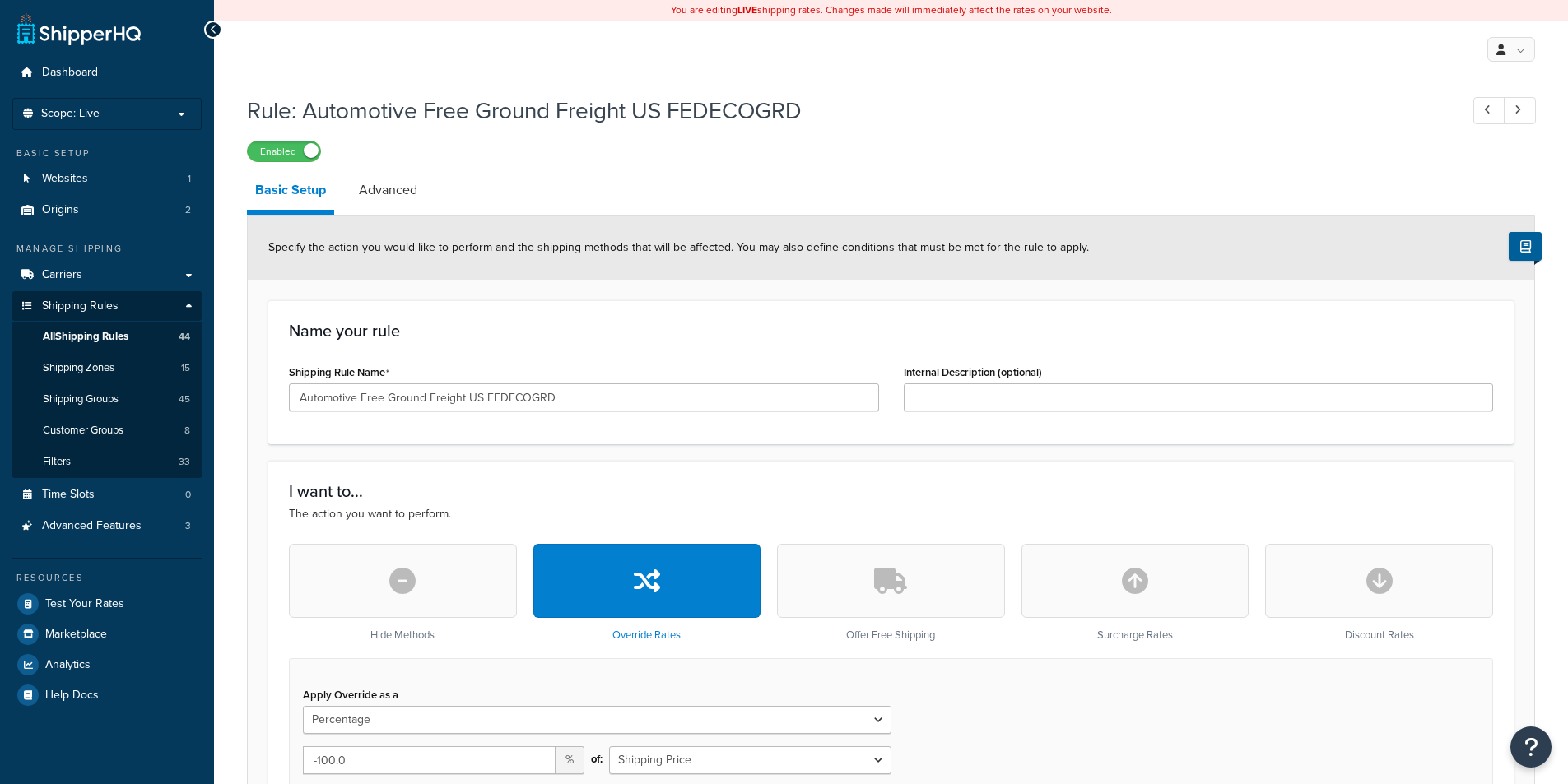
select select "PERCENTAGE"
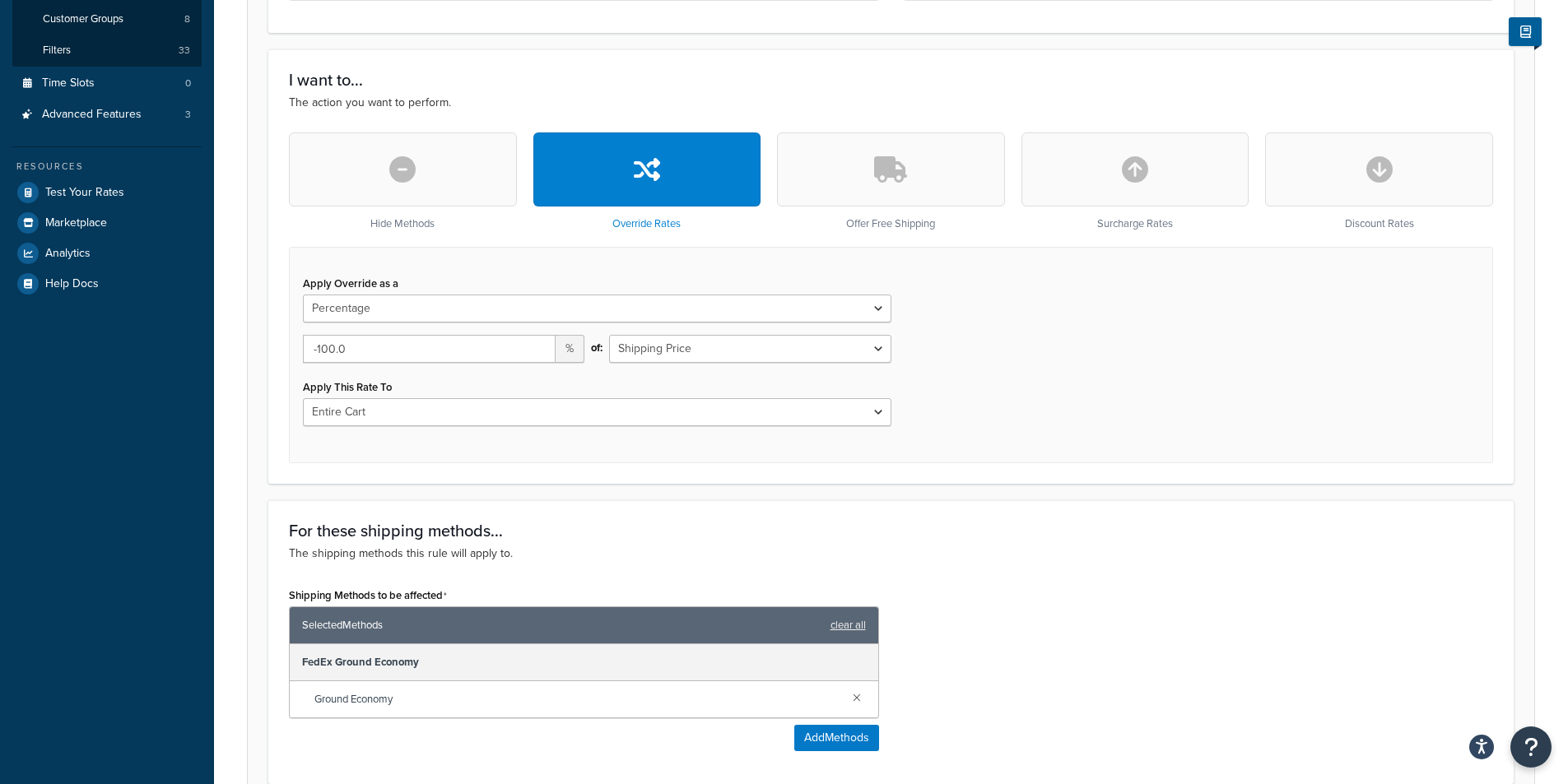
scroll to position [82, 0]
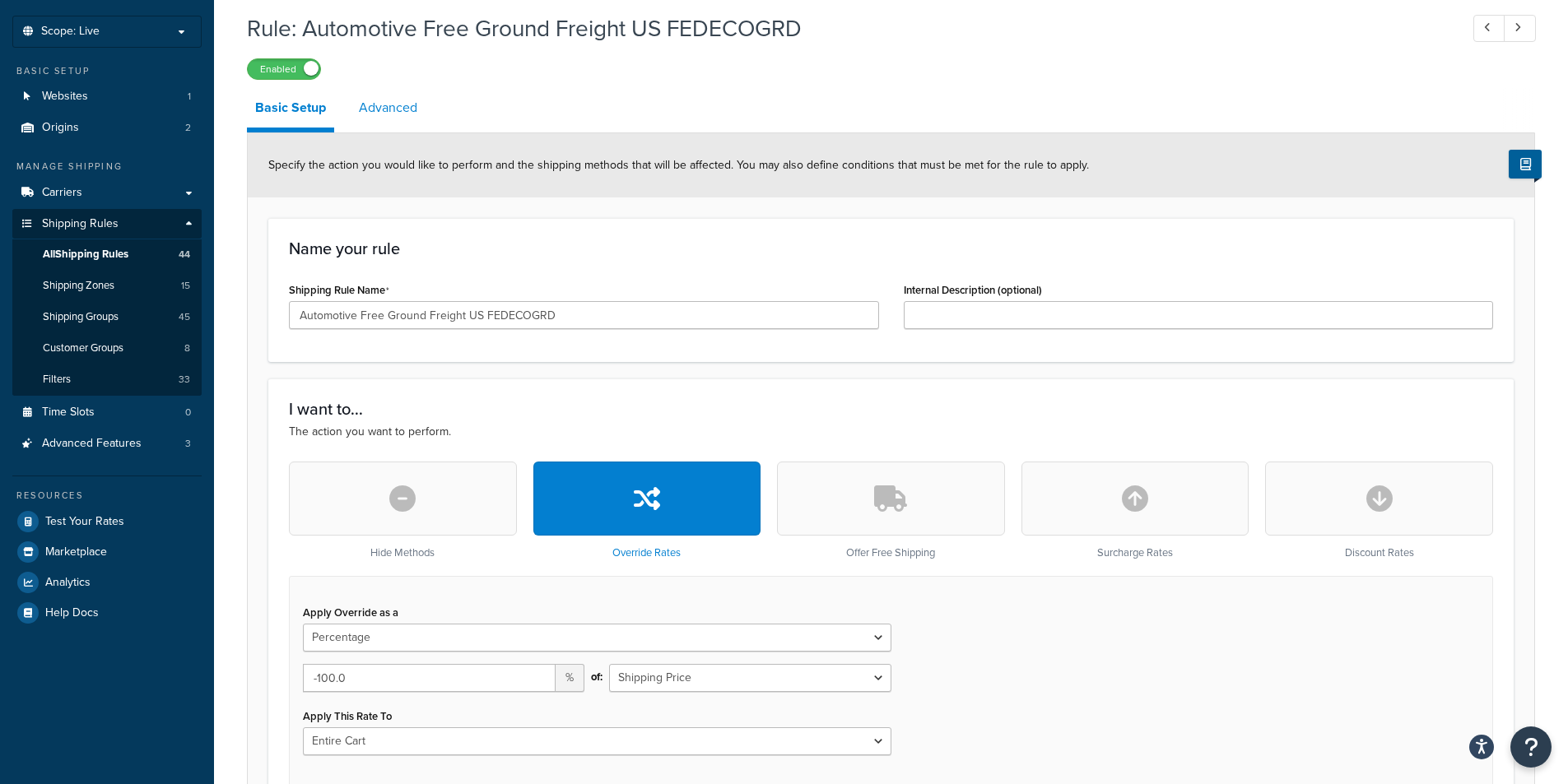
click at [415, 113] on link "Advanced" at bounding box center [388, 108] width 75 height 40
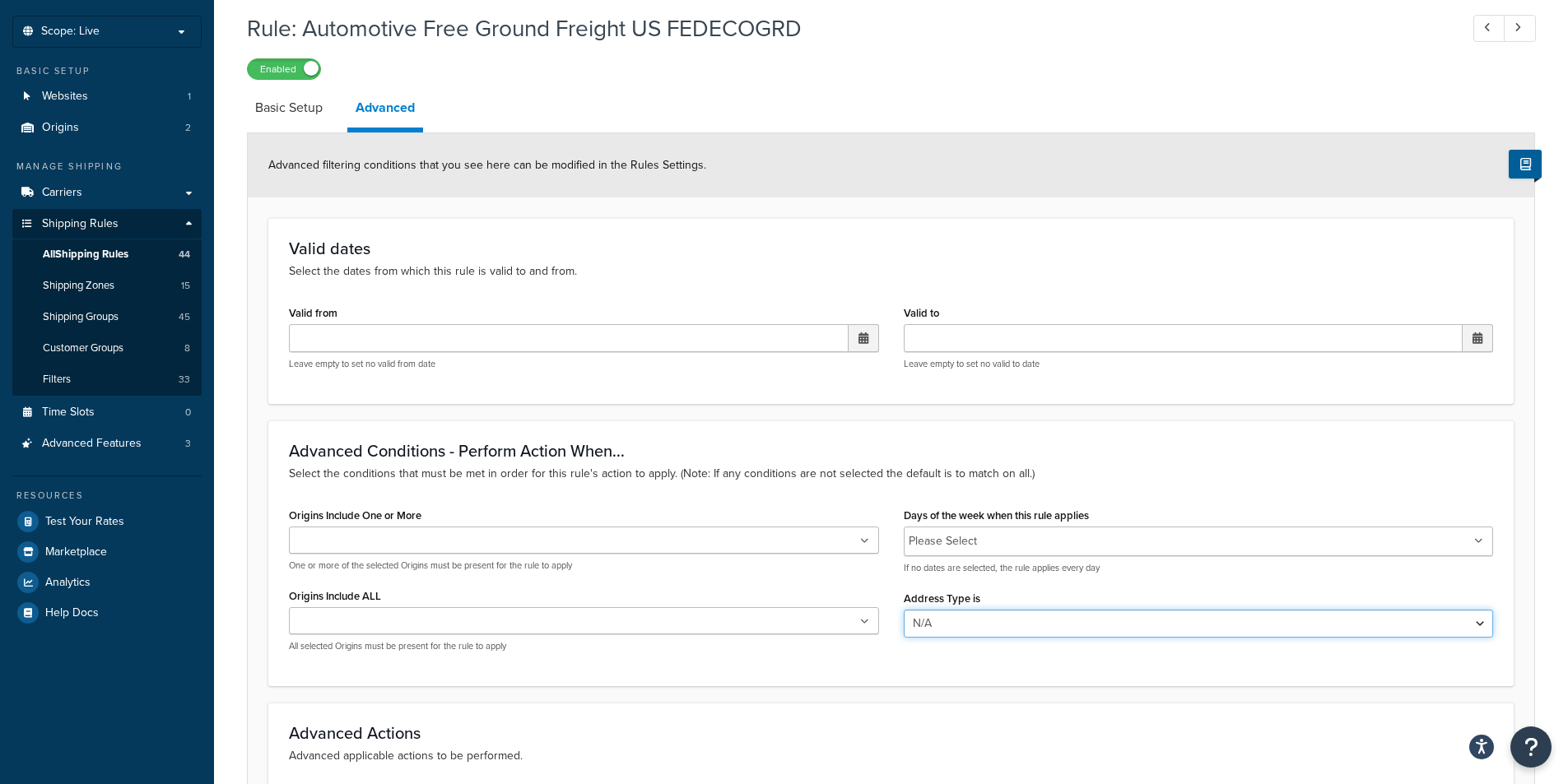
click at [1028, 627] on select "N/A Business Residential" at bounding box center [1198, 623] width 590 height 28
select select "business"
click at [904, 610] on select "N/A Business Residential" at bounding box center [1198, 623] width 590 height 28
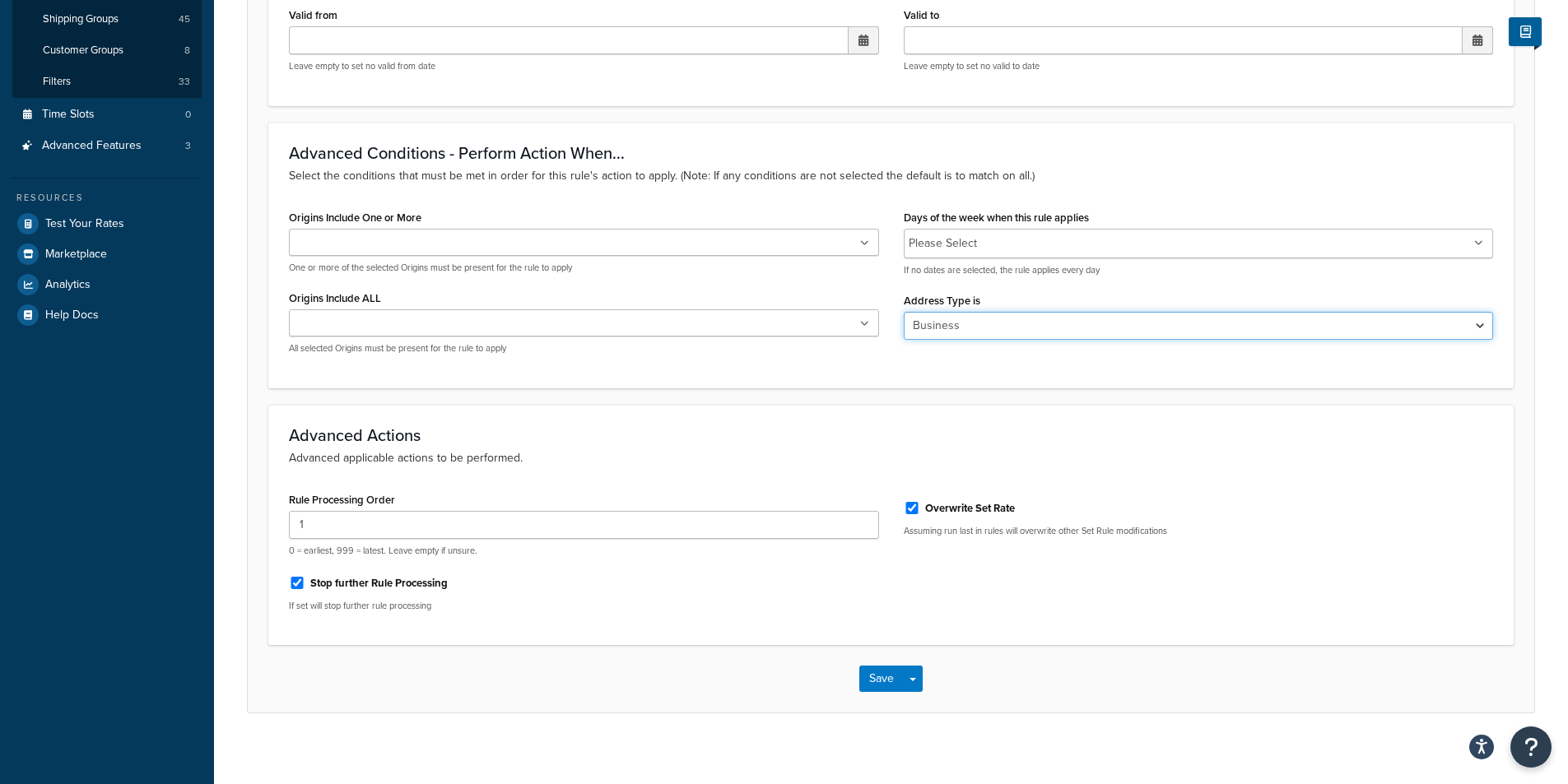
scroll to position [392, 0]
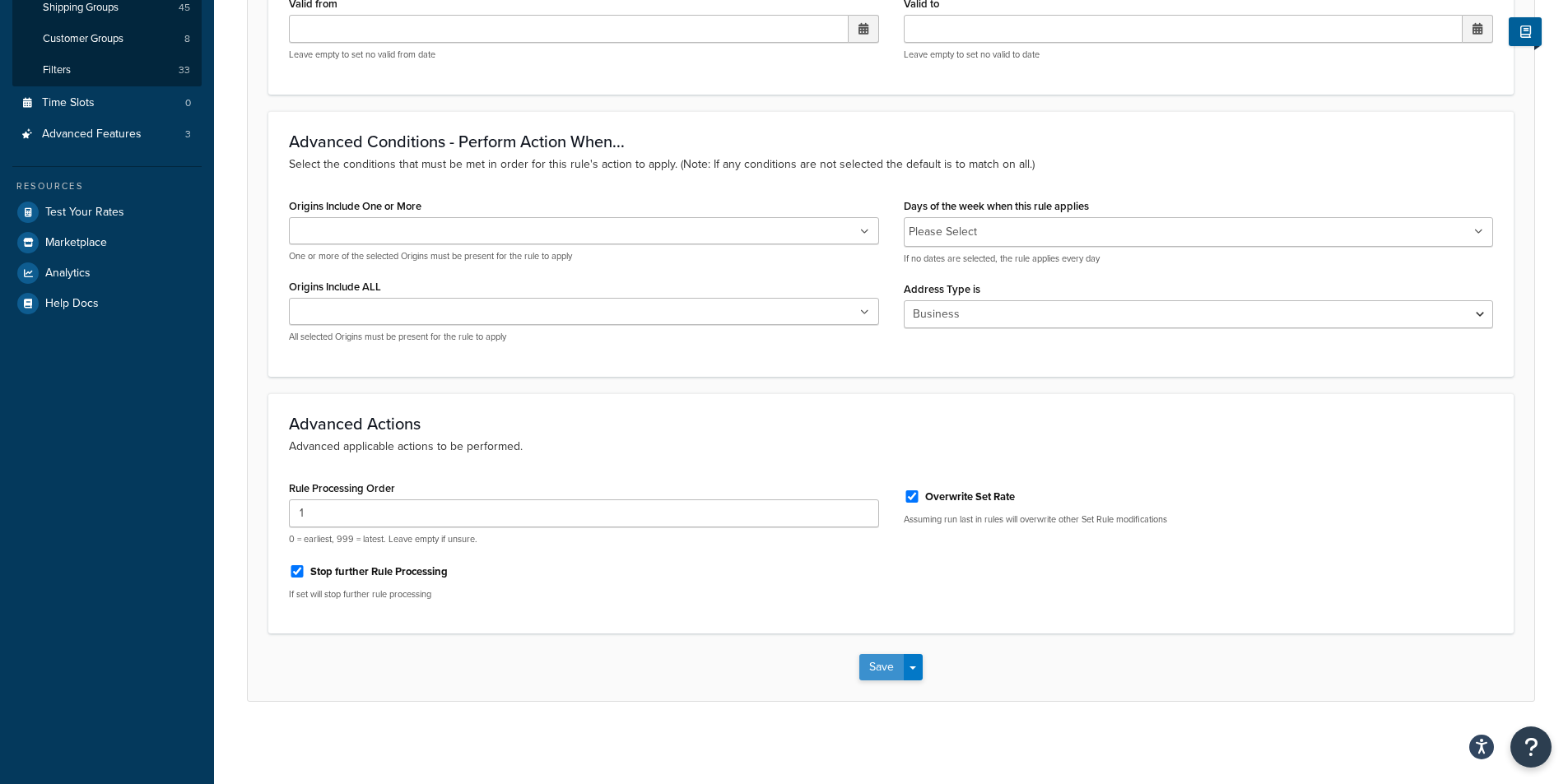
click at [870, 663] on button "Save" at bounding box center [881, 667] width 44 height 26
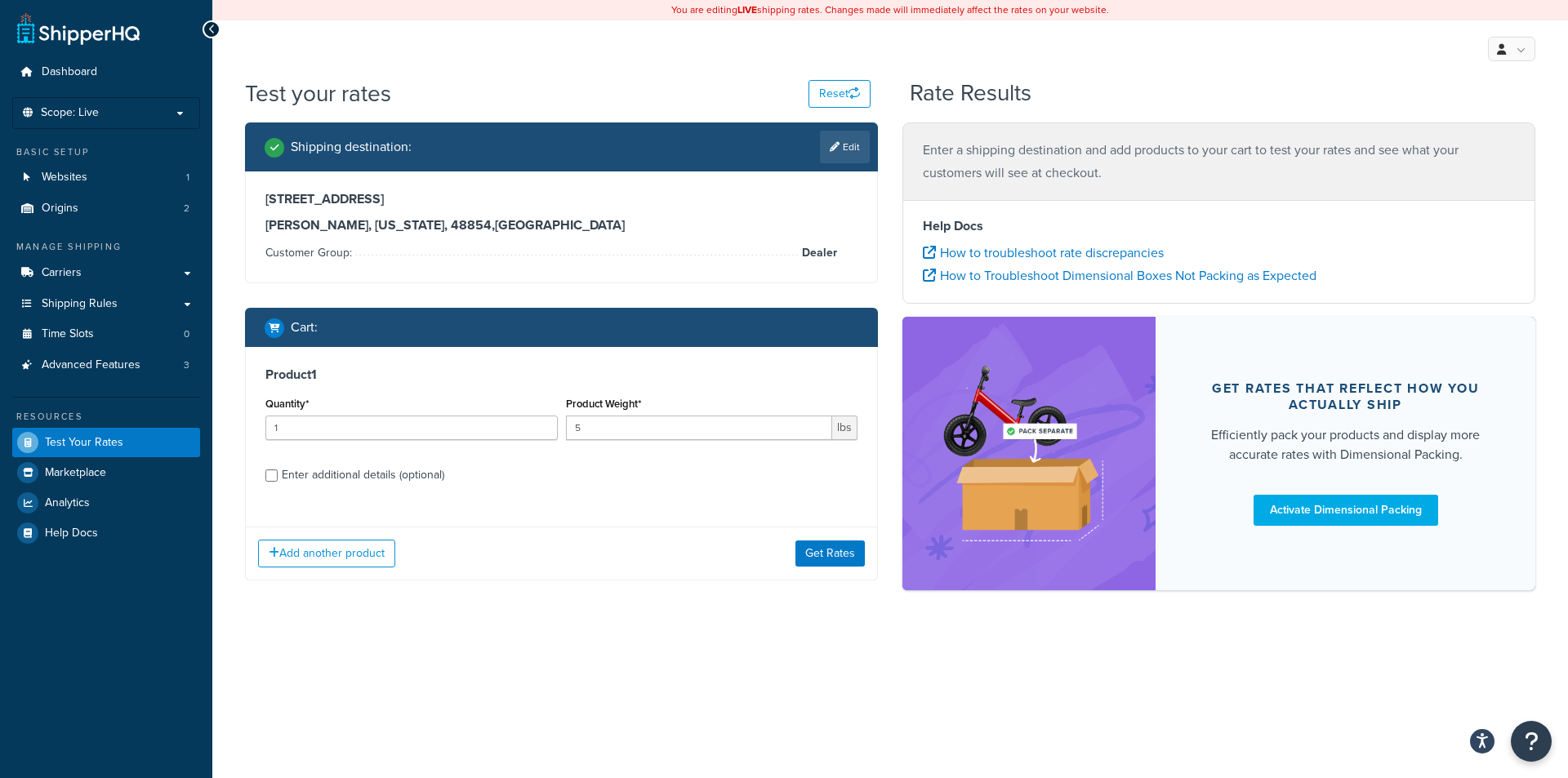
click at [1149, 732] on div "You are editing LIVE shipping rates. Changes made will immediately affect the r…" at bounding box center [891, 389] width 1356 height 778
click at [670, 717] on div "You are editing LIVE shipping rates. Changes made will immediately affect the r…" at bounding box center [891, 389] width 1356 height 778
